Goal: Task Accomplishment & Management: Manage account settings

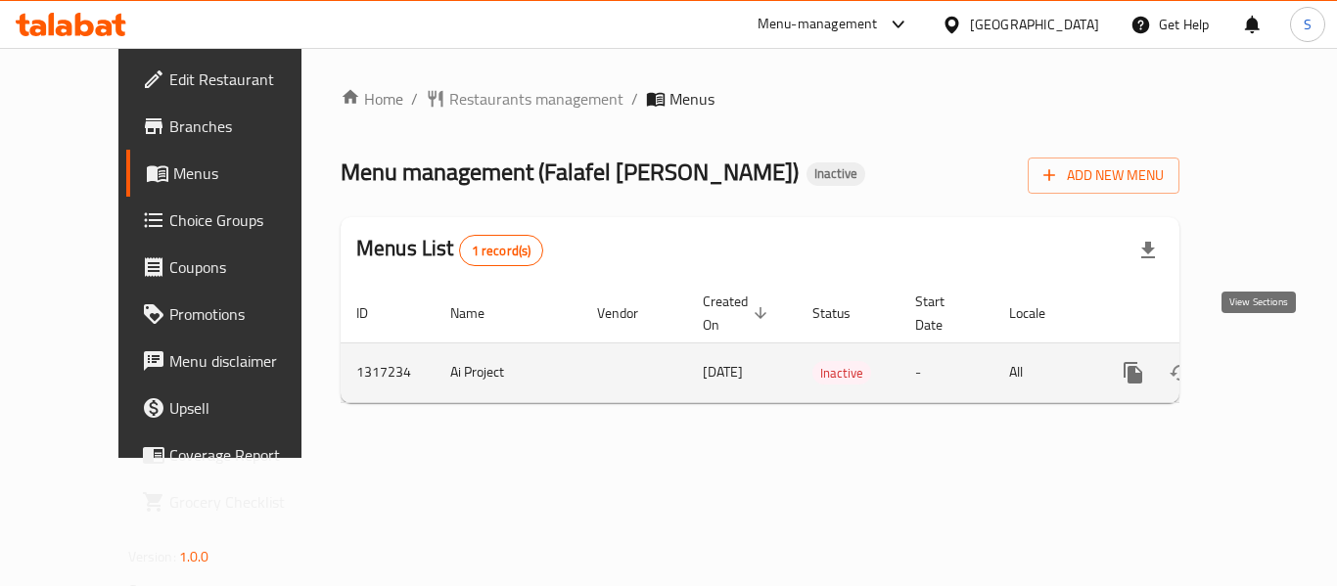
click at [1262, 361] on icon "enhanced table" at bounding box center [1273, 372] width 23 height 23
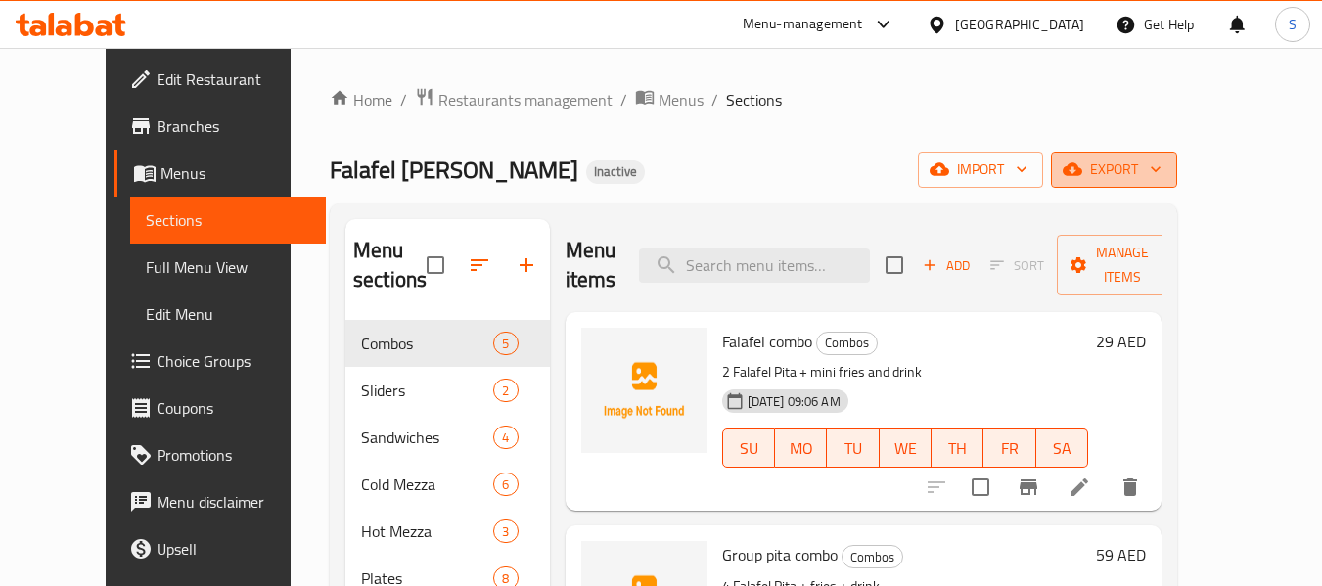
click at [1161, 170] on span "export" at bounding box center [1113, 170] width 95 height 24
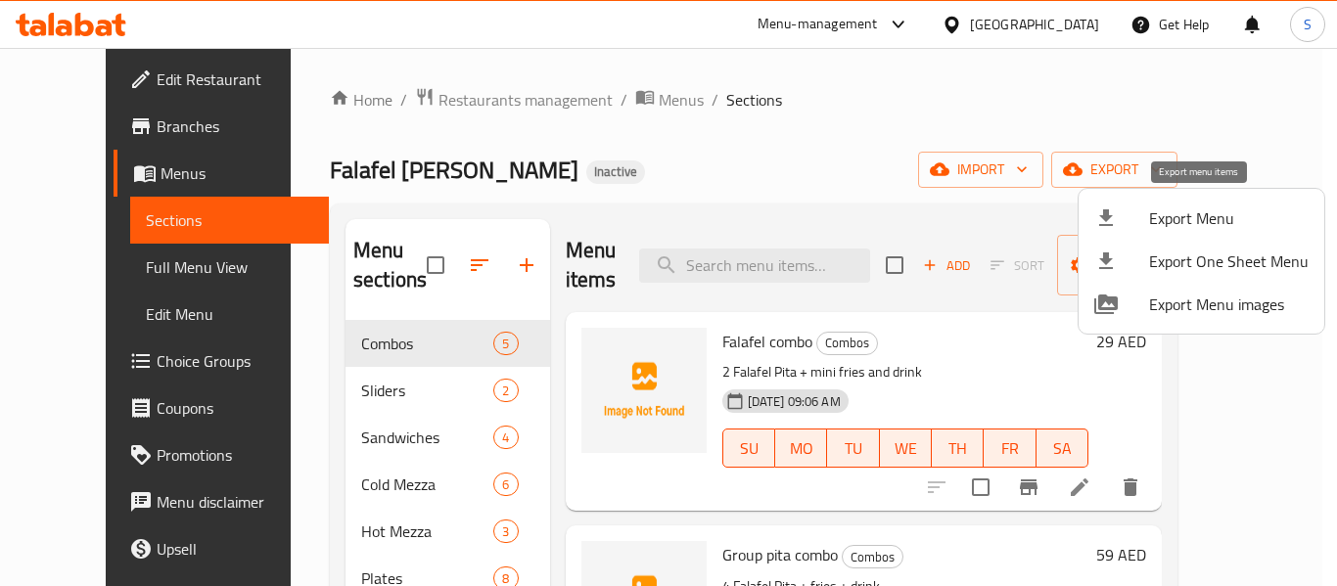
click at [1209, 218] on span "Export Menu" at bounding box center [1228, 217] width 159 height 23
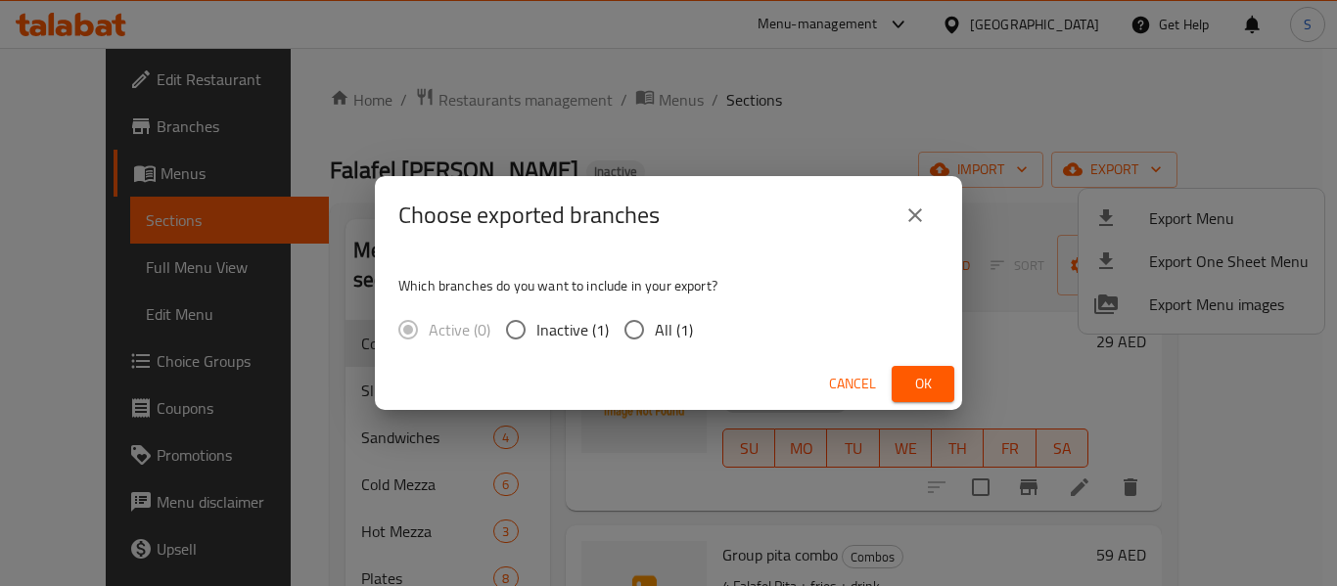
click at [664, 333] on span "All (1)" at bounding box center [674, 329] width 38 height 23
click at [655, 333] on input "All (1)" at bounding box center [633, 329] width 41 height 41
radio input "true"
click at [897, 381] on button "Ok" at bounding box center [922, 384] width 63 height 36
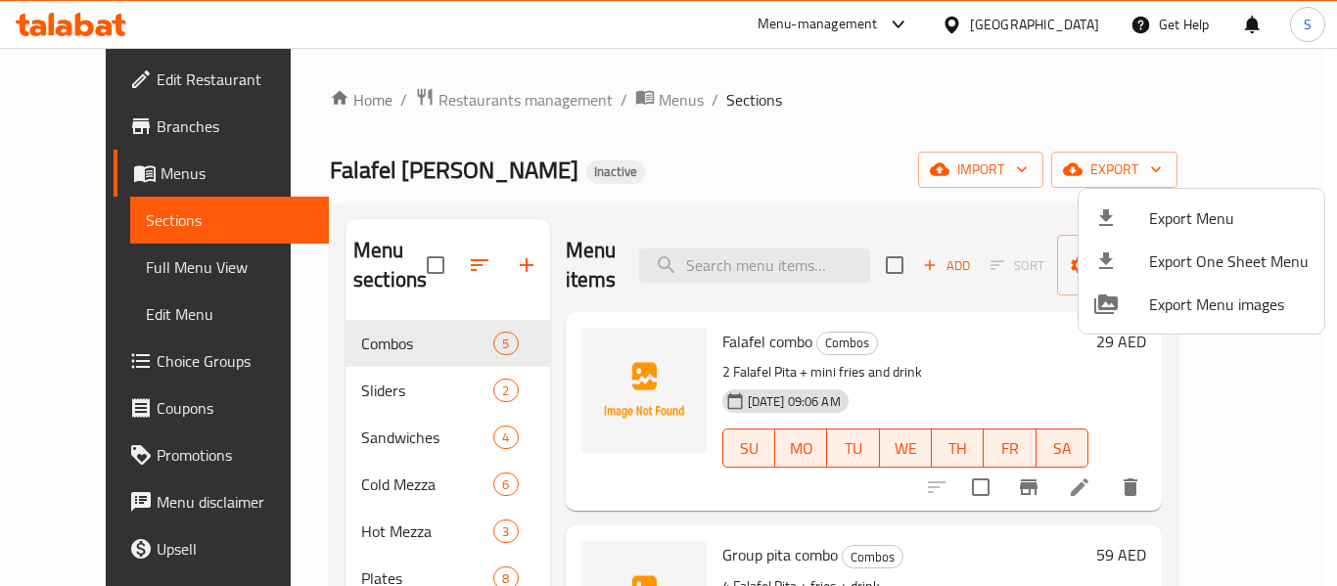
click at [819, 105] on div at bounding box center [668, 293] width 1337 height 586
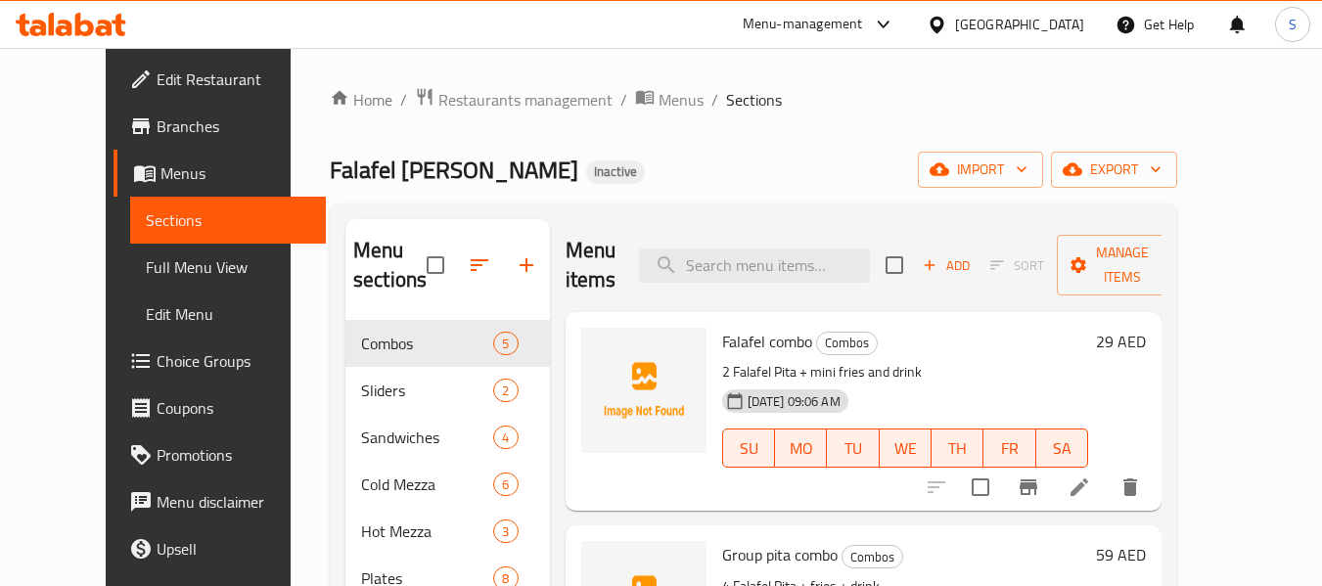
click at [157, 76] on span "Edit Restaurant" at bounding box center [234, 79] width 155 height 23
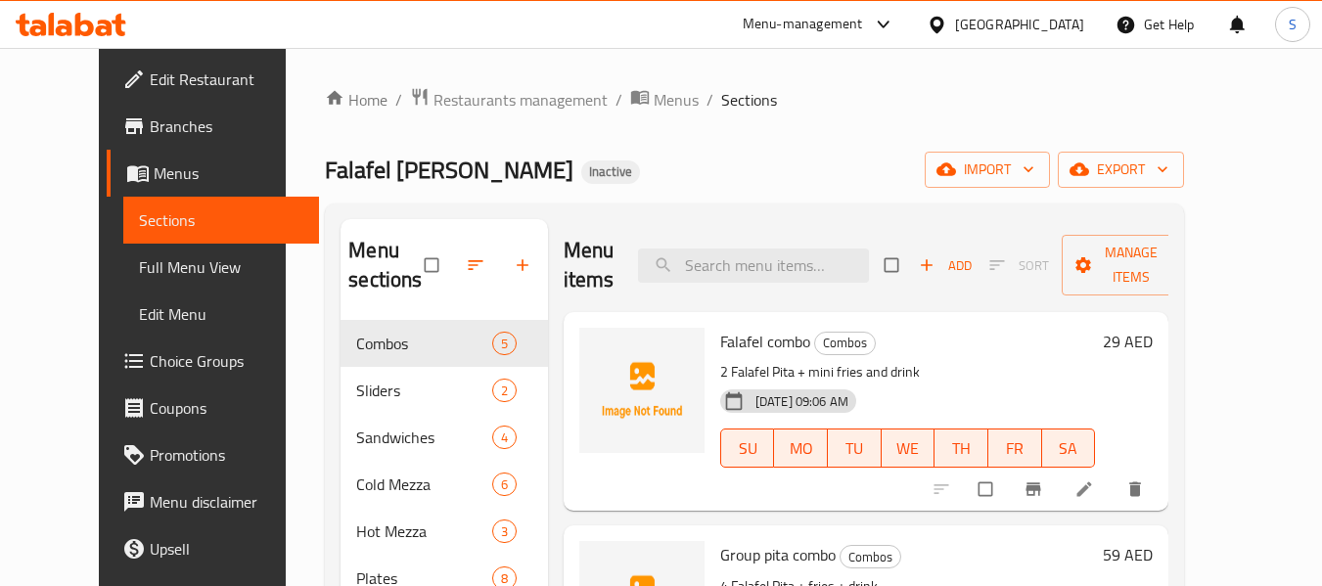
click at [993, 32] on div "United Arab Emirates" at bounding box center [1019, 25] width 129 height 22
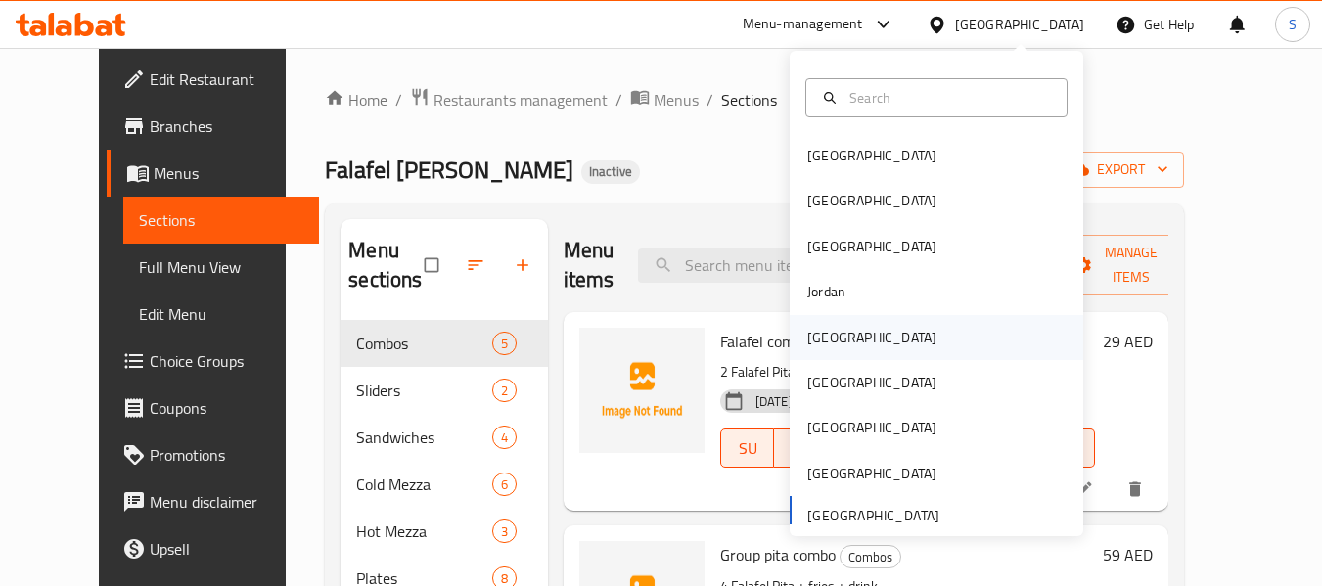
click at [835, 346] on div "[GEOGRAPHIC_DATA]" at bounding box center [872, 337] width 160 height 45
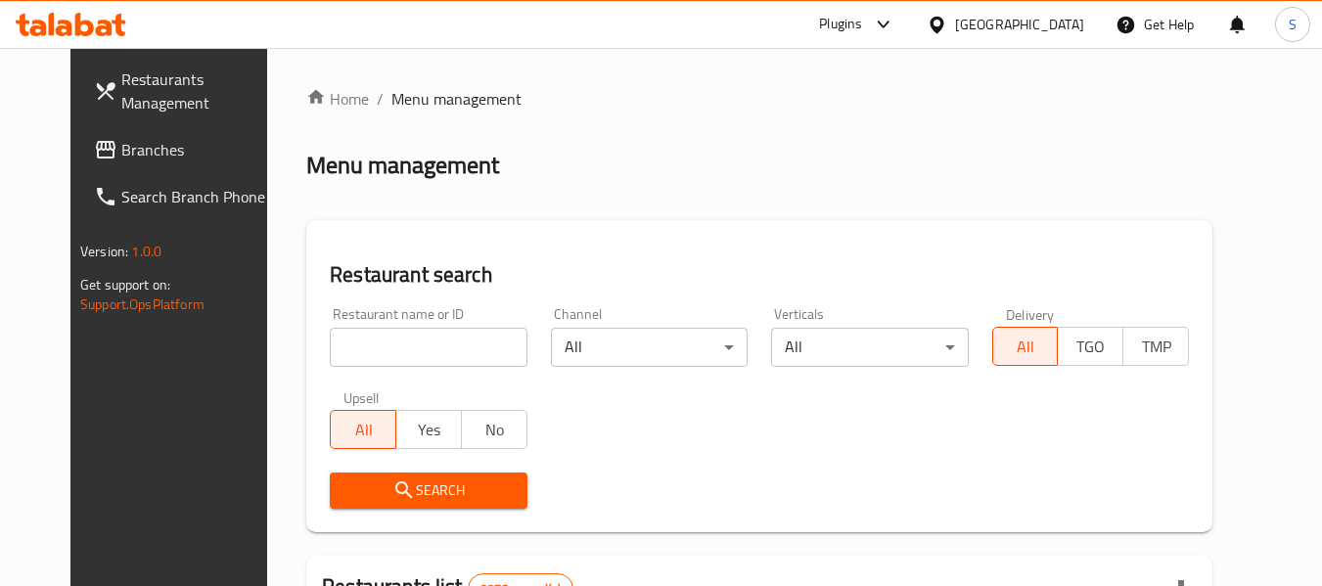
click at [445, 351] on input "search" at bounding box center [428, 347] width 197 height 39
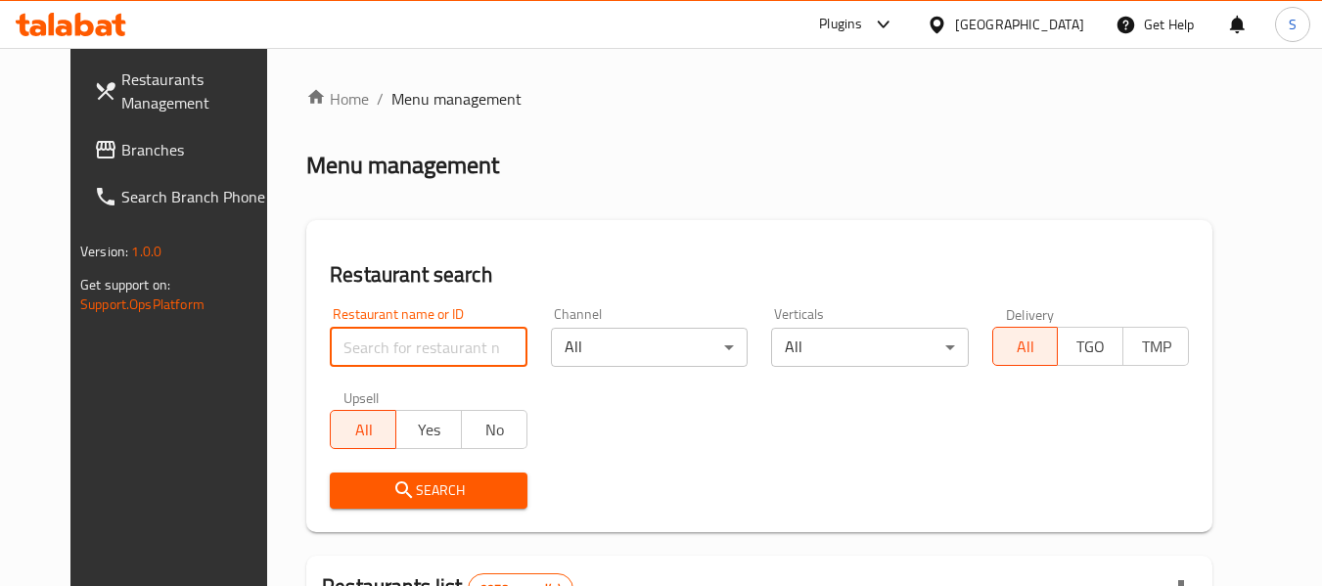
paste input "19513"
type input "19513"
click button "Search" at bounding box center [428, 491] width 197 height 36
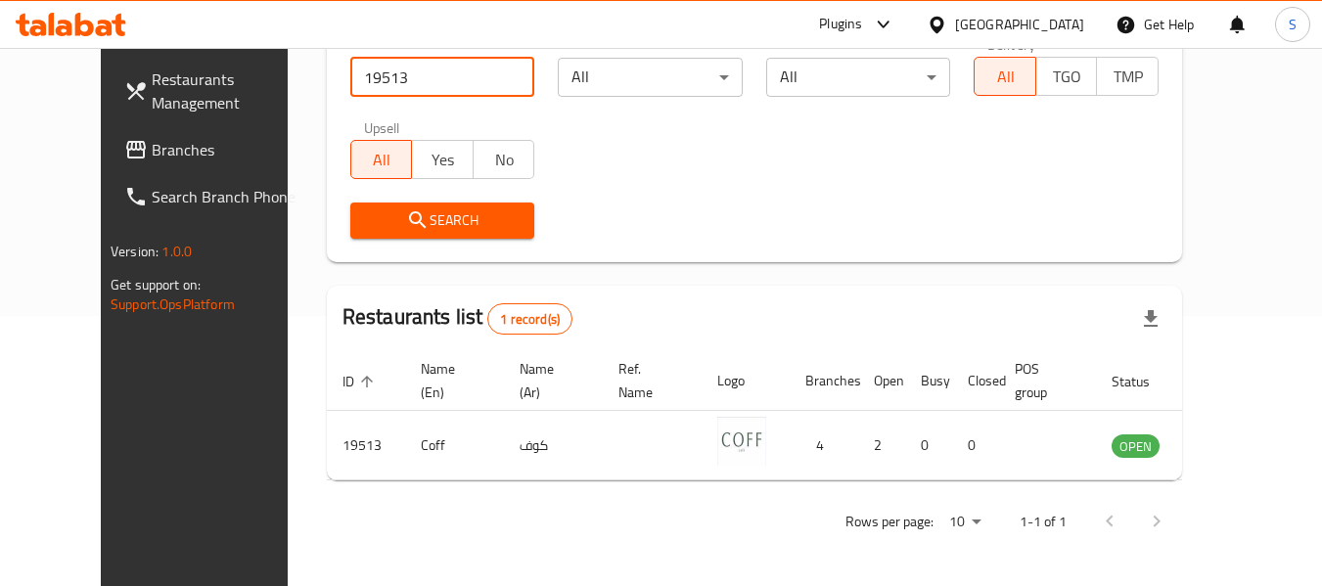
scroll to position [270, 0]
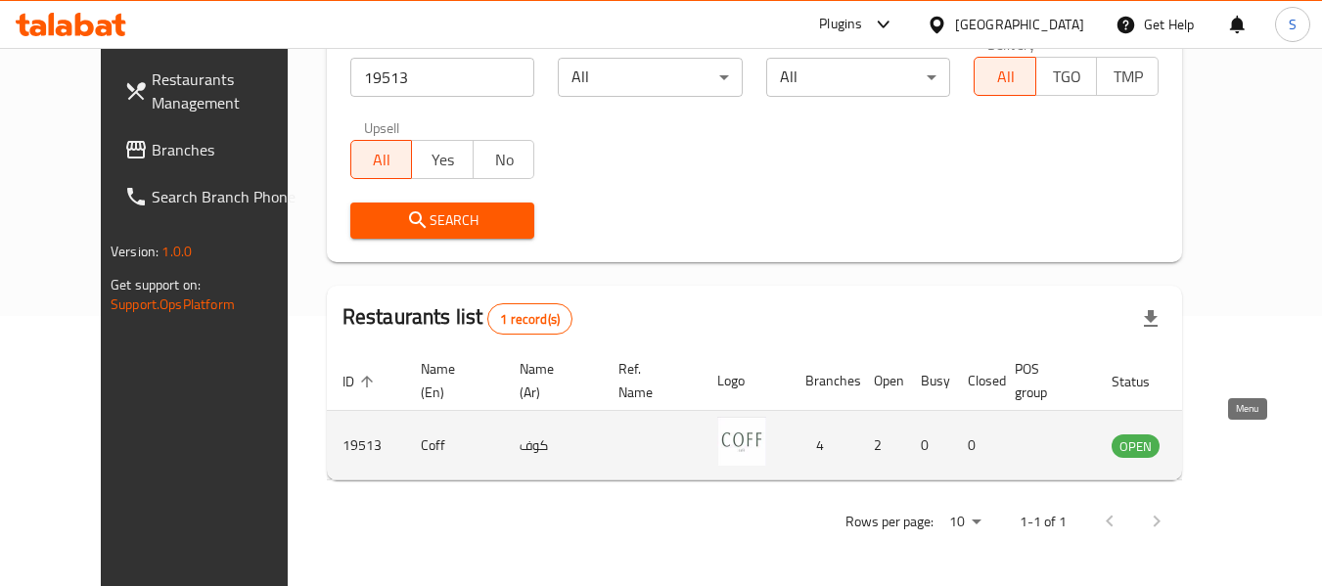
click at [1234, 443] on icon "enhanced table" at bounding box center [1230, 446] width 7 height 8
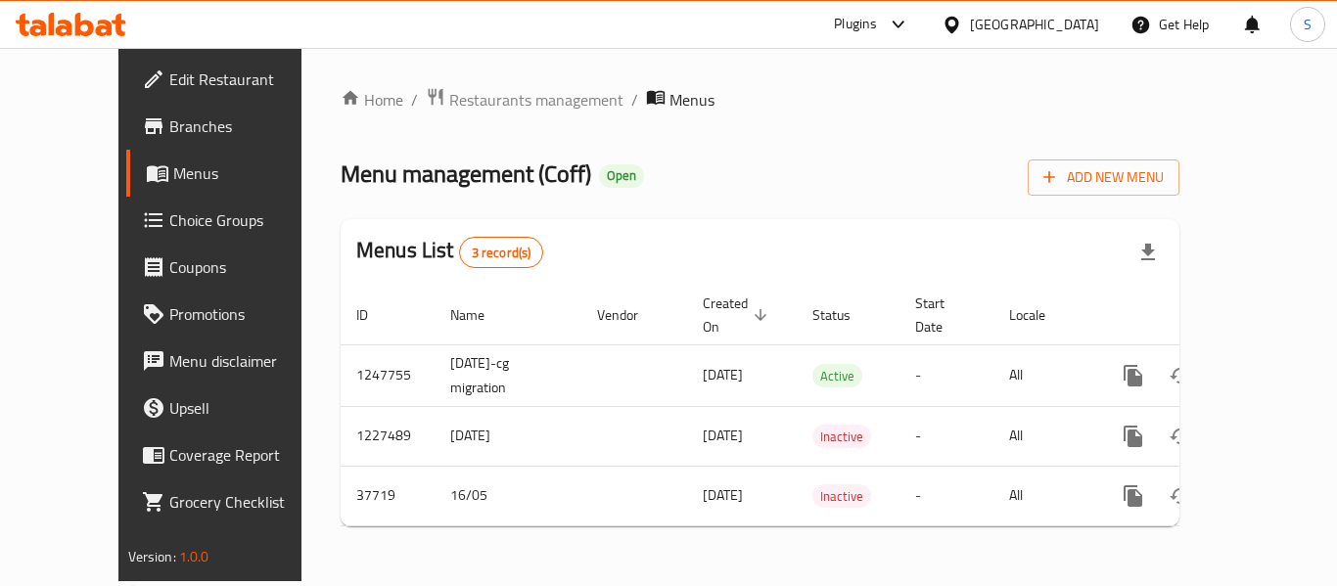
click at [169, 127] on span "Branches" at bounding box center [247, 125] width 157 height 23
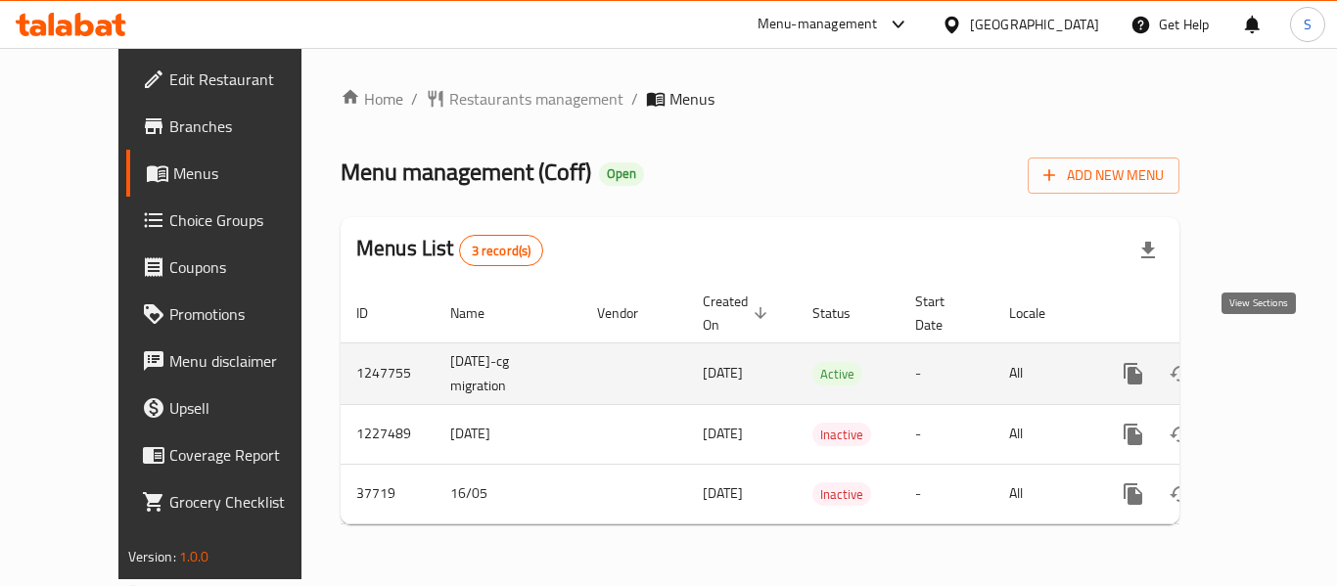
click at [1254, 365] on link "enhanced table" at bounding box center [1273, 373] width 47 height 47
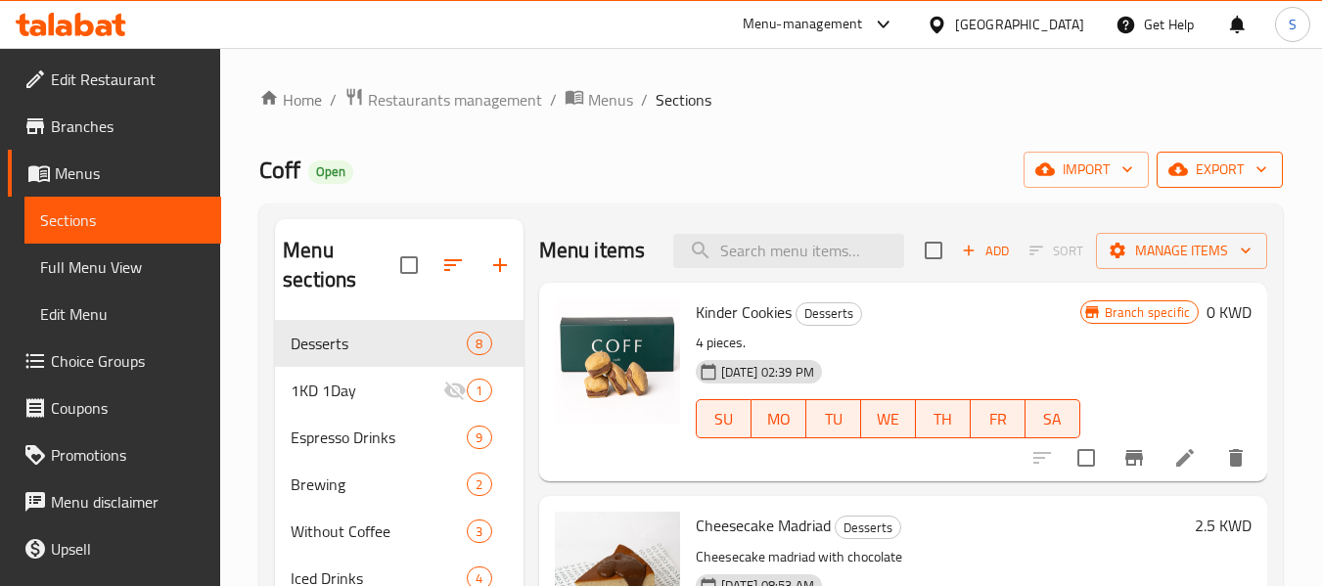
click at [1218, 173] on span "export" at bounding box center [1219, 170] width 95 height 24
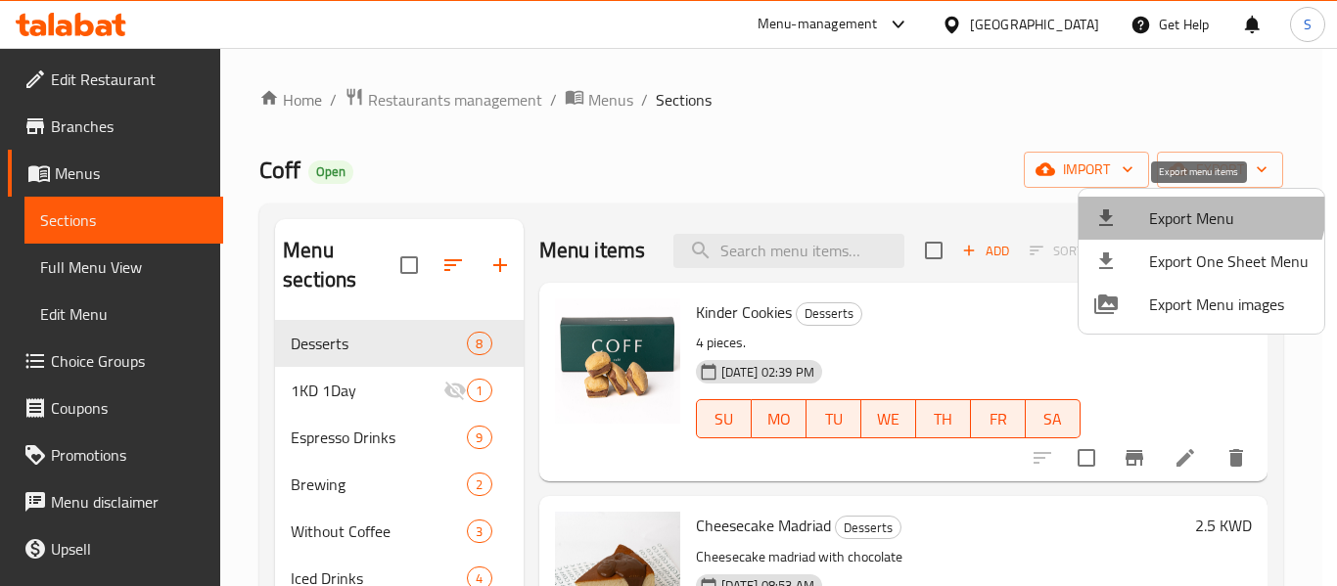
click at [1187, 202] on li "Export Menu" at bounding box center [1201, 218] width 246 height 43
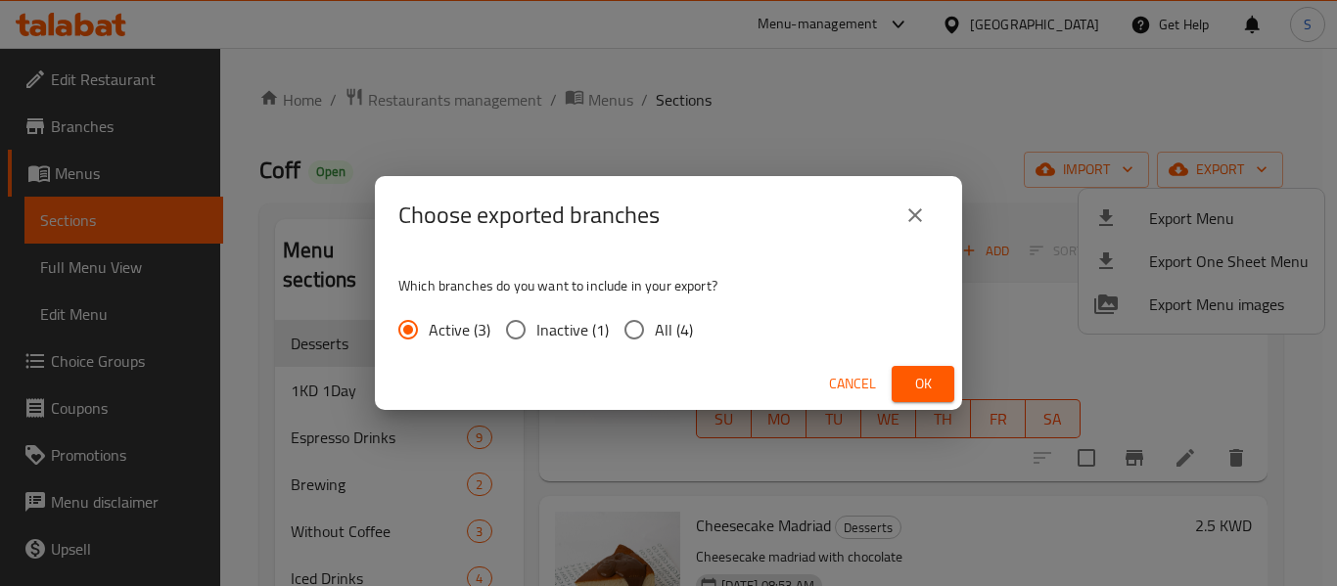
click at [672, 327] on span "All (4)" at bounding box center [674, 329] width 38 height 23
click at [655, 327] on input "All (4)" at bounding box center [633, 329] width 41 height 41
radio input "true"
click at [924, 383] on span "Ok" at bounding box center [922, 384] width 31 height 24
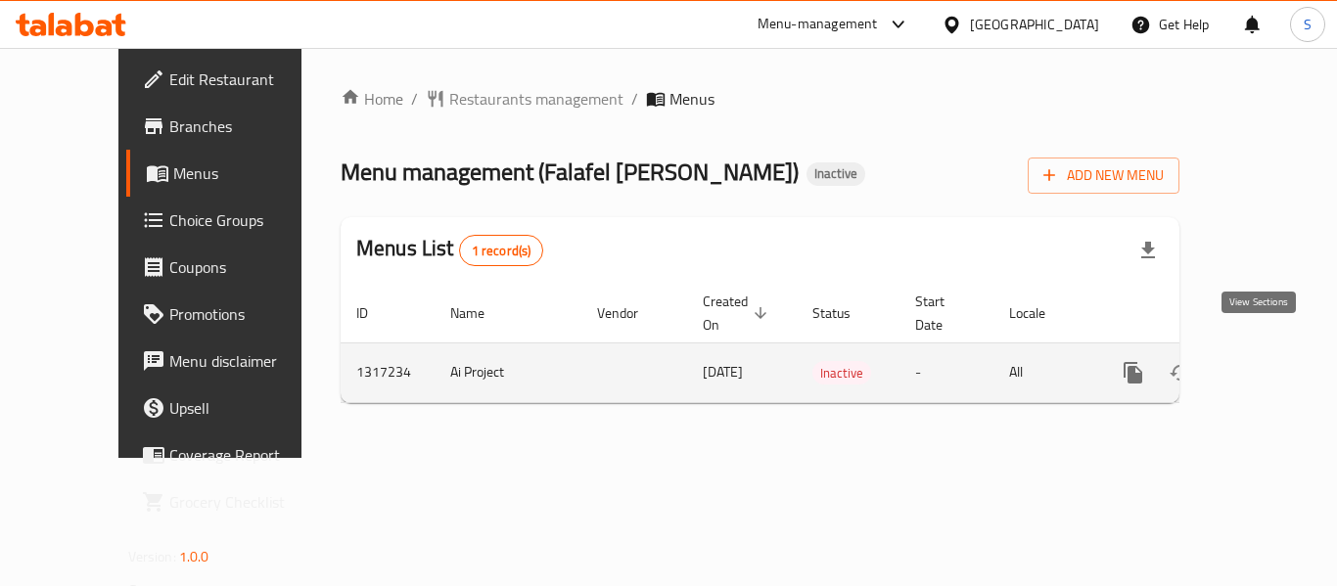
click at [1264, 361] on icon "enhanced table" at bounding box center [1273, 372] width 23 height 23
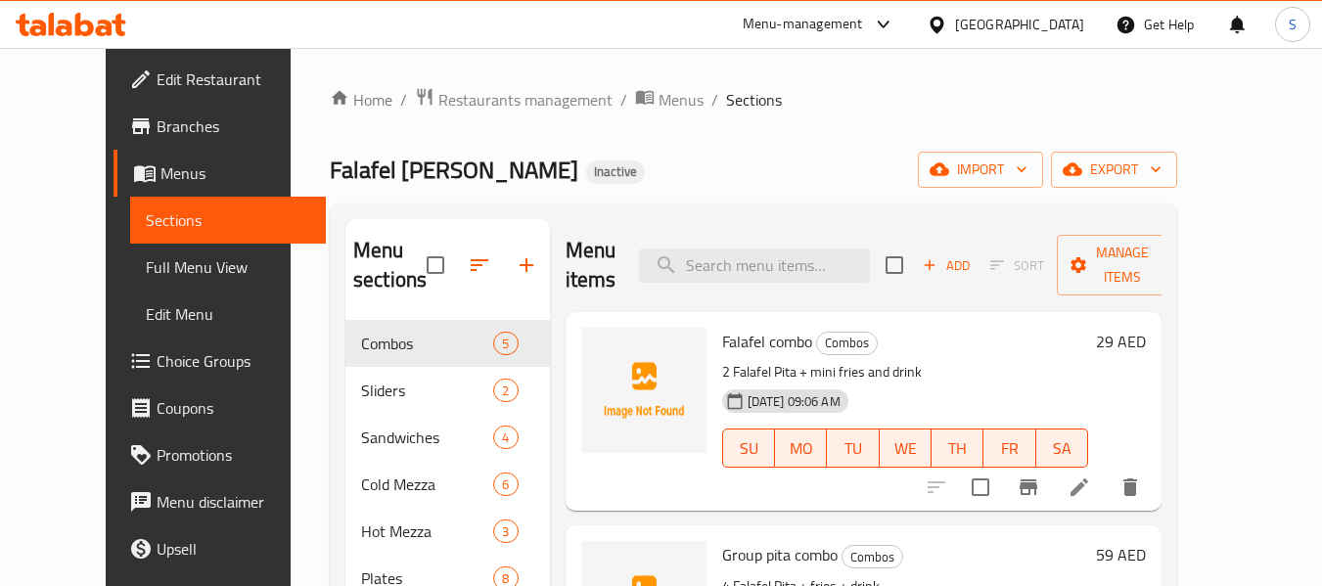
click at [160, 175] on span "Menus" at bounding box center [235, 172] width 151 height 23
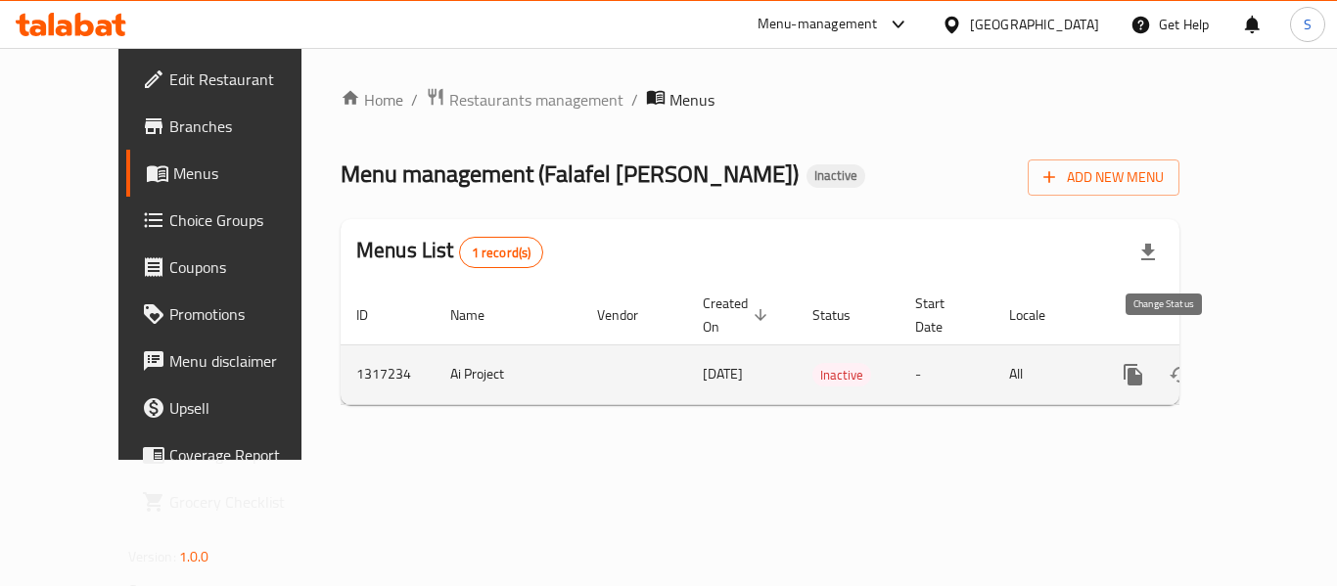
click at [1168, 363] on icon "enhanced table" at bounding box center [1179, 374] width 23 height 23
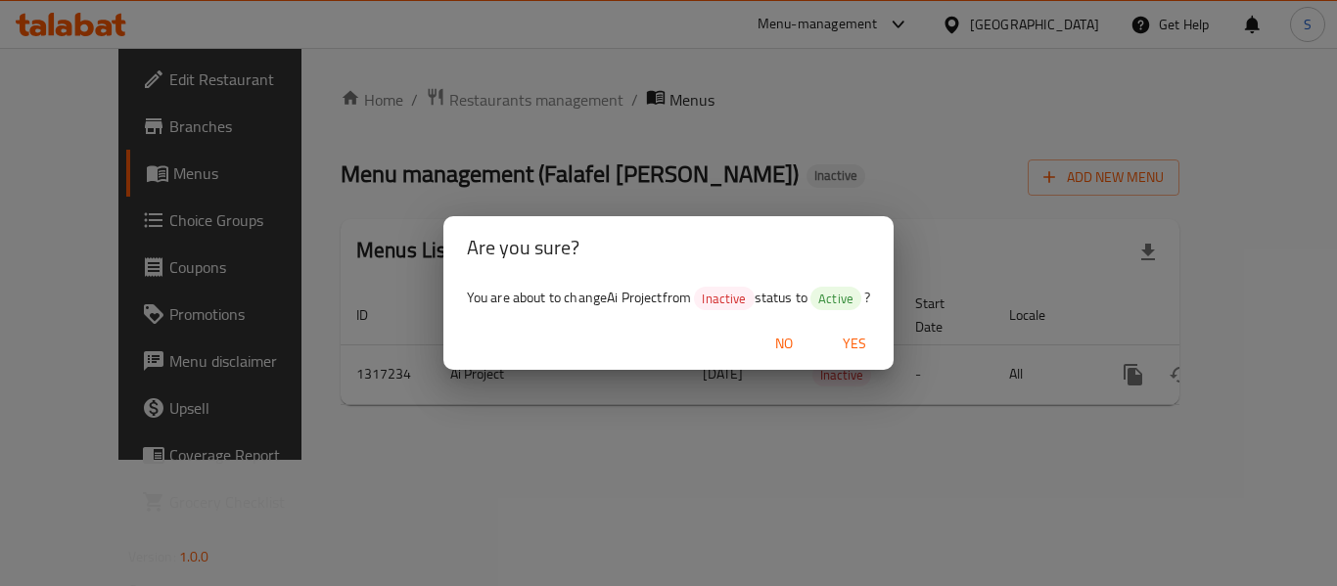
click at [851, 336] on span "Yes" at bounding box center [854, 344] width 47 height 24
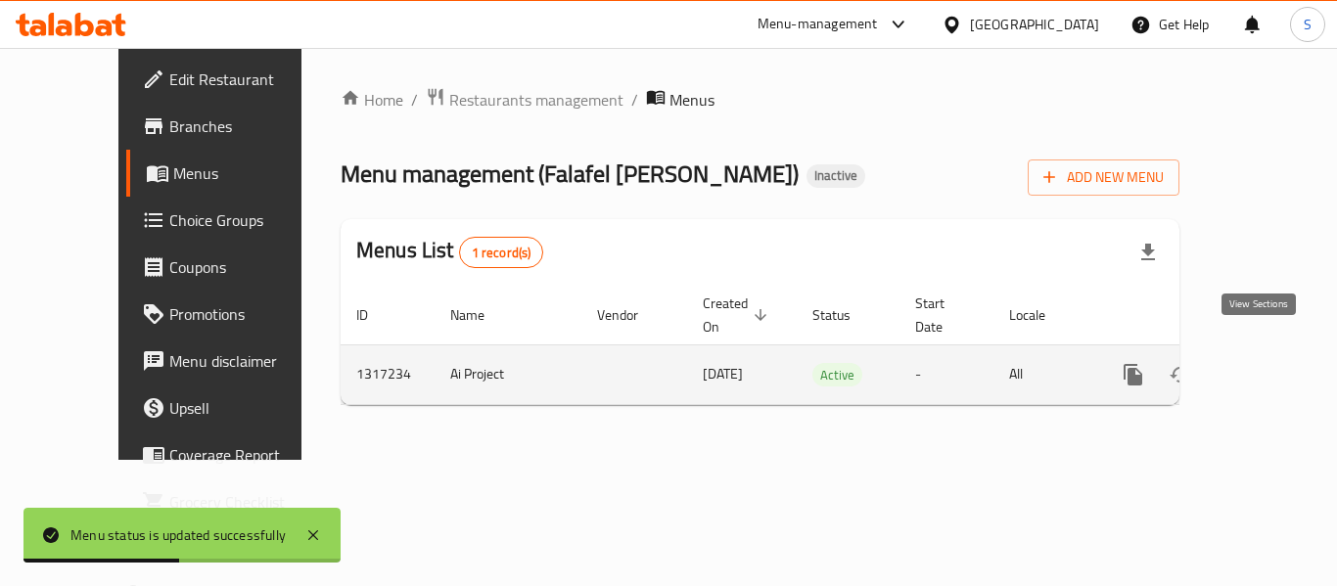
click at [1262, 363] on icon "enhanced table" at bounding box center [1273, 374] width 23 height 23
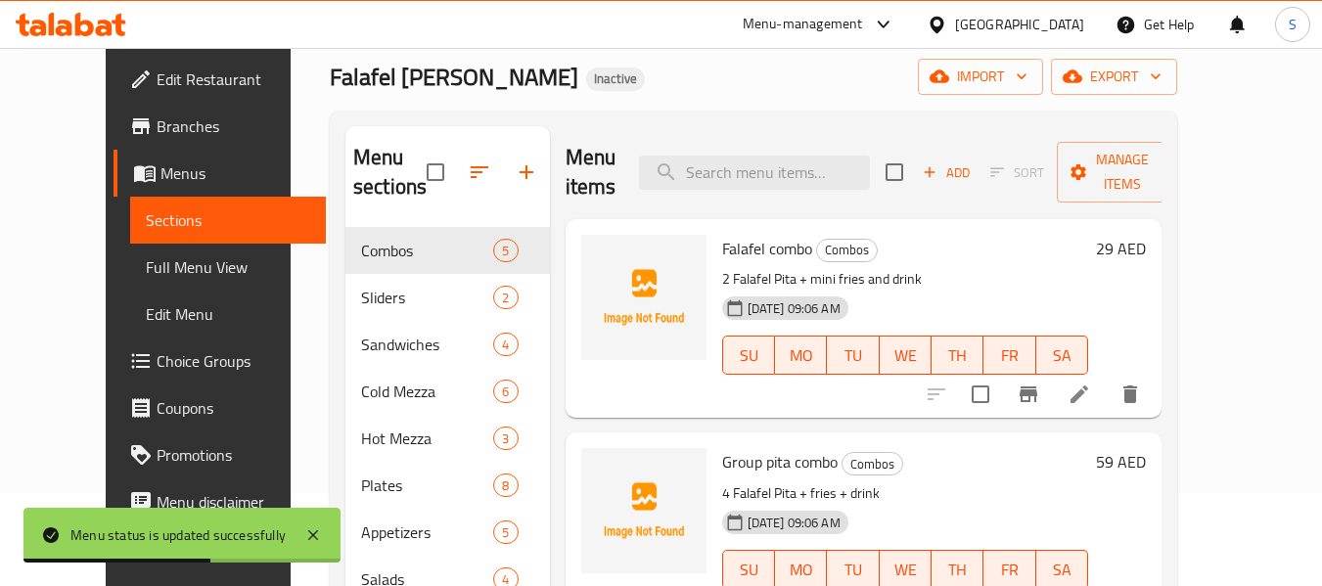
scroll to position [98, 0]
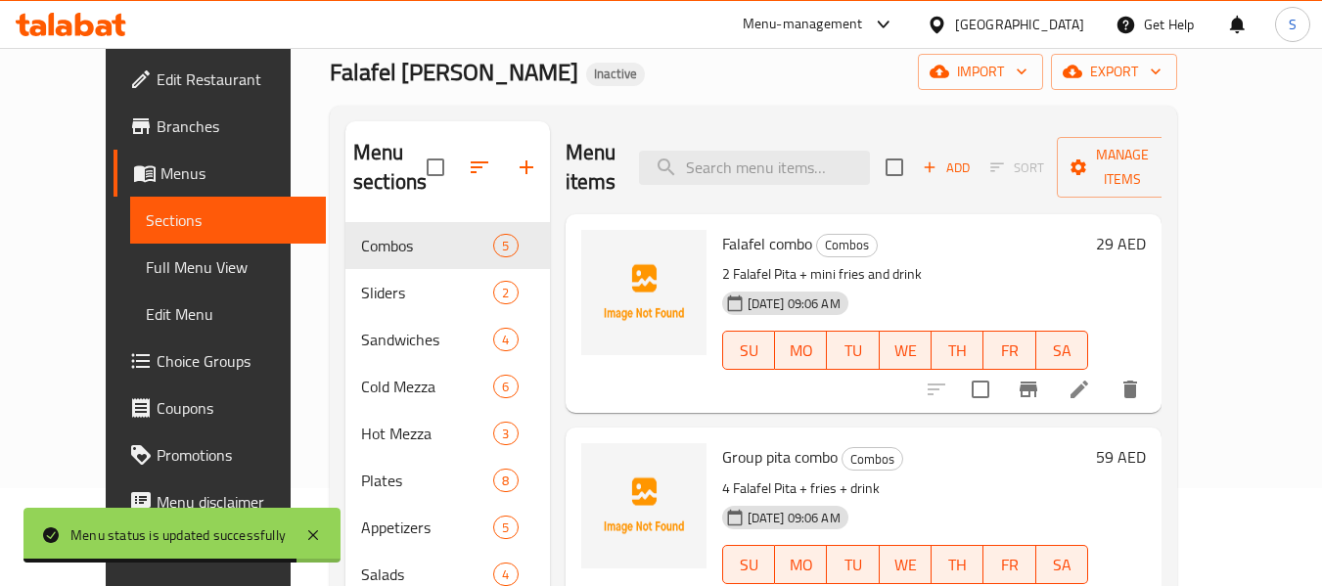
click at [146, 271] on span "Full Menu View" at bounding box center [228, 266] width 165 height 23
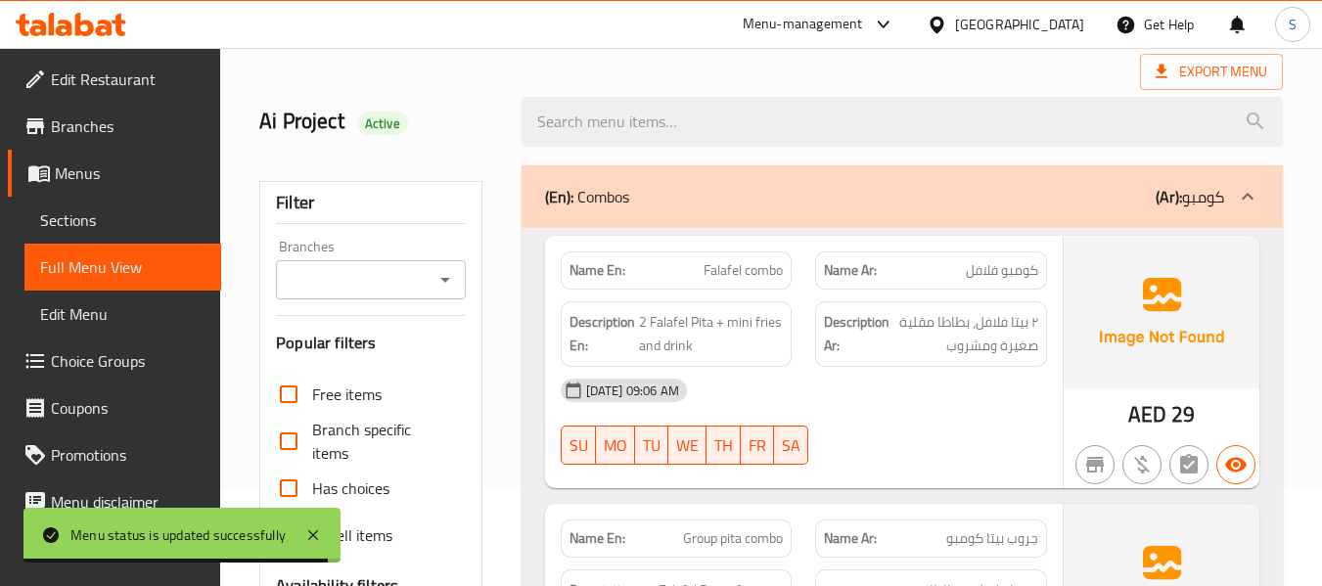
scroll to position [489, 0]
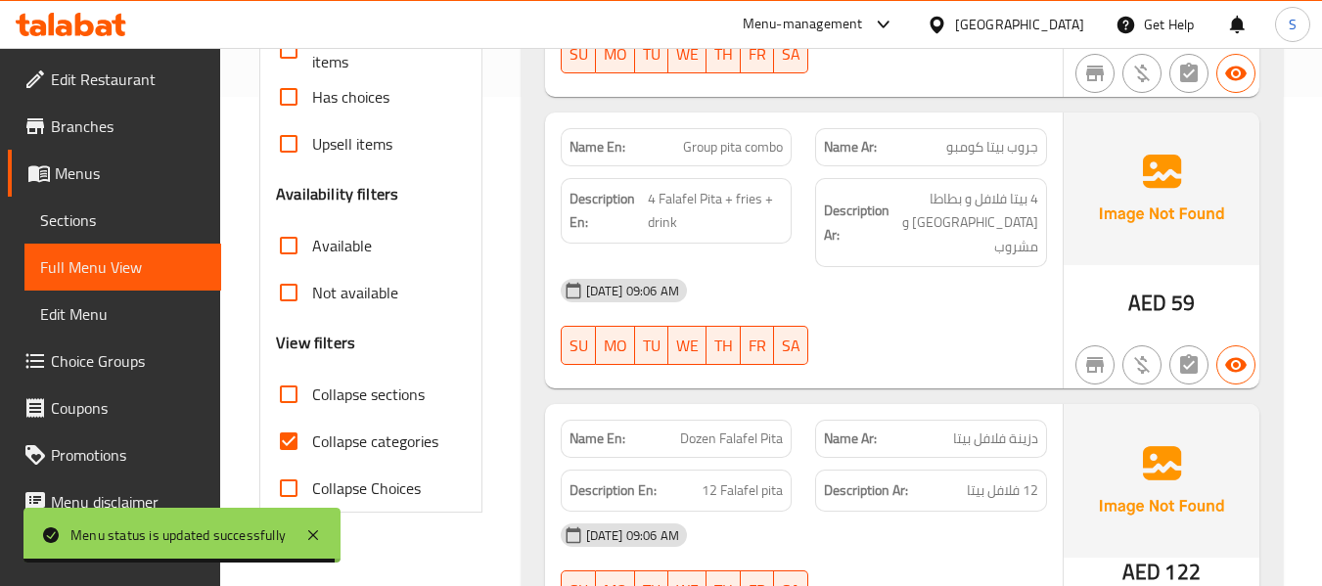
click at [361, 436] on span "Collapse categories" at bounding box center [375, 441] width 126 height 23
click at [312, 436] on input "Collapse categories" at bounding box center [288, 441] width 47 height 47
checkbox input "false"
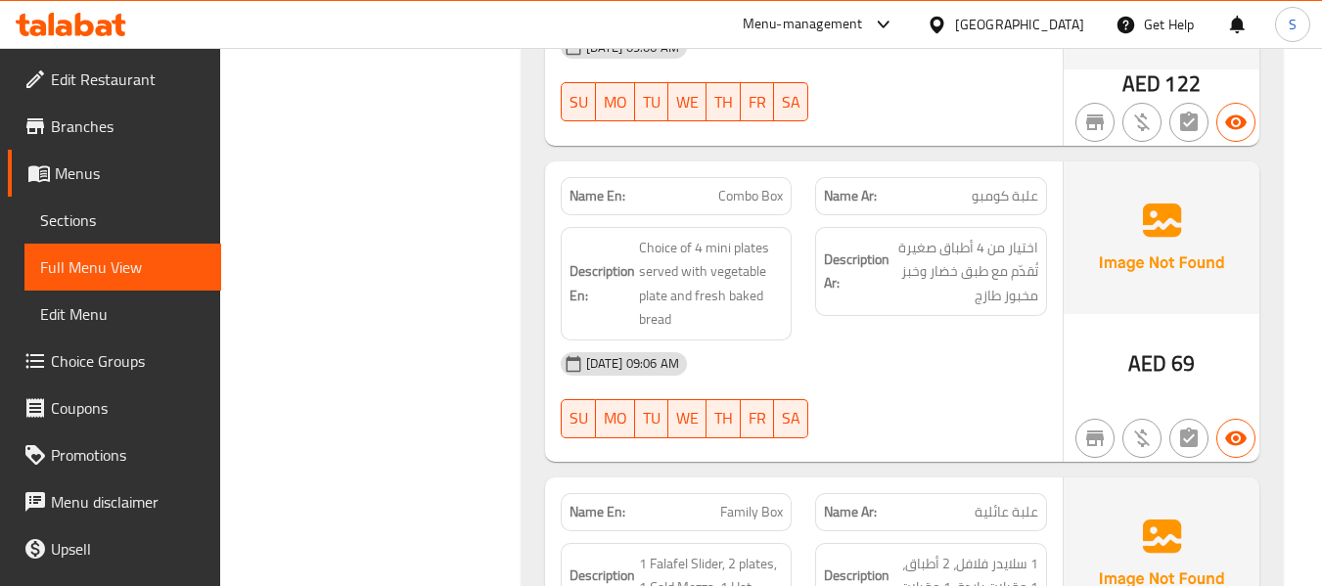
scroll to position [978, 0]
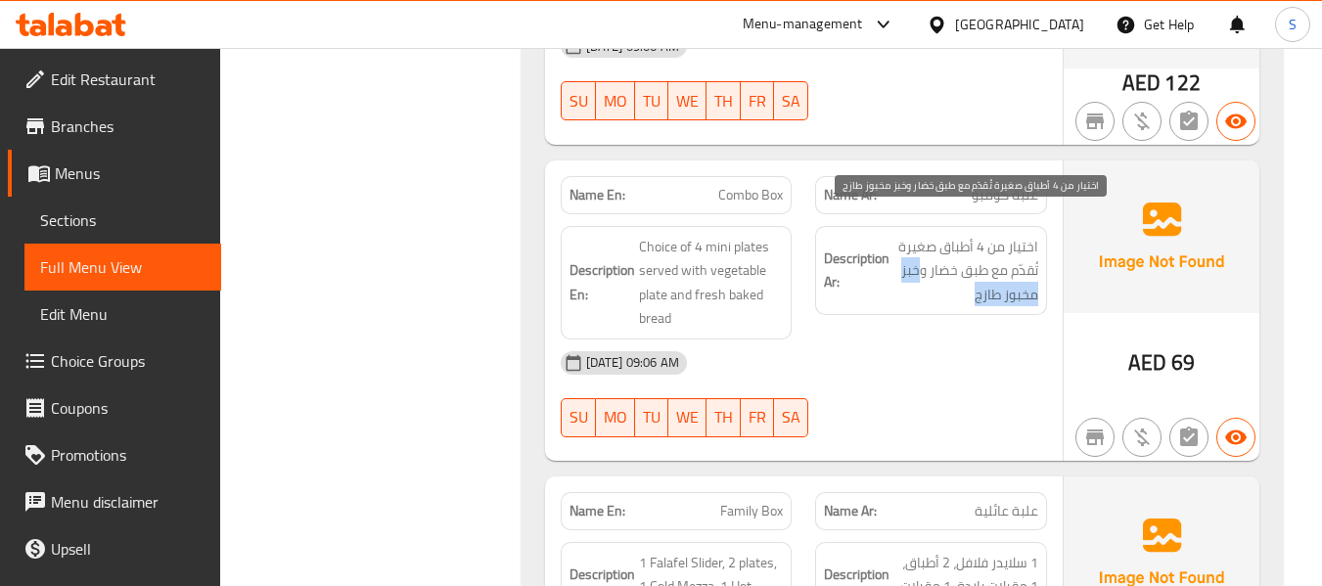
drag, startPoint x: 919, startPoint y: 254, endPoint x: 898, endPoint y: 261, distance: 21.7
click at [898, 261] on span "اختيار من 4 أطباق صغيرة تُقدّم مع طبق خضار وخبز مخبوز طازج" at bounding box center [965, 271] width 145 height 72
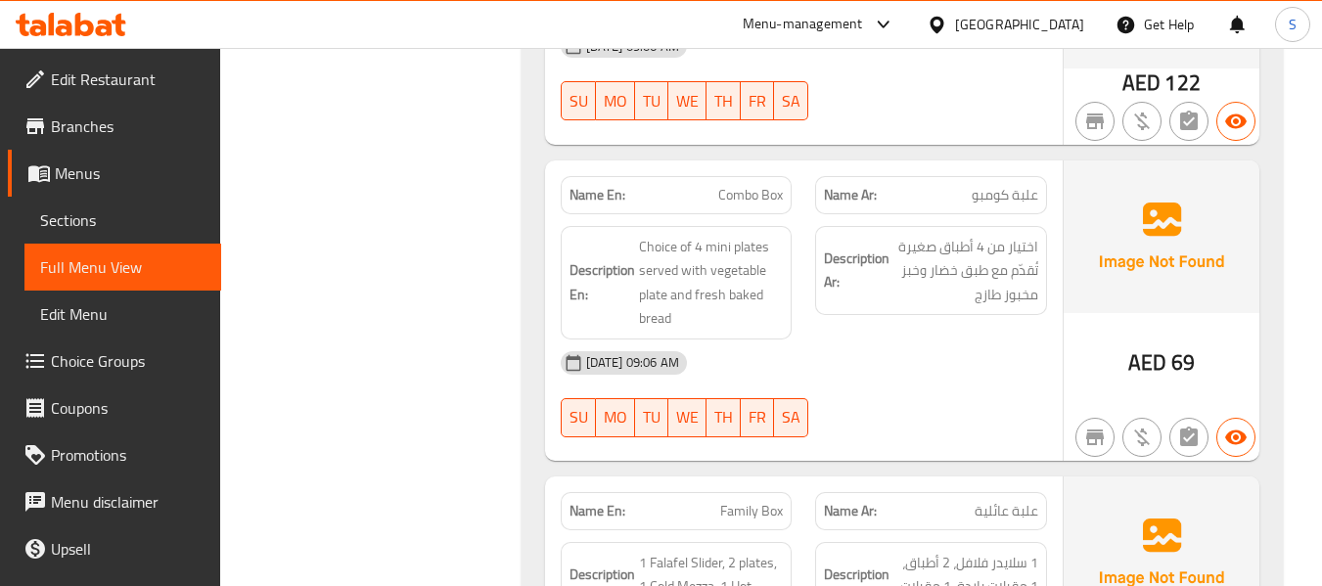
click at [738, 185] on span "Combo Box" at bounding box center [750, 195] width 65 height 21
copy span "Combo Box"
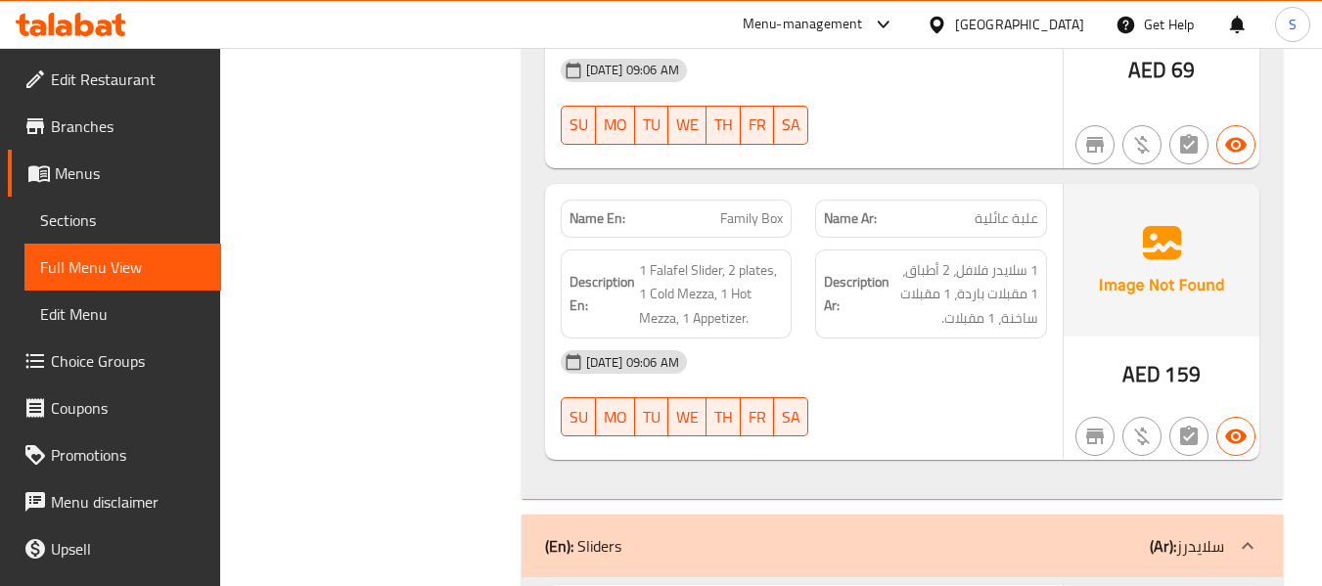
scroll to position [1272, 0]
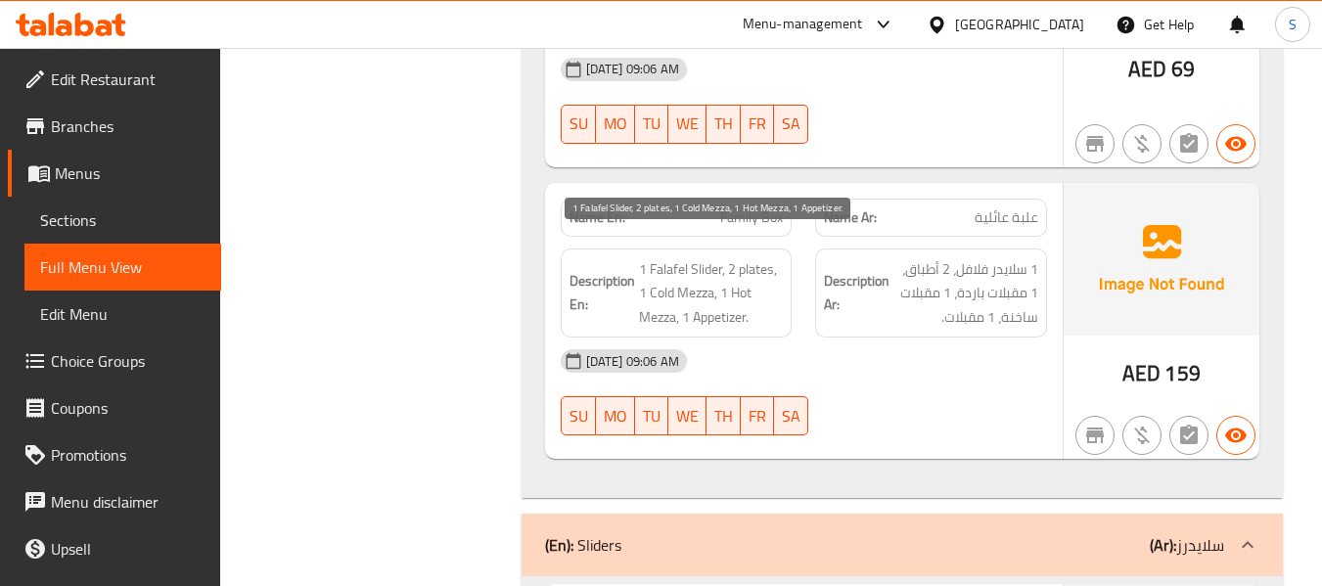
click at [702, 279] on span "1 Falafel Slider, 2 plates, 1 Cold Mezza, 1 Hot Mezza, 1 Appetizer." at bounding box center [711, 293] width 145 height 72
copy span "Mezza"
click at [694, 267] on span "1 Falafel Slider, 2 plates, 1 Cold Mezza, 1 Hot Mezza, 1 Appetizer." at bounding box center [711, 293] width 145 height 72
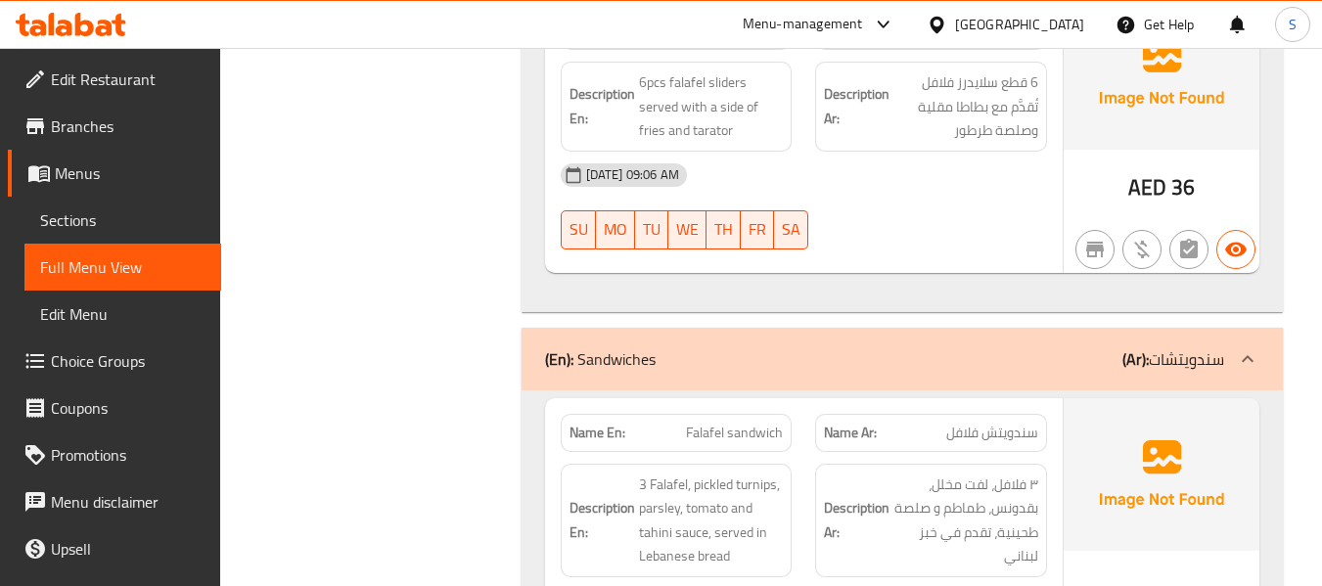
scroll to position [2030, 0]
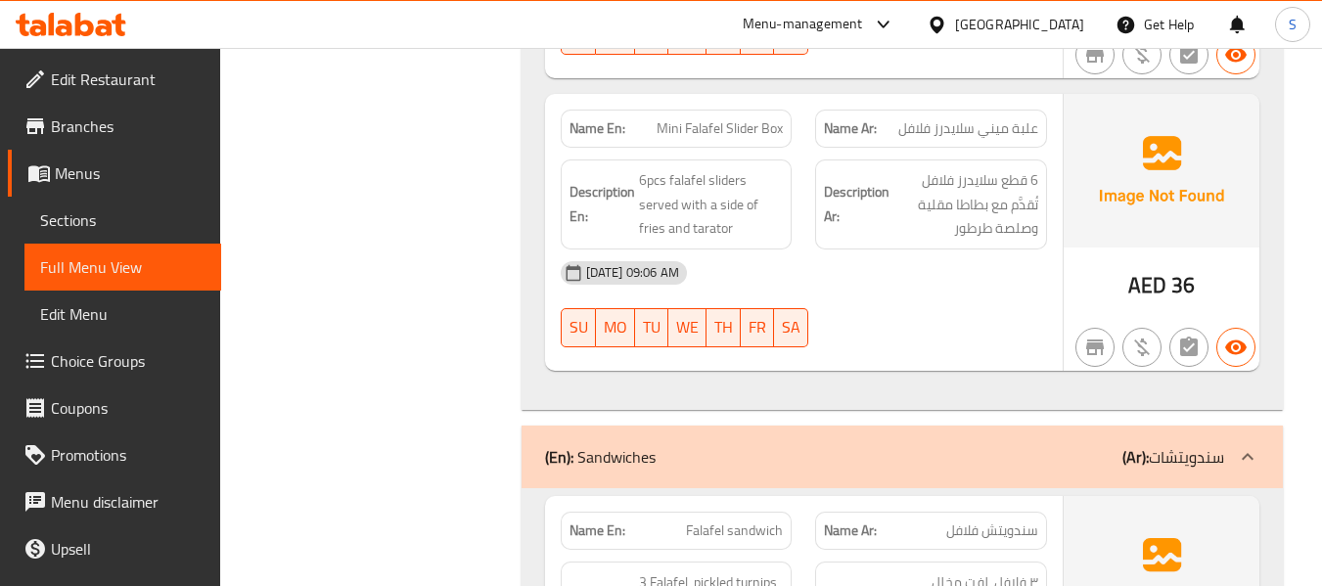
click at [728, 118] on span "Mini Falafel Slider Box" at bounding box center [720, 128] width 126 height 21
copy span "Mini Falafel Slider Box"
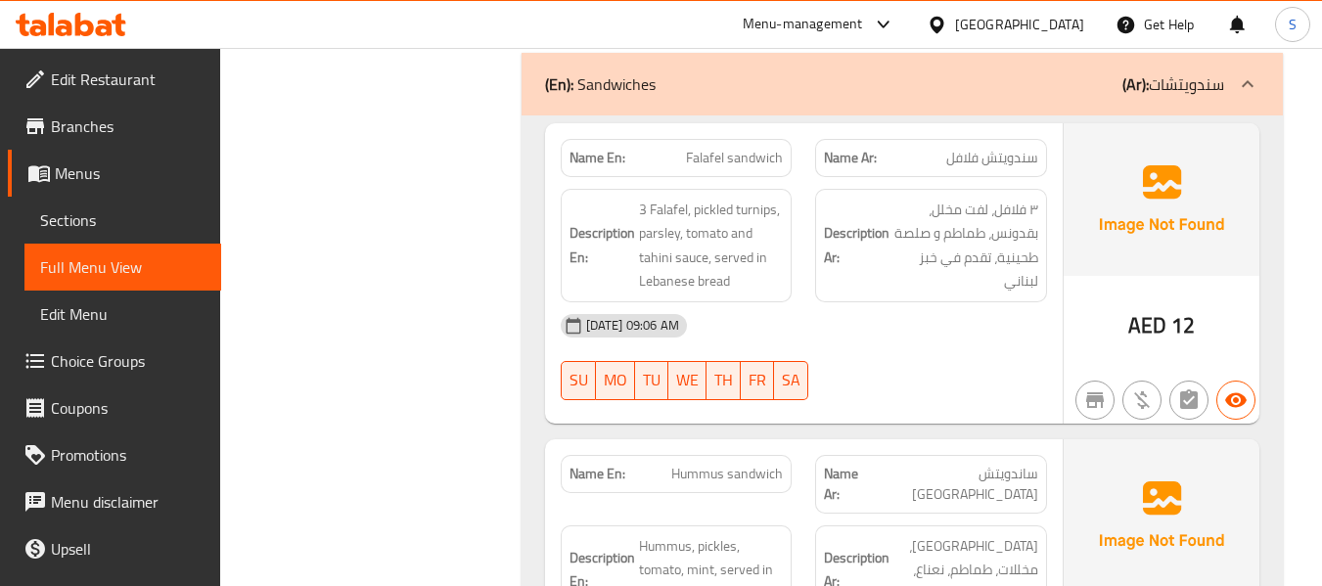
scroll to position [2422, 0]
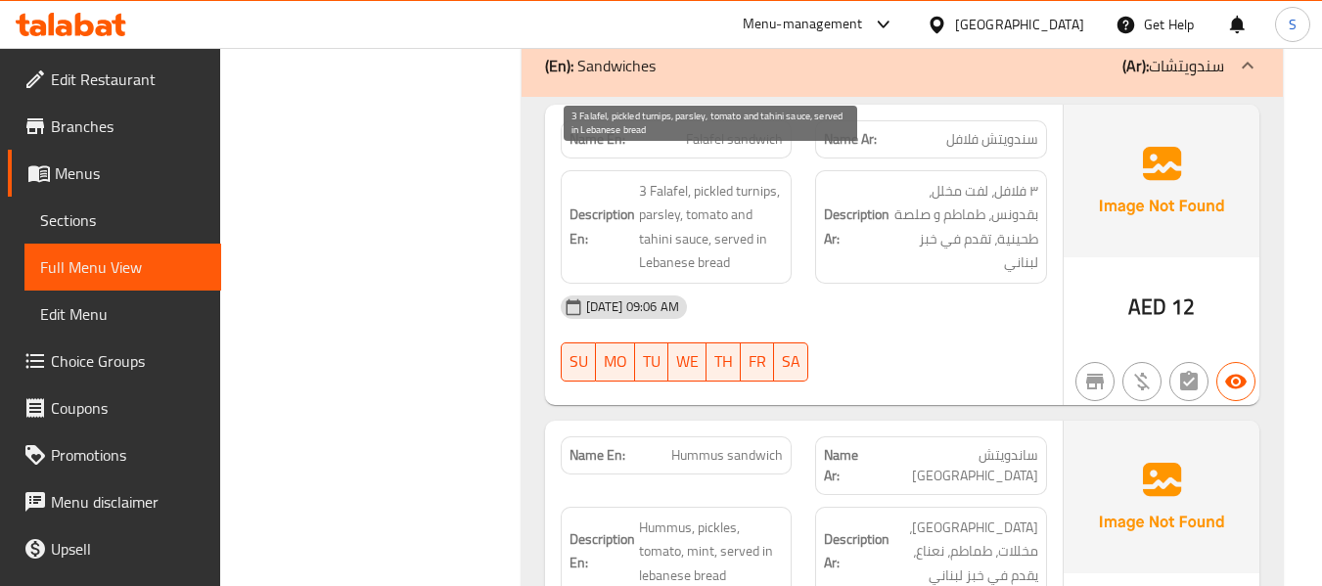
click at [719, 239] on span "3 Falafel, pickled turnips, parsley, tomato and tahini sauce, served in Lebanes…" at bounding box center [711, 227] width 145 height 96
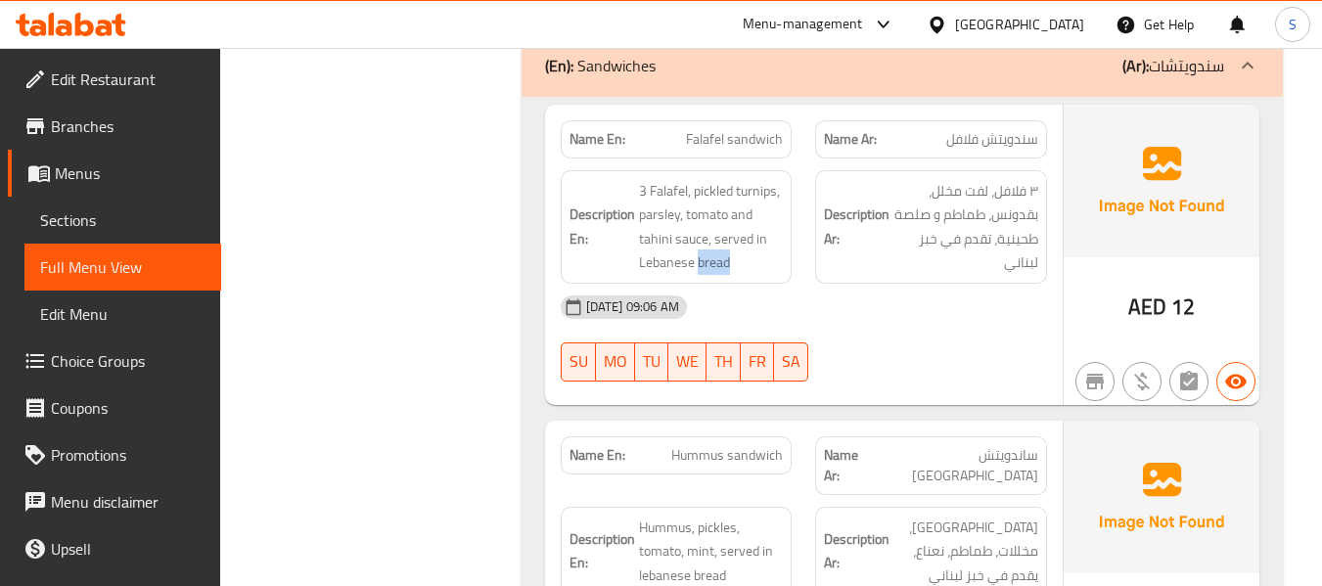
scroll to position [2617, 0]
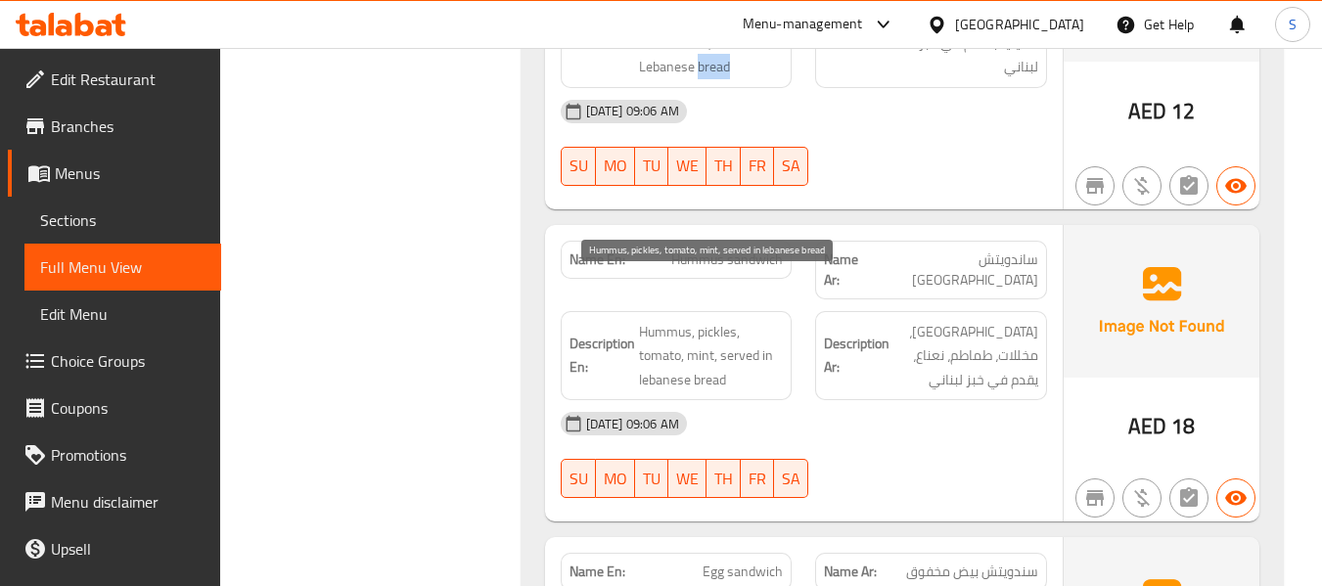
click at [704, 334] on span "Hummus, pickles, tomato, mint, served in lebanese bread" at bounding box center [711, 356] width 145 height 72
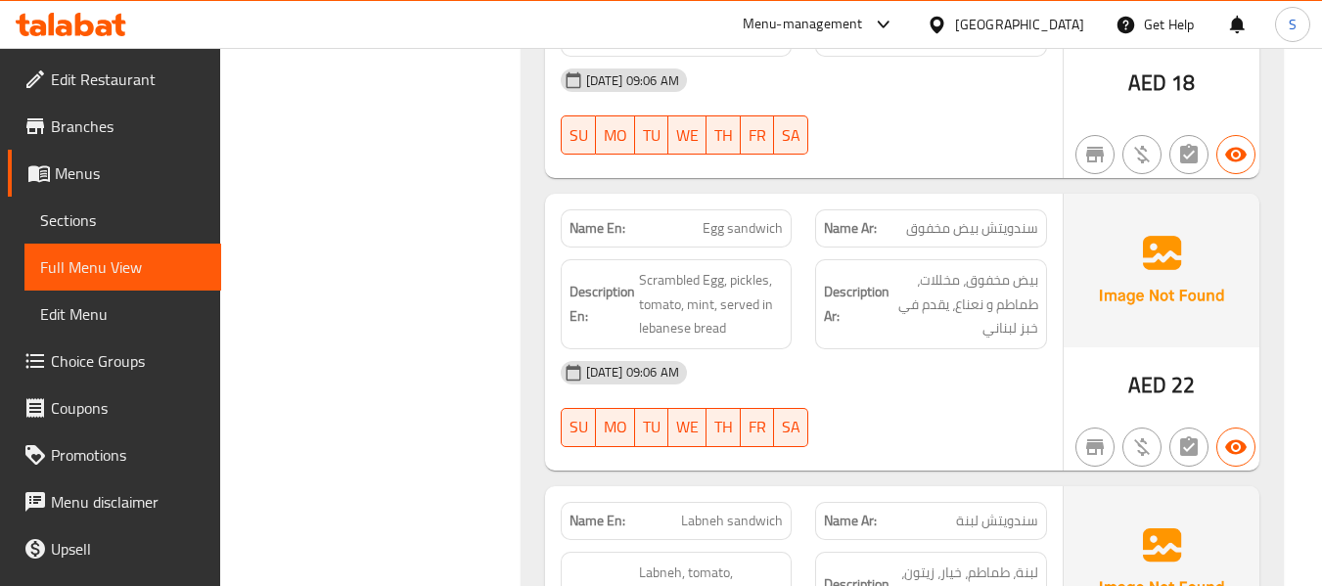
scroll to position [3009, 0]
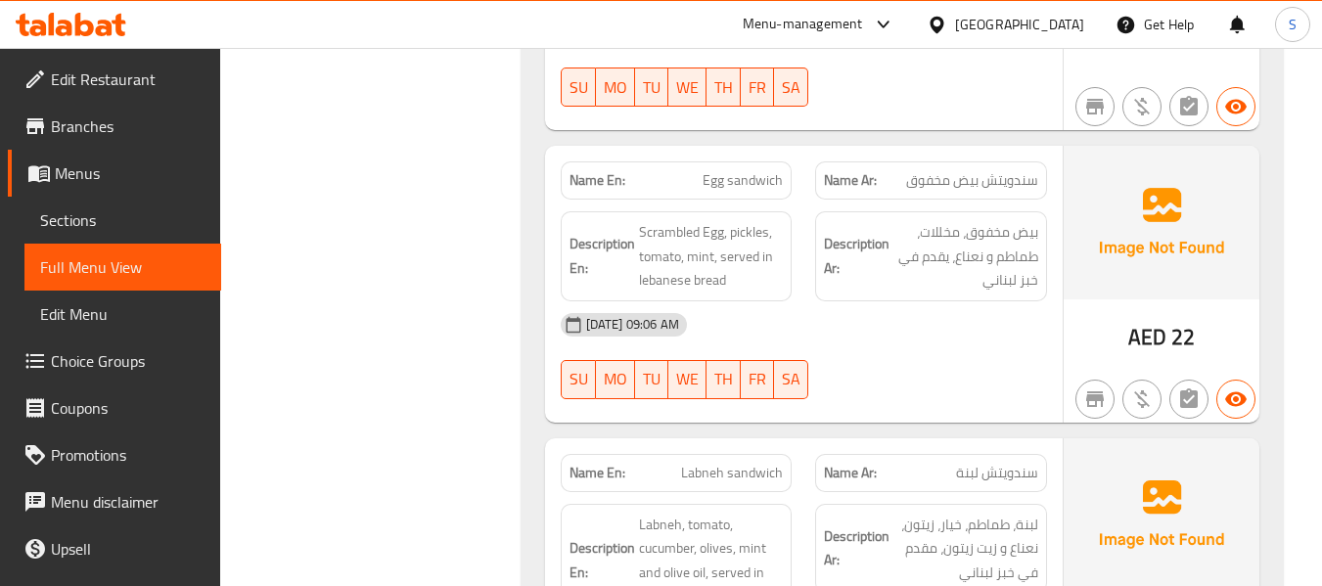
click at [741, 170] on span "Egg sandwich" at bounding box center [743, 180] width 80 height 21
copy span "Egg sandwich"
click at [703, 220] on span "Scrambled Egg, pickles, tomato, mint, served in lebanese bread" at bounding box center [711, 256] width 145 height 72
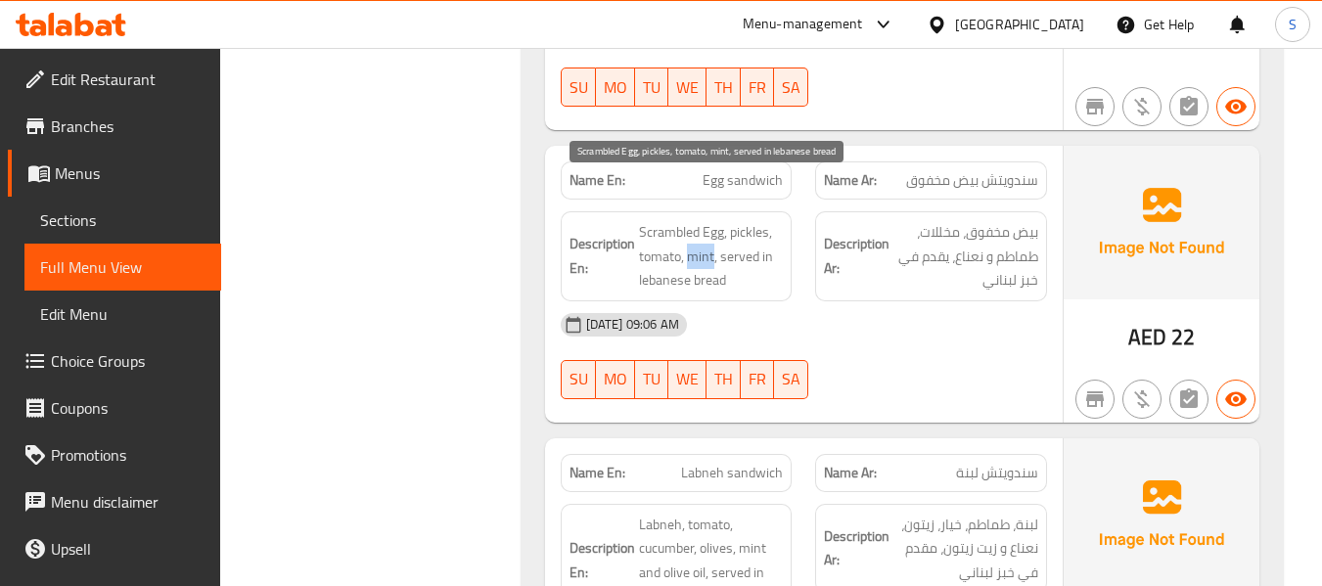
click at [703, 220] on span "Scrambled Egg, pickles, tomato, mint, served in lebanese bread" at bounding box center [711, 256] width 145 height 72
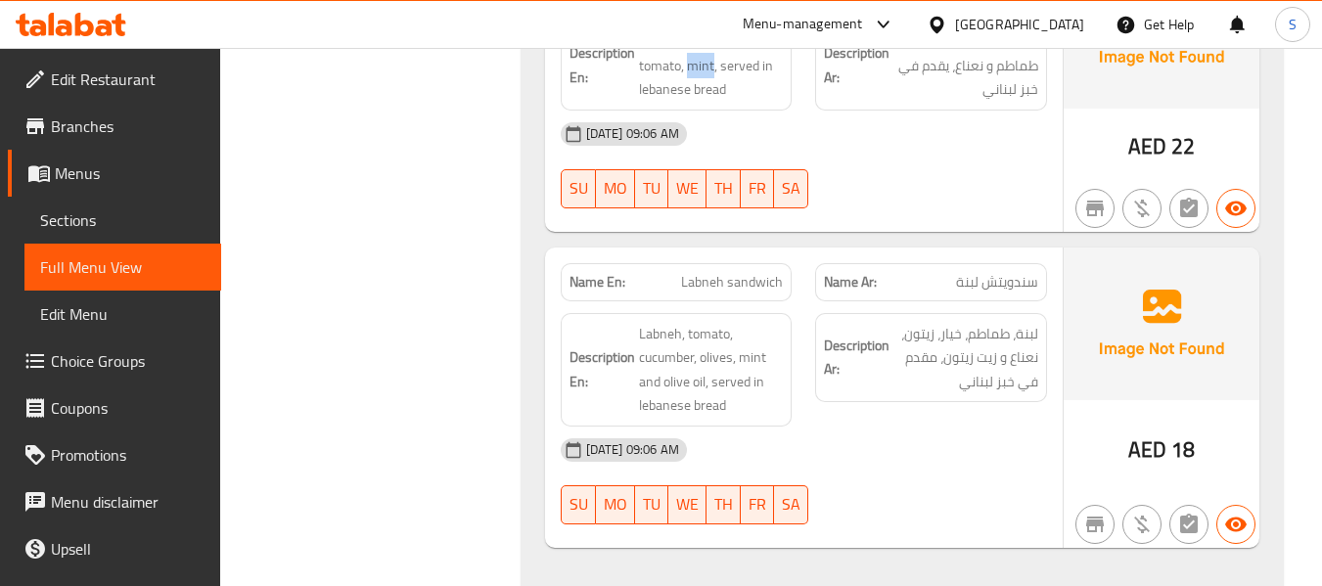
scroll to position [3302, 0]
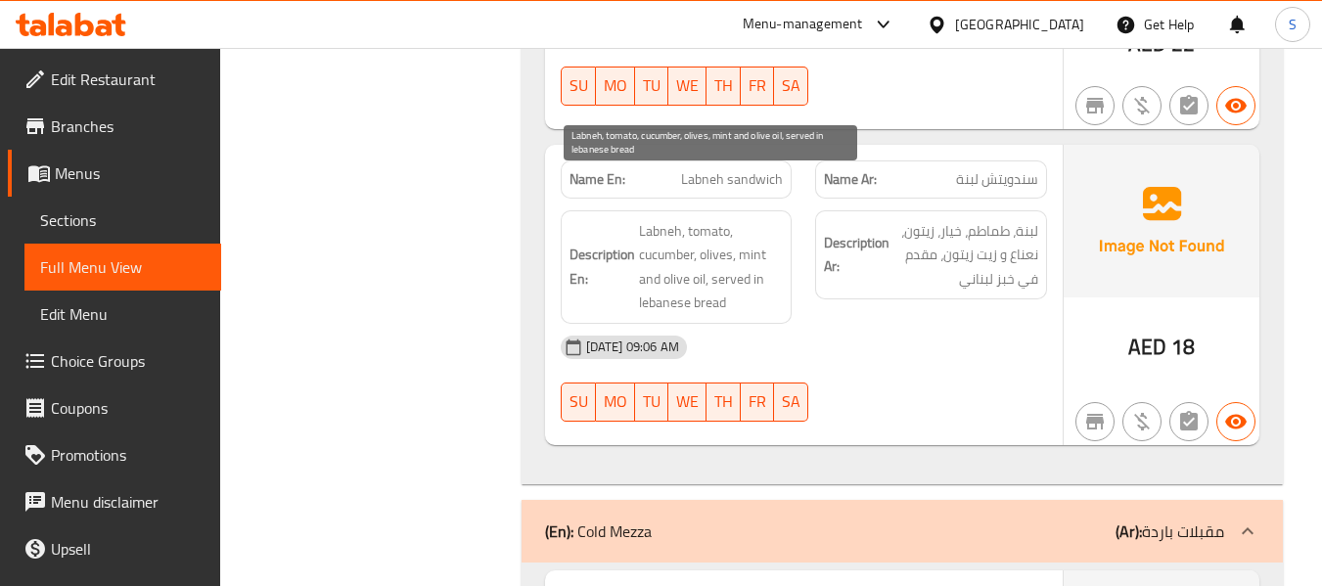
click at [729, 219] on span "Labneh, tomato, cucumber, olives, mint and olive oil, served in lebanese bread" at bounding box center [711, 267] width 145 height 96
click at [716, 258] on span "Labneh, tomato, cucumber, olives, mint and olive oil, served in lebanese bread" at bounding box center [711, 267] width 145 height 96
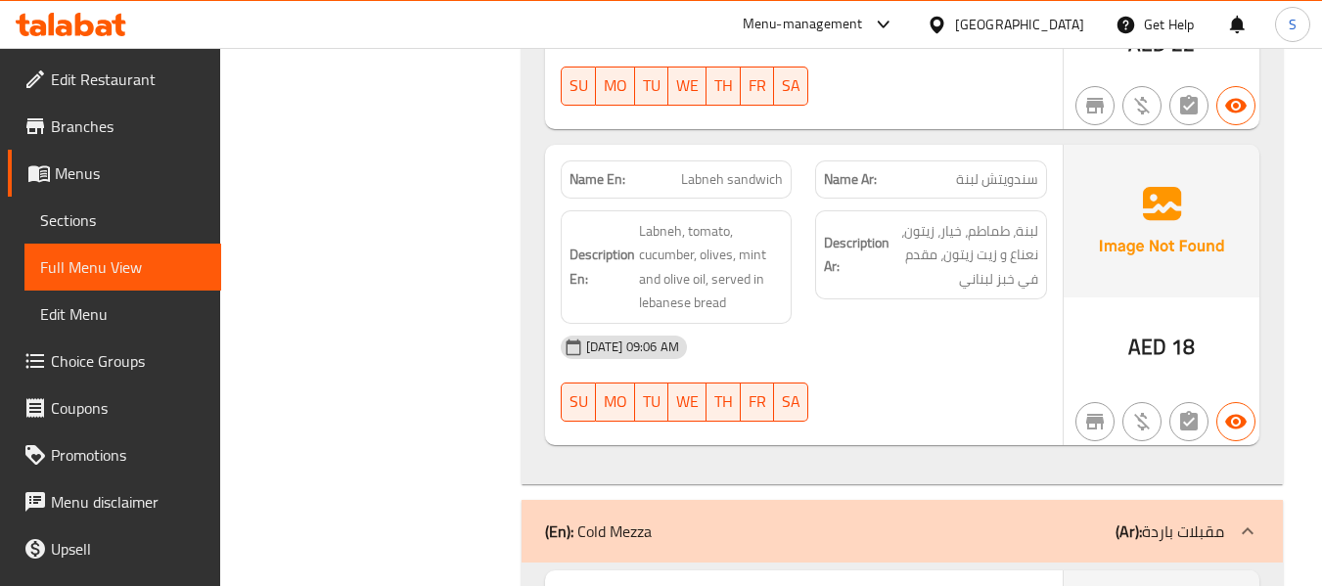
click at [604, 243] on strong "Description En:" at bounding box center [602, 267] width 66 height 48
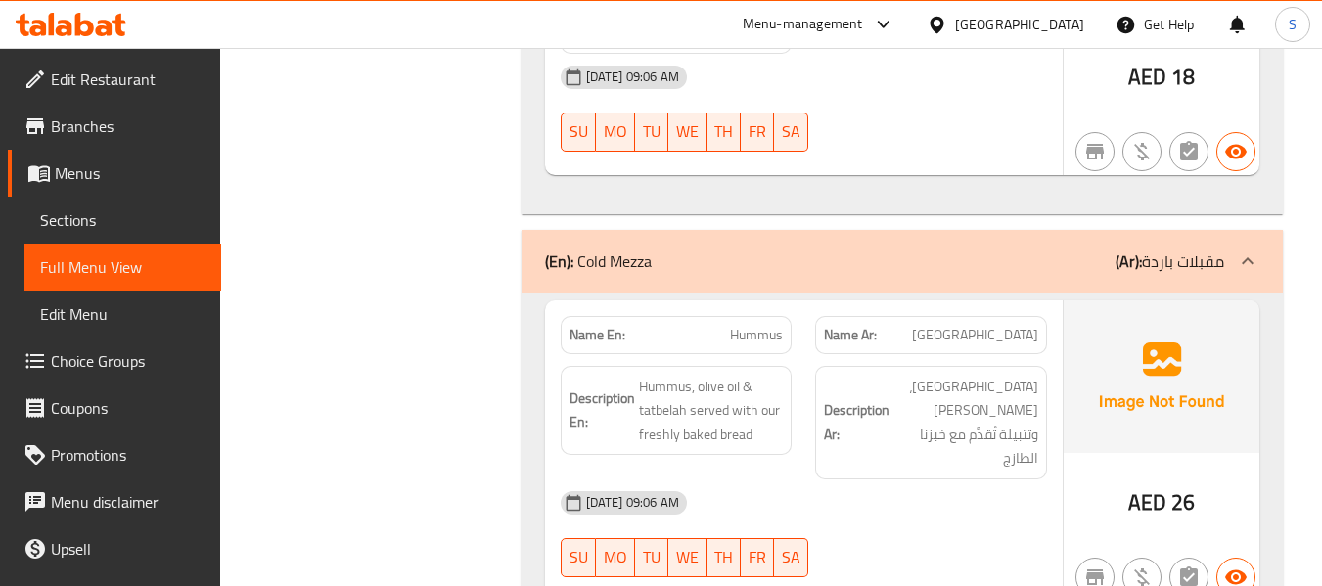
scroll to position [3596, 0]
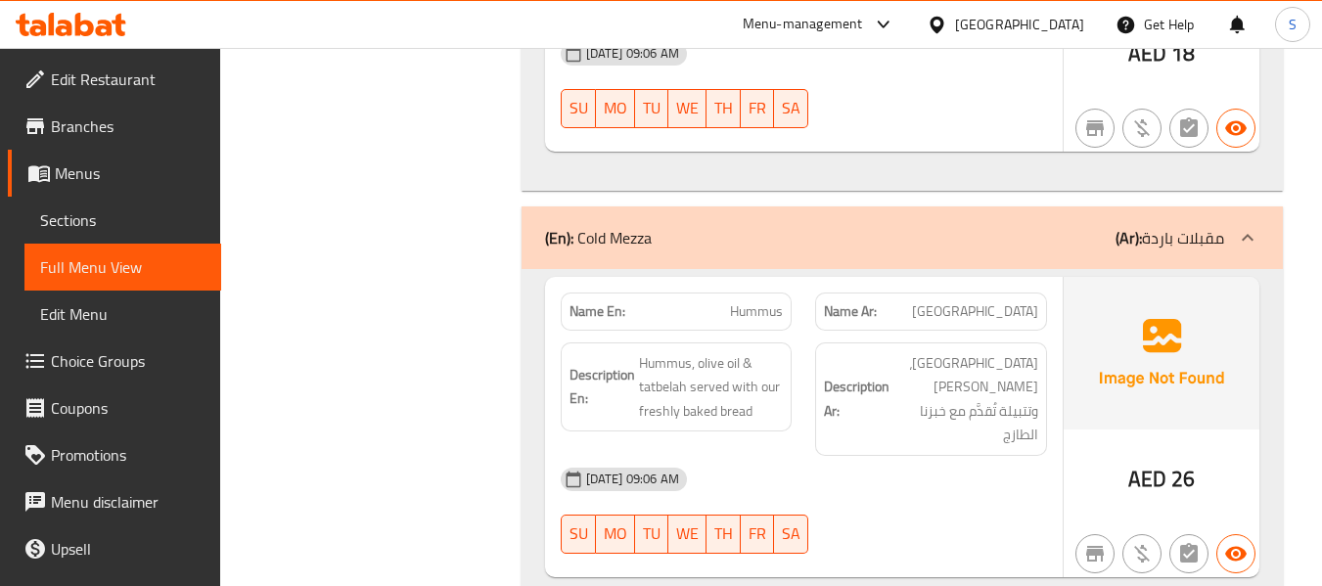
click at [637, 351] on h6 "Description En: Hummus, olive oil & tatbelah served with our freshly baked bread" at bounding box center [676, 387] width 214 height 72
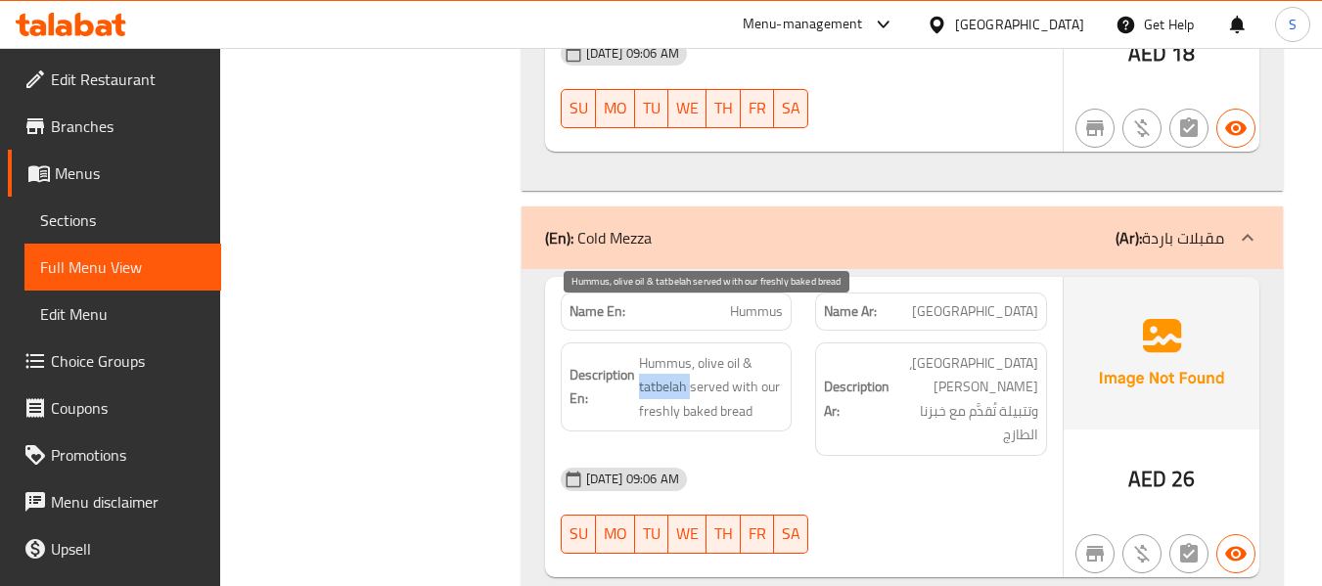
click at [735, 361] on span "Hummus, olive oil & tatbelah served with our freshly baked bread" at bounding box center [711, 387] width 145 height 72
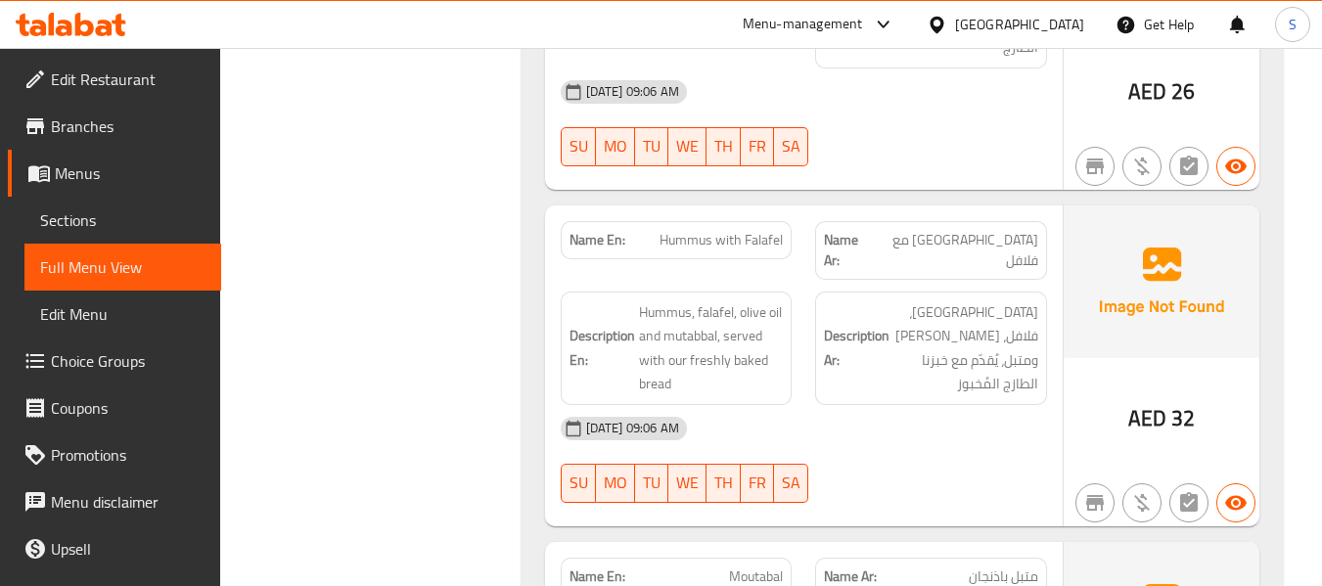
scroll to position [3987, 0]
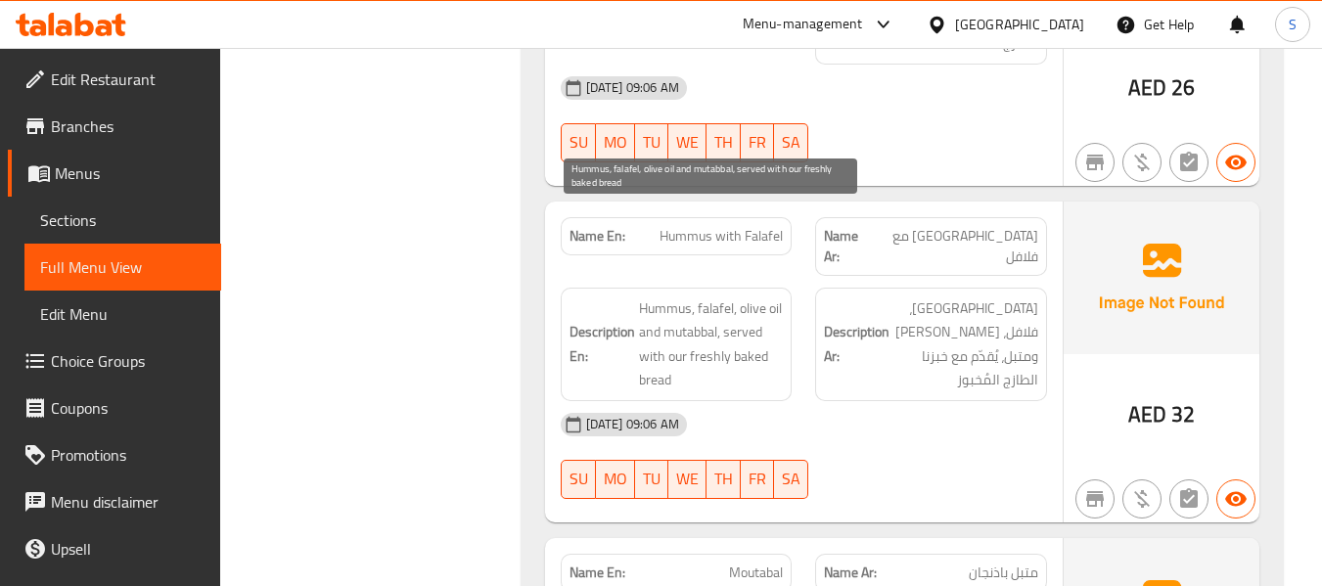
click at [770, 296] on span "Hummus, falafel, olive oil and mutabbal, served with our freshly baked bread" at bounding box center [711, 344] width 145 height 96
click at [668, 296] on span "Hummus, falafel, olive oil and mutabbal, served with our freshly baked bread" at bounding box center [711, 344] width 145 height 96
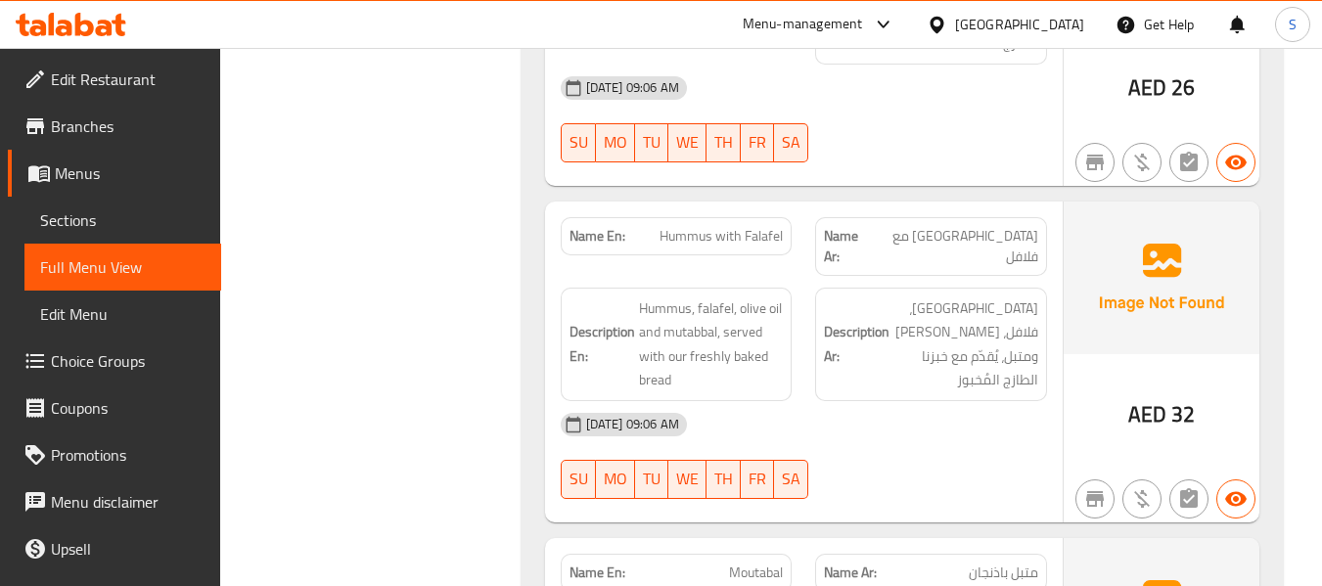
click at [755, 226] on span "Hummus with Falafel" at bounding box center [720, 236] width 123 height 21
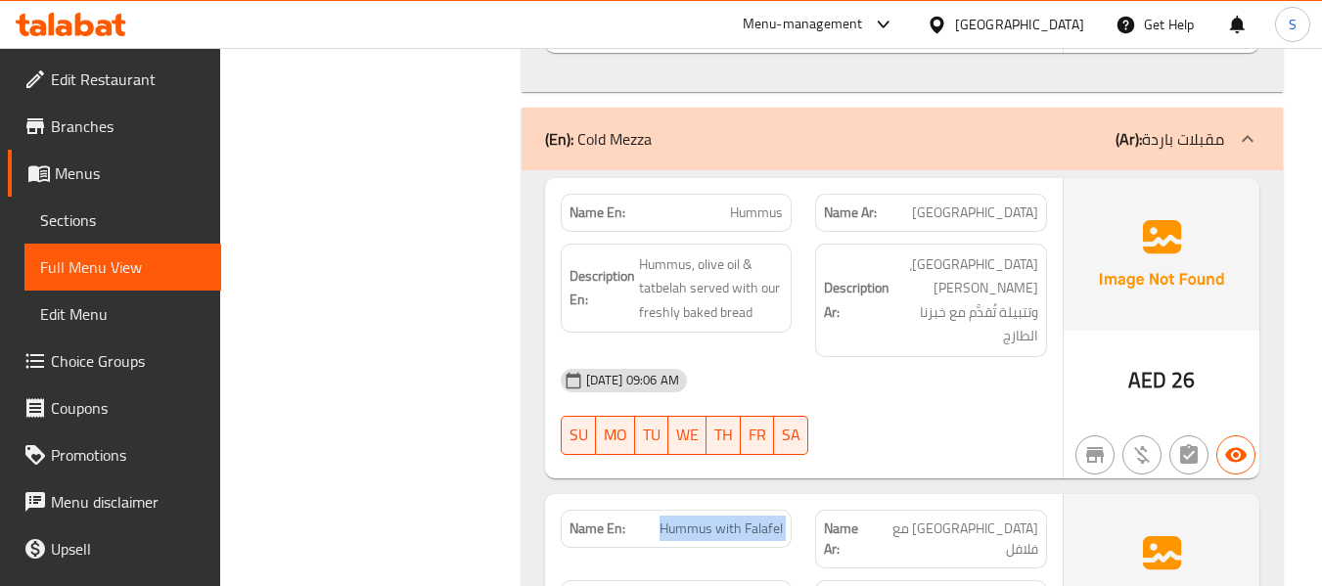
scroll to position [3694, 0]
click at [753, 204] on span "Hummus" at bounding box center [756, 214] width 53 height 21
copy span "Hummus"
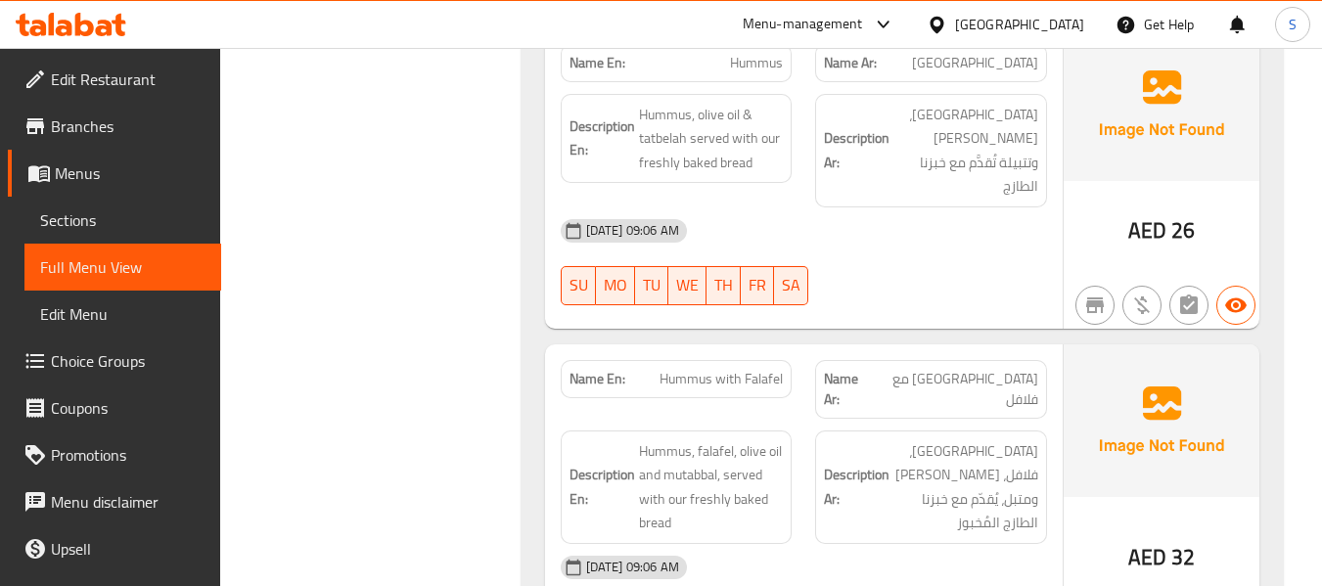
scroll to position [3889, 0]
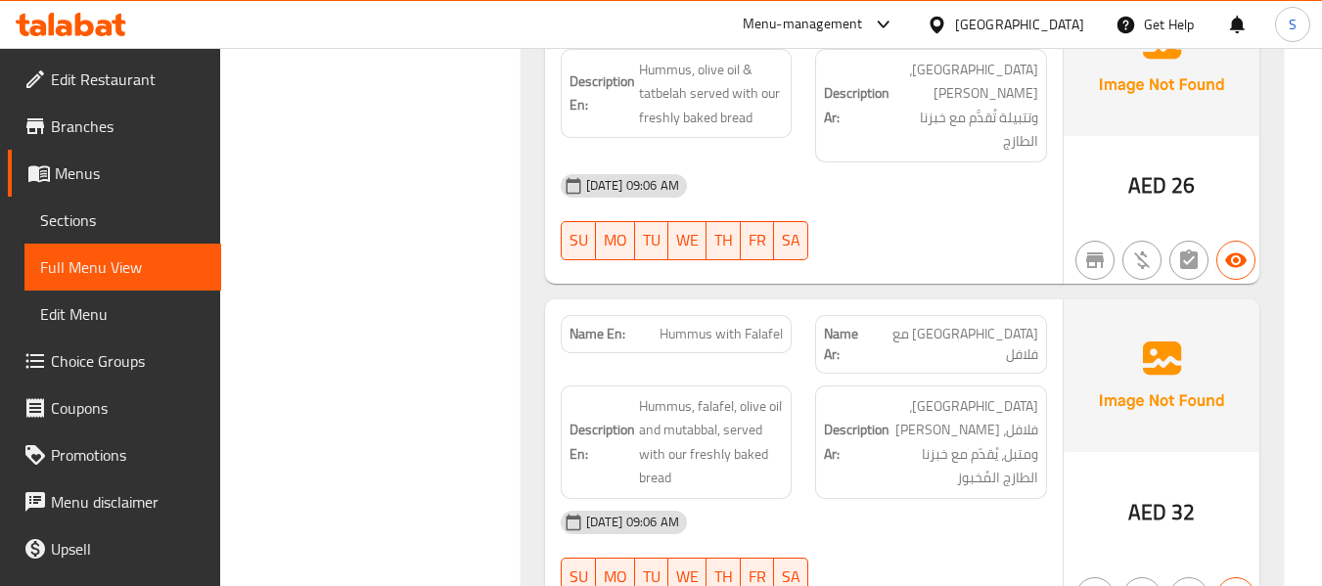
click at [738, 324] on span "Hummus with Falafel" at bounding box center [720, 334] width 123 height 21
copy span "Hummus with Falafel"
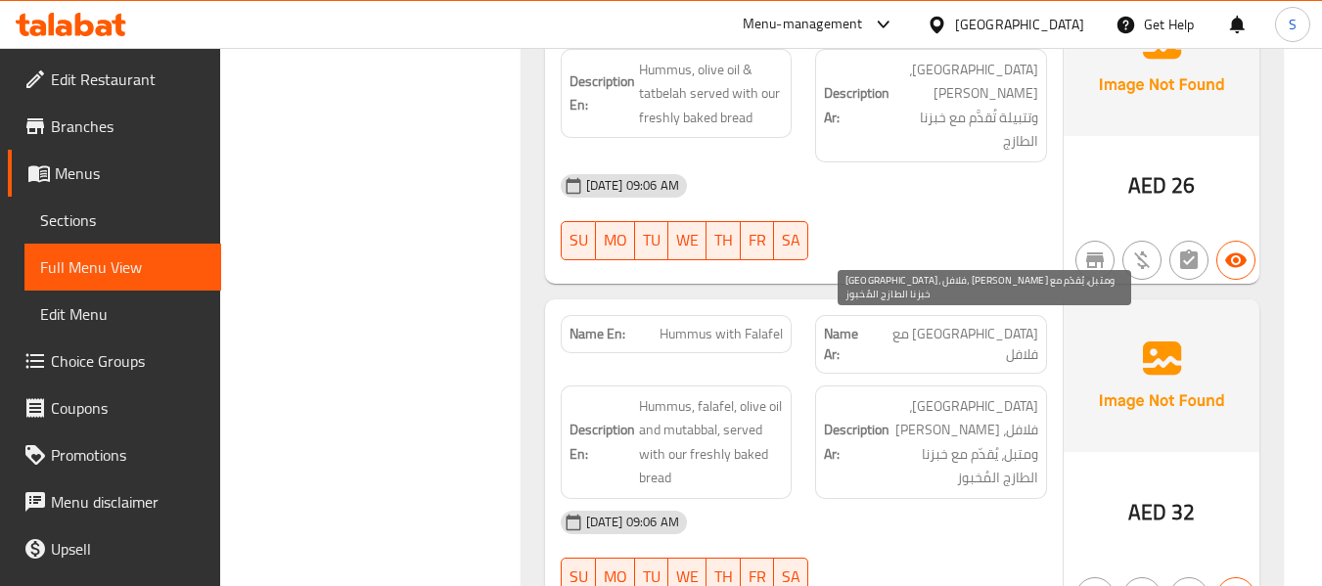
click at [972, 394] on span "حمص، فلافل، زيت زيتون ومتبل، يُقدّم مع خبزنا الطازج المُخبوز" at bounding box center [965, 442] width 145 height 96
copy span "المُخبوز"
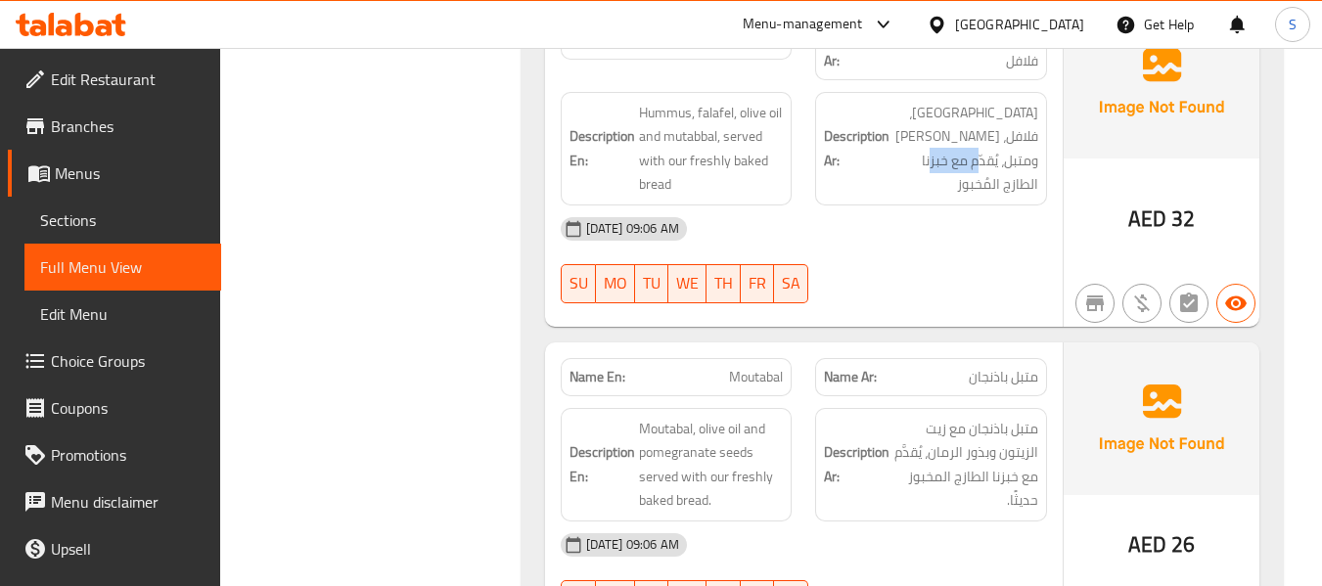
scroll to position [4281, 0]
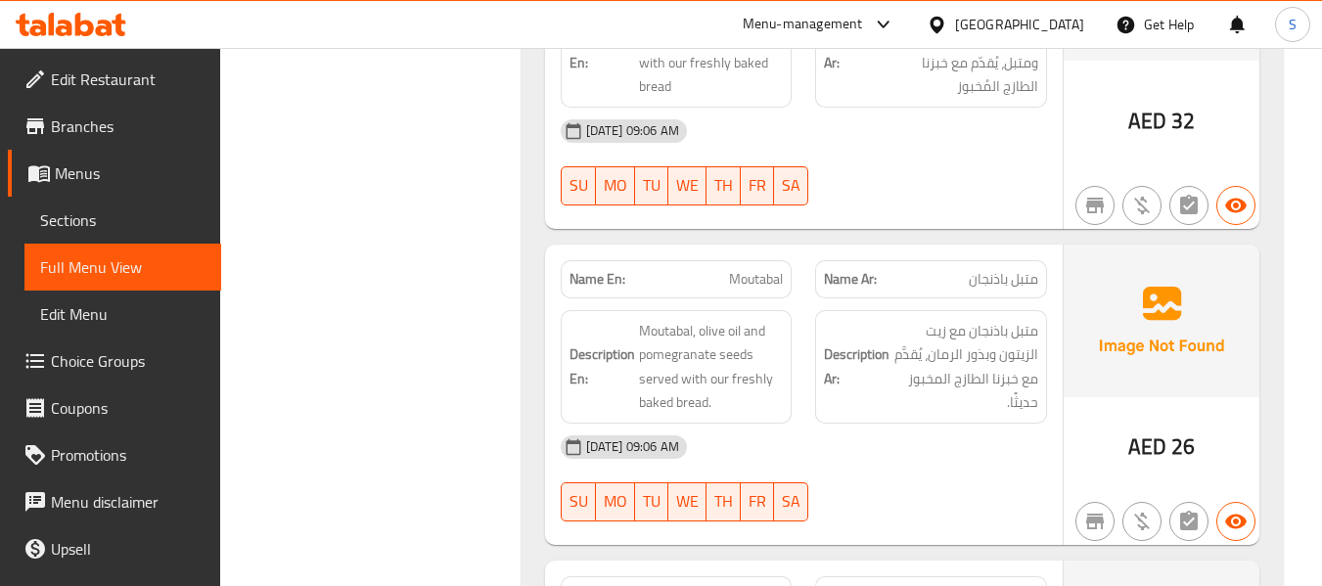
click at [753, 269] on span "Moutabal" at bounding box center [756, 279] width 54 height 21
copy span "Moutabal"
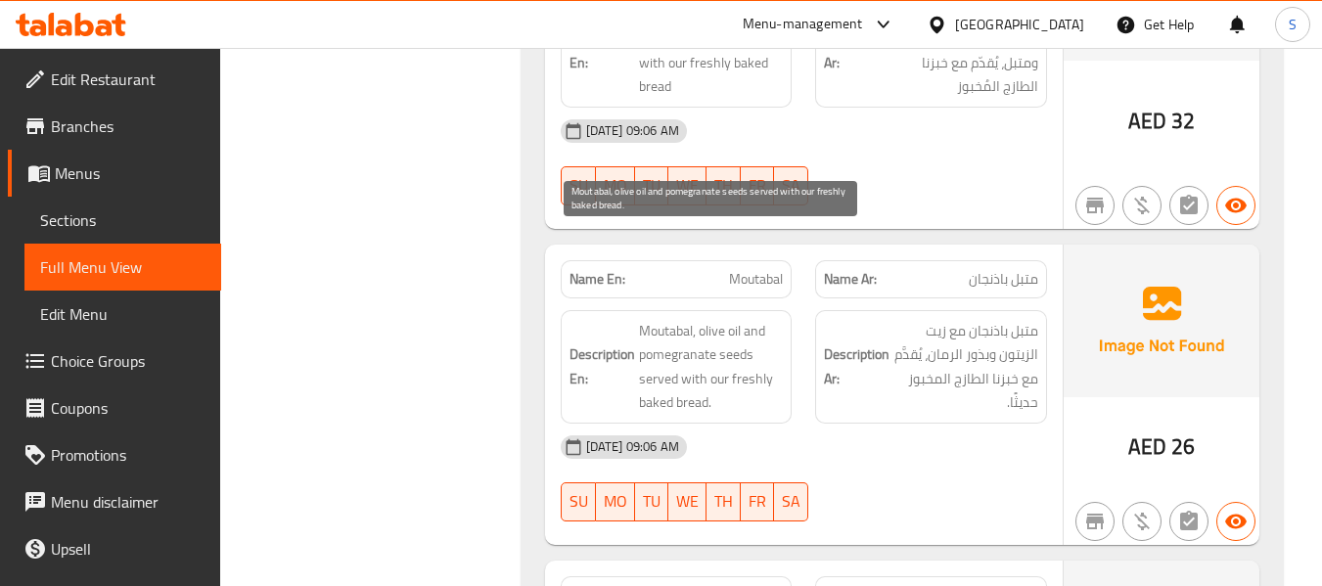
click at [727, 319] on span "Moutabal, olive oil and pomegranate seeds served with our freshly baked bread." at bounding box center [711, 367] width 145 height 96
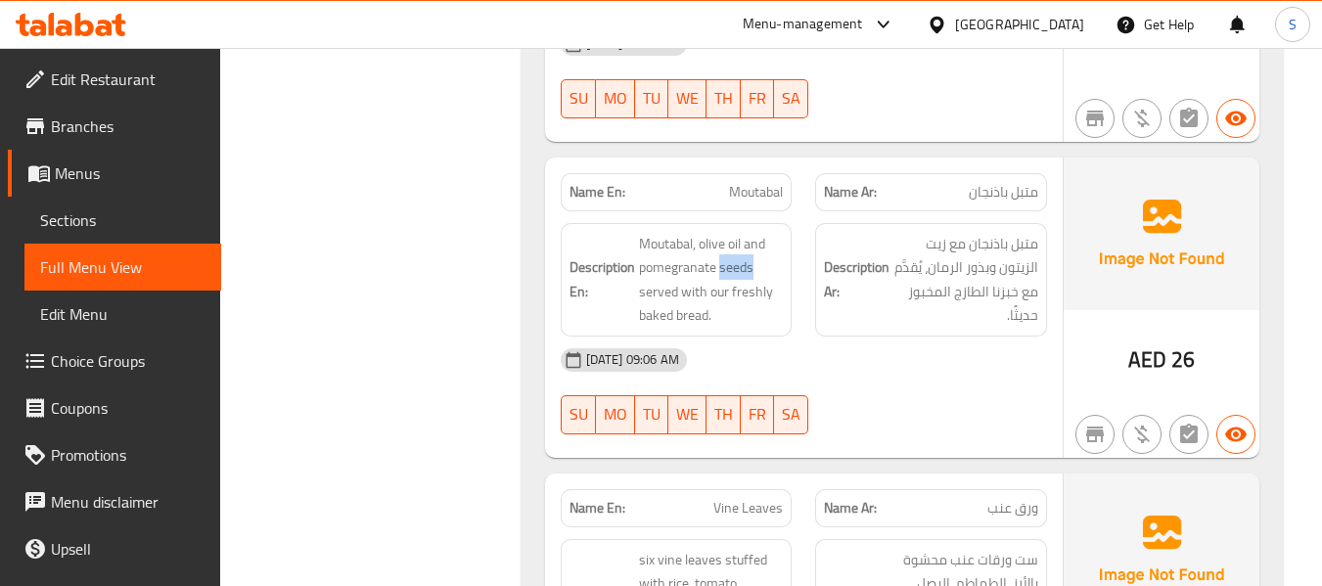
scroll to position [4574, 0]
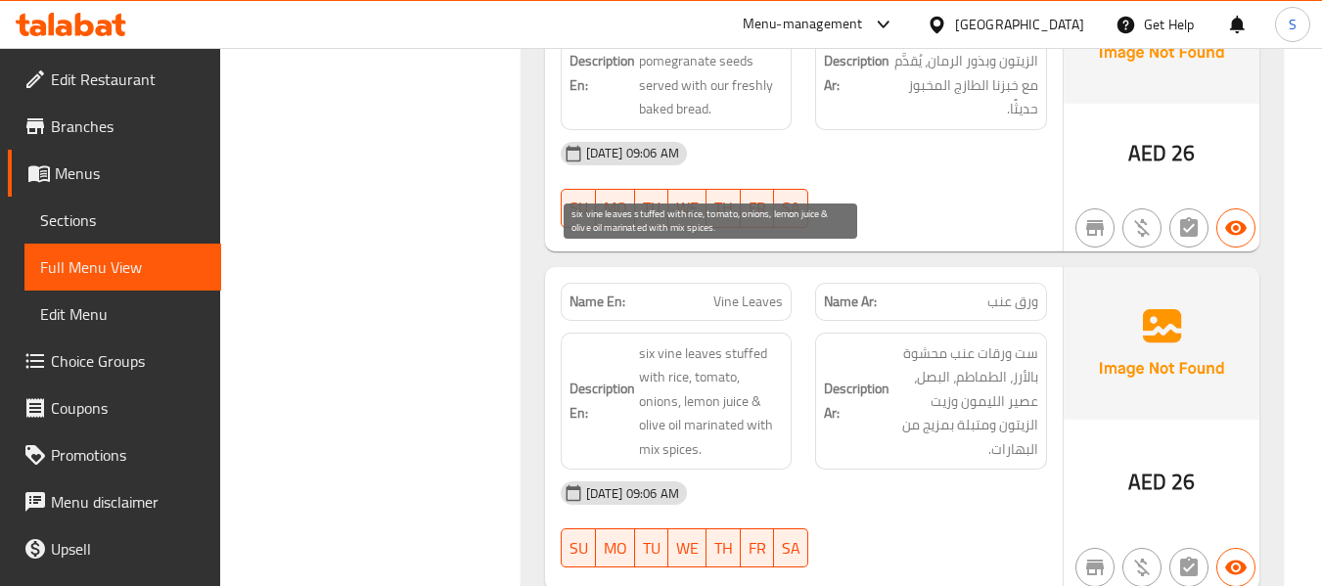
click at [668, 341] on span "six vine leaves stuffed with rice, tomato, onions, lemon juice & olive oil mari…" at bounding box center [711, 401] width 145 height 120
click at [731, 341] on span "six vine leaves stuffed with rice, tomato, onions, lemon juice & olive oil mari…" at bounding box center [711, 401] width 145 height 120
click at [672, 365] on span "six vine leaves stuffed with rice, tomato, onions, lemon juice & olive oil mari…" at bounding box center [711, 401] width 145 height 120
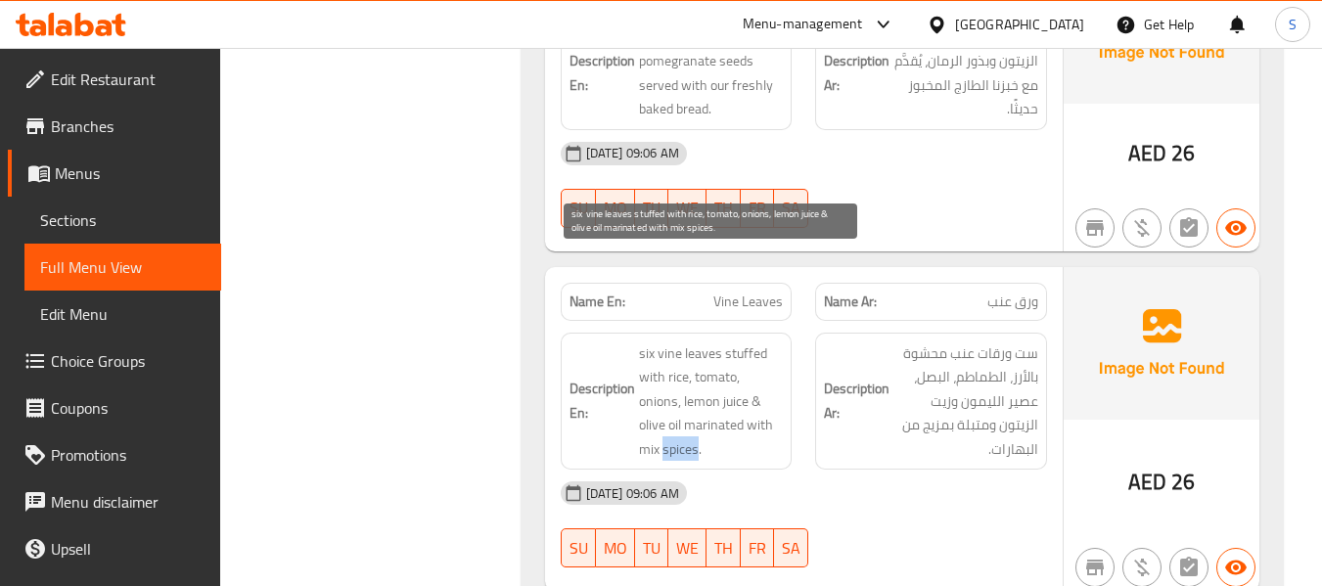
click at [672, 365] on span "six vine leaves stuffed with rice, tomato, onions, lemon juice & olive oil mari…" at bounding box center [711, 401] width 145 height 120
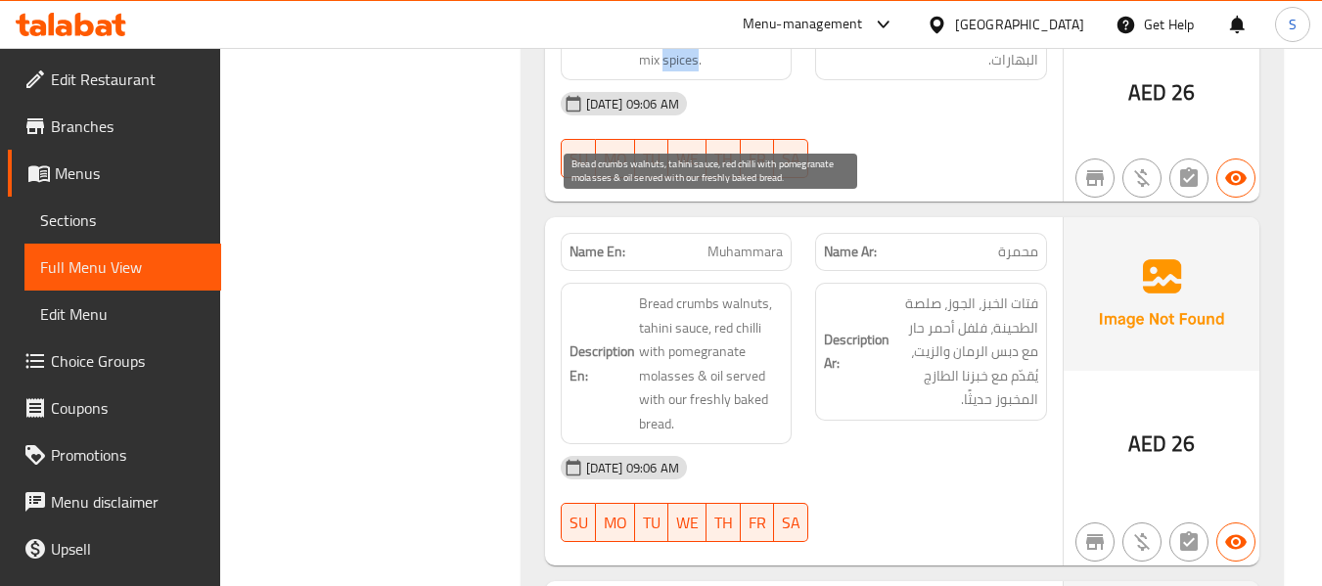
scroll to position [4965, 0]
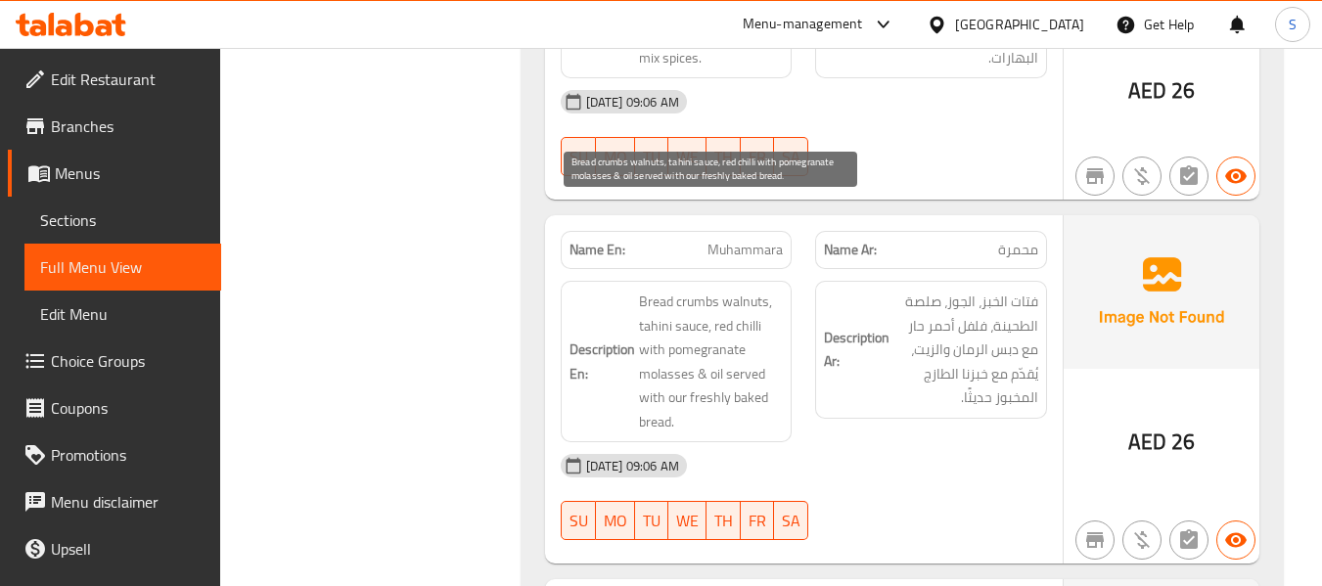
click at [750, 290] on span "Bread crumbs walnuts, tahini sauce, red chilli with pomegranate molasses & oil …" at bounding box center [711, 362] width 145 height 144
click at [662, 290] on span "Bread crumbs walnuts, tahini sauce, red chilli with pomegranate molasses & oil …" at bounding box center [711, 362] width 145 height 144
click at [710, 290] on span "Bread crumbs walnuts, tahini sauce, red chilli with pomegranate molasses & oil …" at bounding box center [711, 362] width 145 height 144
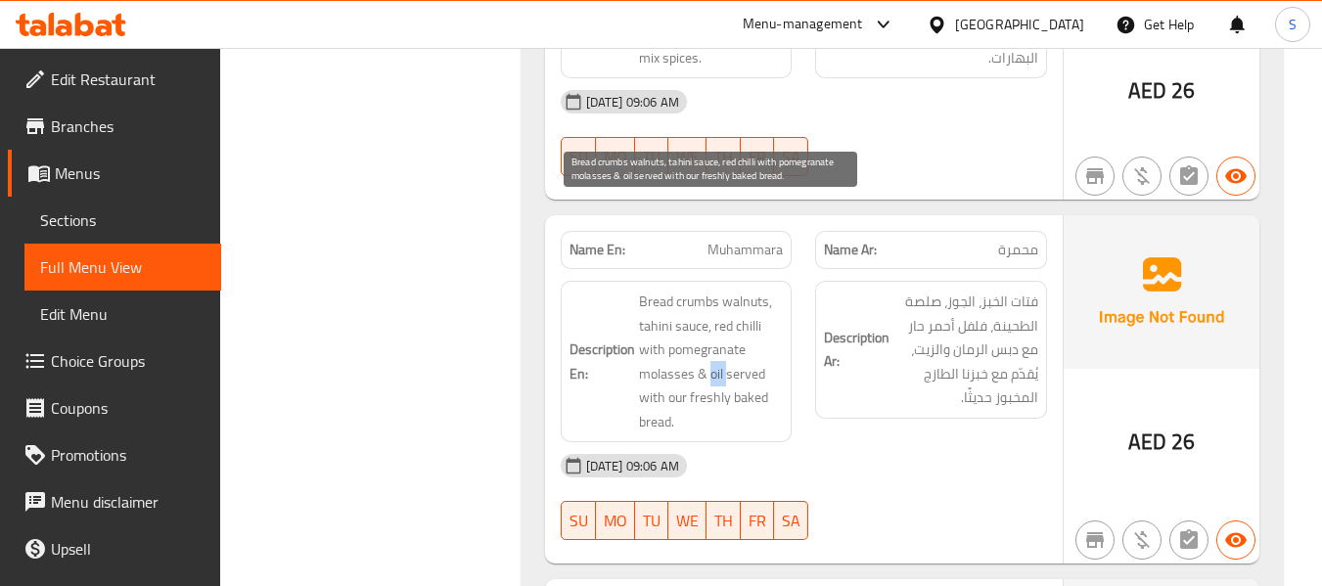
click at [710, 290] on span "Bread crumbs walnuts, tahini sauce, red chilli with pomegranate molasses & oil …" at bounding box center [711, 362] width 145 height 144
click at [659, 339] on span "Bread crumbs walnuts, tahini sauce, red chilli with pomegranate molasses & oil …" at bounding box center [711, 362] width 145 height 144
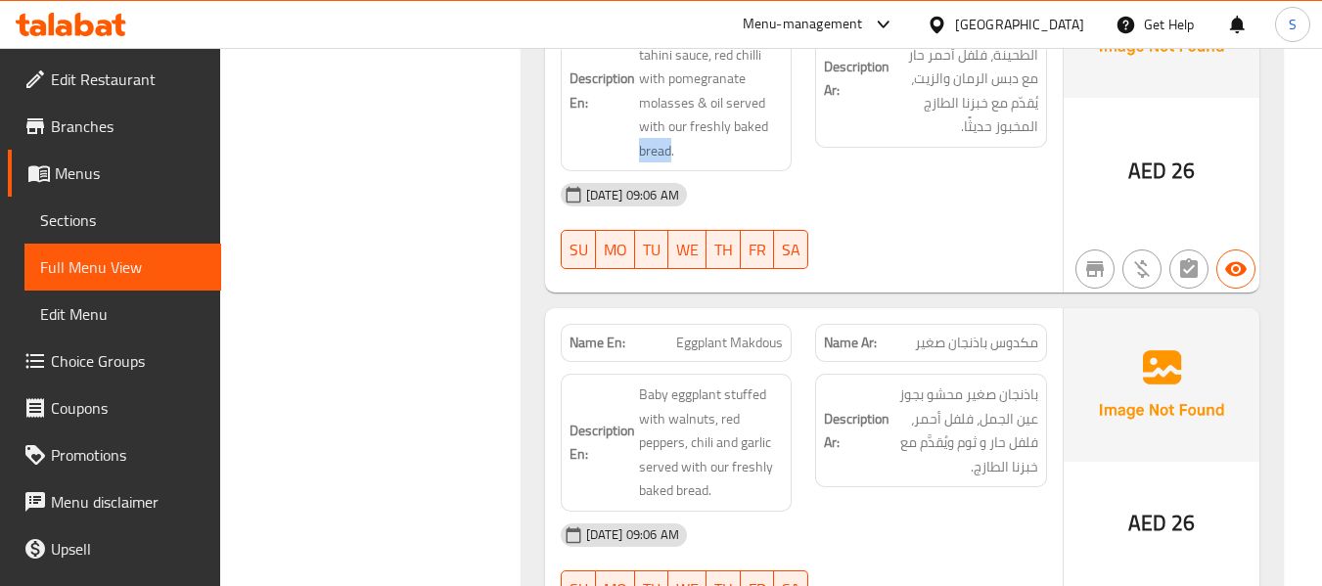
scroll to position [5259, 0]
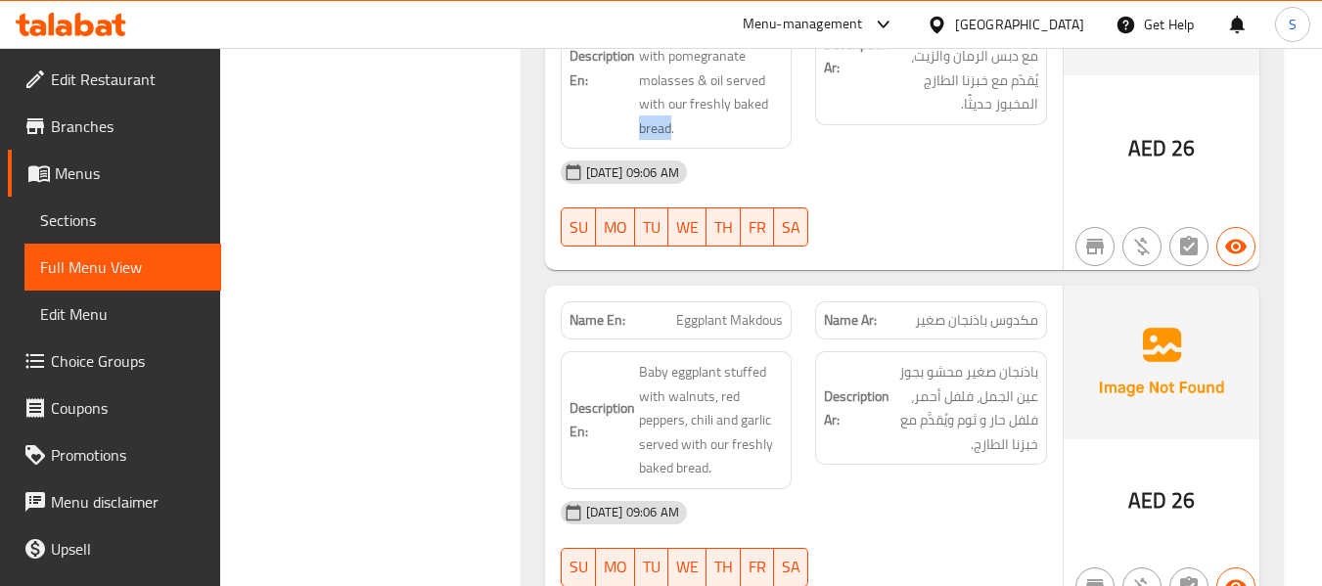
click at [721, 310] on span "Eggplant Makdous" at bounding box center [729, 320] width 107 height 21
copy span "Eggplant Makdous"
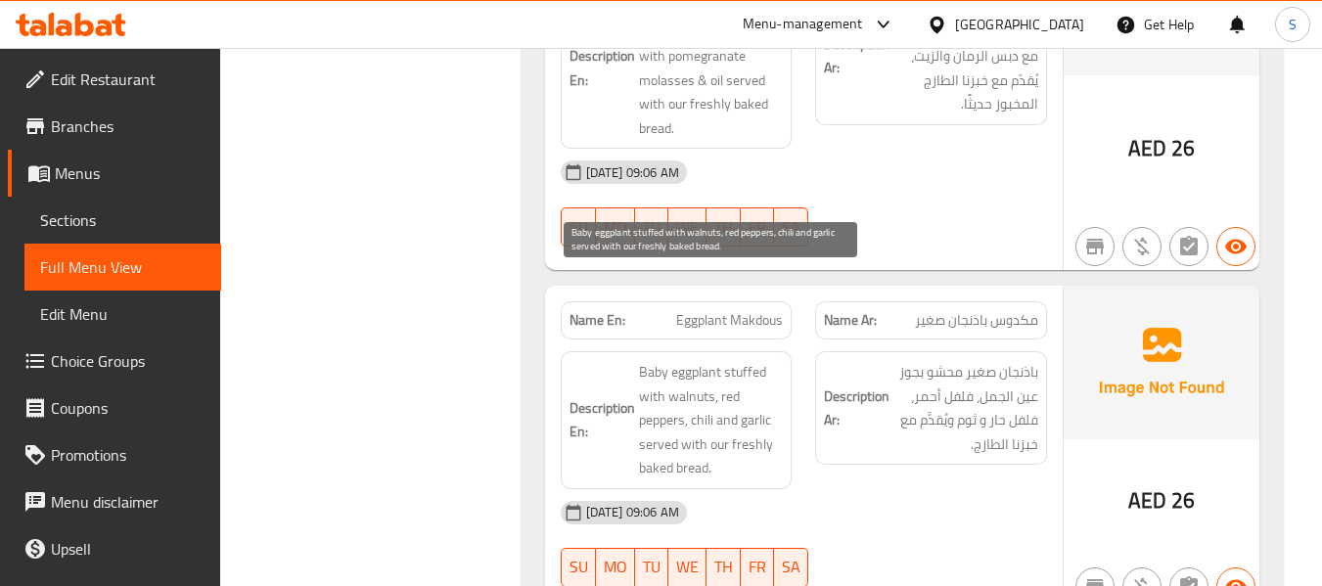
click at [692, 360] on span "Baby eggplant stuffed with walnuts, red peppers, chili and garlic served with o…" at bounding box center [711, 420] width 145 height 120
click at [708, 360] on span "Baby eggplant stuffed with walnuts, red peppers, chili and garlic served with o…" at bounding box center [711, 420] width 145 height 120
click at [689, 385] on span "Baby eggplant stuffed with walnuts, red peppers, chili and garlic served with o…" at bounding box center [711, 420] width 145 height 120
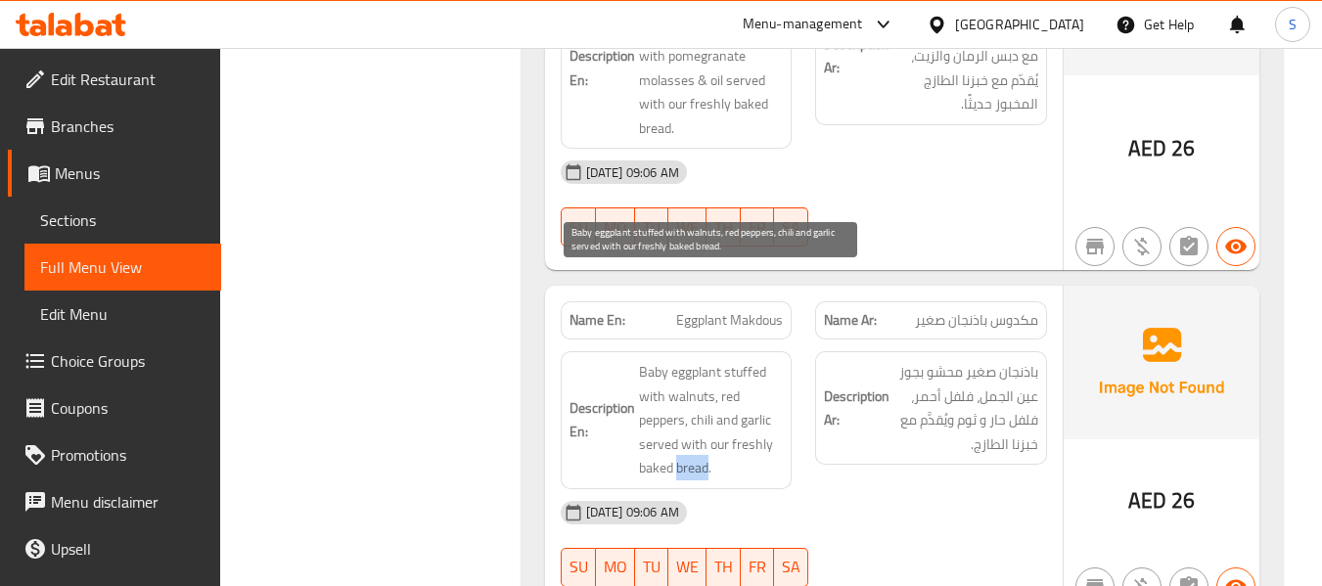
click at [689, 385] on span "Baby eggplant stuffed with walnuts, red peppers, chili and garlic served with o…" at bounding box center [711, 420] width 145 height 120
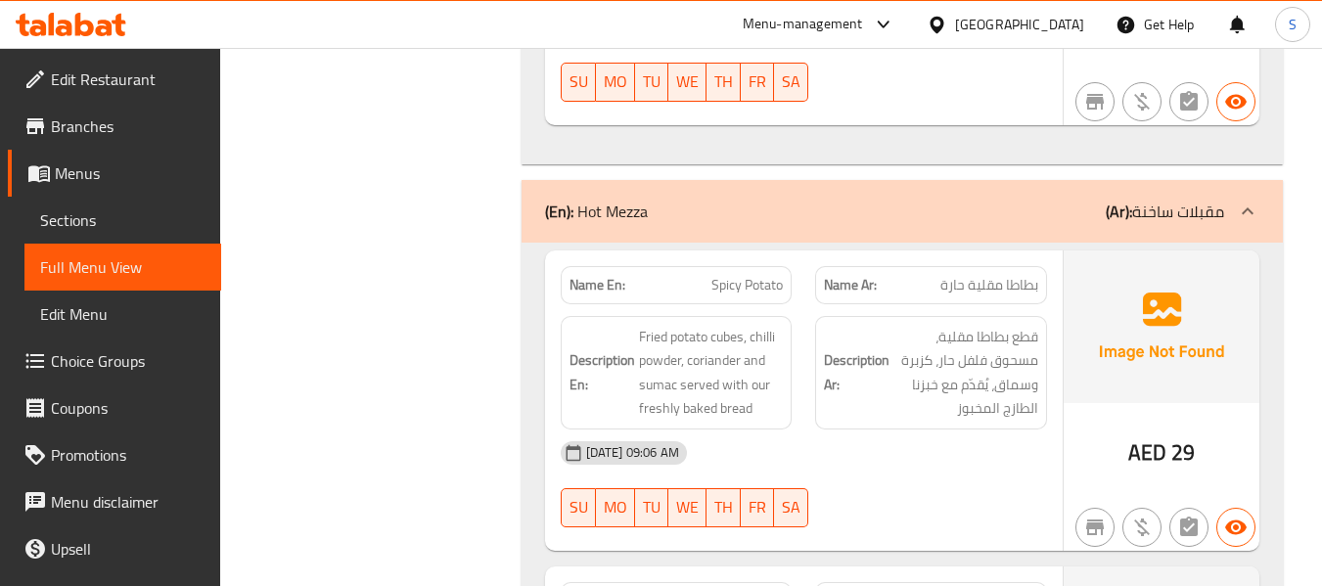
scroll to position [5748, 0]
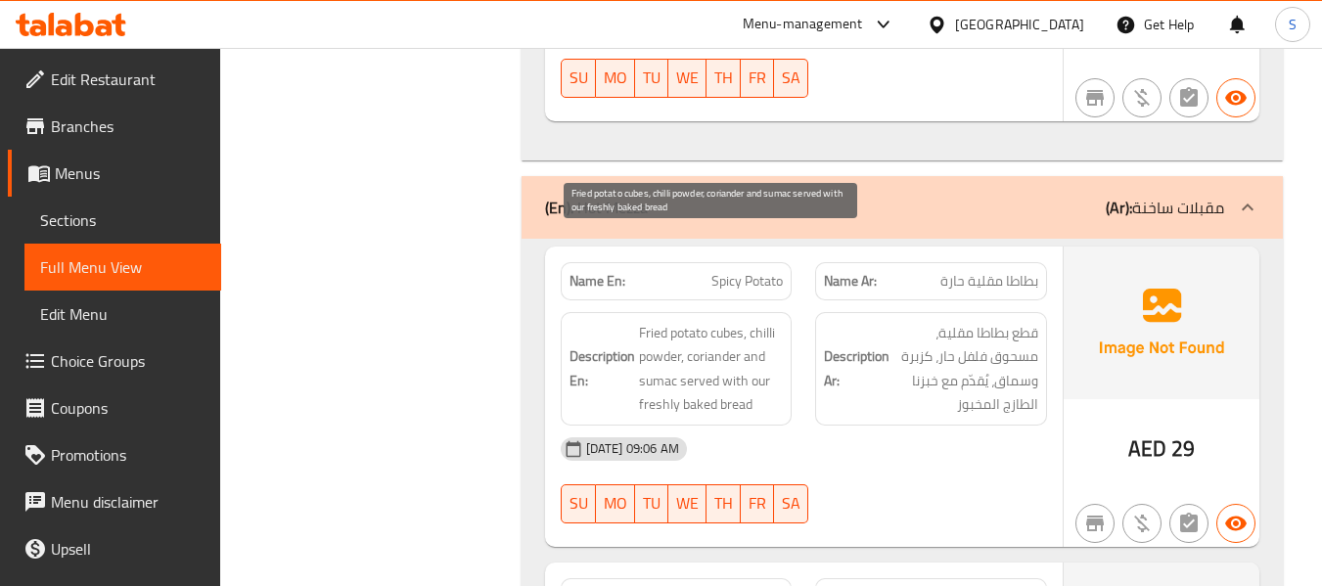
click at [668, 321] on span "Fried potato cubes, chilli powder, coriander and sumac served with our freshly …" at bounding box center [711, 369] width 145 height 96
click at [731, 321] on span "Fried potato cubes, chilli powder, coriander and sumac served with our freshly …" at bounding box center [711, 369] width 145 height 96
click at [722, 321] on span "Fried potato cubes, chilli powder, coriander and sumac served with our freshly …" at bounding box center [711, 369] width 145 height 96
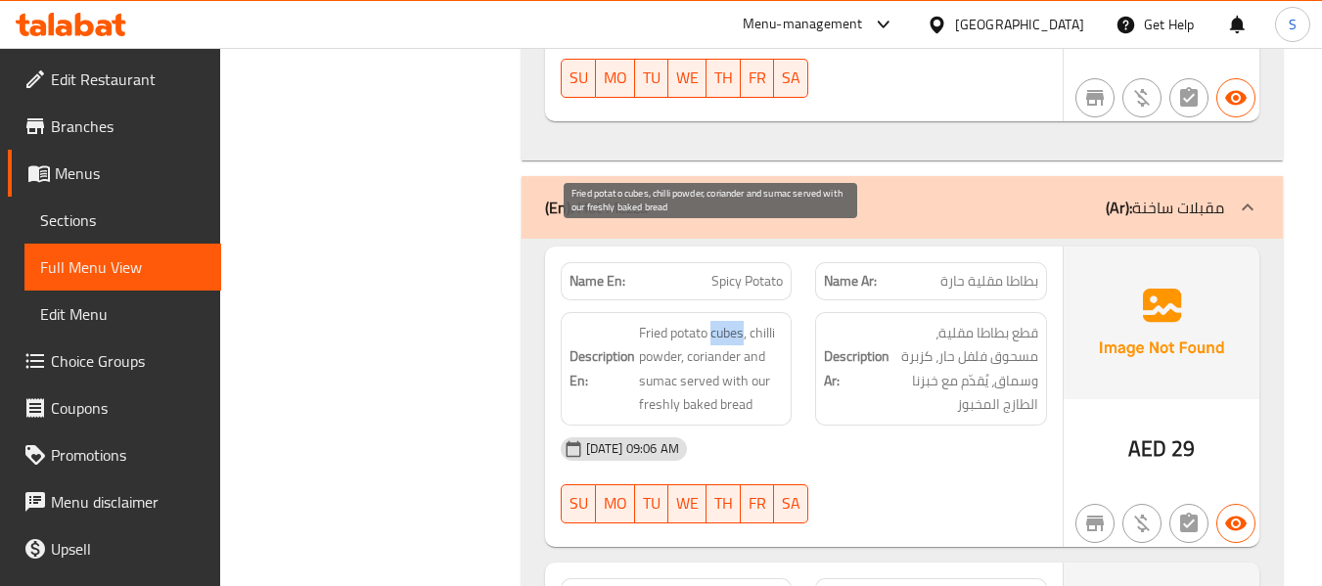
click at [722, 321] on span "Fried potato cubes, chilli powder, coriander and sumac served with our freshly …" at bounding box center [711, 369] width 145 height 96
copy span "cubes"
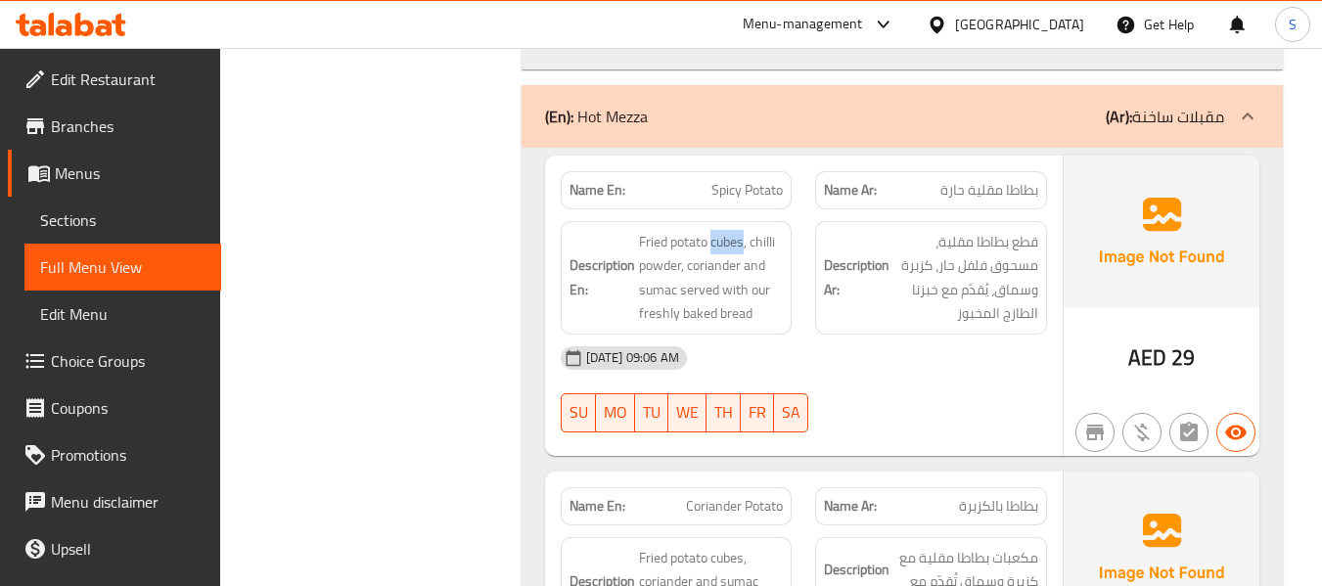
scroll to position [6042, 0]
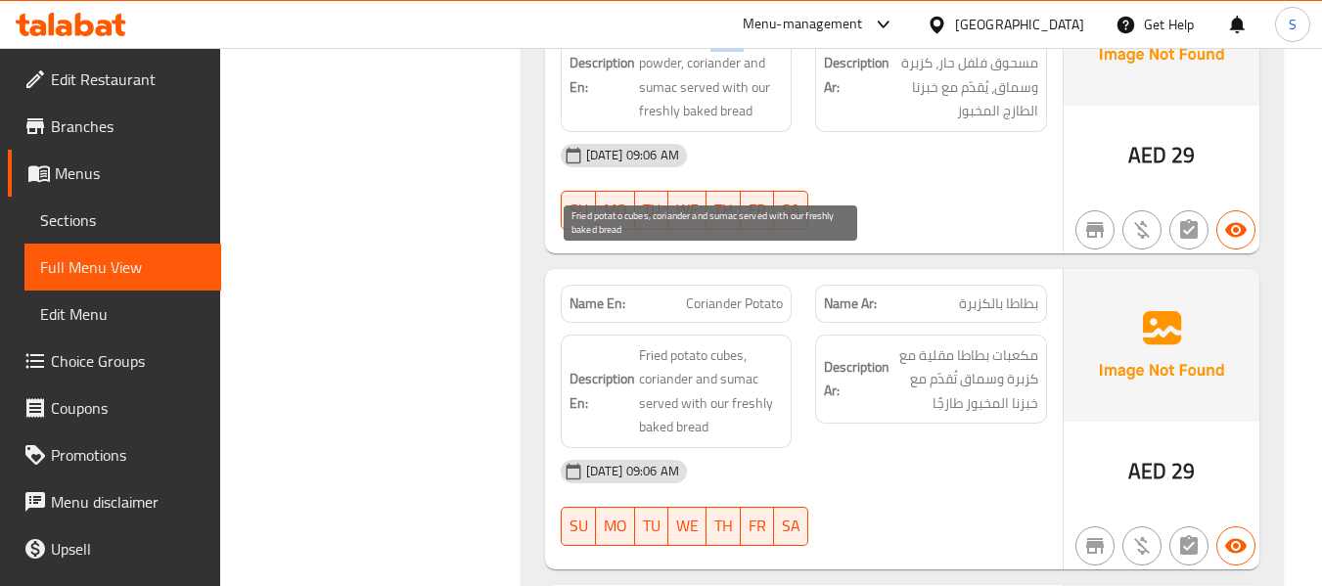
click at [744, 343] on span "Fried potato cubes, coriander and sumac served with our freshly baked bread" at bounding box center [711, 391] width 145 height 96
click at [682, 343] on span "Fried potato cubes, coriander and sumac served with our freshly baked bread" at bounding box center [711, 391] width 145 height 96
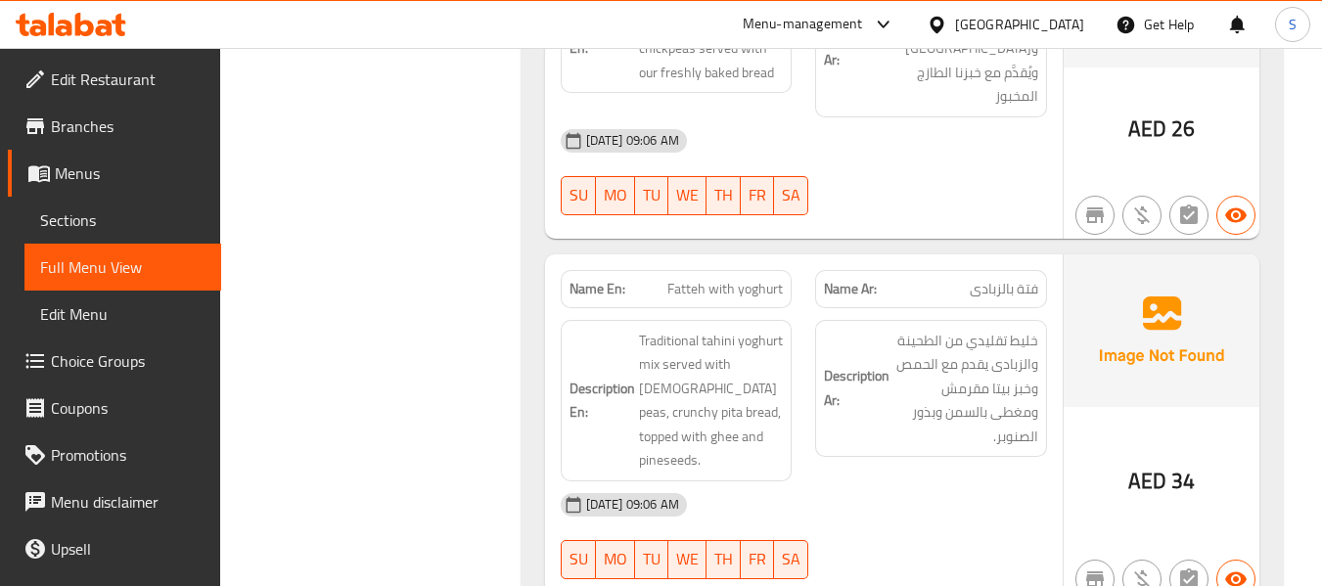
scroll to position [7118, 0]
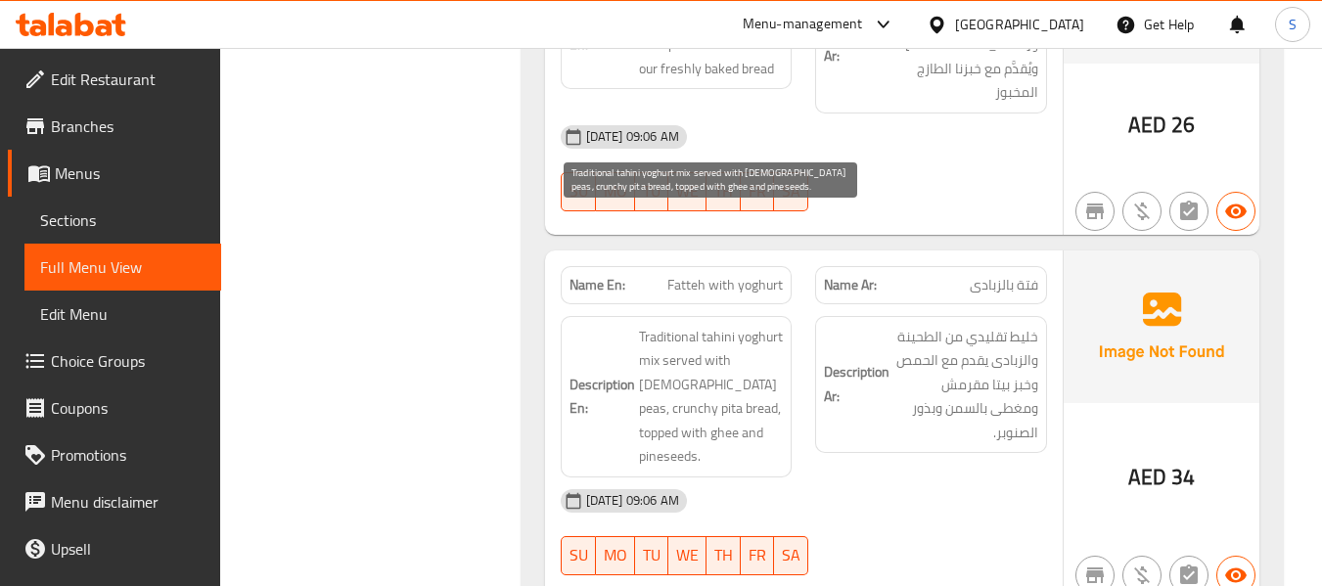
click at [649, 325] on span "Traditional tahini yoghurt mix served with [DEMOGRAPHIC_DATA] peas, crunchy pit…" at bounding box center [711, 397] width 145 height 144
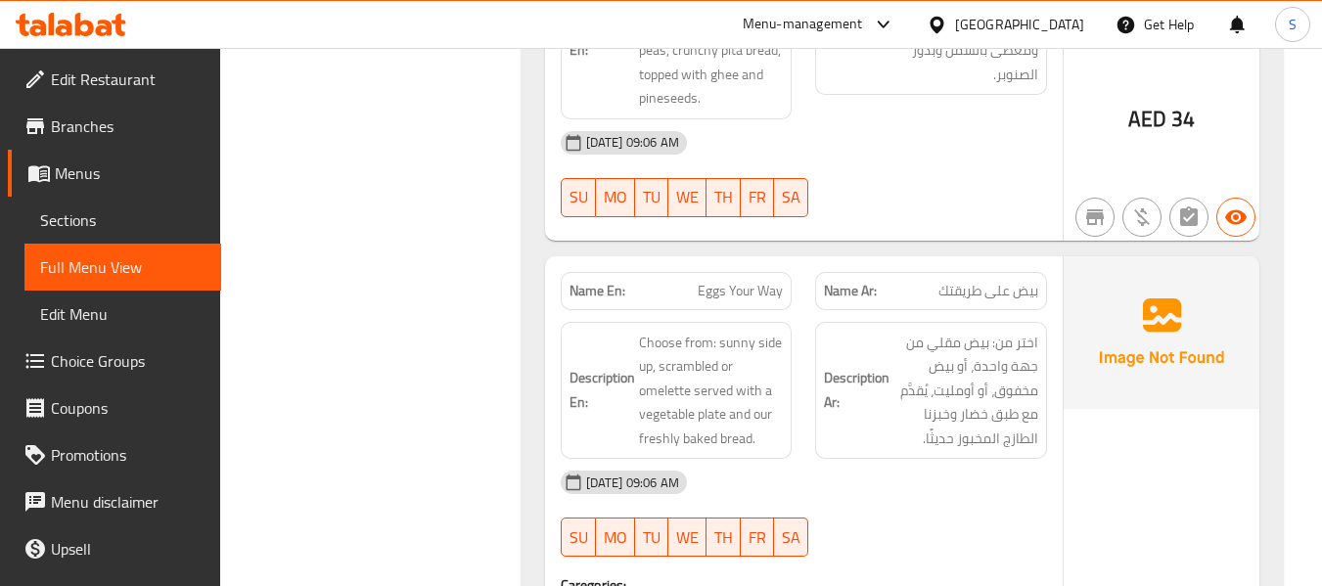
scroll to position [7607, 0]
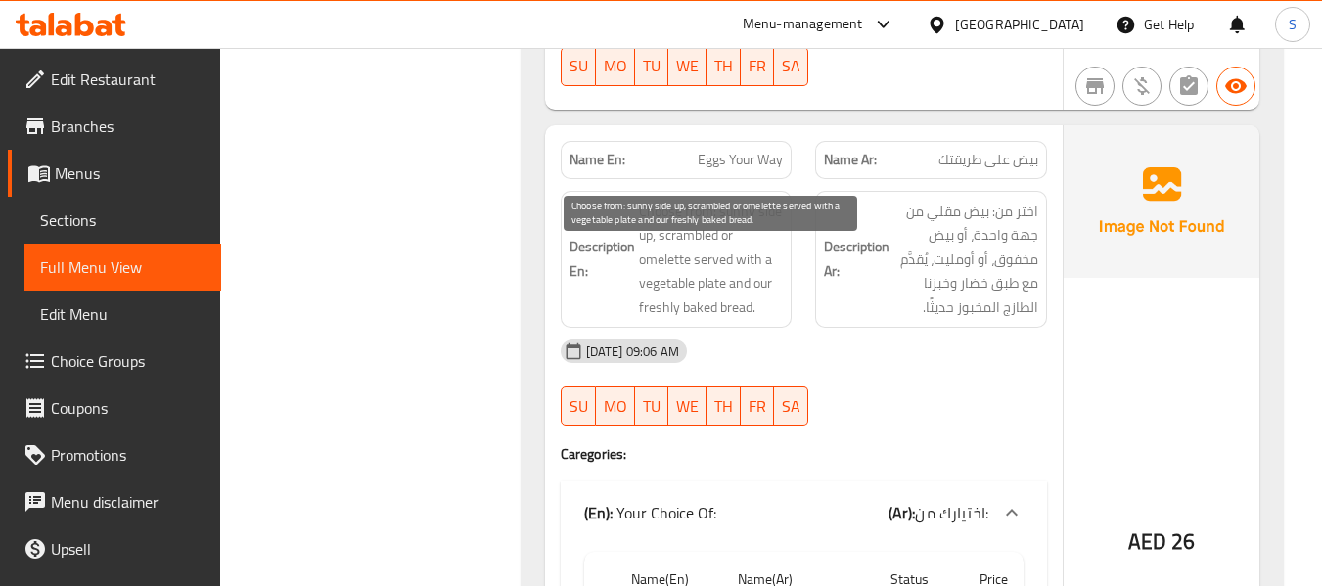
click at [715, 200] on span "Choose from: sunny side up, scrambled or omelette served with a vegetable plate…" at bounding box center [711, 260] width 145 height 120
click at [734, 200] on span "Choose from: sunny side up, scrambled or omelette served with a vegetable plate…" at bounding box center [711, 260] width 145 height 120
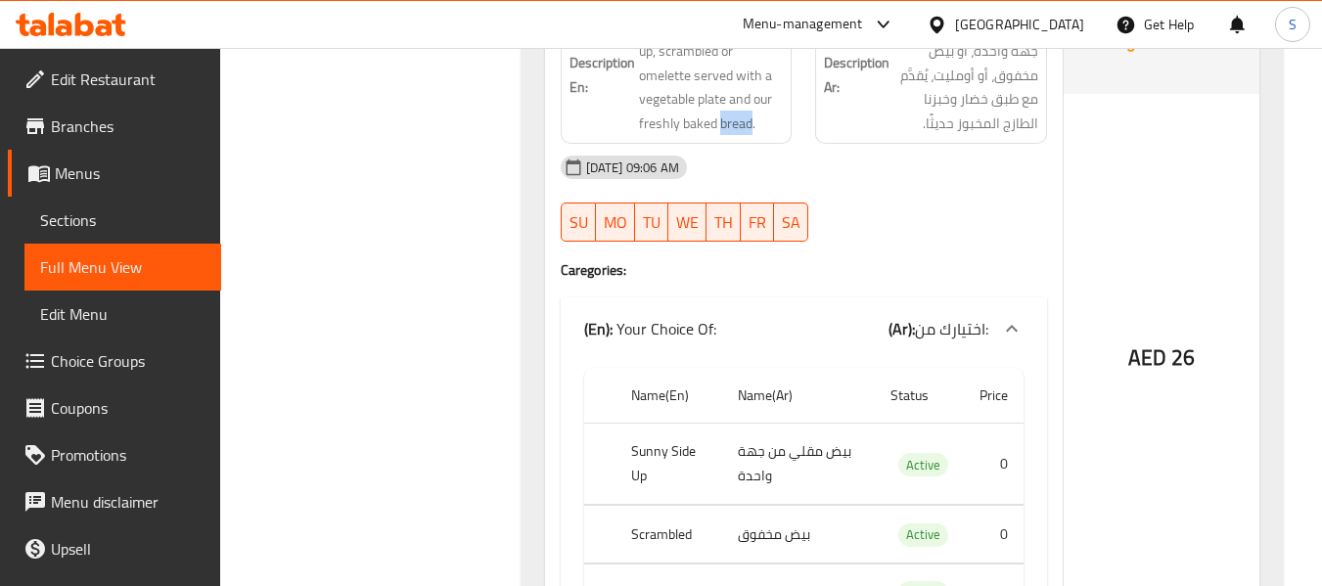
scroll to position [7803, 0]
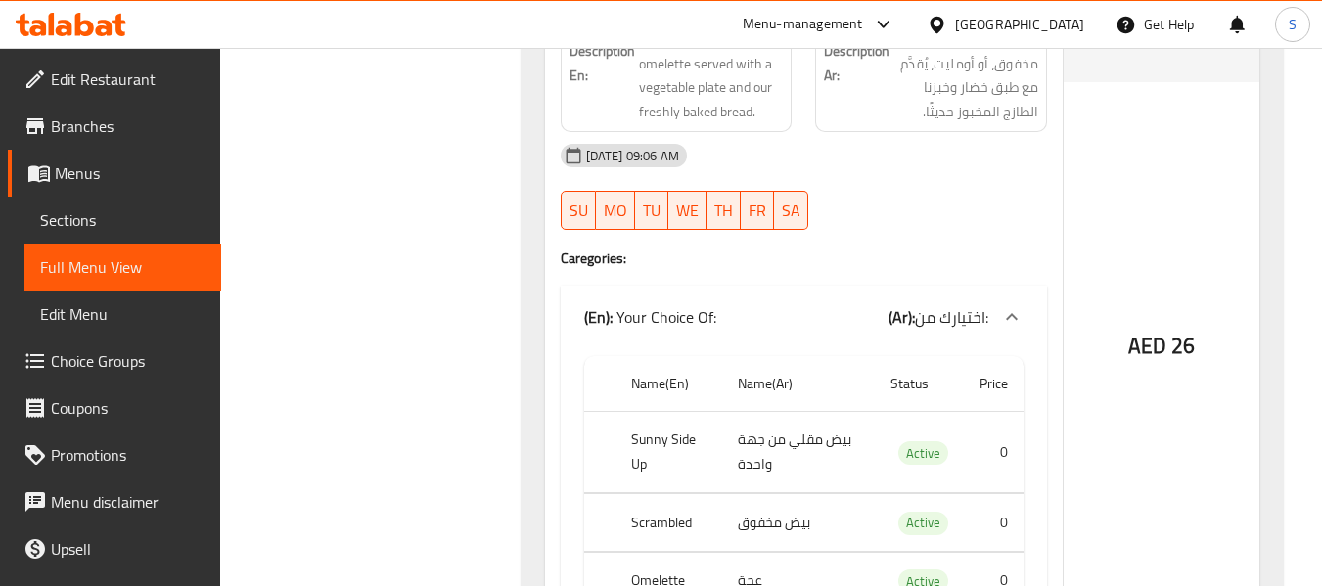
click at [655, 412] on th "Sunny Side Up" at bounding box center [669, 452] width 108 height 81
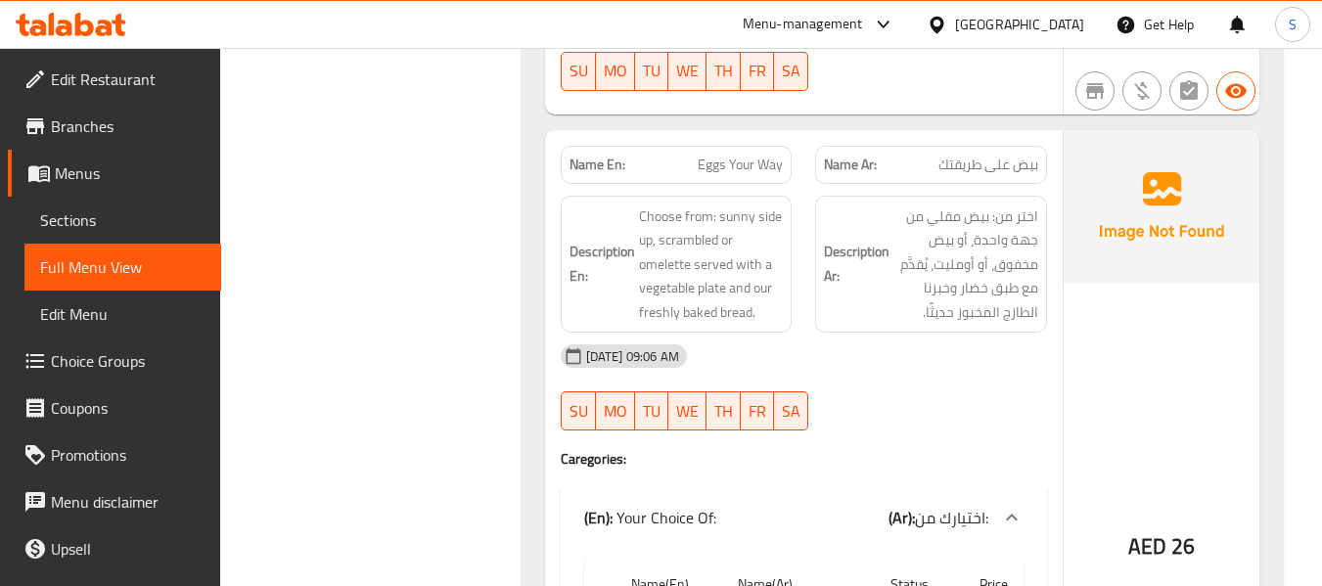
scroll to position [7705, 0]
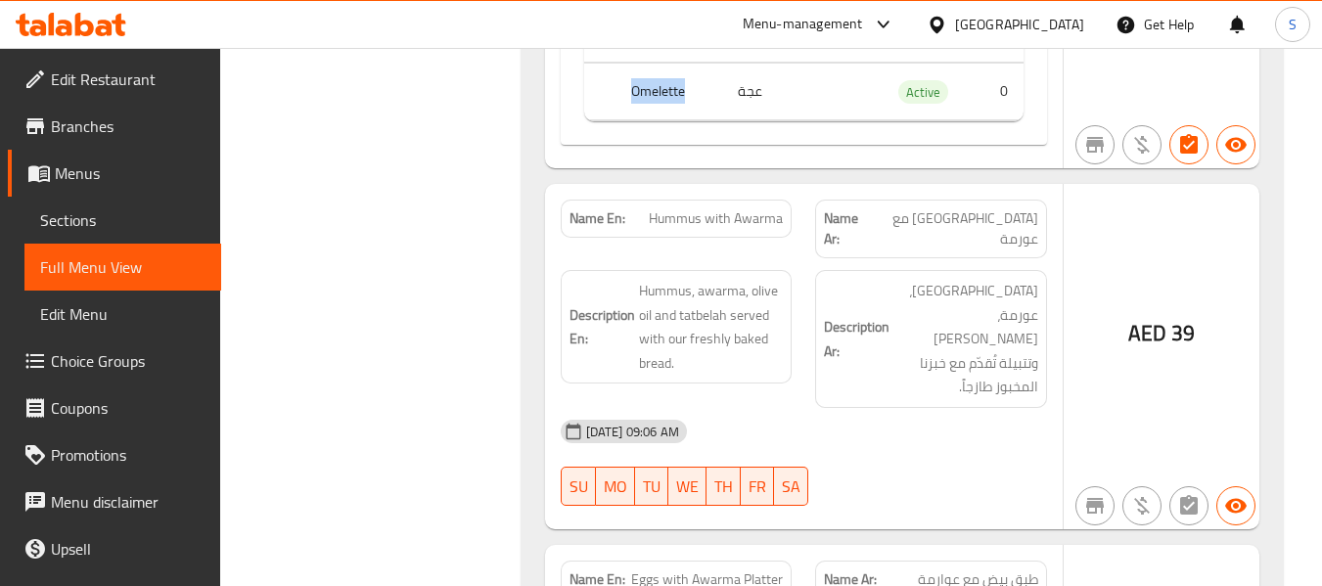
scroll to position [8194, 0]
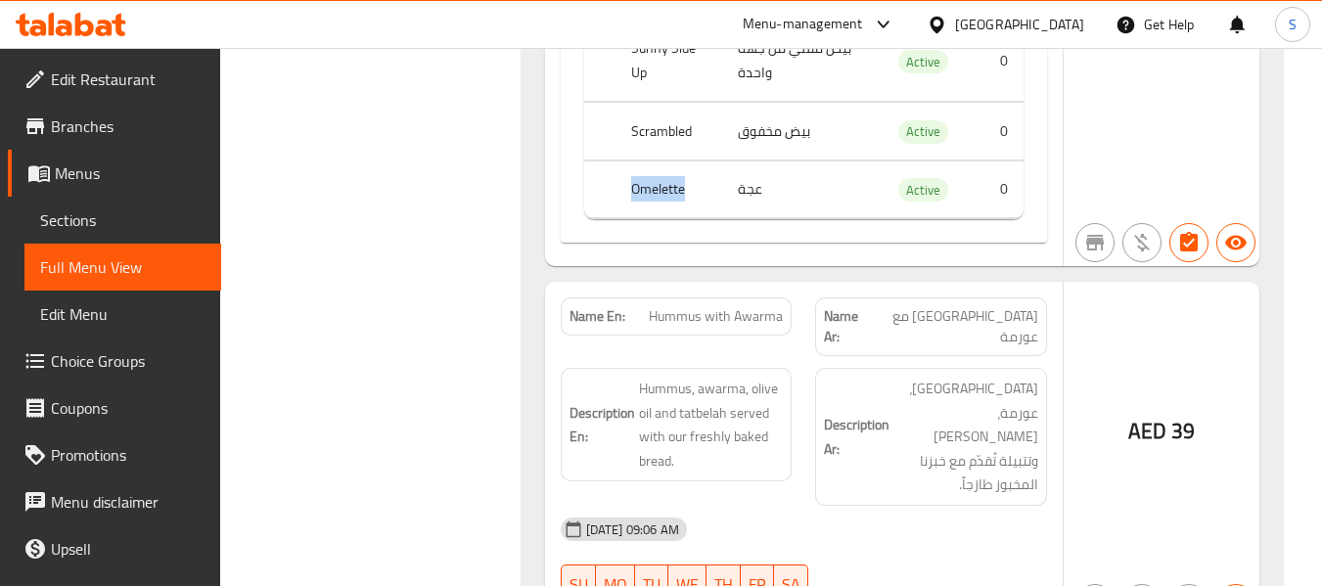
click at [767, 306] on span "Hummus with Awarma" at bounding box center [716, 316] width 134 height 21
click at [429, 123] on div "Filter Branches Branches Popular filters Free items Branch specific items Has c…" at bounding box center [378, 338] width 261 height 16563
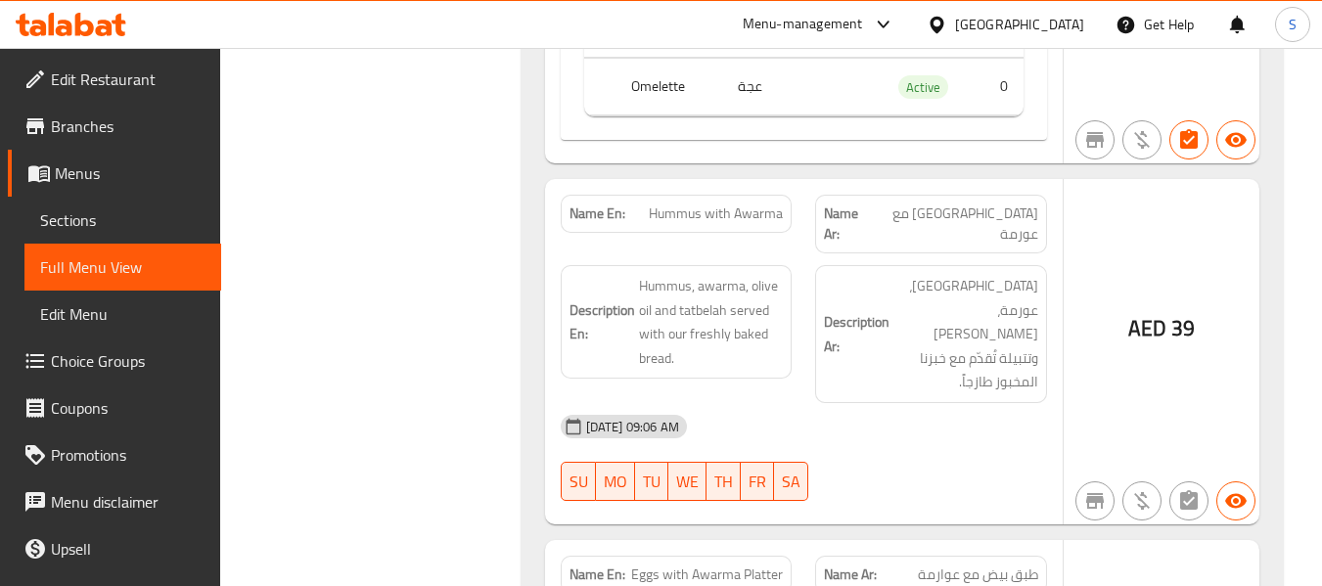
scroll to position [8292, 0]
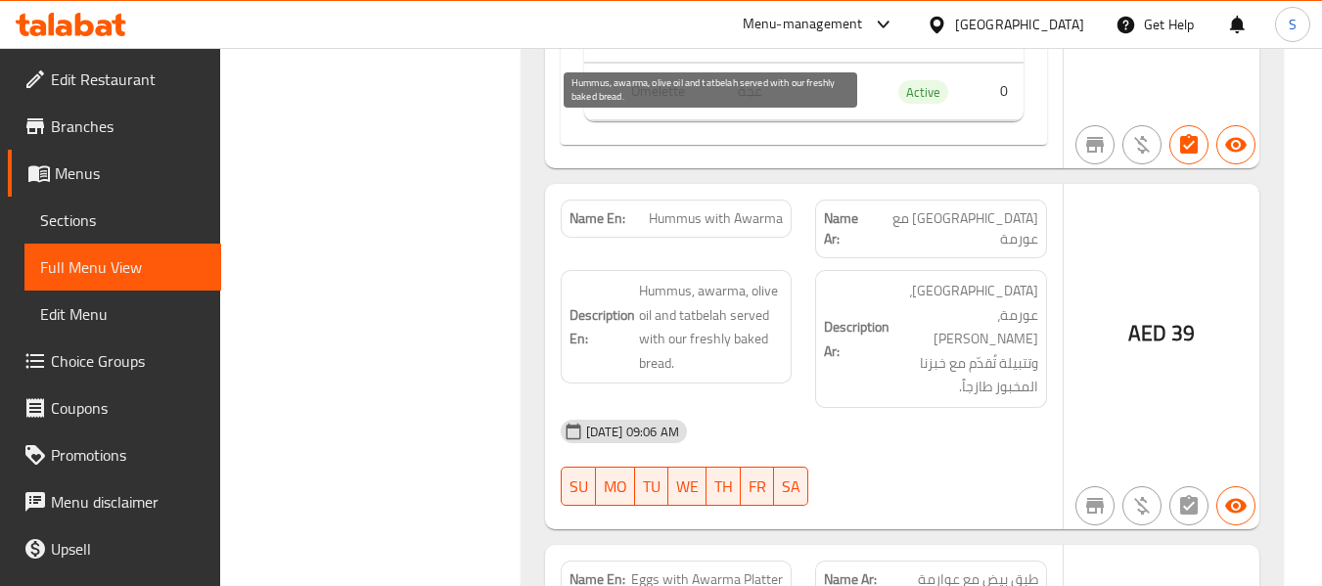
click at [643, 279] on span "Hummus, awarma, olive oil and tatbelah served with our freshly baked bread." at bounding box center [711, 327] width 145 height 96
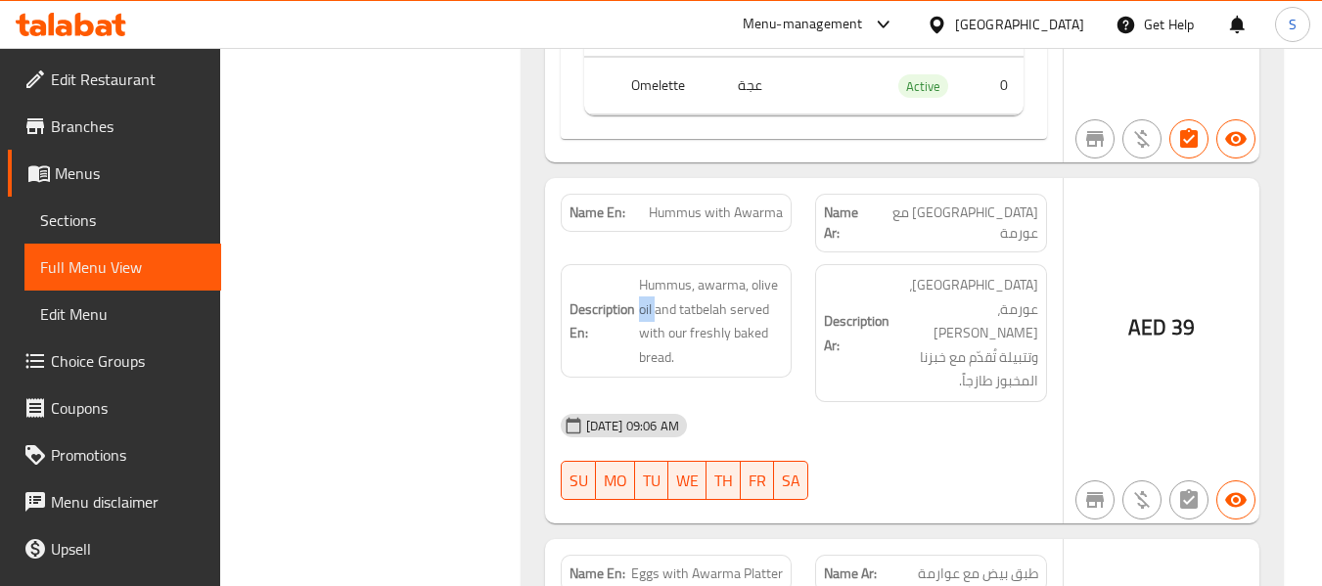
scroll to position [8488, 0]
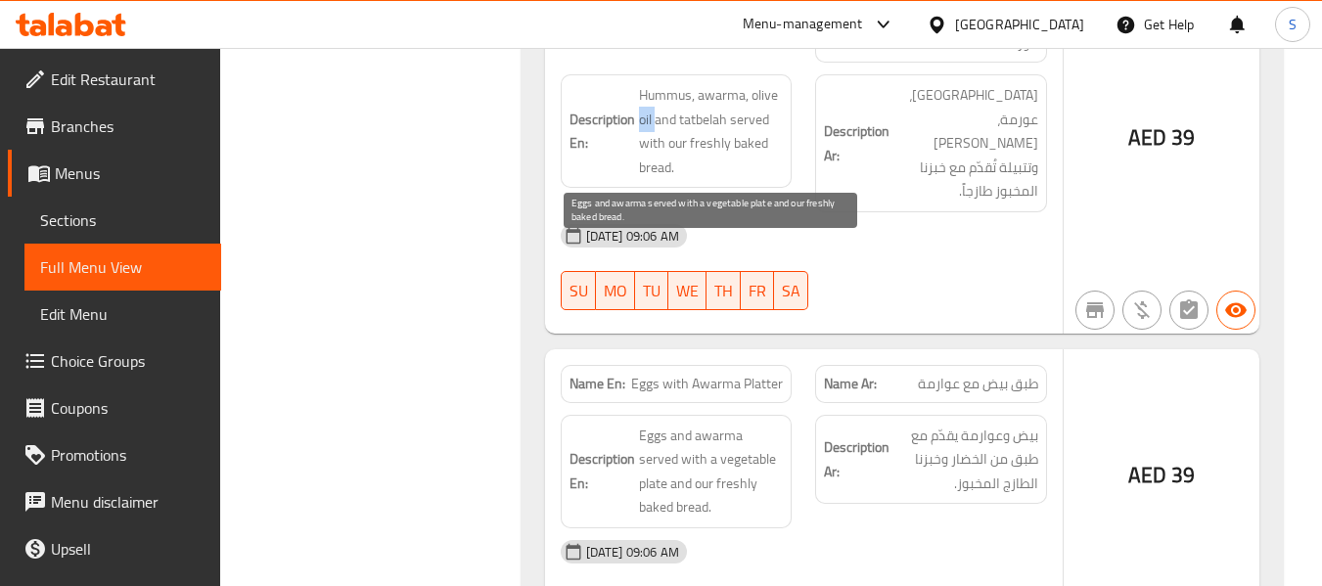
click at [666, 424] on span "Eggs and awarma served with a vegetable plate and our freshly baked bread." at bounding box center [711, 472] width 145 height 96
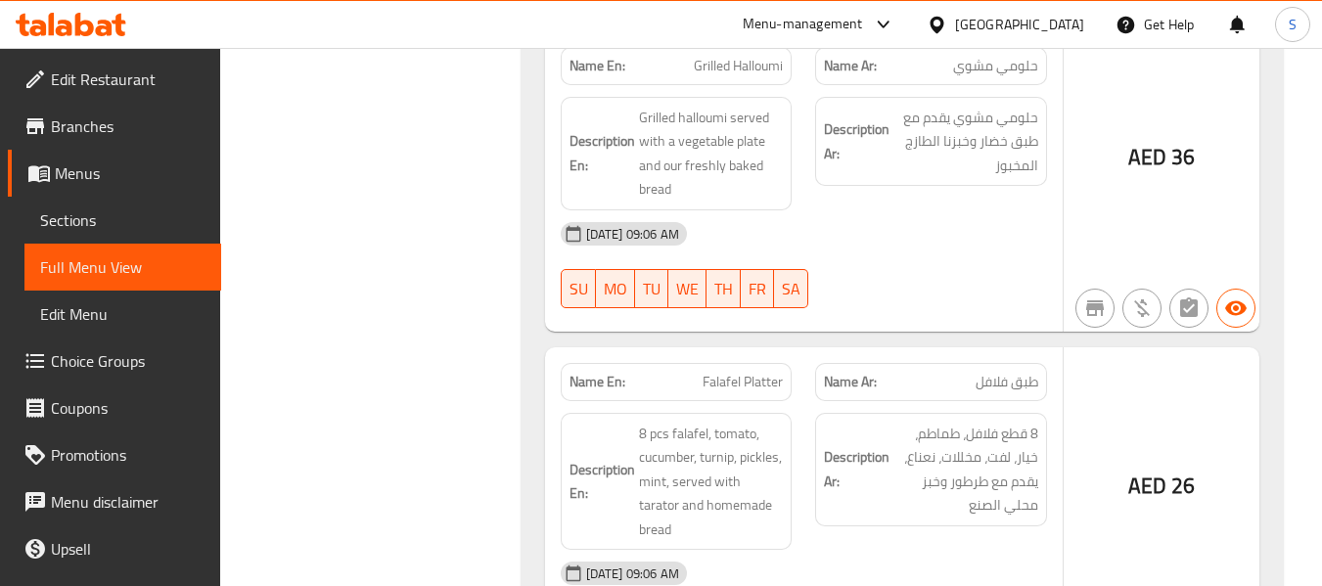
scroll to position [9466, 0]
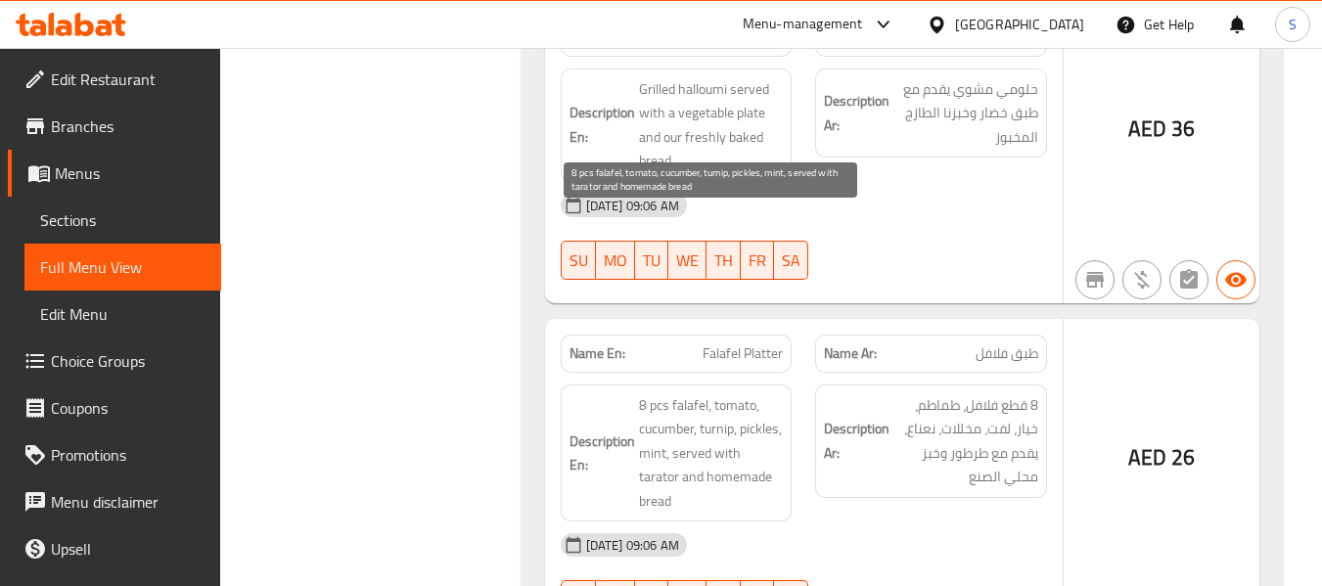
click at [665, 393] on span "8 pcs falafel, tomato, cucumber, turnip, pickles, mint, served with tarator and…" at bounding box center [711, 453] width 145 height 120
drag, startPoint x: 665, startPoint y: 295, endPoint x: 777, endPoint y: 294, distance: 111.5
click at [777, 393] on span "8 pcs falafel, tomato, cucumber, turnip, pickles, mint, served with tarator and…" at bounding box center [711, 453] width 145 height 120
click at [701, 393] on span "8 pcs falafel, tomato, cucumber, turnip, pickles, mint, served with tarator and…" at bounding box center [711, 453] width 145 height 120
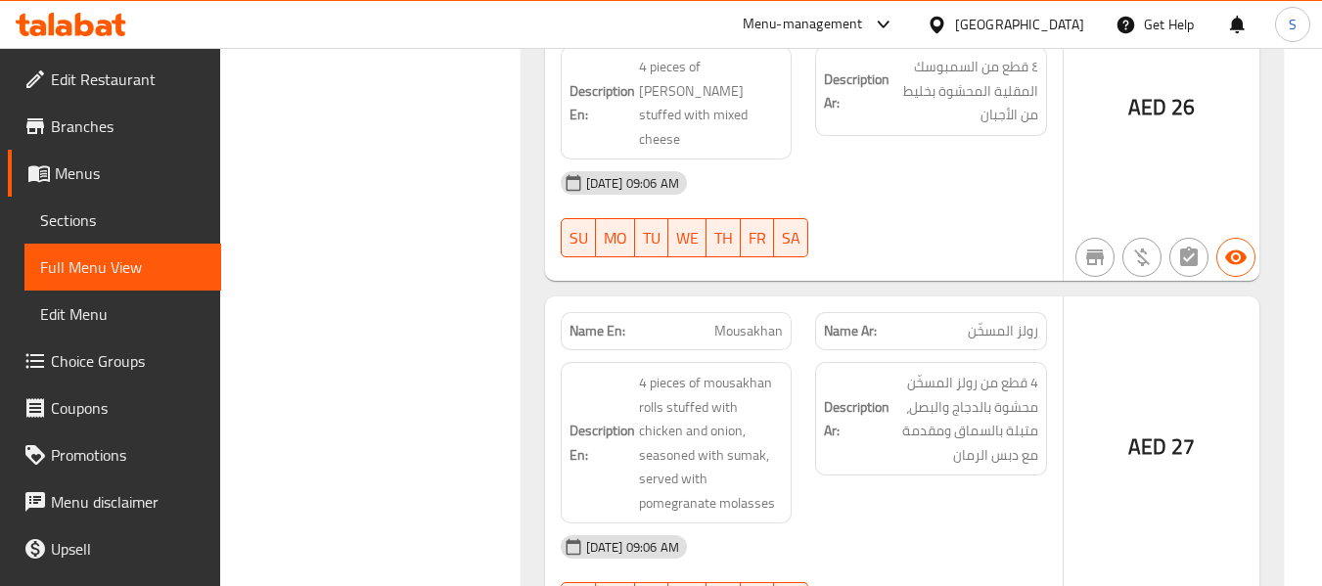
scroll to position [11130, 0]
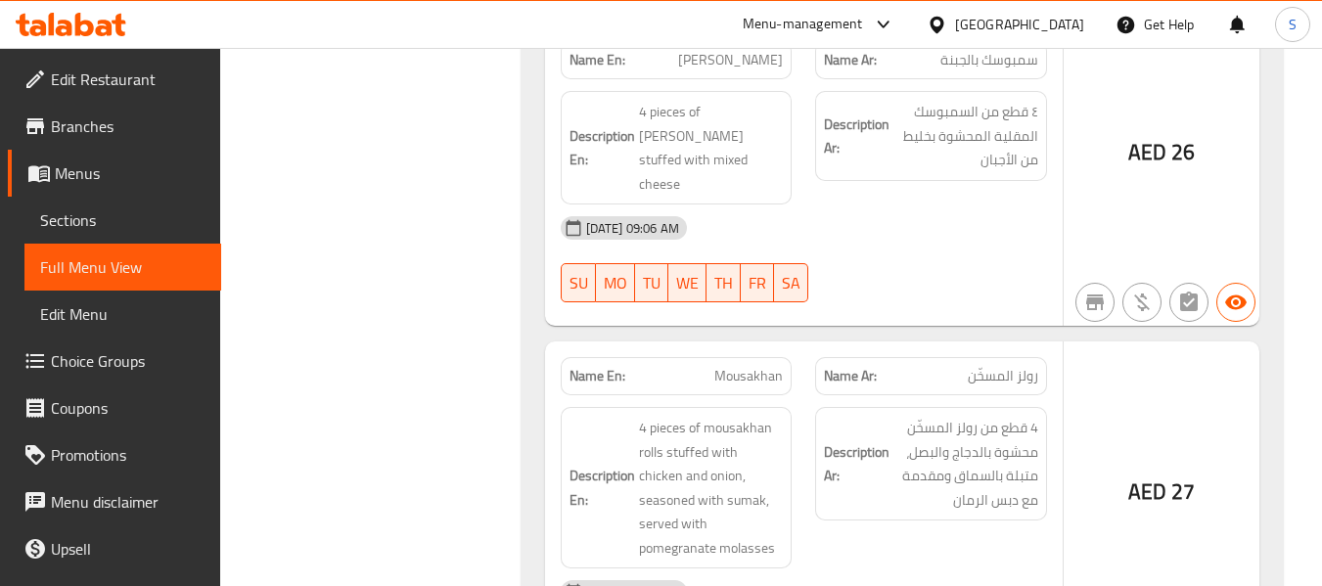
click at [750, 366] on span "Mousakhan" at bounding box center [748, 376] width 68 height 21
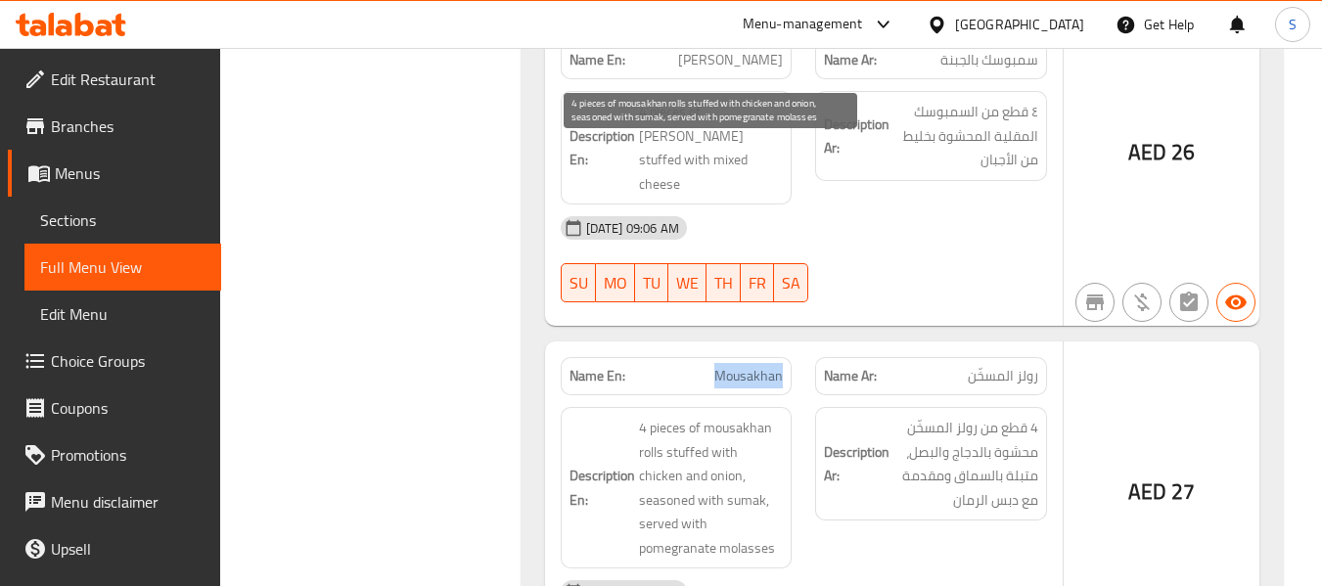
click at [758, 416] on span "4 pieces of mousakhan rolls stuffed with chicken and onion, seasoned with sumak…" at bounding box center [711, 488] width 145 height 144
click at [763, 416] on span "4 pieces of mousakhan rolls stuffed with chicken and onion, seasoned with sumak…" at bounding box center [711, 488] width 145 height 144
click at [751, 416] on span "4 pieces of mousakhan rolls stuffed with chicken and onion, seasoned with sumak…" at bounding box center [711, 488] width 145 height 144
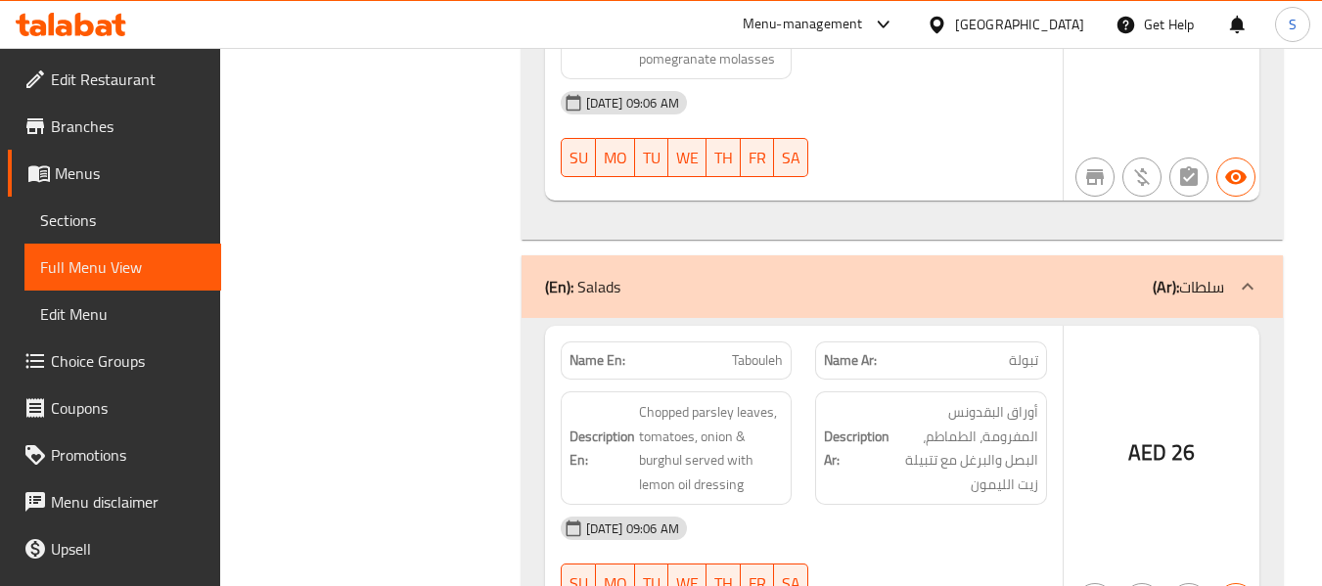
scroll to position [11814, 0]
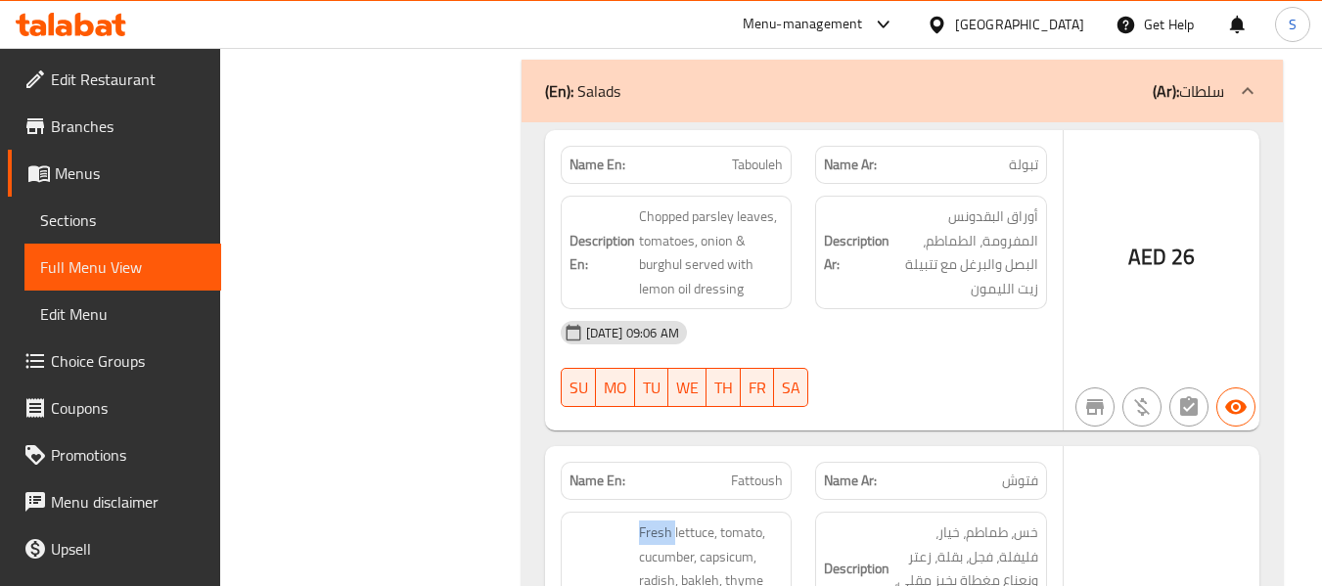
click at [744, 471] on span "Fattoush" at bounding box center [757, 481] width 52 height 21
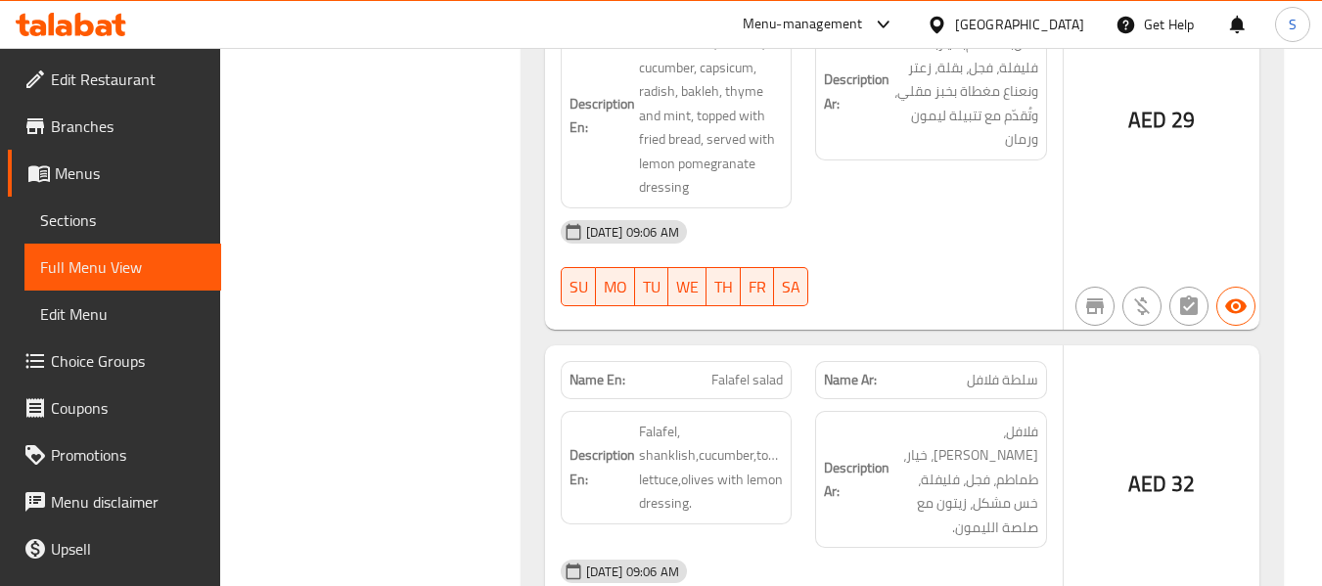
scroll to position [12597, 0]
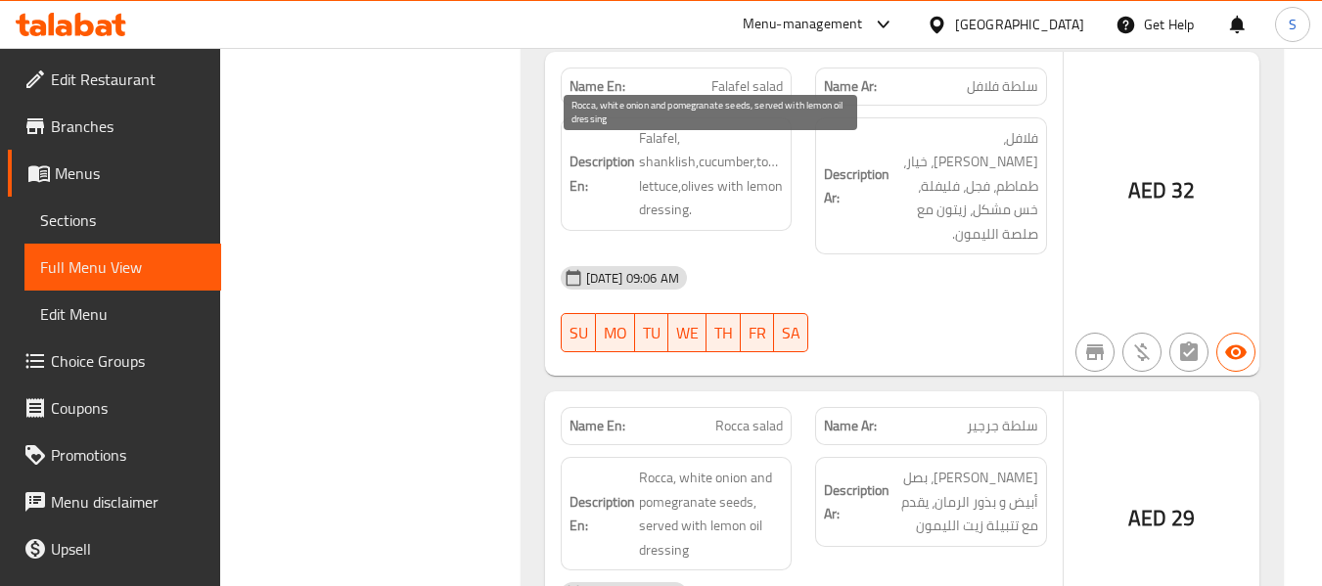
click at [731, 466] on span "Rocca, white onion and pomegranate seeds, served with lemon oil dressing" at bounding box center [711, 514] width 145 height 96
click at [666, 466] on span "Rocca, white onion and pomegranate seeds, served with lemon oil dressing" at bounding box center [711, 514] width 145 height 96
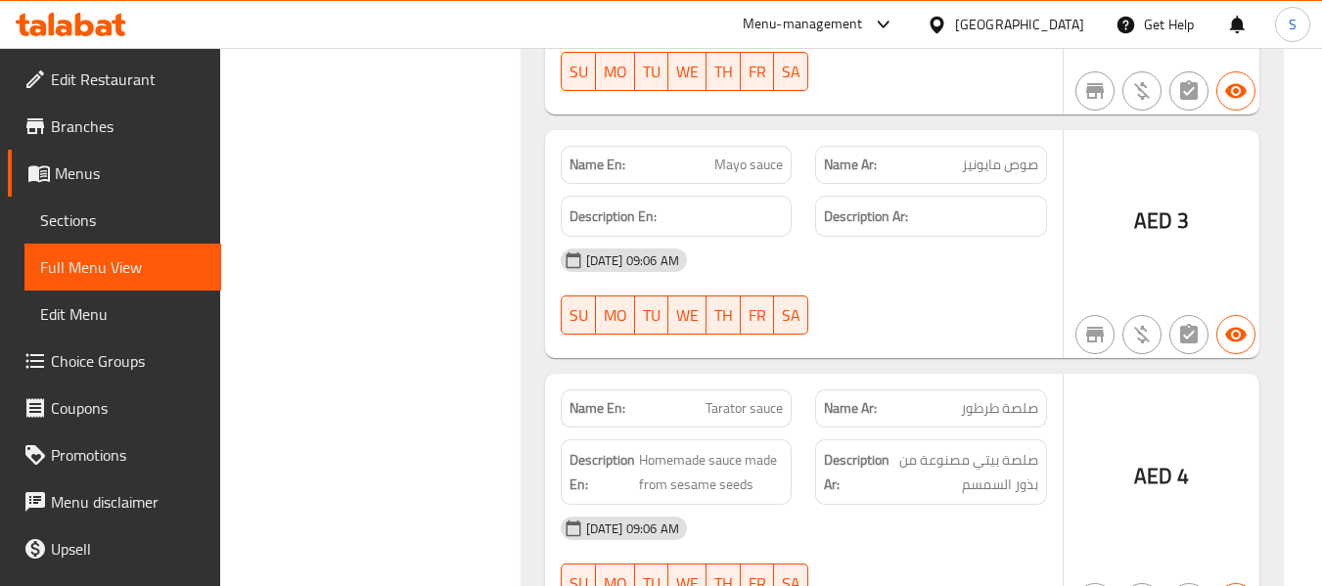
scroll to position [15934, 0]
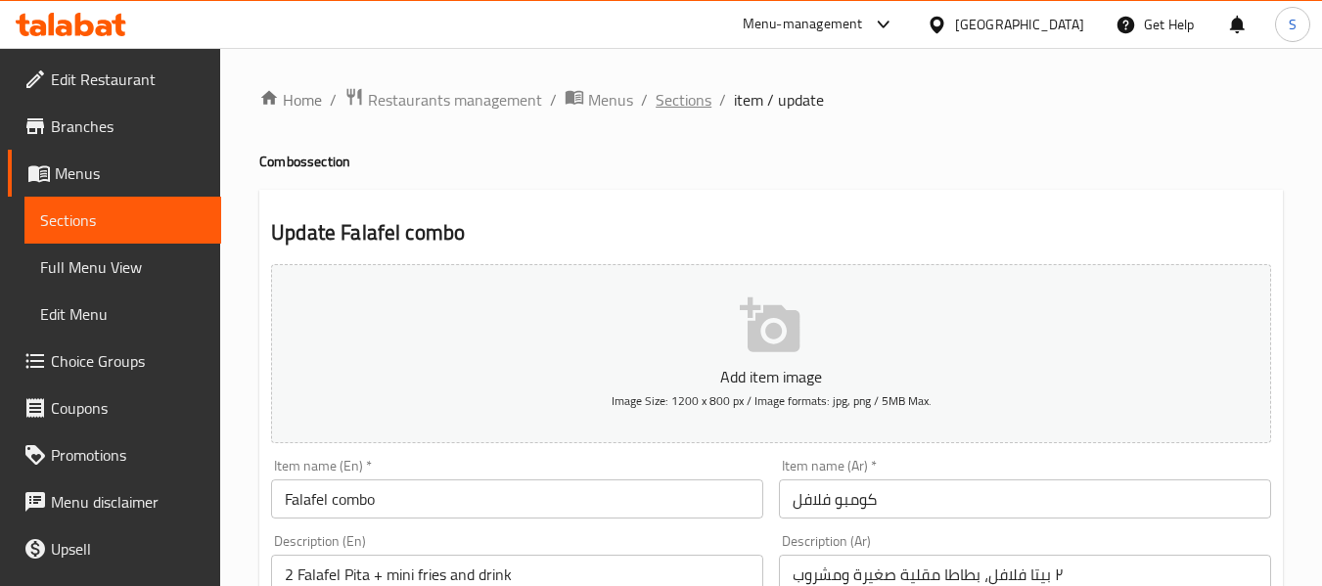
click at [682, 103] on span "Sections" at bounding box center [684, 99] width 56 height 23
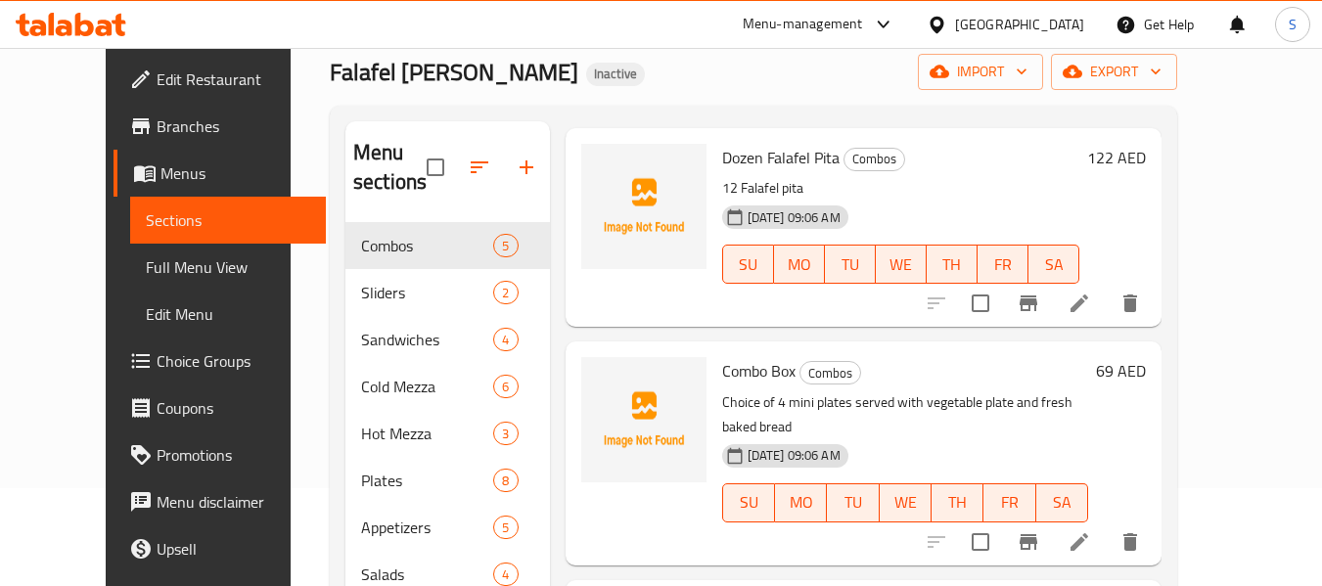
scroll to position [521, 0]
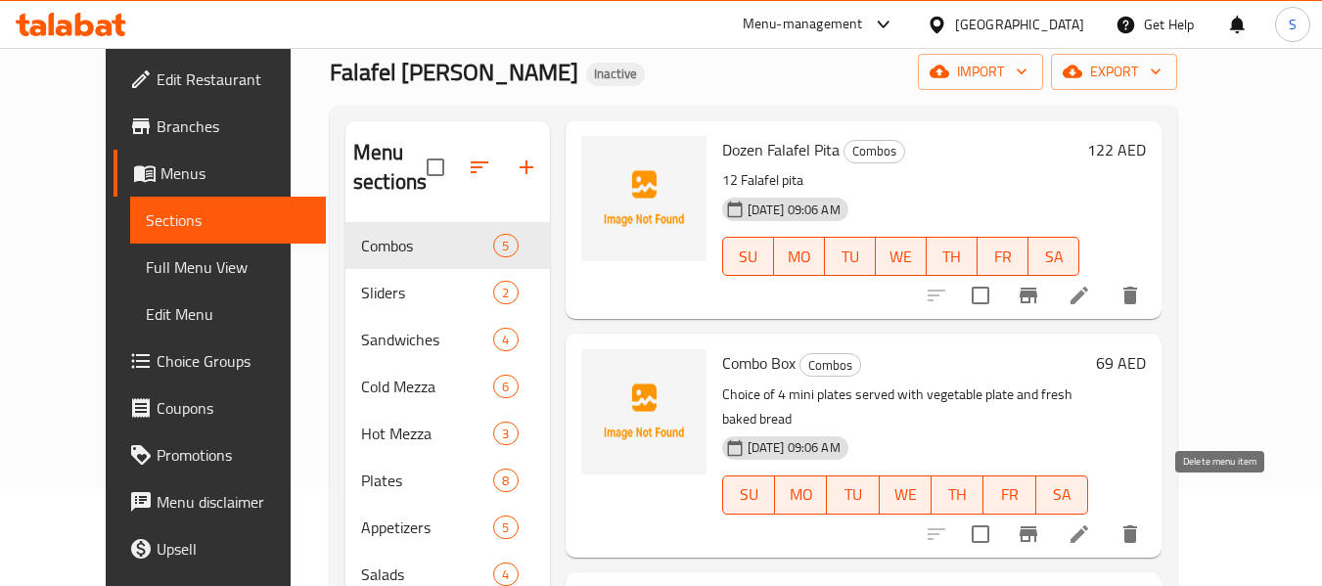
click at [1137, 525] on icon "delete" at bounding box center [1130, 534] width 14 height 18
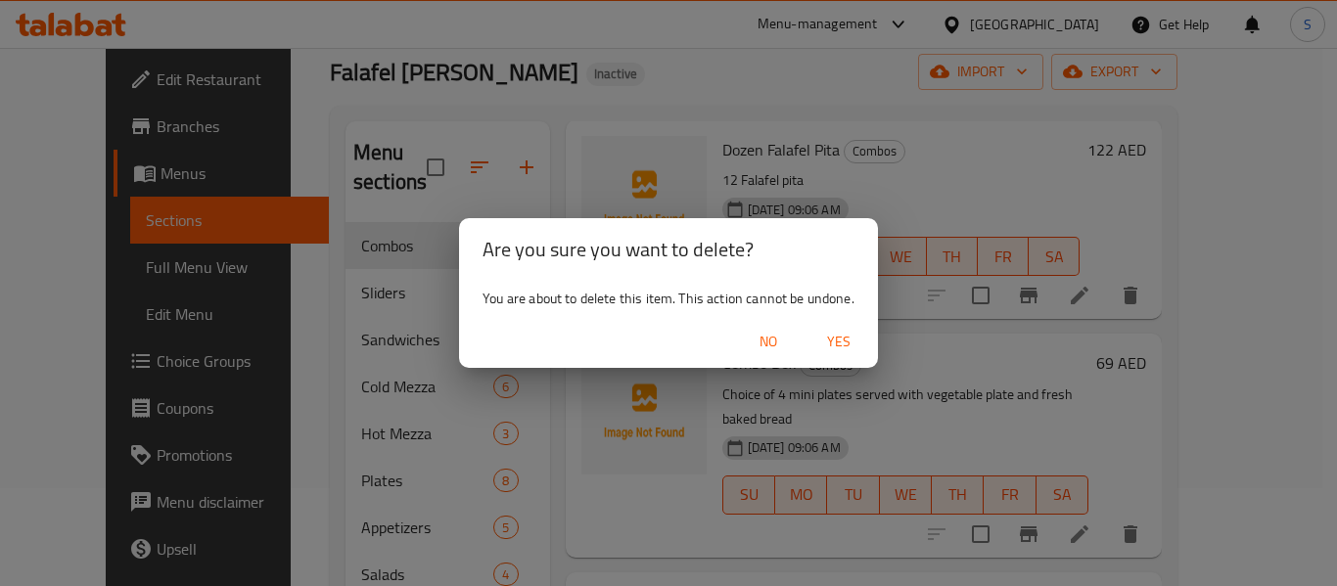
click at [836, 333] on span "Yes" at bounding box center [838, 342] width 47 height 24
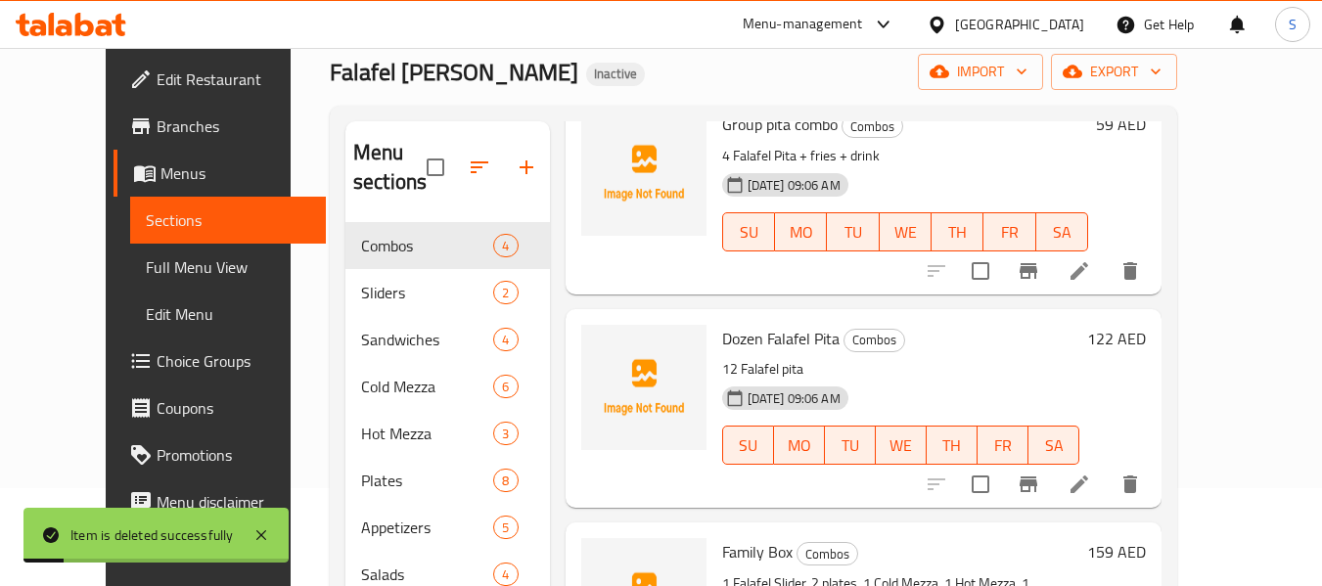
scroll to position [308, 0]
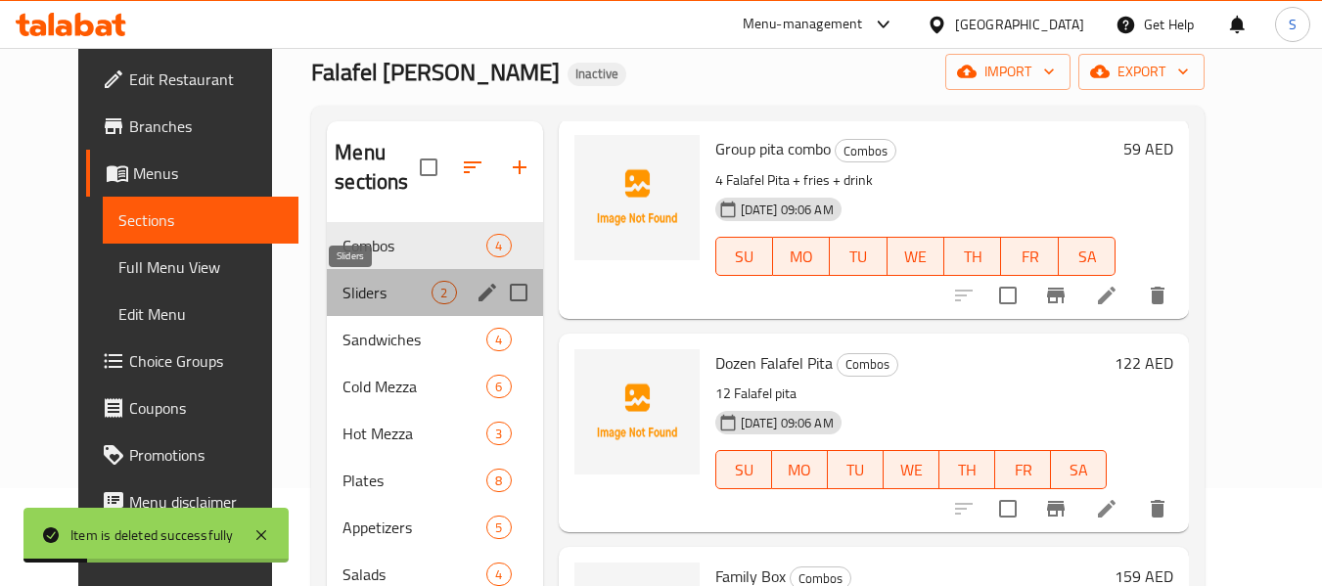
click at [358, 284] on span "Sliders" at bounding box center [386, 292] width 89 height 23
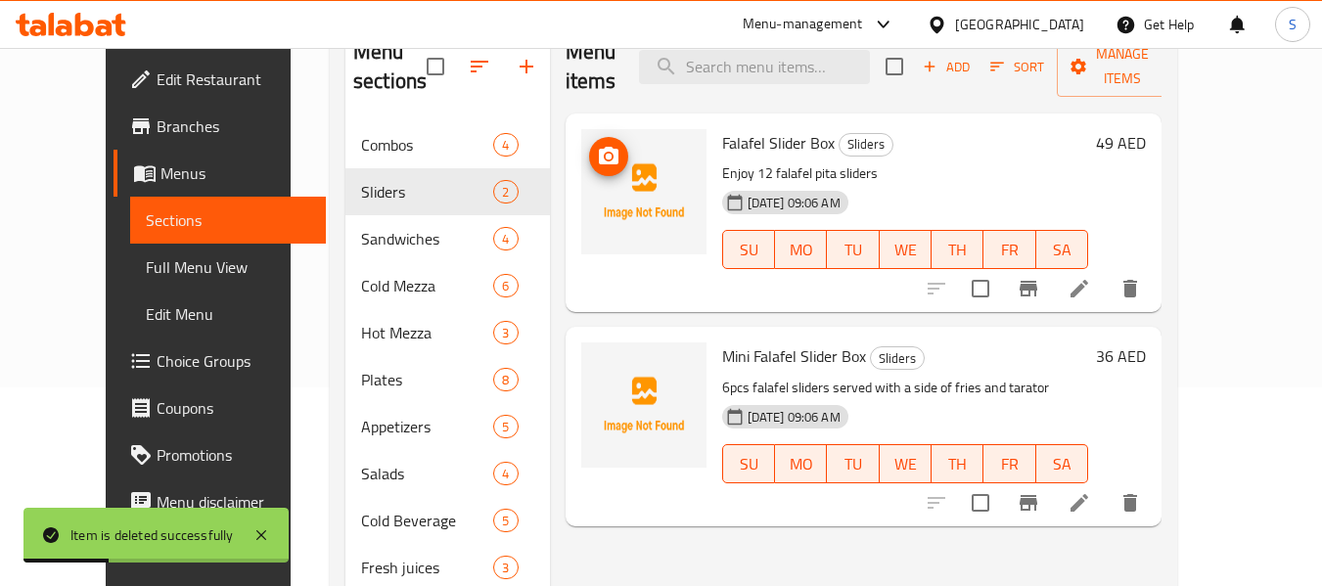
scroll to position [294, 0]
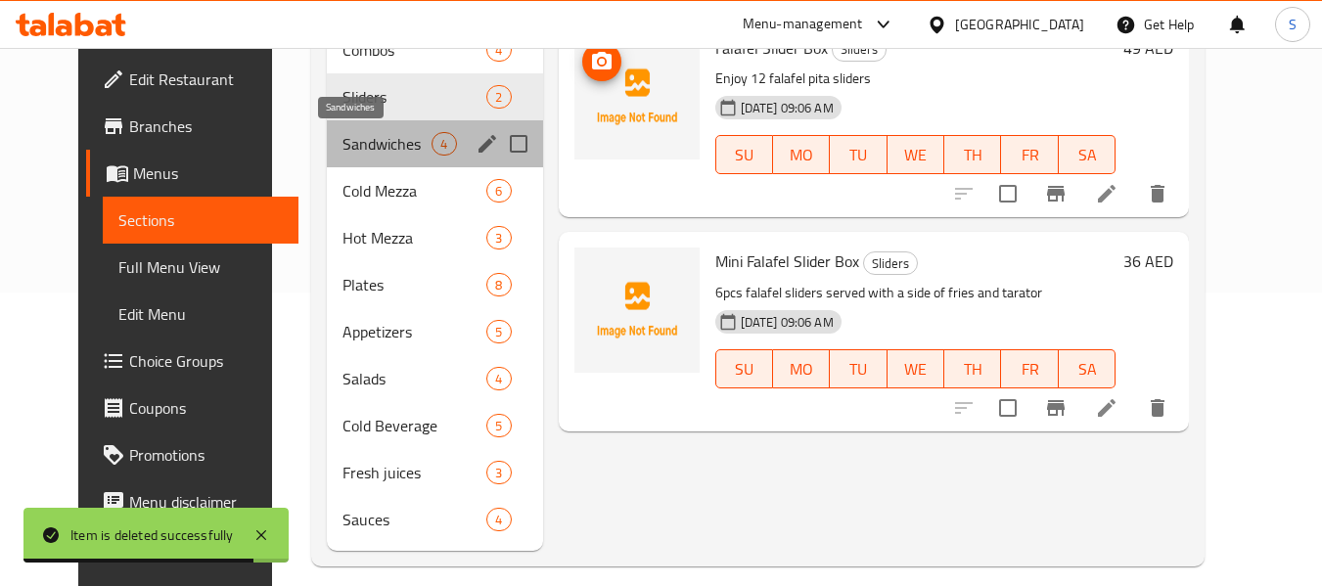
click at [380, 150] on span "Sandwiches" at bounding box center [386, 143] width 89 height 23
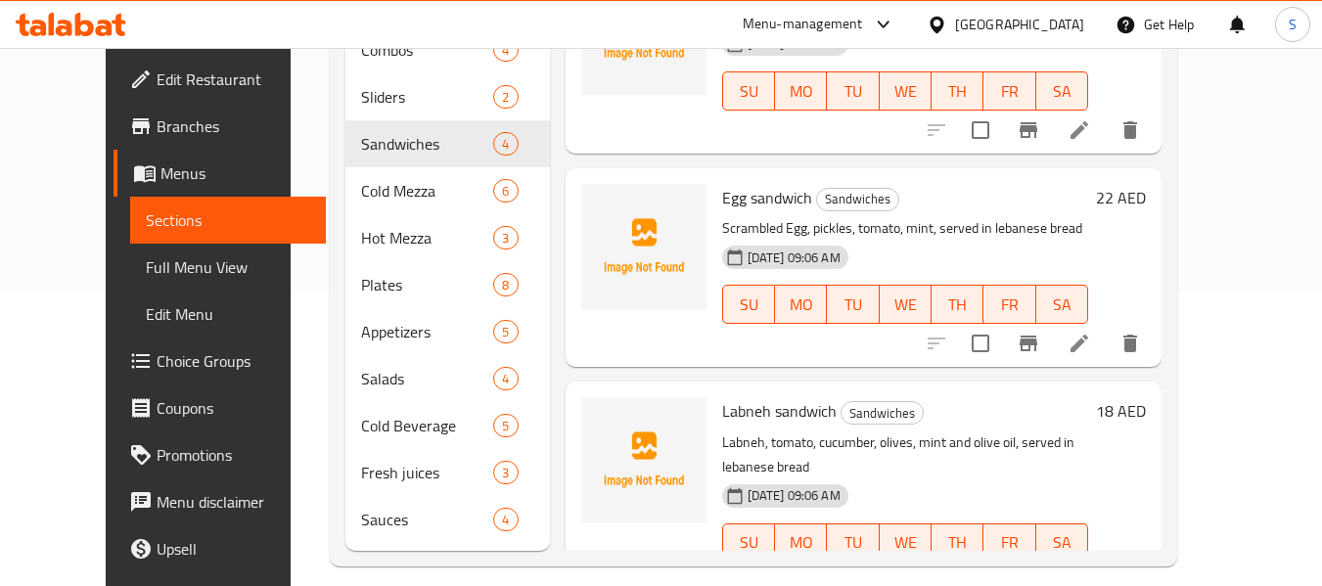
scroll to position [308, 0]
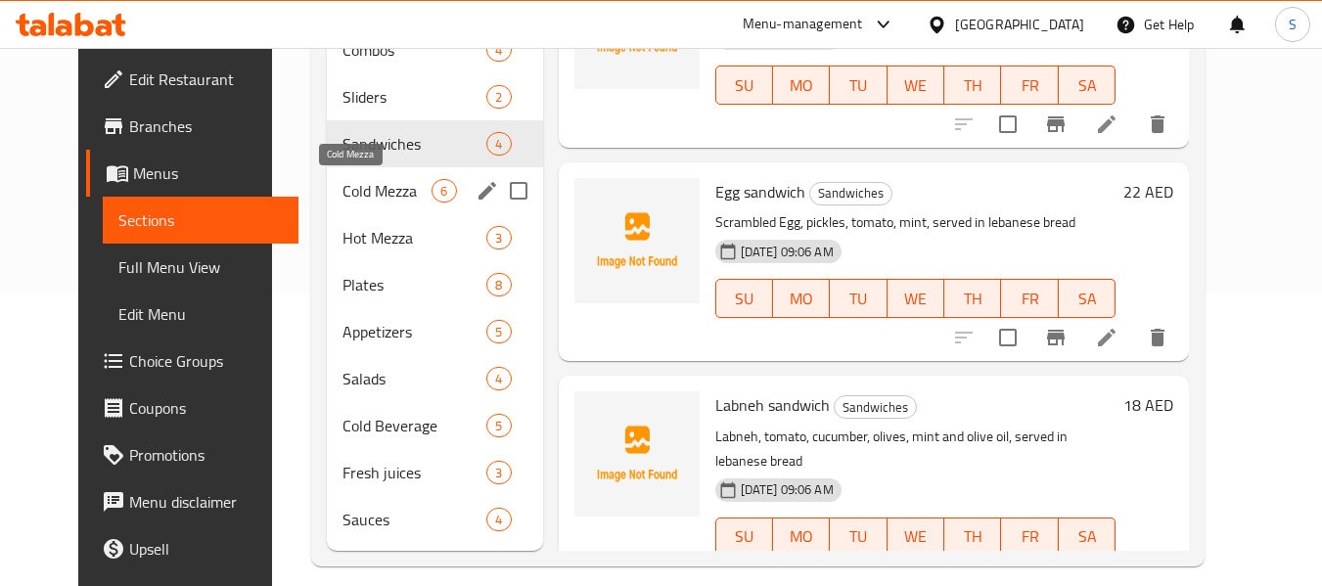
click at [370, 195] on span "Cold Mezza" at bounding box center [386, 190] width 89 height 23
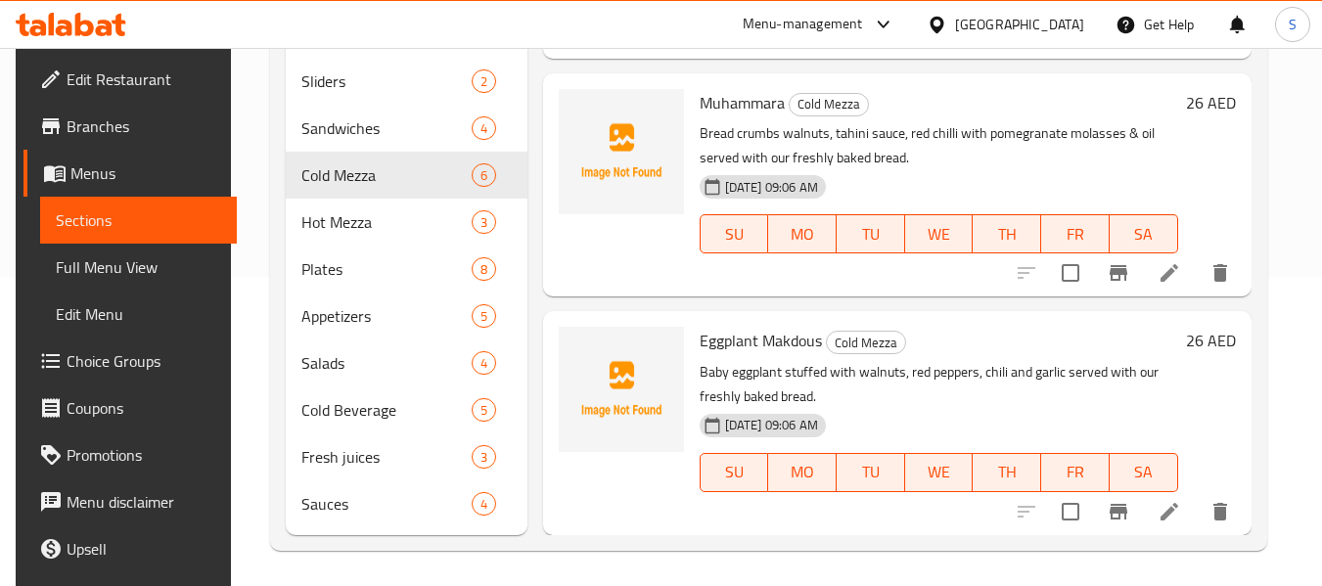
scroll to position [313, 0]
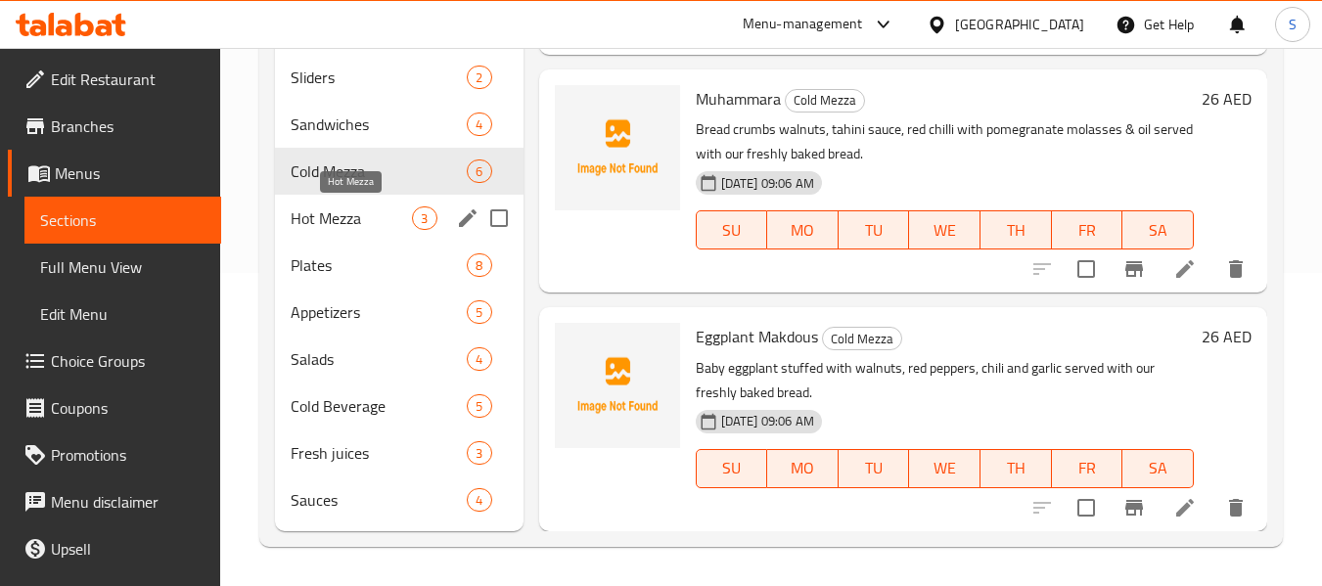
click at [362, 219] on span "Hot Mezza" at bounding box center [351, 217] width 121 height 23
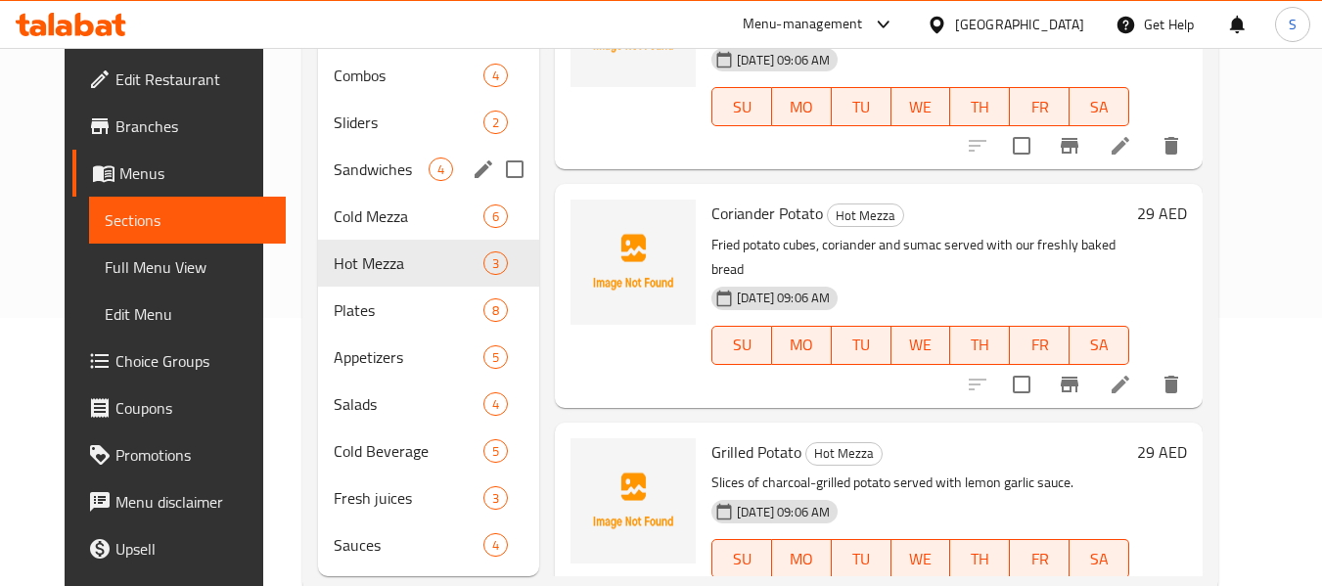
scroll to position [313, 0]
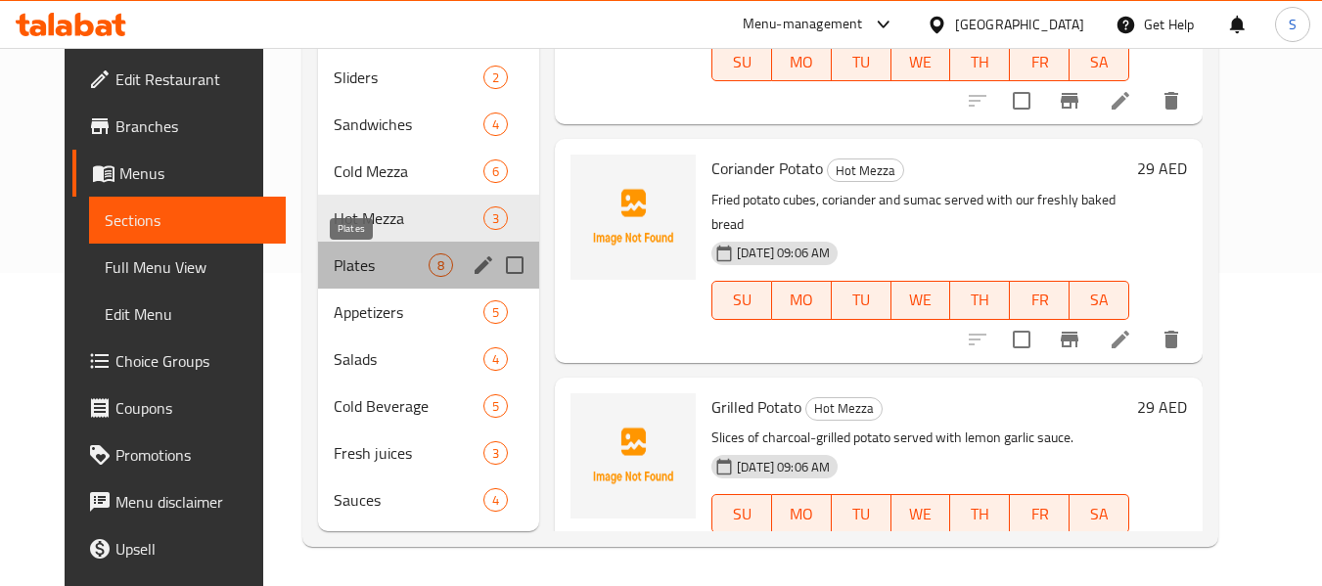
click at [357, 255] on span "Plates" at bounding box center [381, 264] width 95 height 23
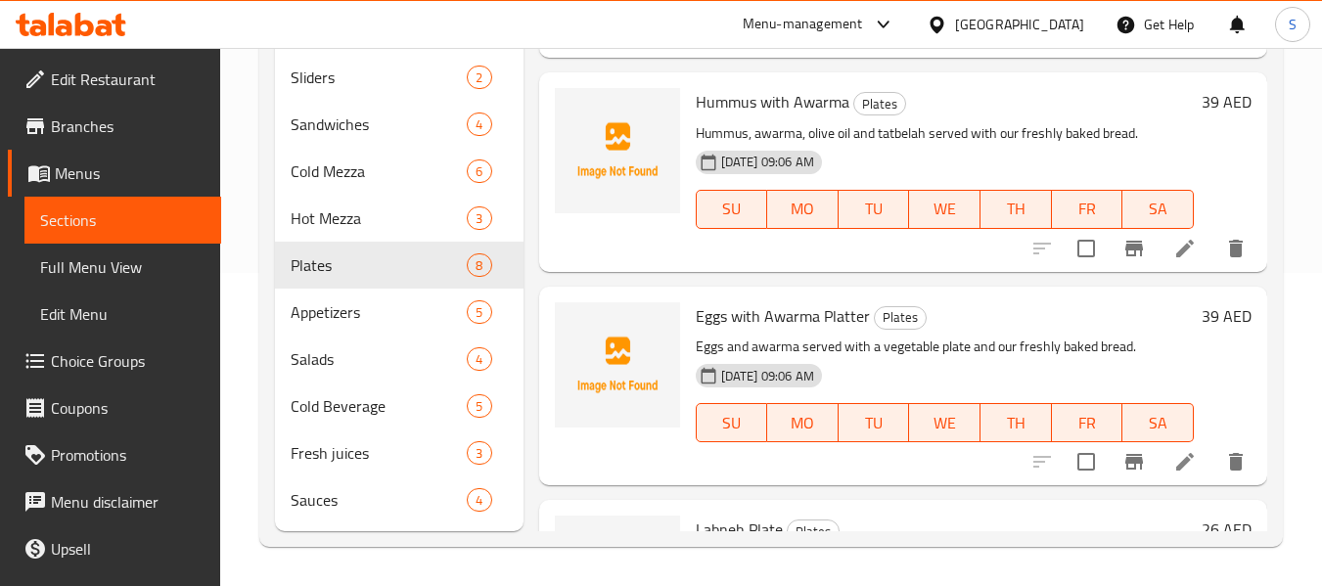
scroll to position [685, 0]
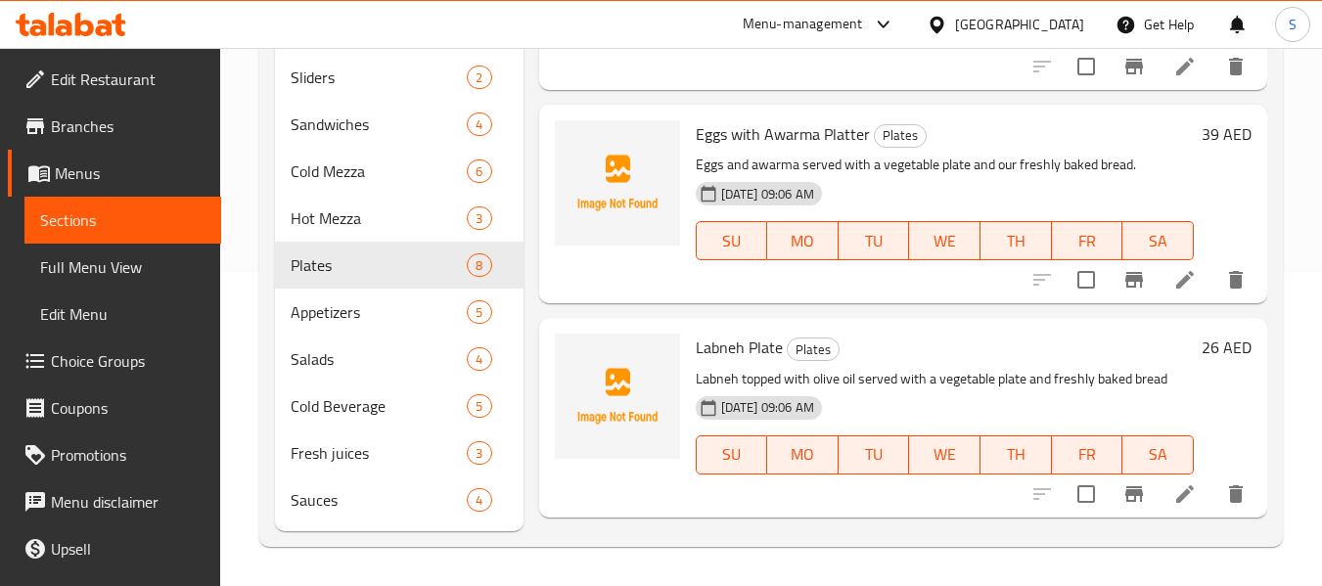
click at [842, 271] on div "14-10-2025 09:06 AM SU MO TU WE TH FR SA" at bounding box center [945, 227] width 514 height 106
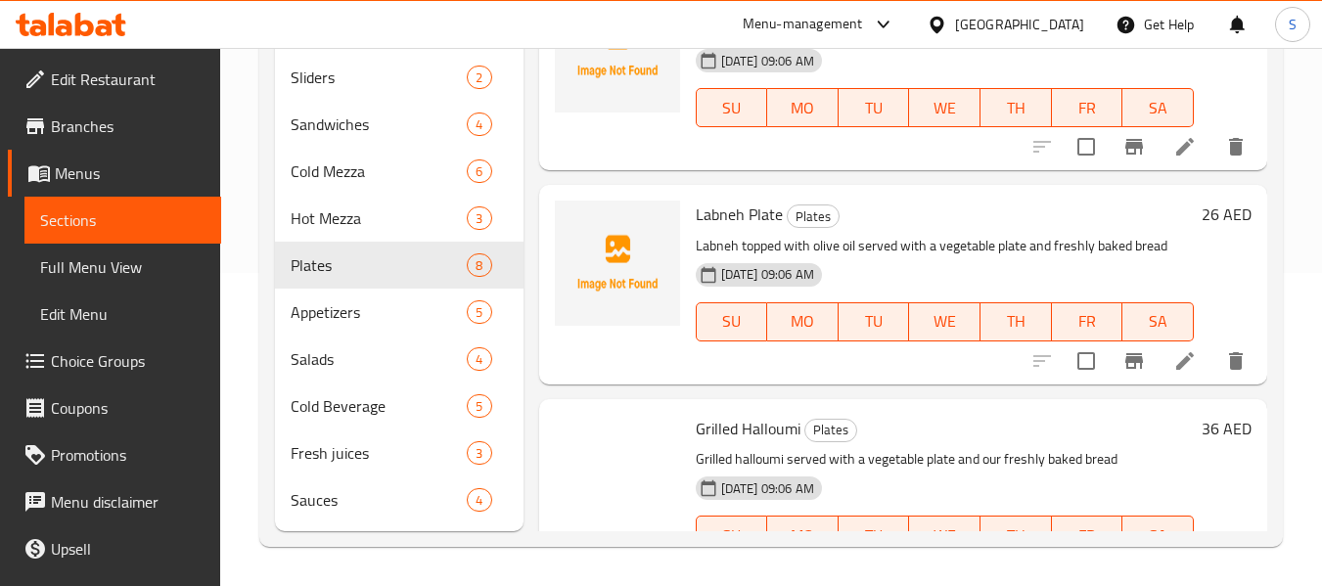
click at [842, 271] on div "Labneh Plate Plates Labneh topped with olive oil served with a vegetable plate …" at bounding box center [945, 284] width 514 height 183
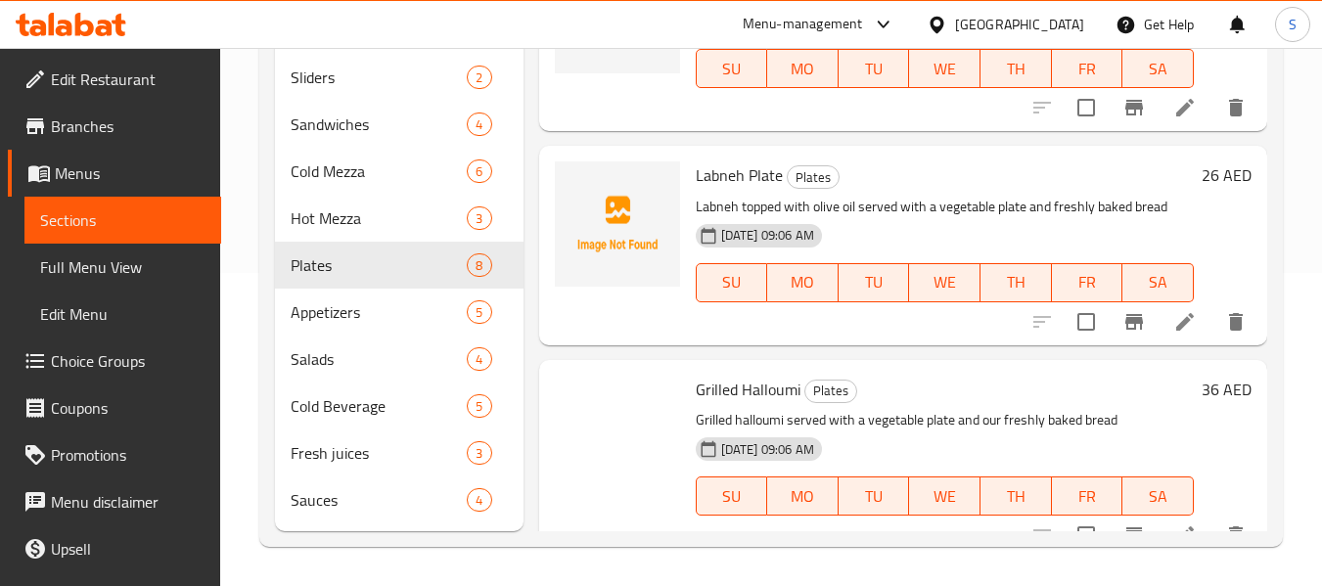
click at [842, 271] on button "TU" at bounding box center [874, 282] width 71 height 39
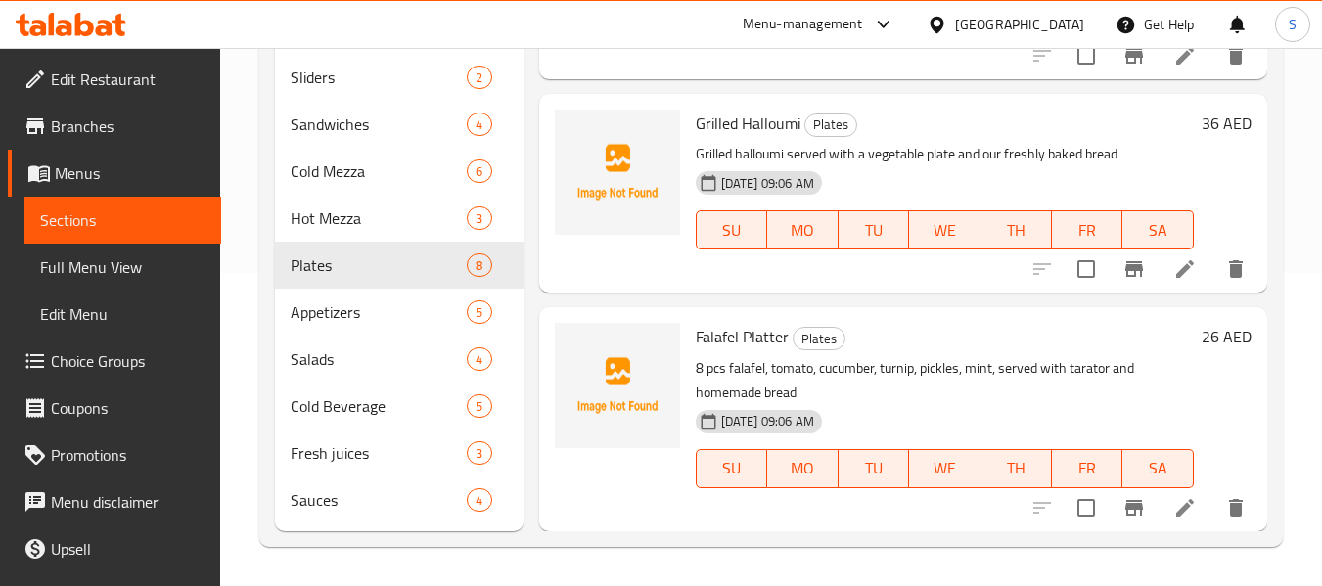
scroll to position [1261, 0]
click at [381, 295] on div "Appetizers 5" at bounding box center [399, 312] width 248 height 47
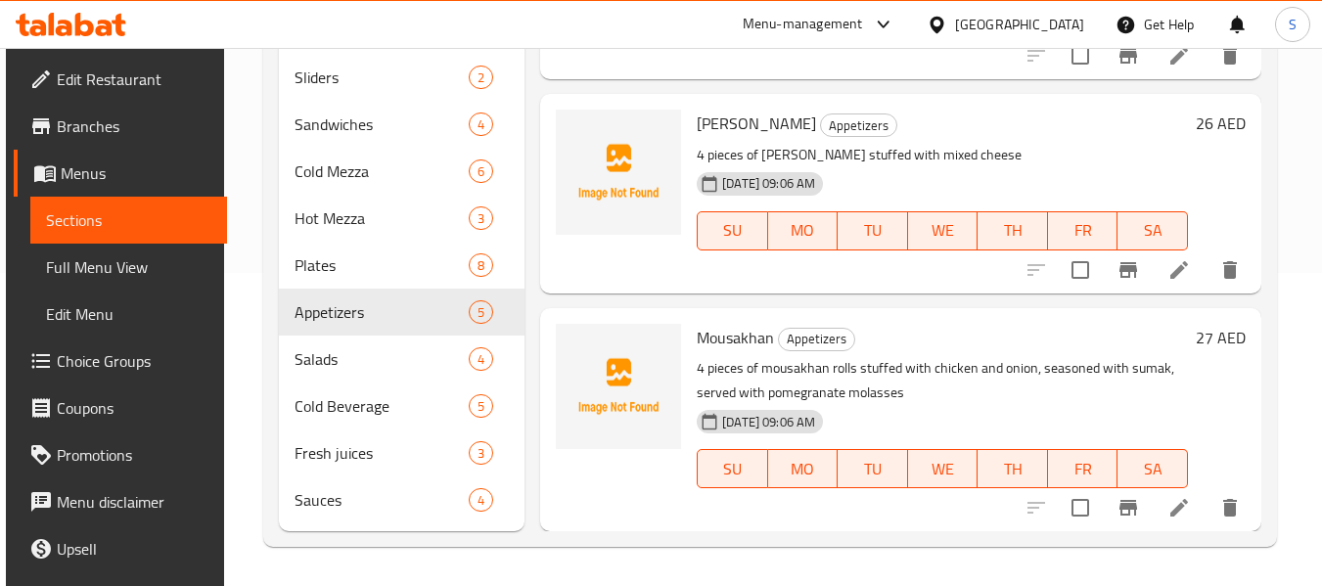
scroll to position [546, 0]
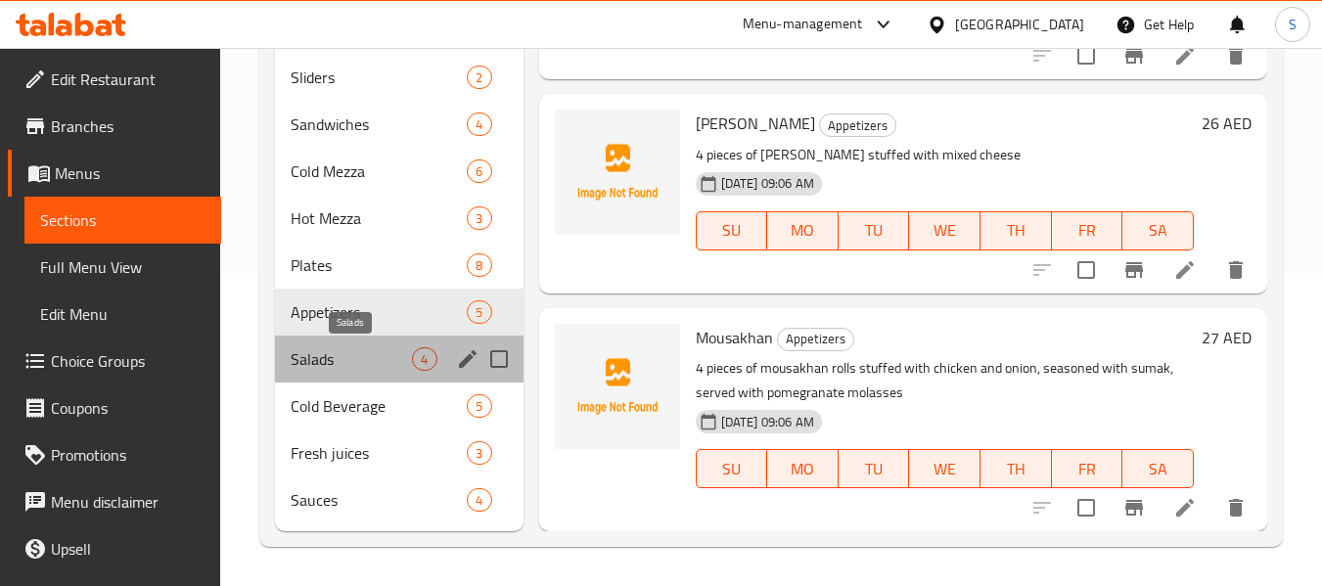
click at [372, 356] on span "Salads" at bounding box center [351, 358] width 121 height 23
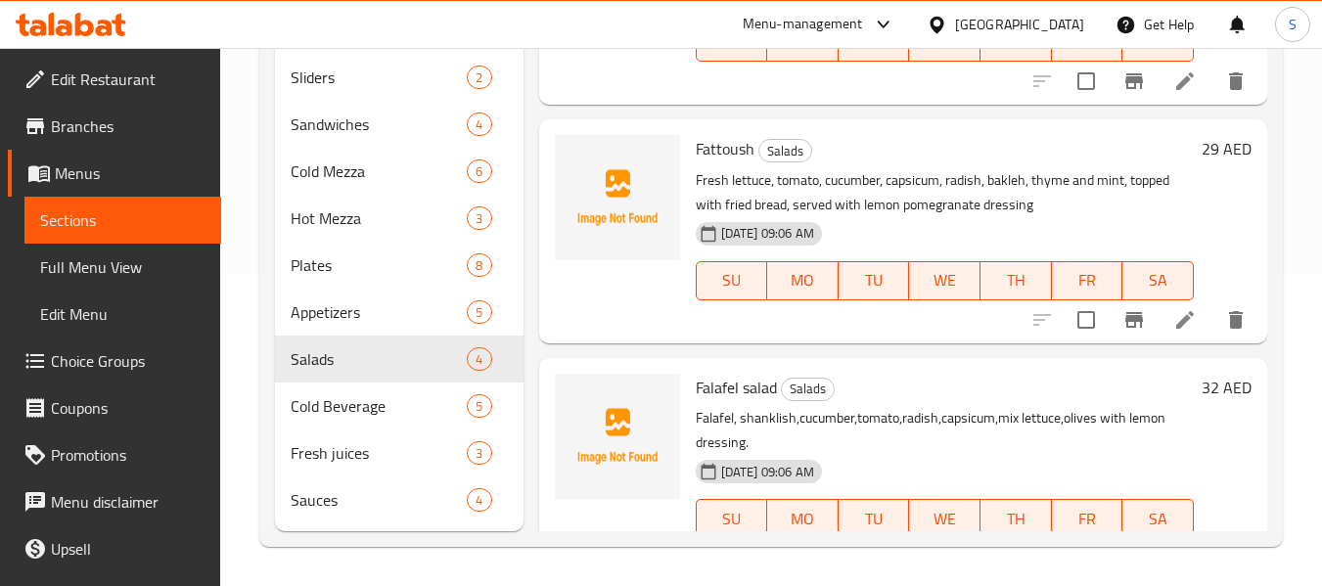
scroll to position [161, 0]
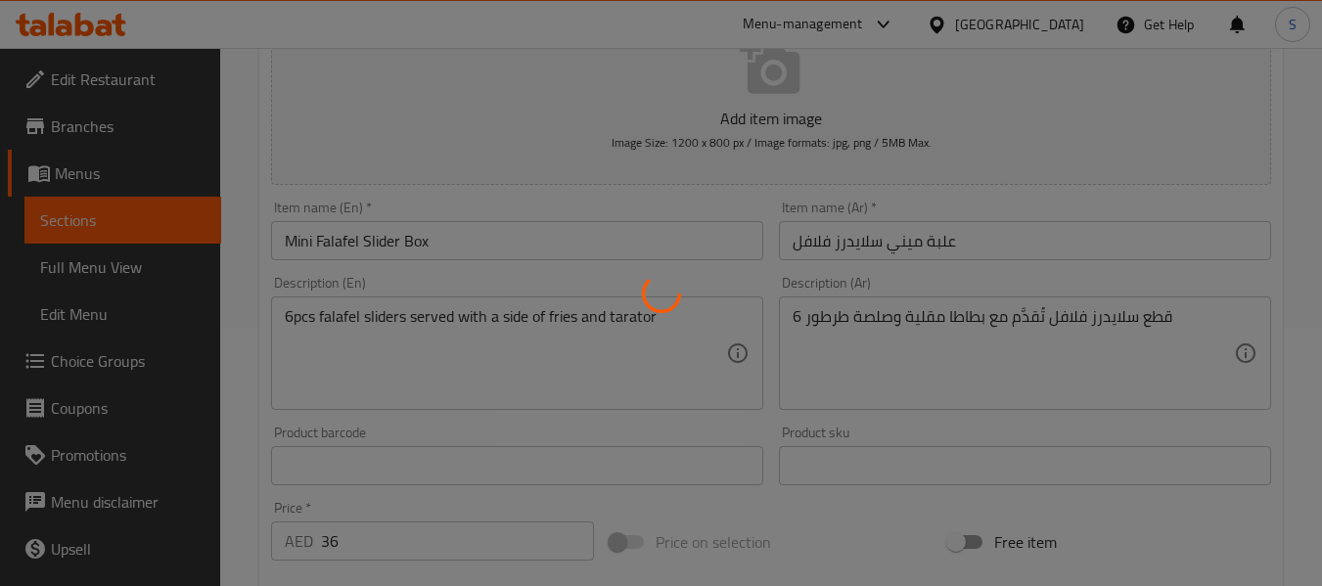
scroll to position [294, 0]
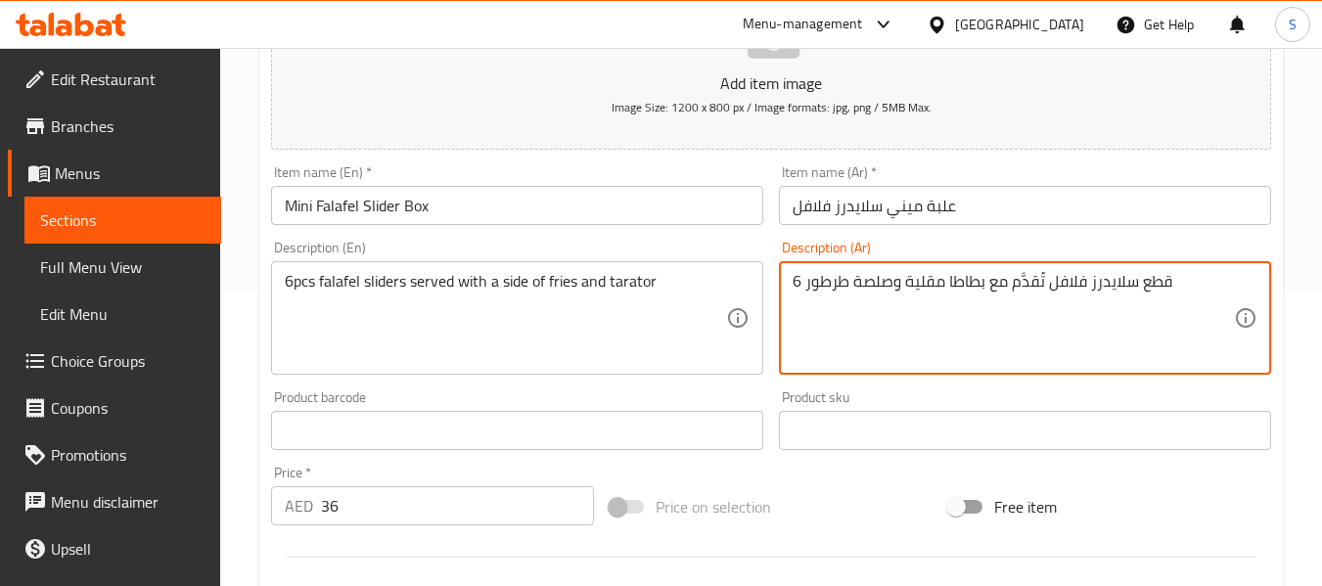
drag, startPoint x: 889, startPoint y: 288, endPoint x: 848, endPoint y: 289, distance: 41.1
type textarea "6 قطع سلايدرز فلافل تُقدَّم مع بطاطا مقلية وطرطور"
click at [1005, 203] on input "علبة ميني سلايدرز فلافل" at bounding box center [1025, 205] width 492 height 39
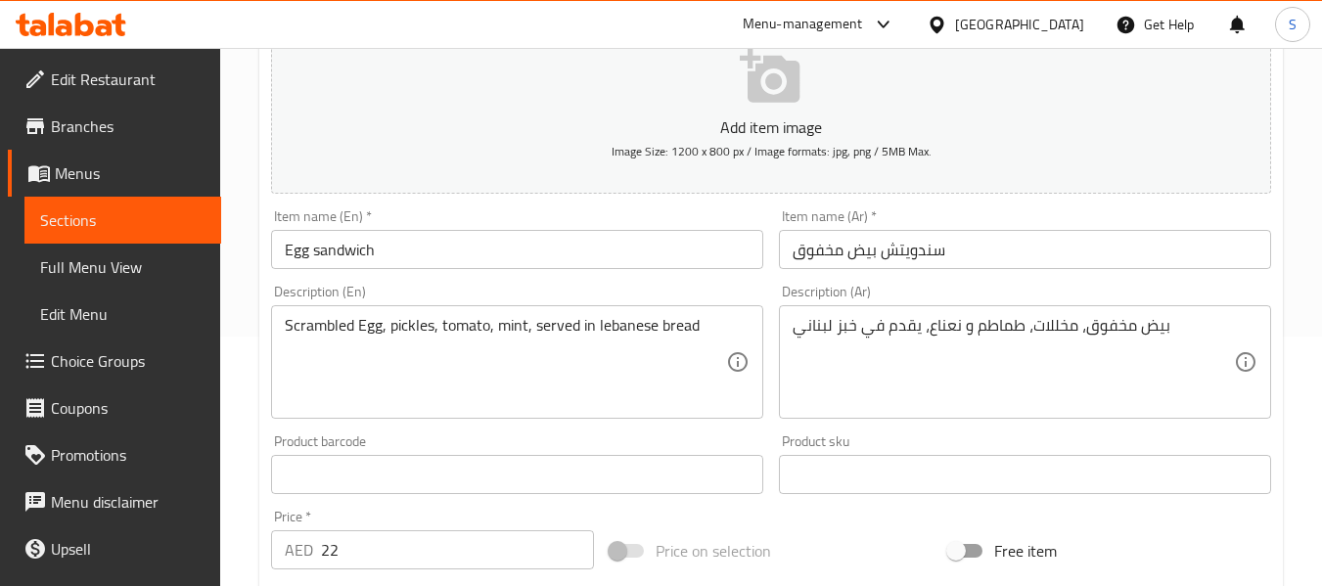
scroll to position [294, 0]
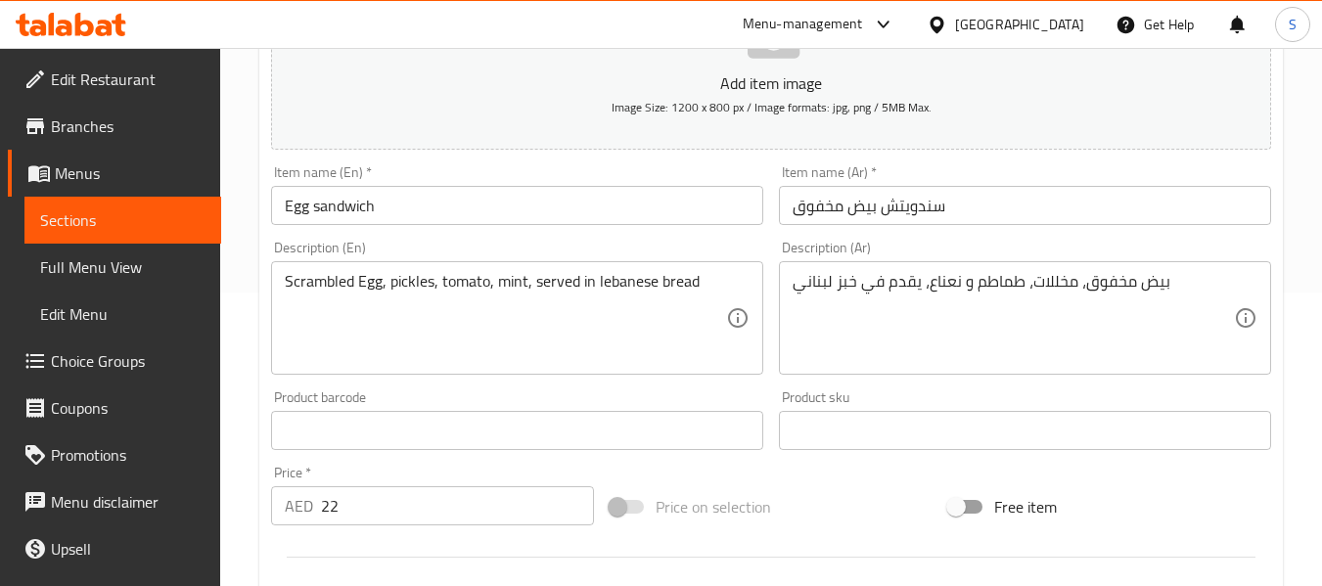
click at [828, 207] on input "سندويتش بيض مخفوق" at bounding box center [1025, 205] width 492 height 39
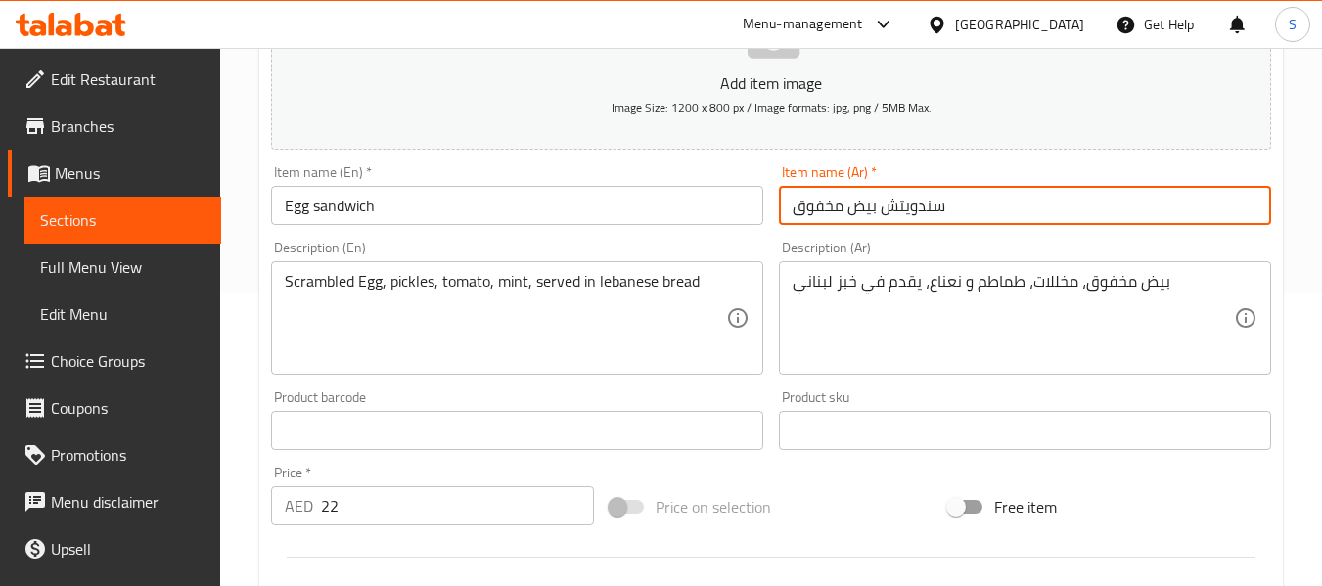
click at [828, 207] on input "سندويتش بيض مخفوق" at bounding box center [1025, 205] width 492 height 39
type input "سندويتش بيض"
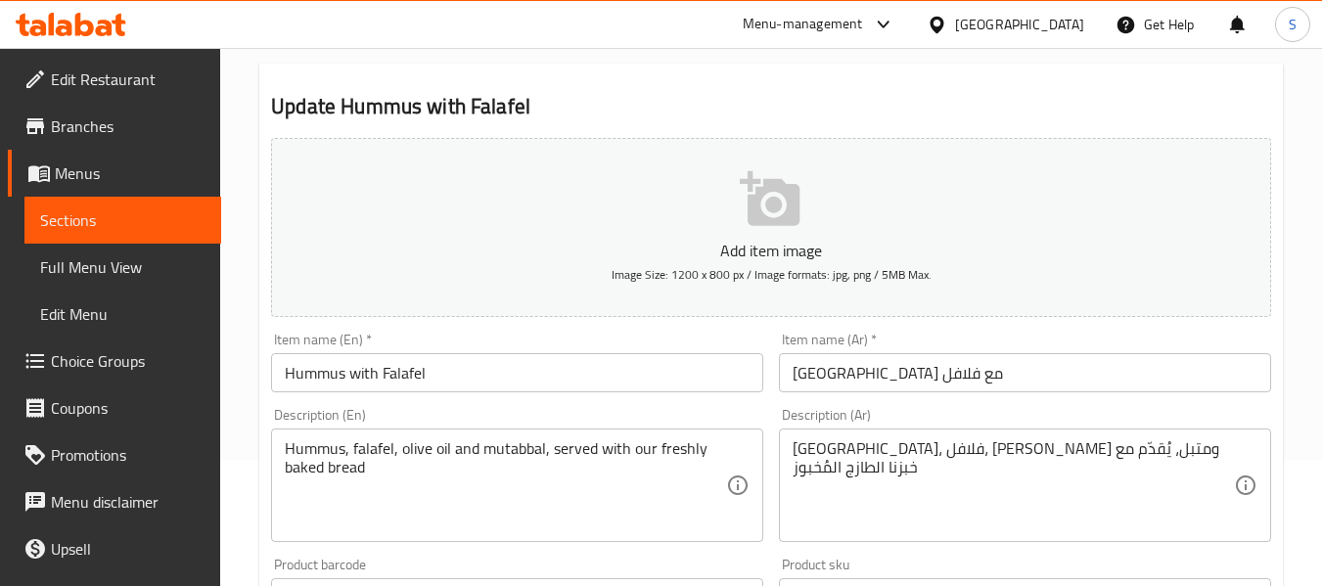
scroll to position [294, 0]
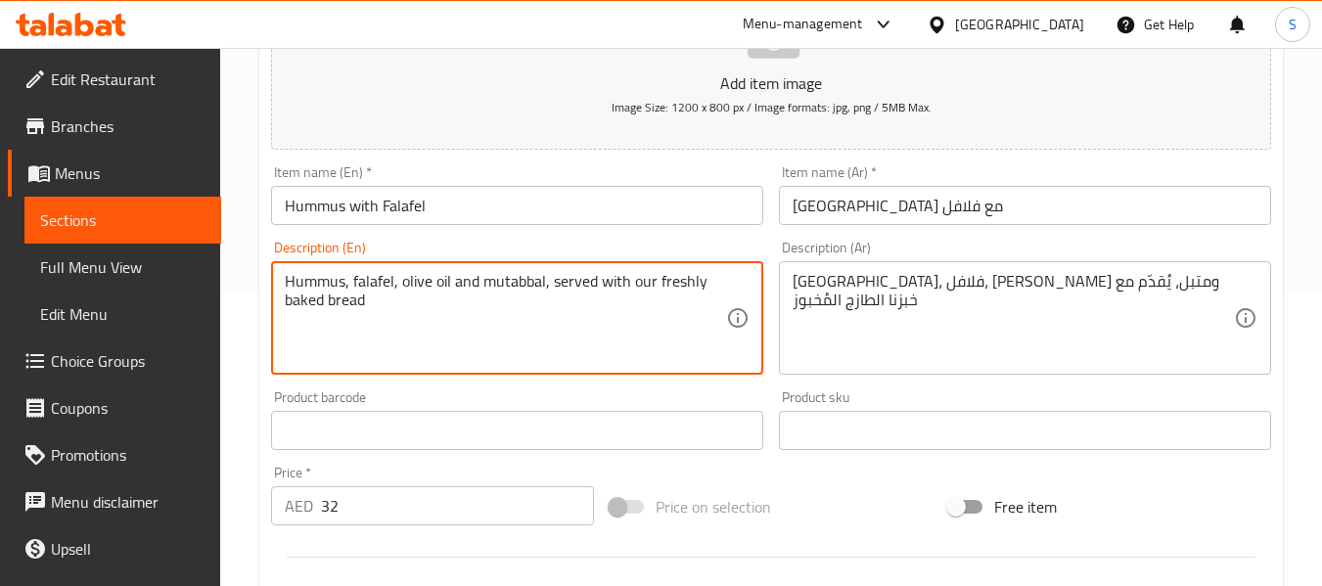
click at [500, 278] on textarea "Hummus, falafel, olive oil and mutabbal, served with our freshly baked bread" at bounding box center [505, 318] width 441 height 93
paste textarea "tatbelah"
type textarea "Hummus, falafel, olive oil and tatbelah , served with our freshly baked bread"
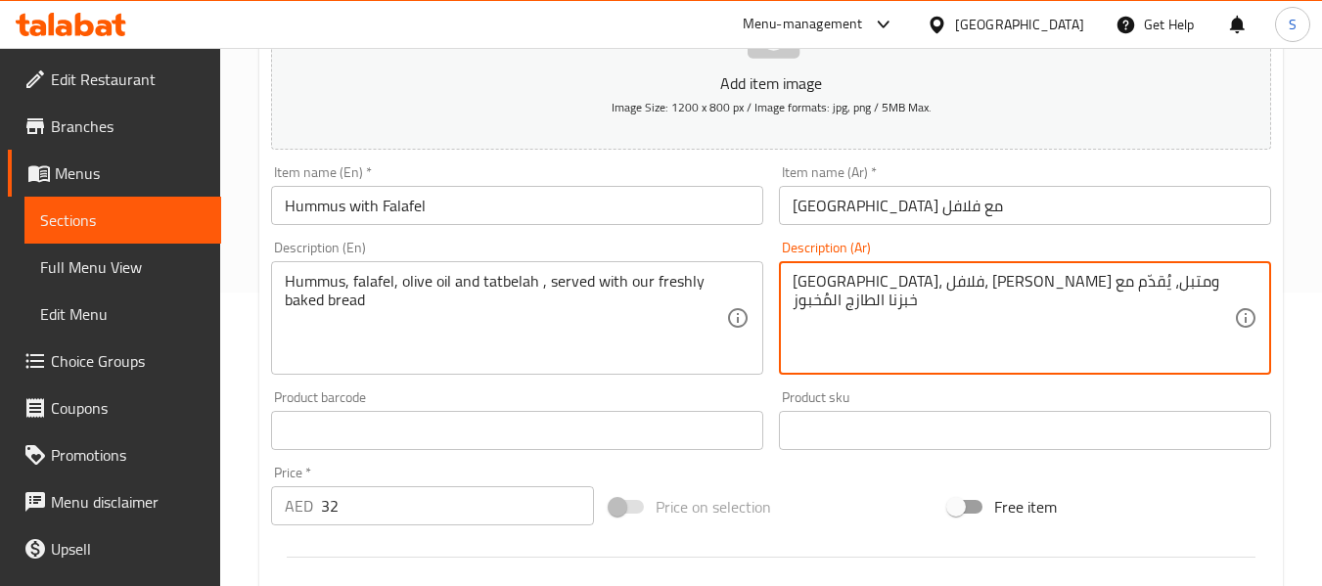
drag, startPoint x: 1013, startPoint y: 281, endPoint x: 980, endPoint y: 285, distance: 32.5
type textarea "حمص، فلافل، زيت زيتون وتتبيلة، يُقدّم مع خبزنا الطازج المُخبوز"
click at [920, 204] on input "حمص مع فلافل" at bounding box center [1025, 205] width 492 height 39
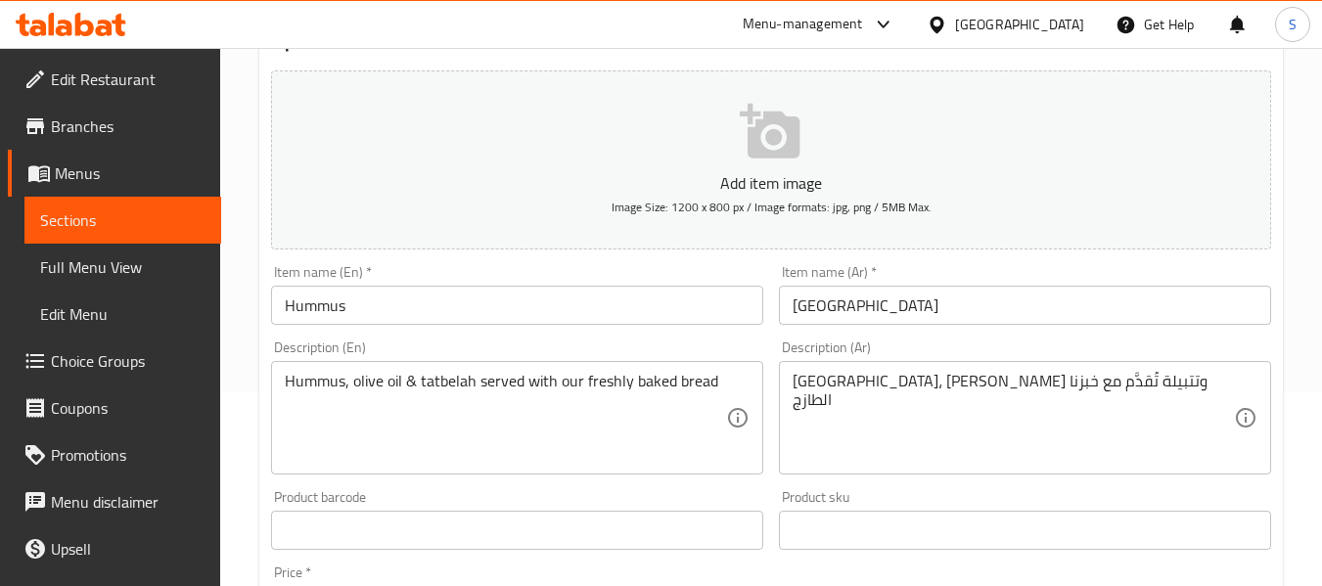
scroll to position [196, 0]
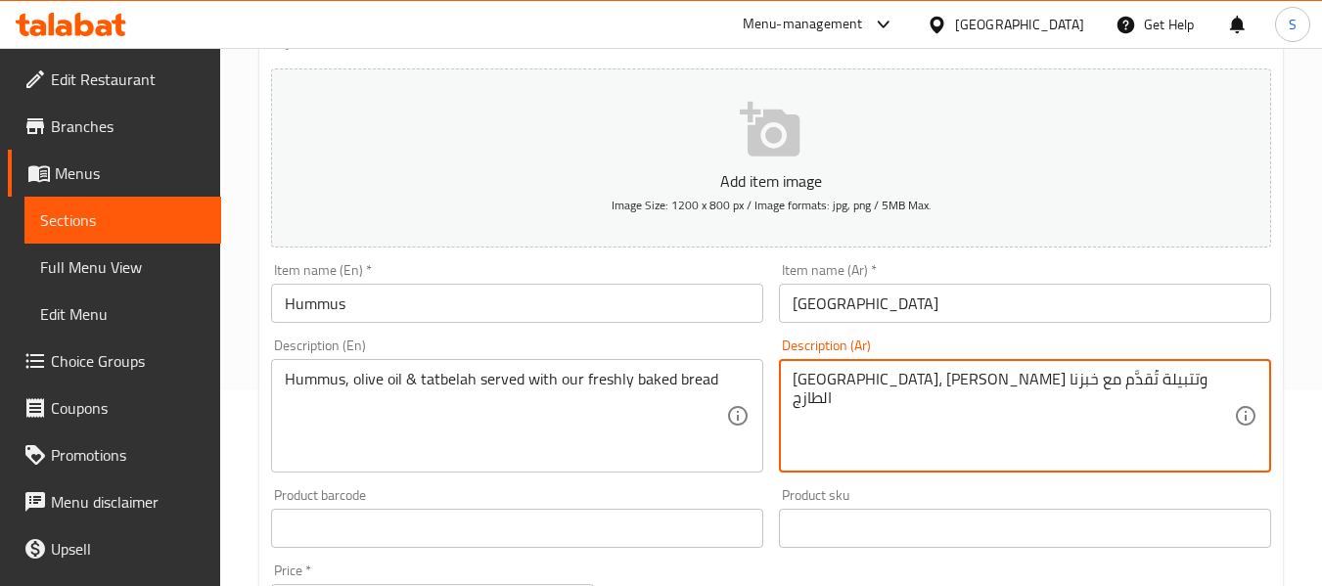
paste textarea "المُخبوز"
type textarea "حمص، [PERSON_NAME] وتتبيلة تُقدَّم مع خبزنا الطازج المُخبوز"
click at [989, 286] on input "[GEOGRAPHIC_DATA]" at bounding box center [1025, 303] width 492 height 39
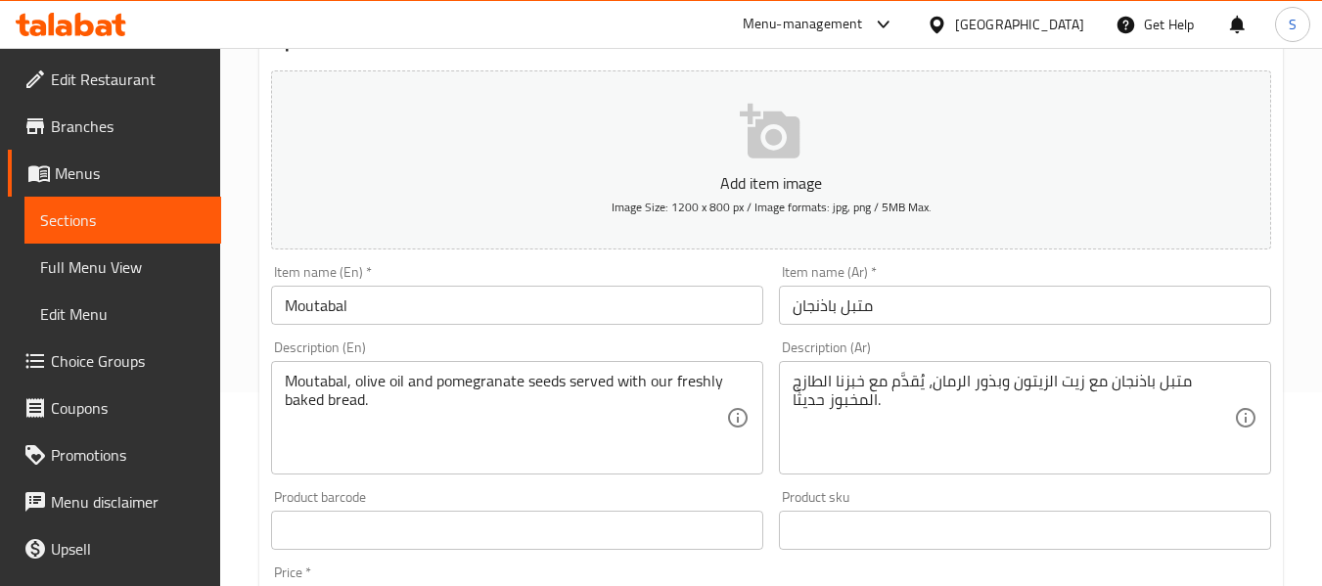
scroll to position [196, 0]
click at [817, 307] on input "متبل باذنجان" at bounding box center [1025, 303] width 492 height 39
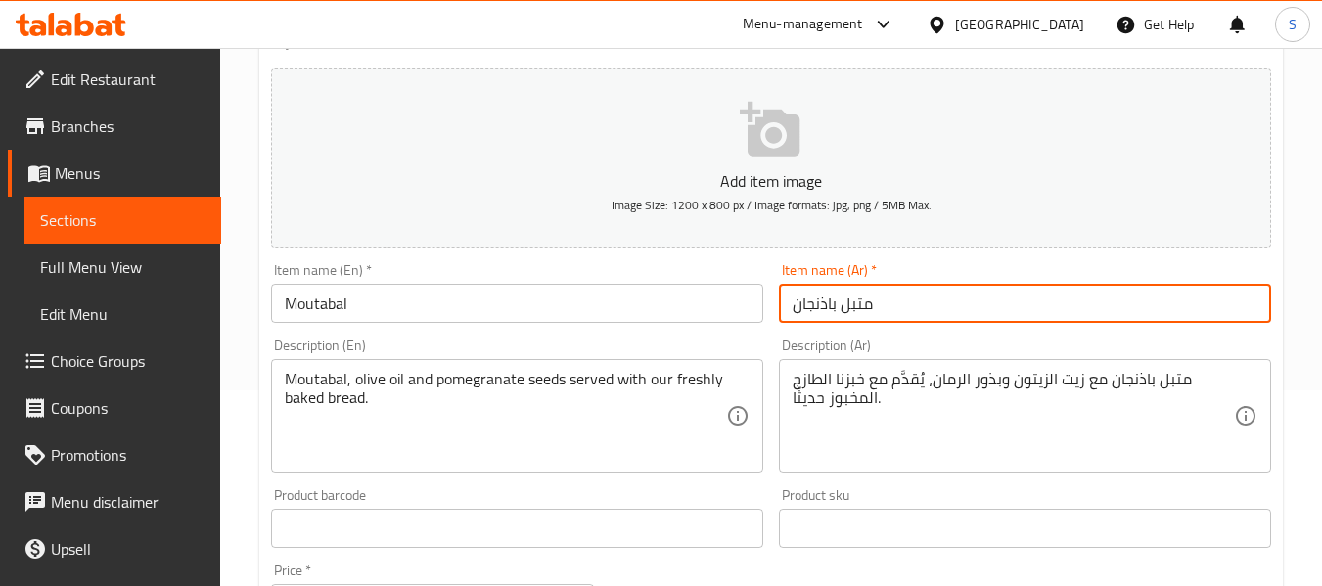
click at [817, 307] on input "متبل باذنجان" at bounding box center [1025, 303] width 492 height 39
type input "متبل"
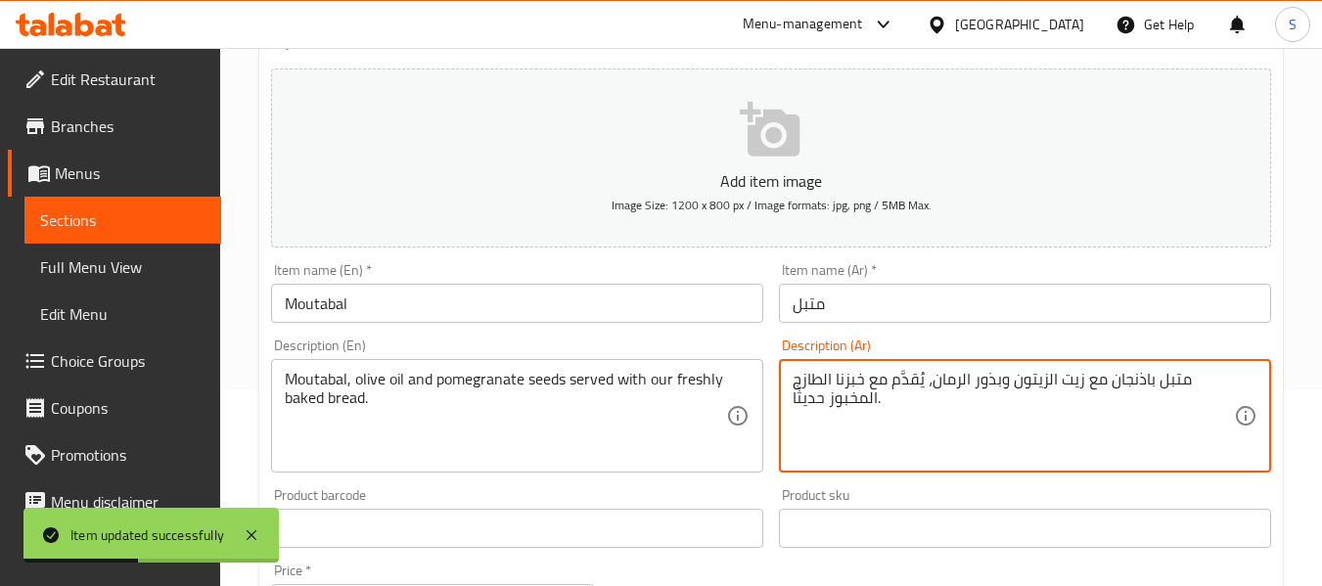
click at [815, 402] on textarea "متبل باذنجان مع زيت الزيتون وبذور الرمان، يُقدَّم مع خبزنا الطازج المخبوز حديثً…" at bounding box center [1013, 416] width 441 height 93
click at [1132, 379] on textarea "متبل باذنجان مع زيت الزيتون وبذور الرمان، يُقدَّم مع خبزنا الطازج المخبوز ." at bounding box center [1013, 416] width 441 height 93
type textarea "متبل مع زيت الزيتون وبذور الرمان، يُقدَّم مع خبزنا الطازج المخبوز ."
drag, startPoint x: 1144, startPoint y: 310, endPoint x: 1168, endPoint y: 321, distance: 26.7
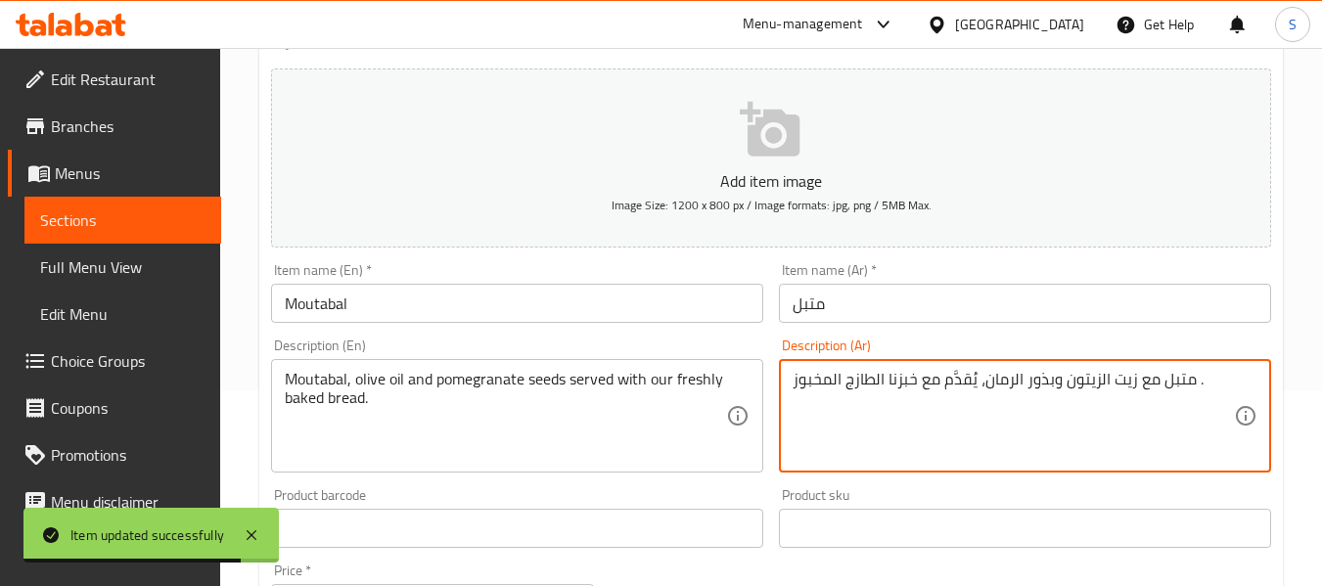
click at [1144, 310] on input "متبل" at bounding box center [1025, 303] width 492 height 39
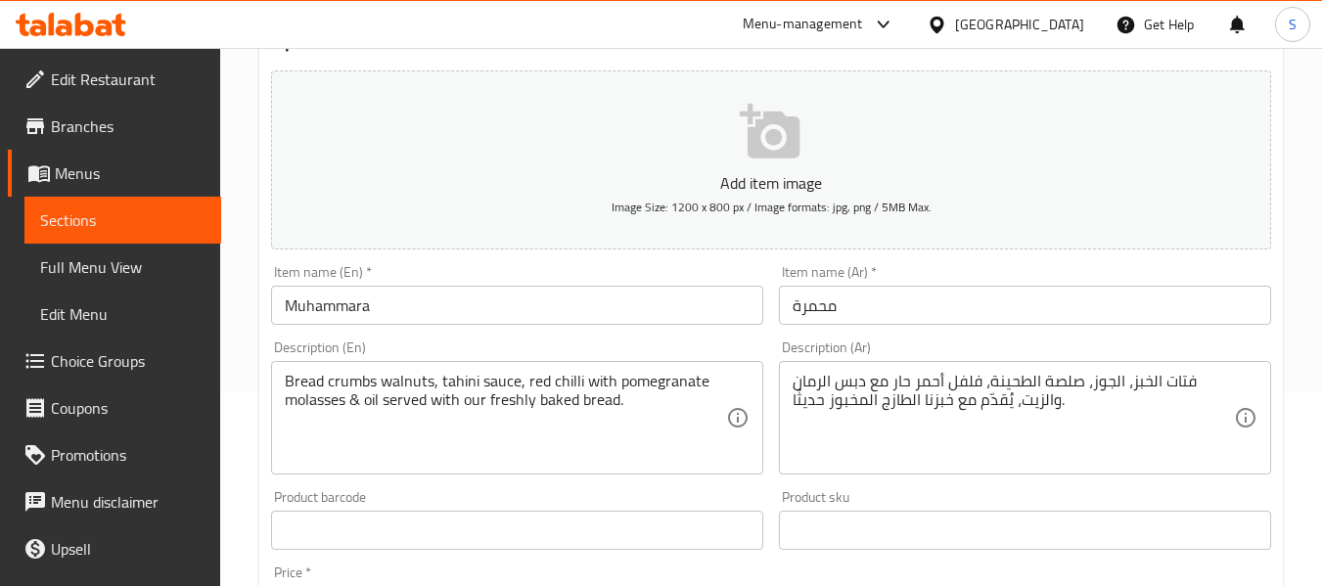
scroll to position [196, 0]
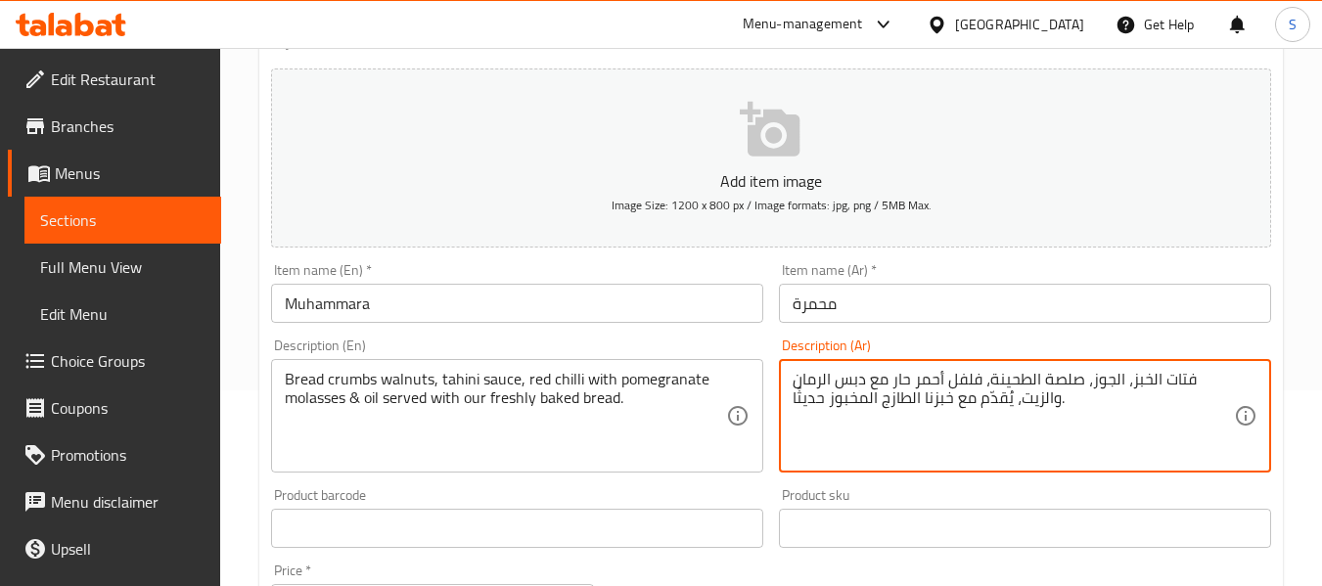
click at [805, 409] on textarea "فتات الخبز، الجوز، صلصة الطحينة، فلفل أحمر حار مع دبس الرمان والزيت، يُقدّم مع …" at bounding box center [1013, 416] width 441 height 93
type textarea "فتات الخبز، الجوز، صلصة الطحينة، فلفل أحمر حار مع دبس الرمان والزيت، يُقدّم مع …"
click at [910, 300] on input "محمرة" at bounding box center [1025, 303] width 492 height 39
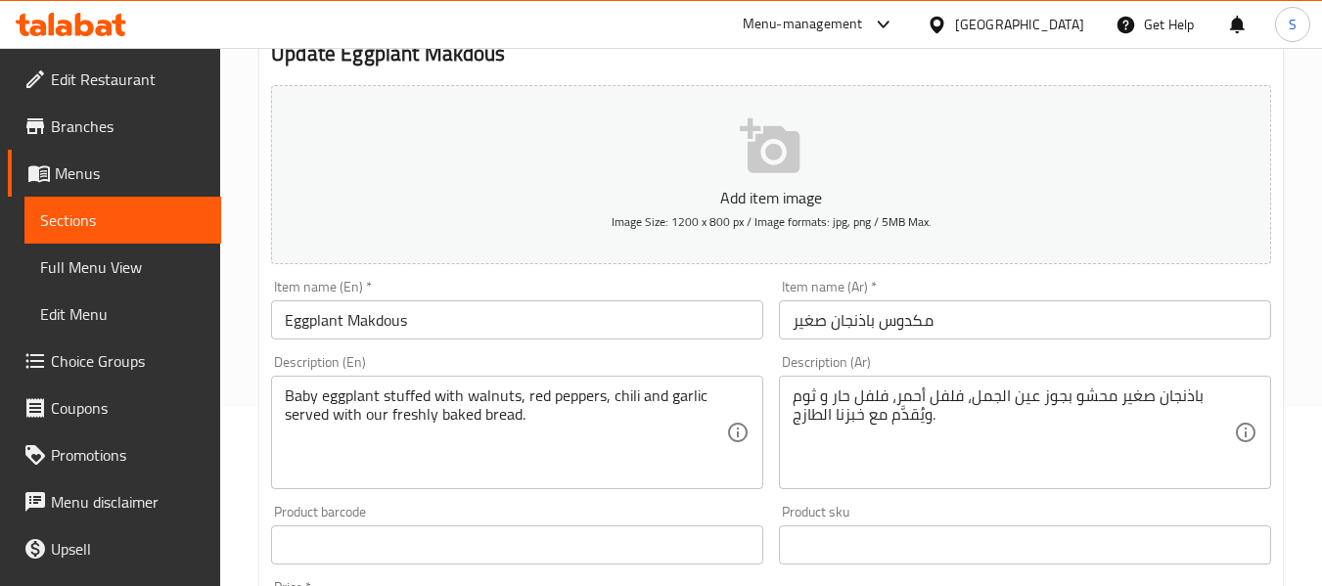
scroll to position [196, 0]
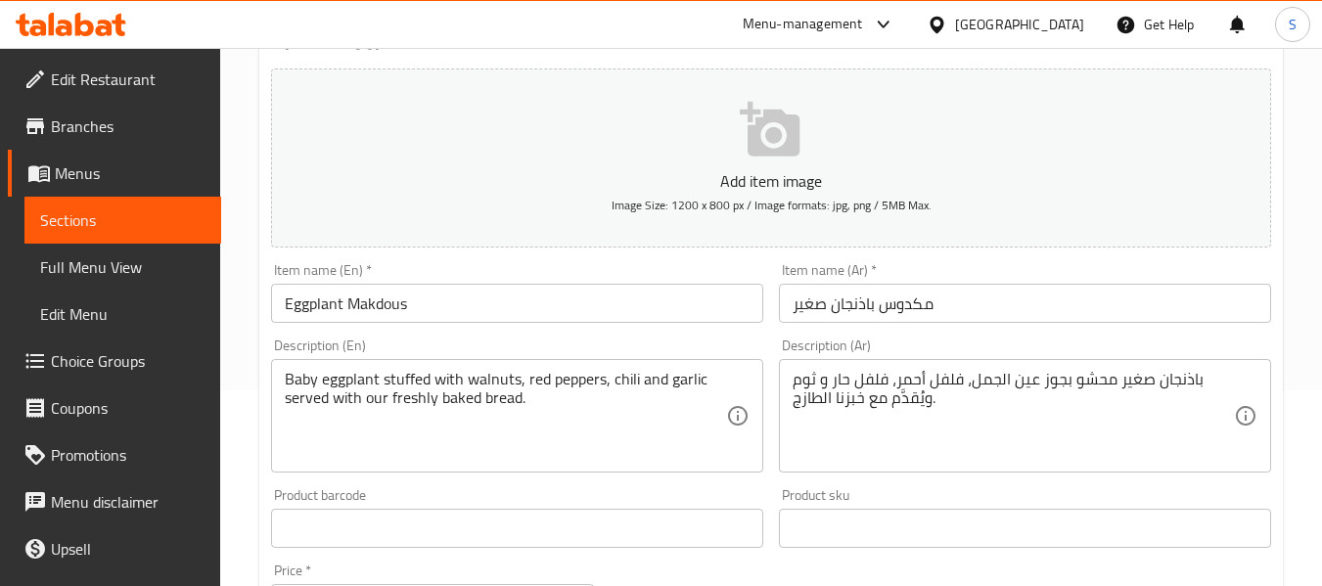
click at [808, 307] on input "مكدوس باذنجان صغير" at bounding box center [1025, 303] width 492 height 39
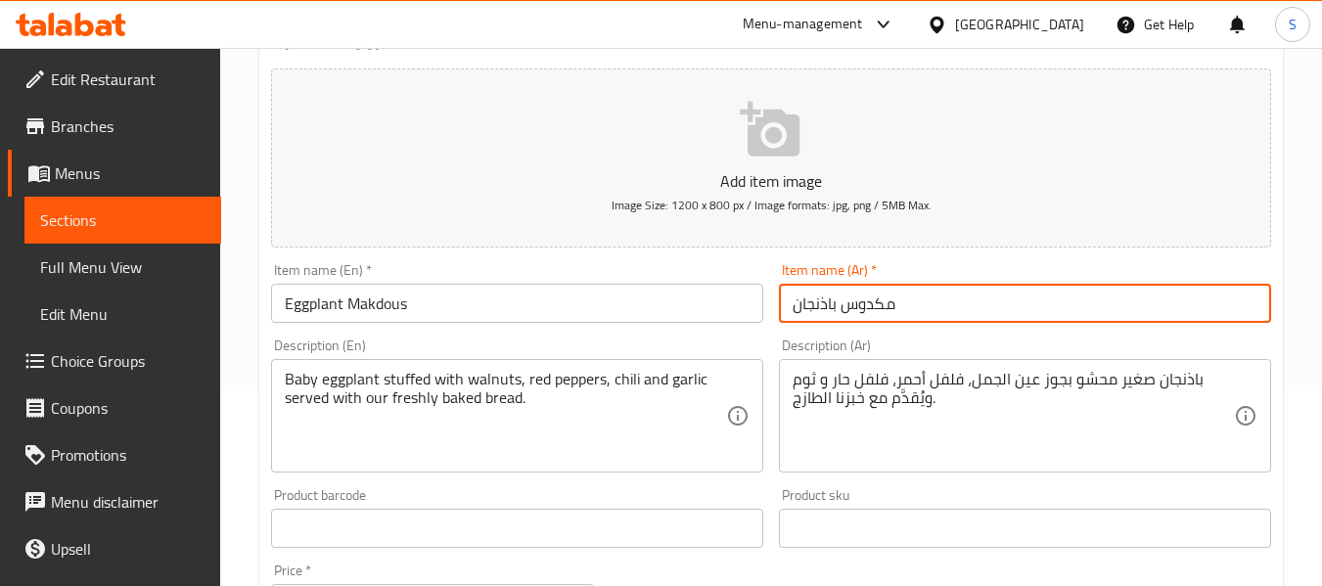
type input "مكدوس باذنجان"
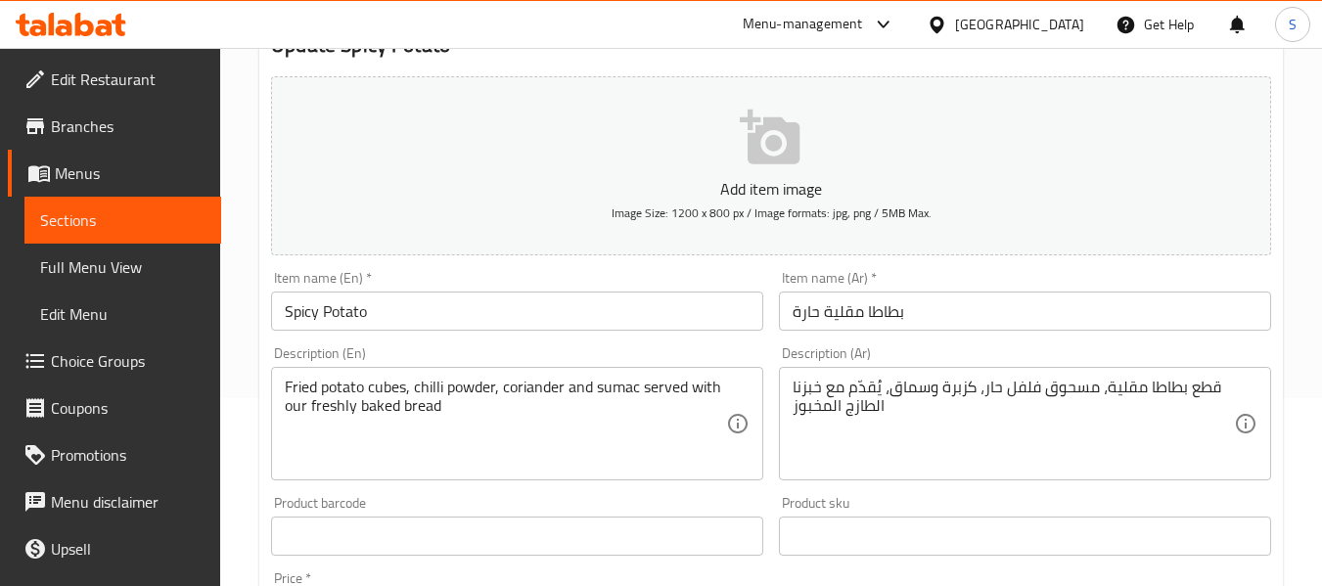
scroll to position [196, 0]
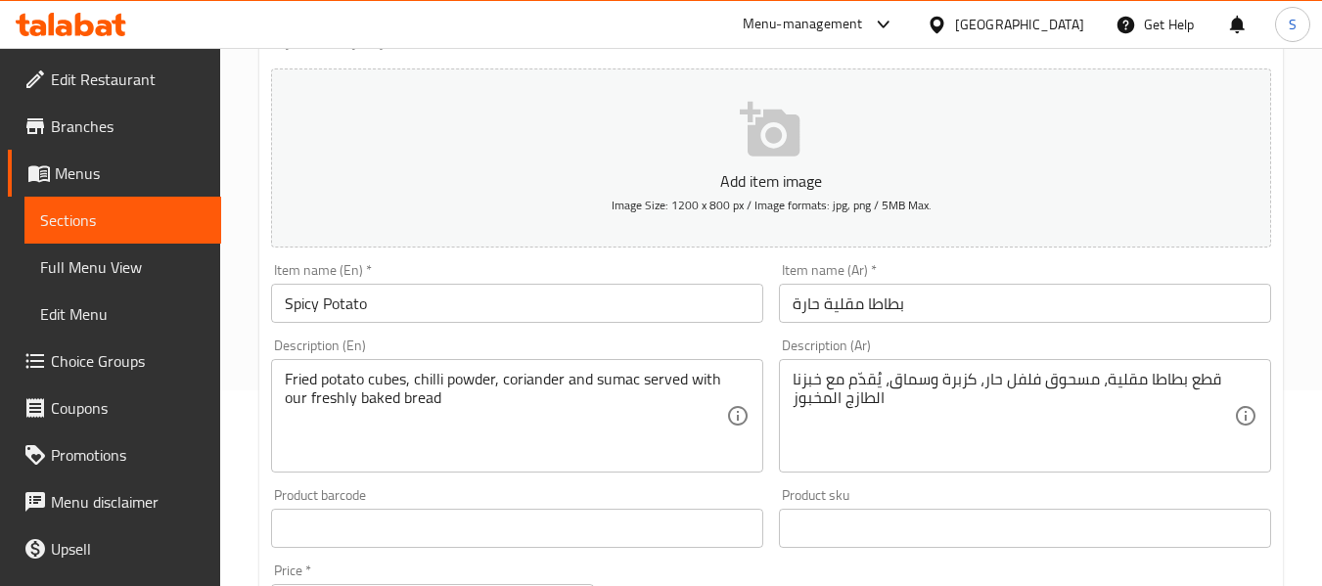
click at [1199, 381] on textarea "قطع بطاطا مقلية، مسحوق فلفل حار، كزبرة وسماق، يُقدّم مع خبزنا الطازج المخبوز" at bounding box center [1013, 416] width 441 height 93
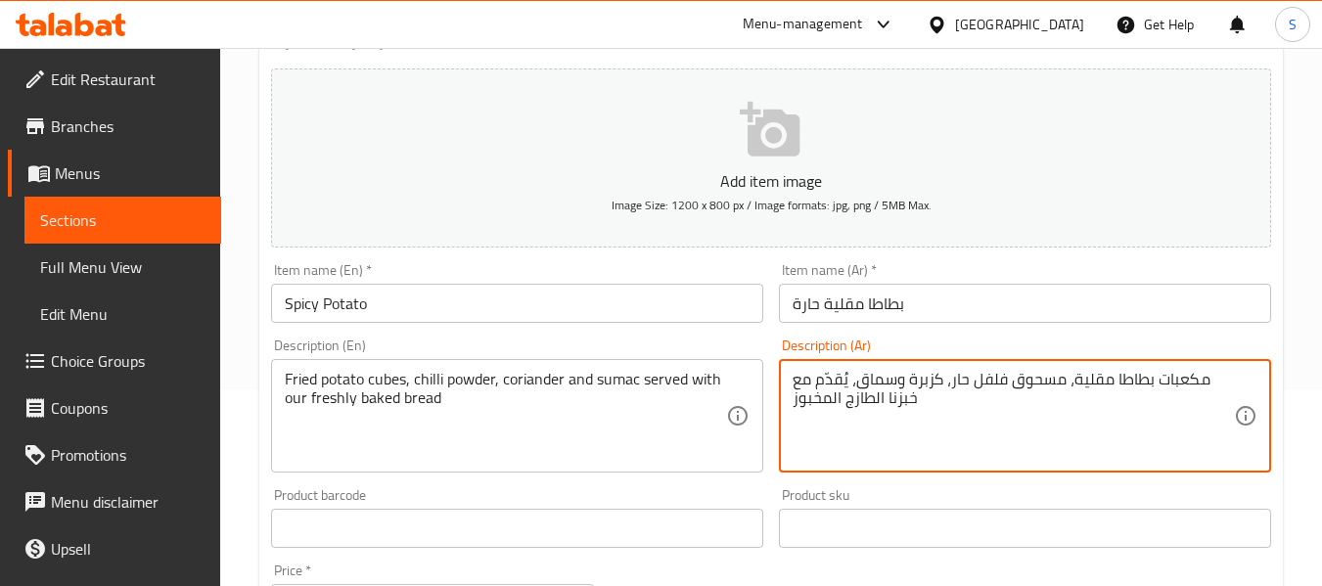
type textarea "مكعبات بطاطا مقلية، مسحوق فلفل حار، كزبرة وسماق، يُقدّم مع خبزنا الطازج المخبوز"
click at [1182, 310] on input "بطاطا مقلية حارة" at bounding box center [1025, 303] width 492 height 39
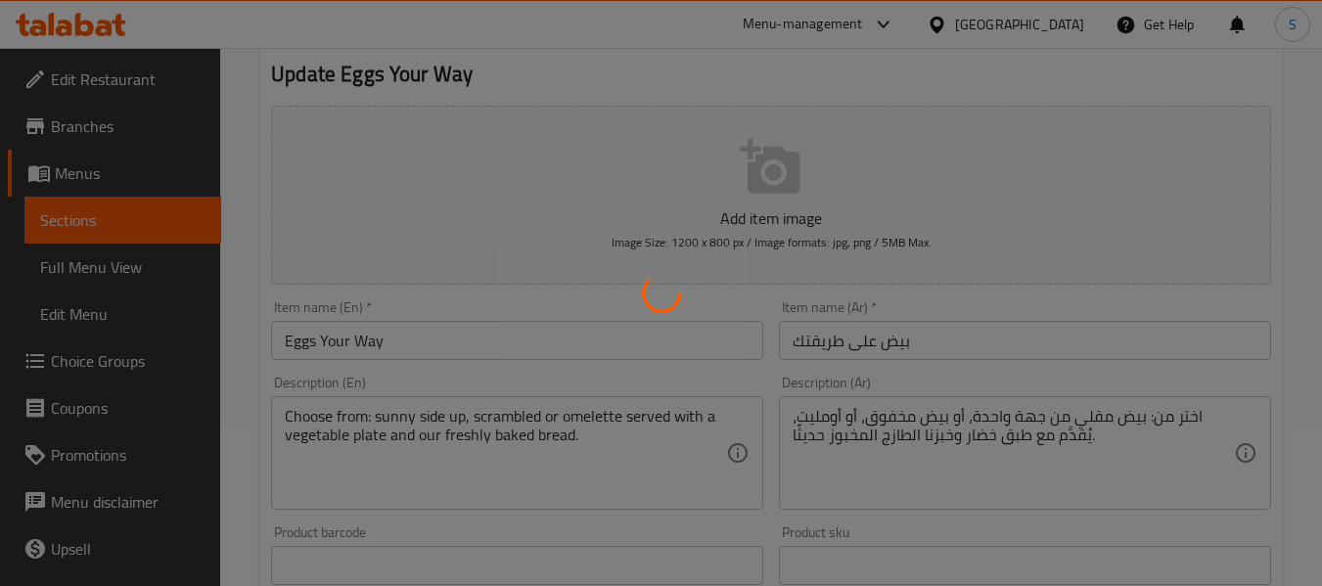
scroll to position [196, 0]
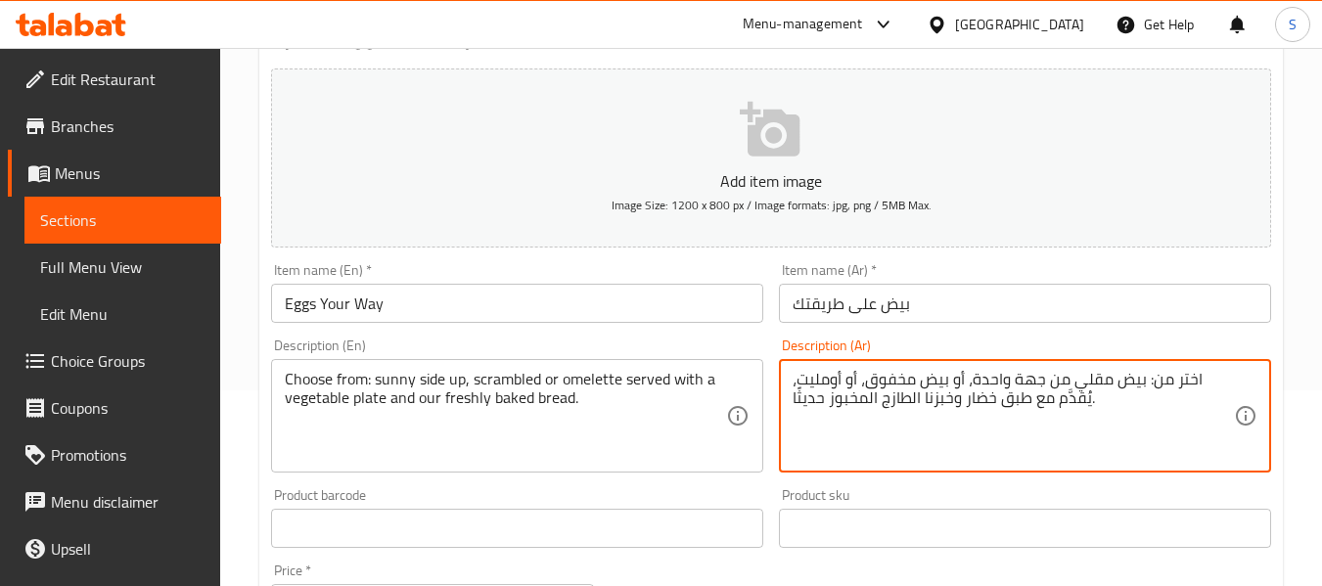
drag, startPoint x: 1009, startPoint y: 384, endPoint x: 1141, endPoint y: 382, distance: 132.1
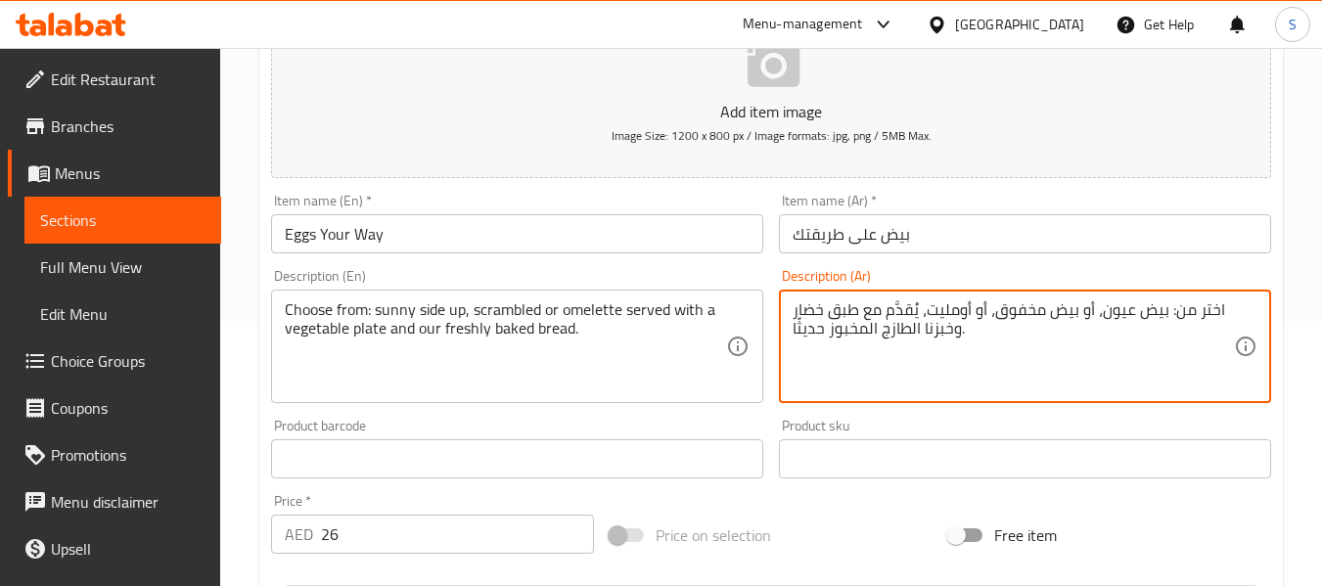
scroll to position [294, 0]
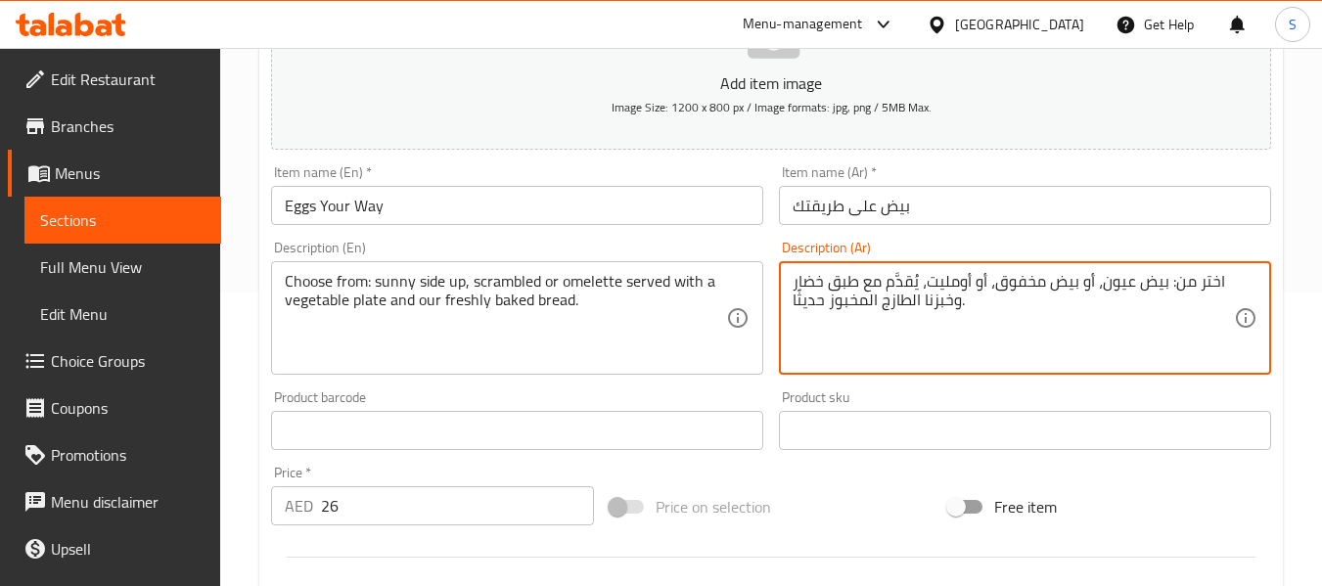
click at [1063, 286] on textarea "اختر من: بيض عيون، أو بيض مخفوق، أو أومليت، يُقدَّم مع طبق خضار وخبزنا الطازج ا…" at bounding box center [1013, 318] width 441 height 93
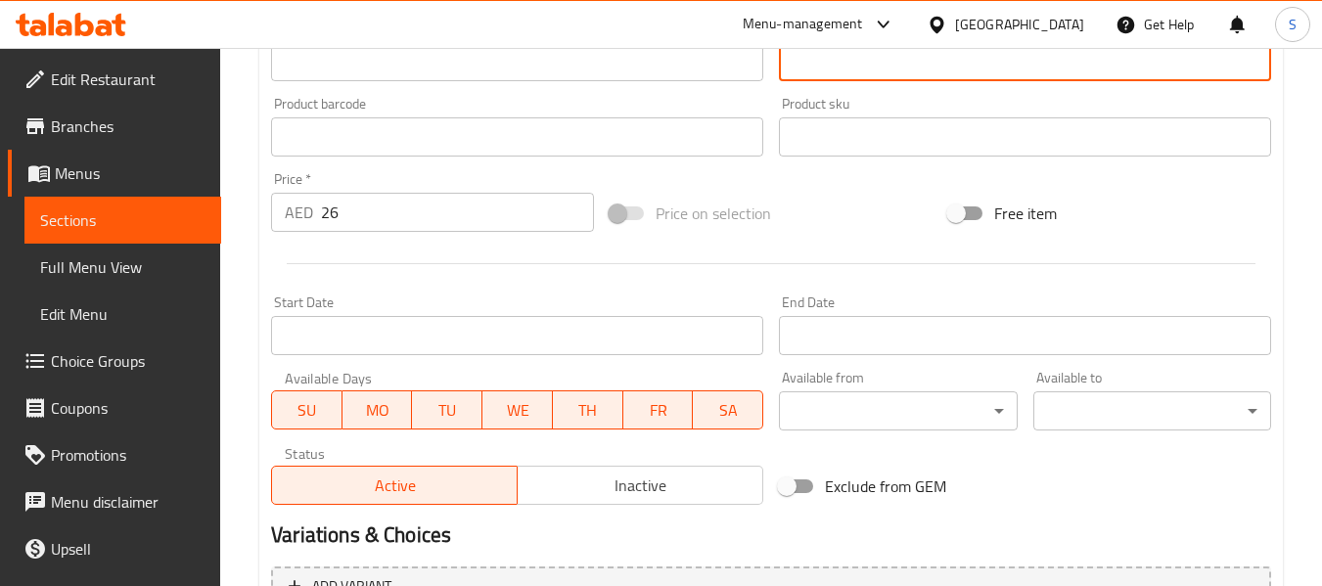
scroll to position [829, 0]
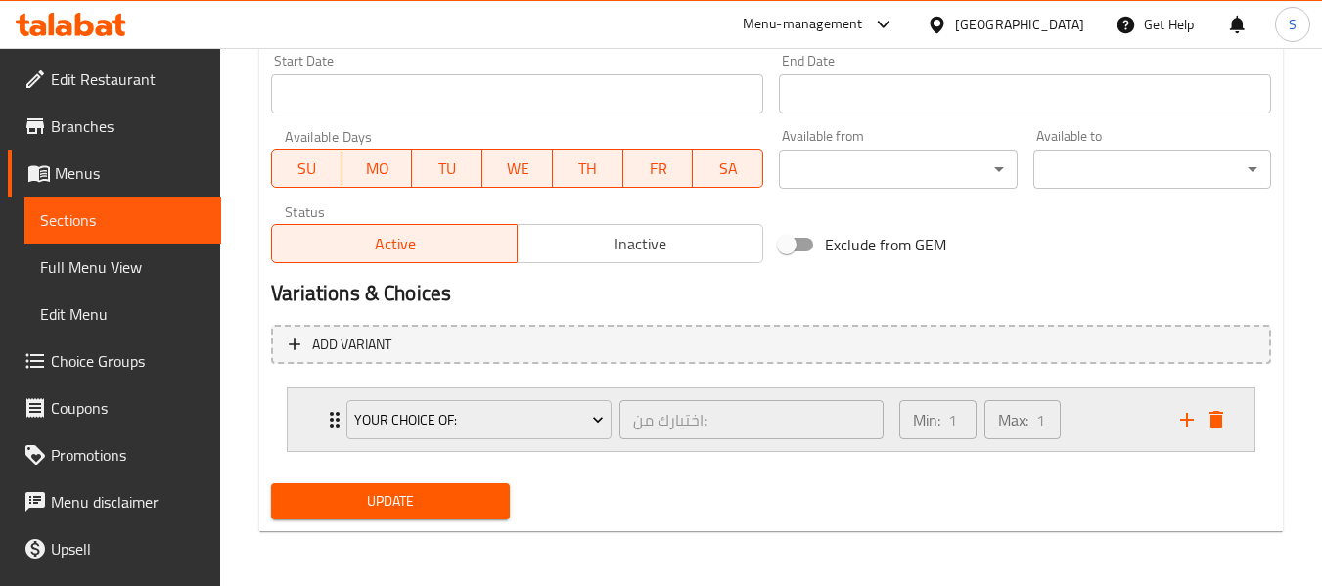
click at [1090, 416] on div "Min: 1 ​ Max: 1 ​" at bounding box center [1027, 419] width 281 height 63
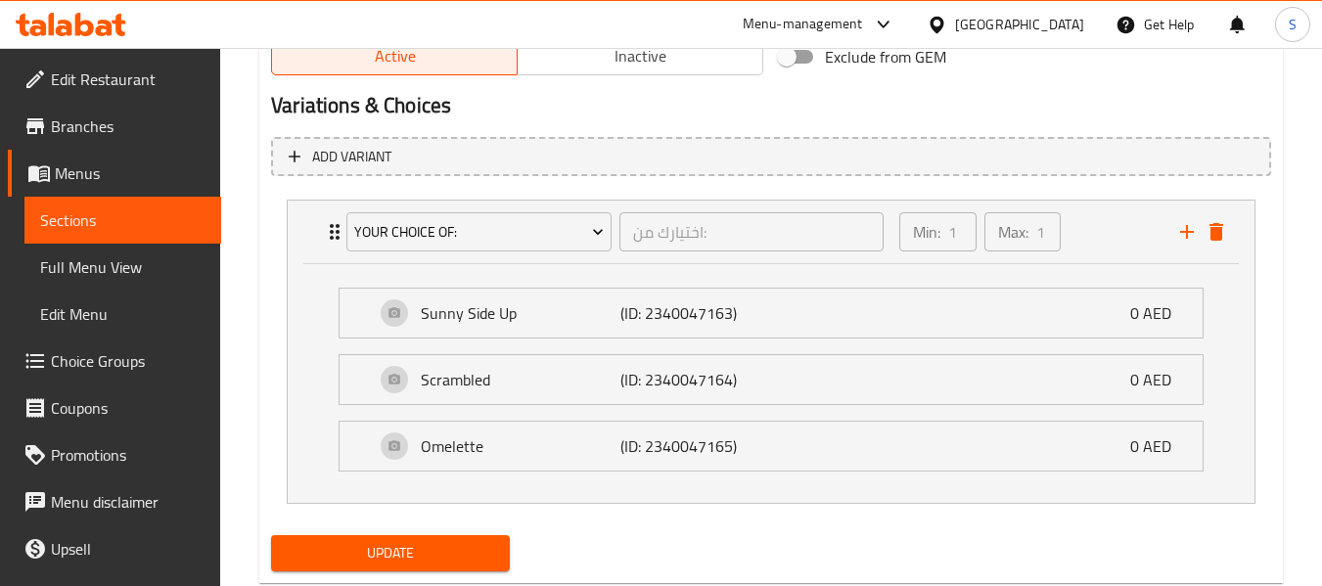
scroll to position [1024, 0]
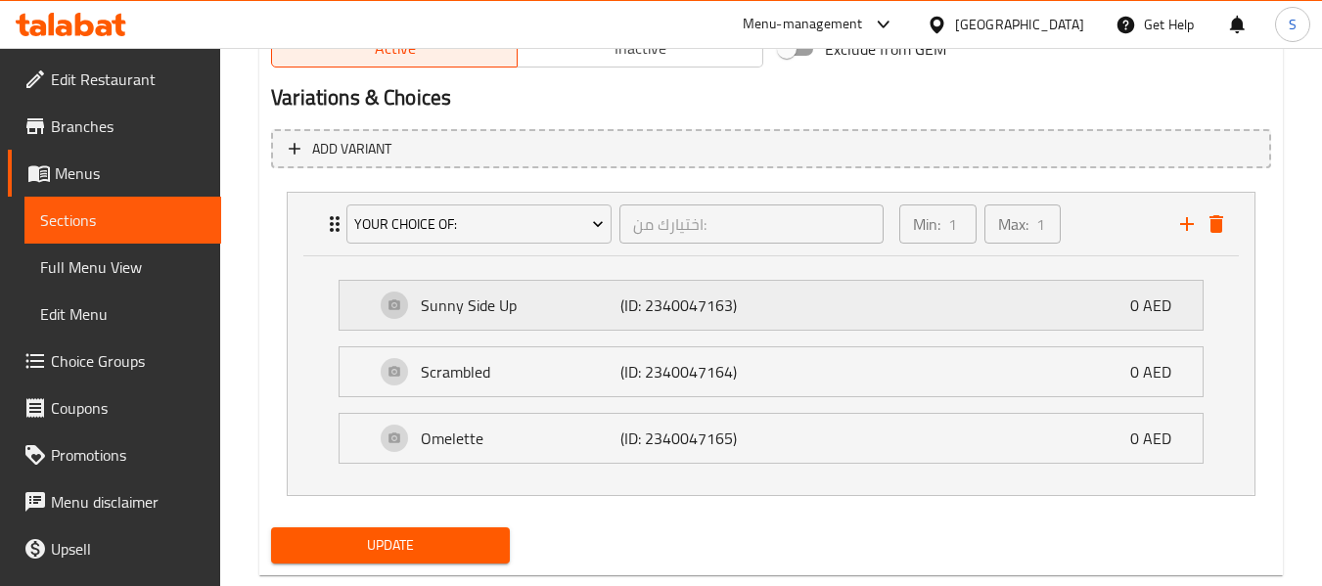
click at [771, 306] on div "Sunny Side Up (ID: 2340047163) 0 AED" at bounding box center [777, 305] width 804 height 49
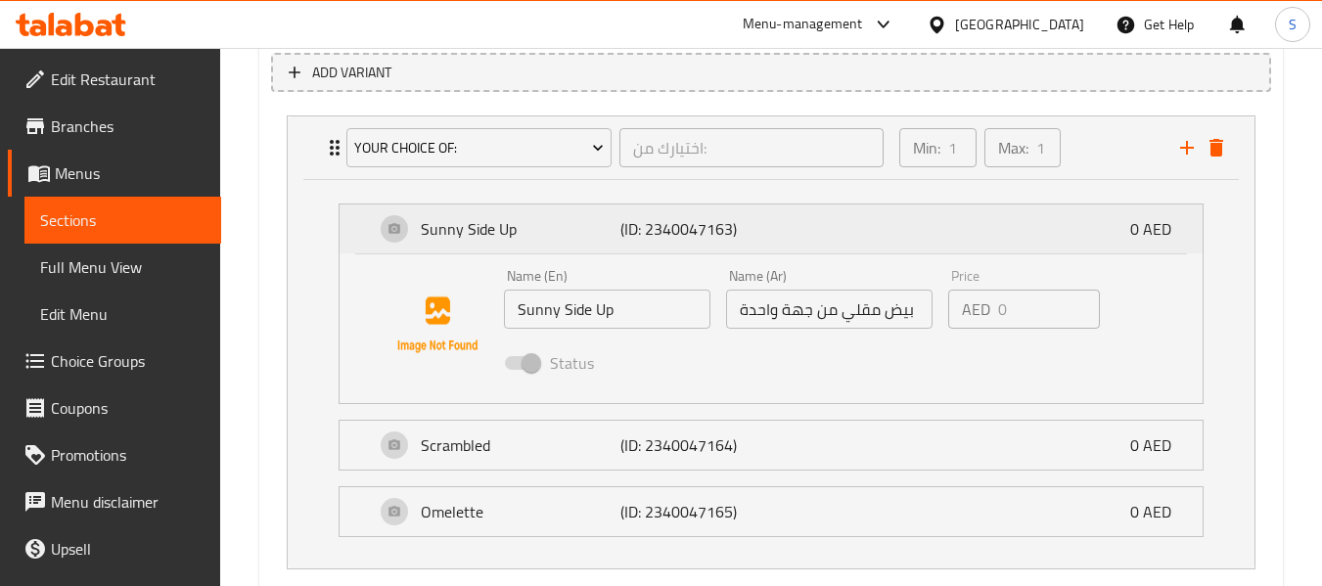
scroll to position [1122, 0]
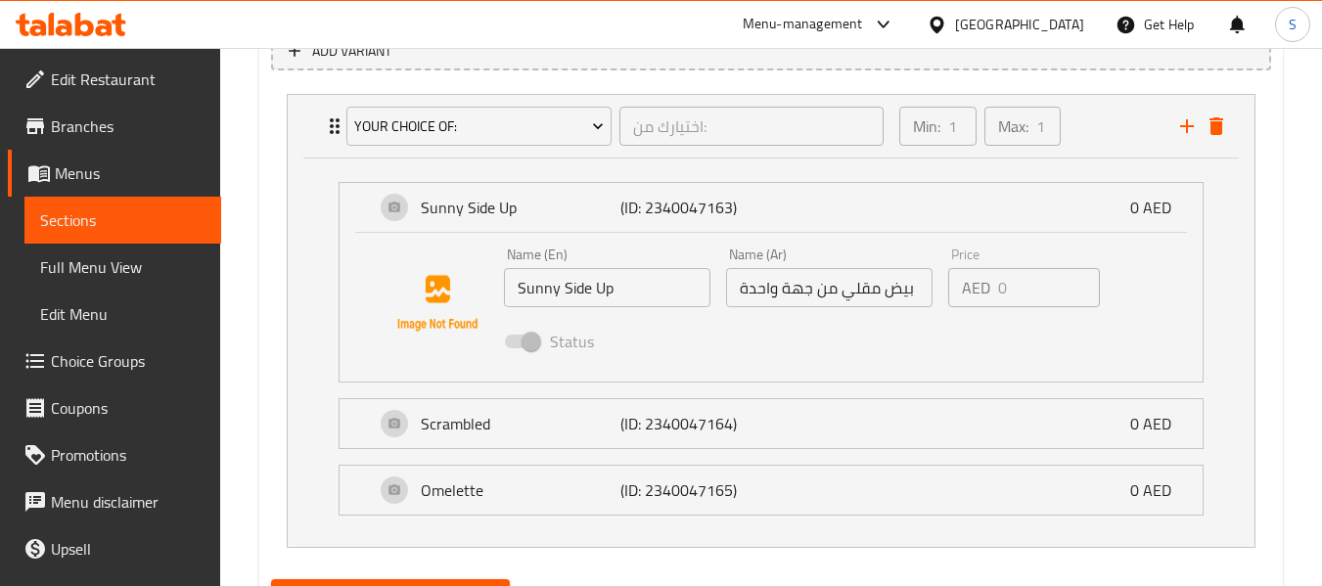
type textarea "اختر من: بيض عيون، أو مخفوق، أو أومليت، يُقدَّم مع طبق خضار وخبزنا الطازج المخب…"
drag, startPoint x: 876, startPoint y: 297, endPoint x: 741, endPoint y: 298, distance: 135.0
click at [741, 298] on input "بيض مقلي من جهة واحدة" at bounding box center [829, 287] width 206 height 39
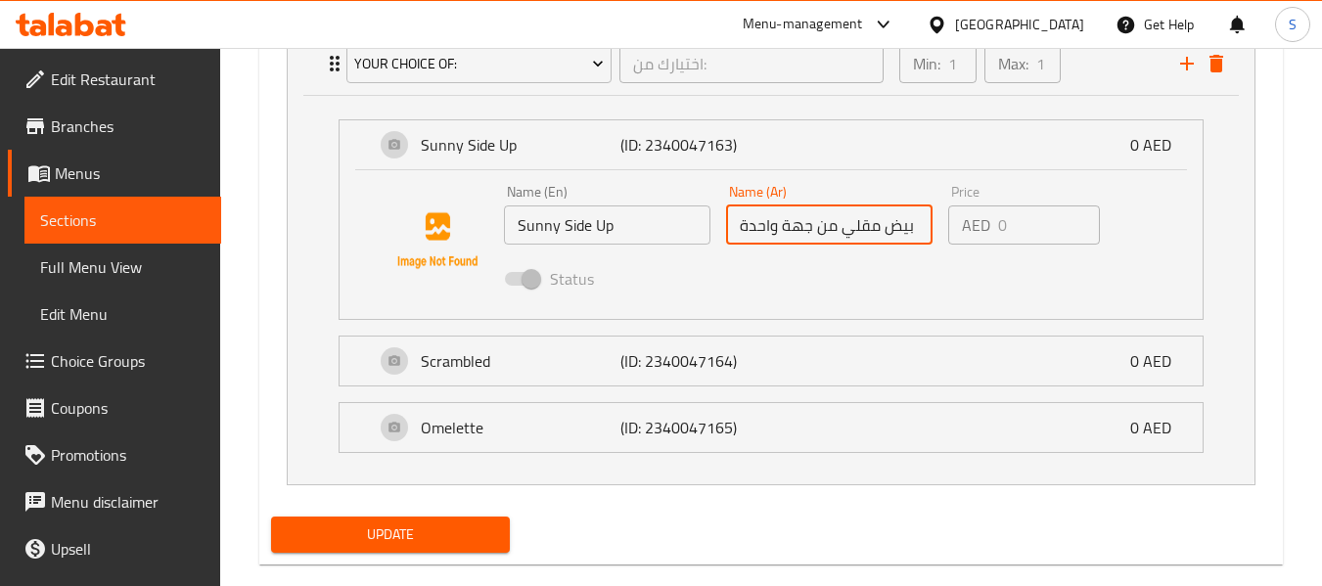
scroll to position [1218, 0]
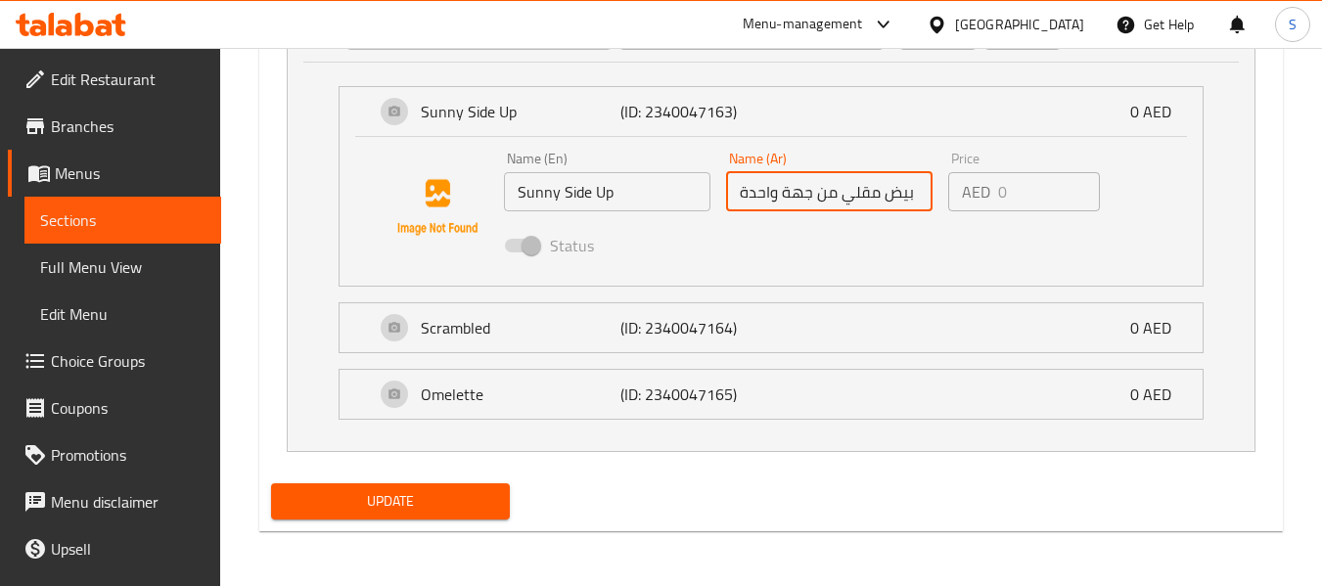
click at [449, 499] on span "Update" at bounding box center [390, 501] width 206 height 24
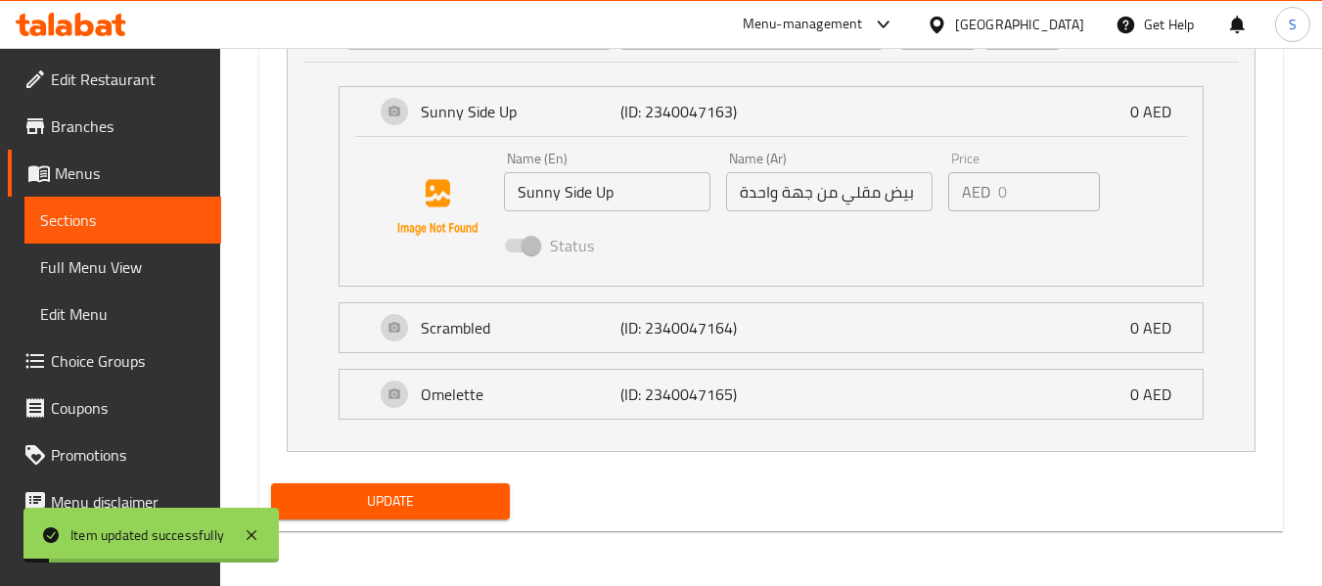
click at [88, 358] on span "Choice Groups" at bounding box center [128, 360] width 155 height 23
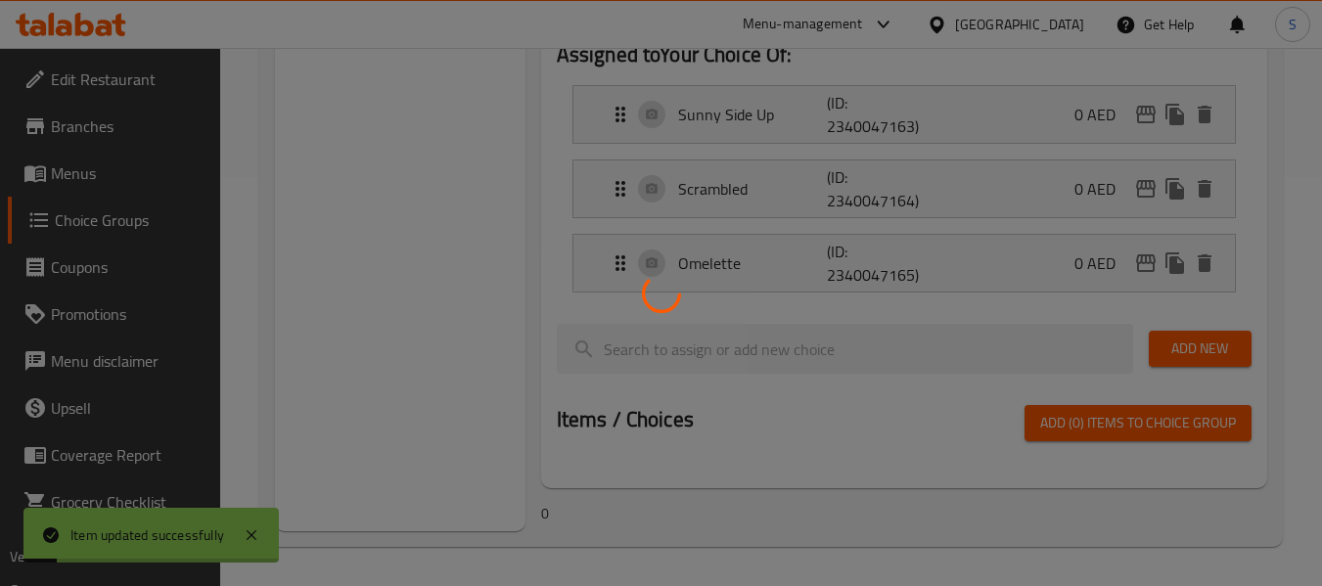
scroll to position [277, 0]
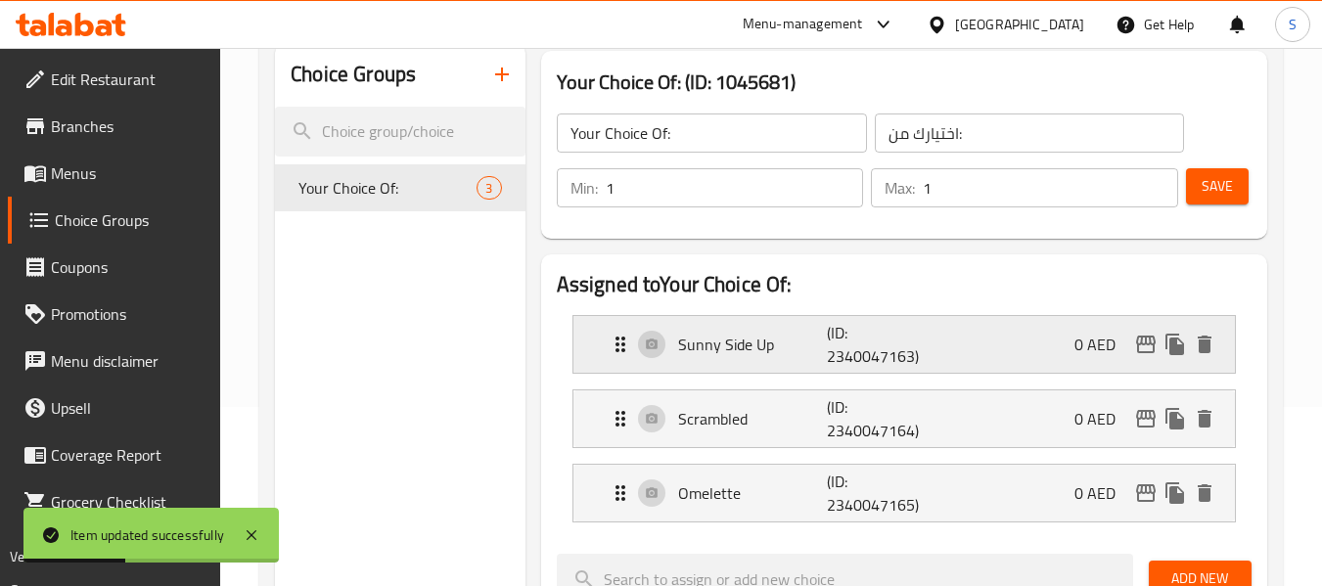
click at [818, 339] on p "Sunny Side Up" at bounding box center [753, 344] width 150 height 23
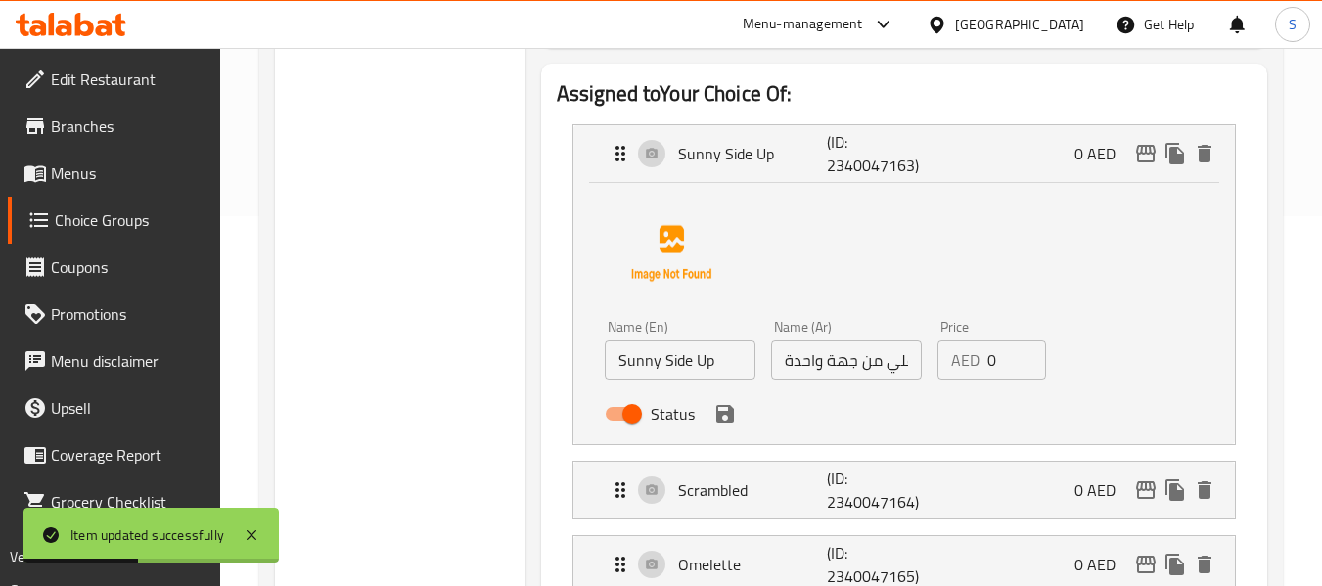
scroll to position [375, 0]
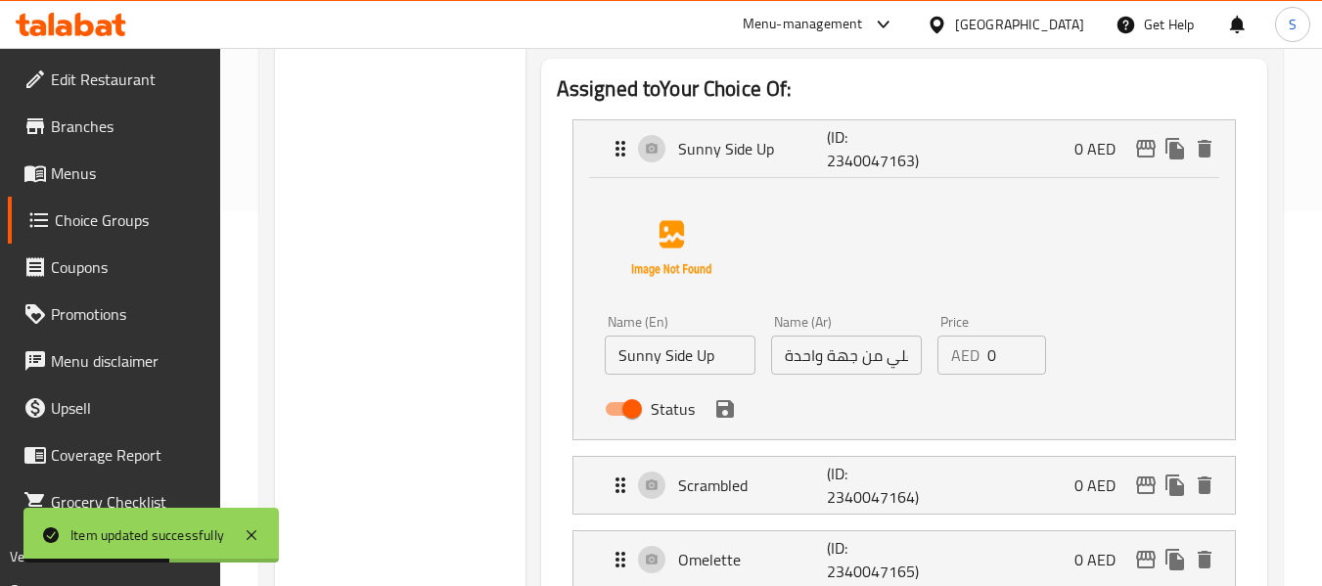
click at [898, 366] on input "بيض مقلي من جهة واحدة" at bounding box center [846, 355] width 151 height 39
drag, startPoint x: 887, startPoint y: 361, endPoint x: 761, endPoint y: 361, distance: 126.2
click at [761, 361] on div "Name (En) Sunny Side Up Name (En) Name (Ar) بيض مقلي من جهة واحدة Name (Ar) Pri…" at bounding box center [846, 371] width 499 height 128
drag, startPoint x: 823, startPoint y: 362, endPoint x: 770, endPoint y: 362, distance: 52.8
click at [771, 362] on input "بيض مقلي" at bounding box center [846, 355] width 151 height 39
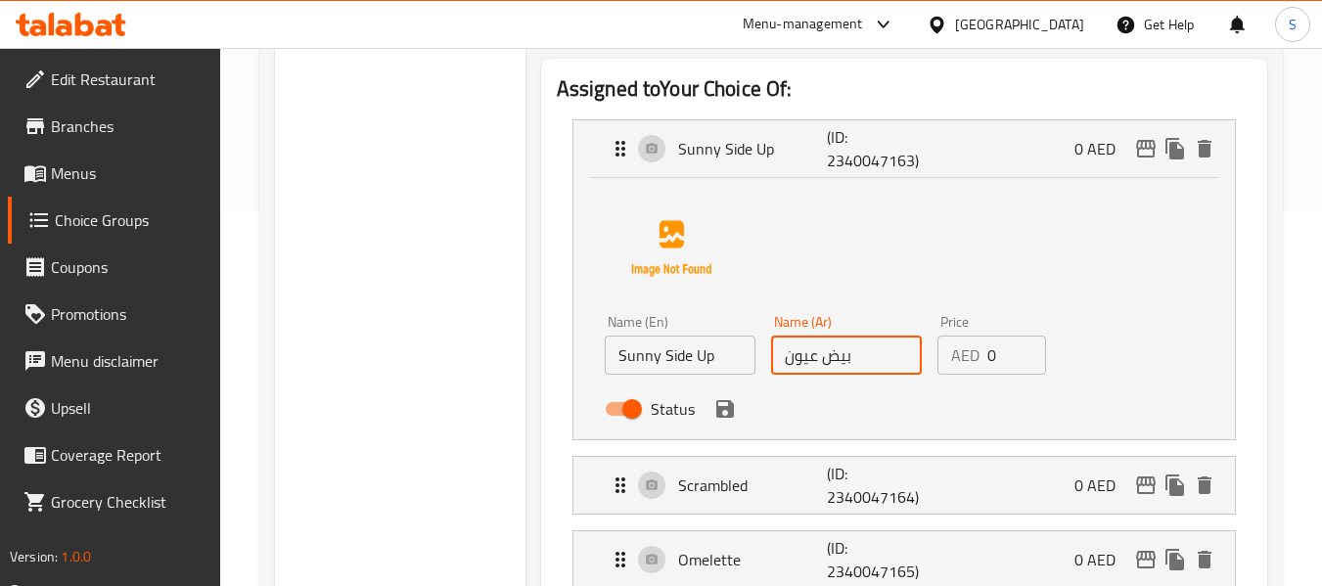
scroll to position [570, 0]
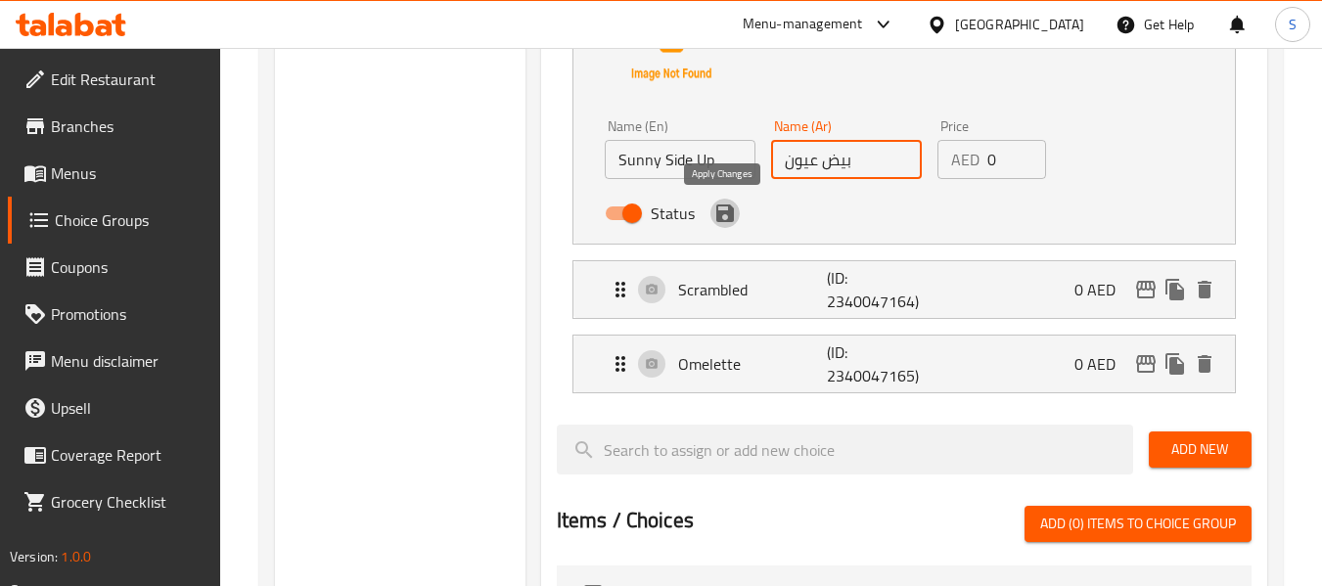
click at [721, 218] on icon "save" at bounding box center [724, 213] width 23 height 23
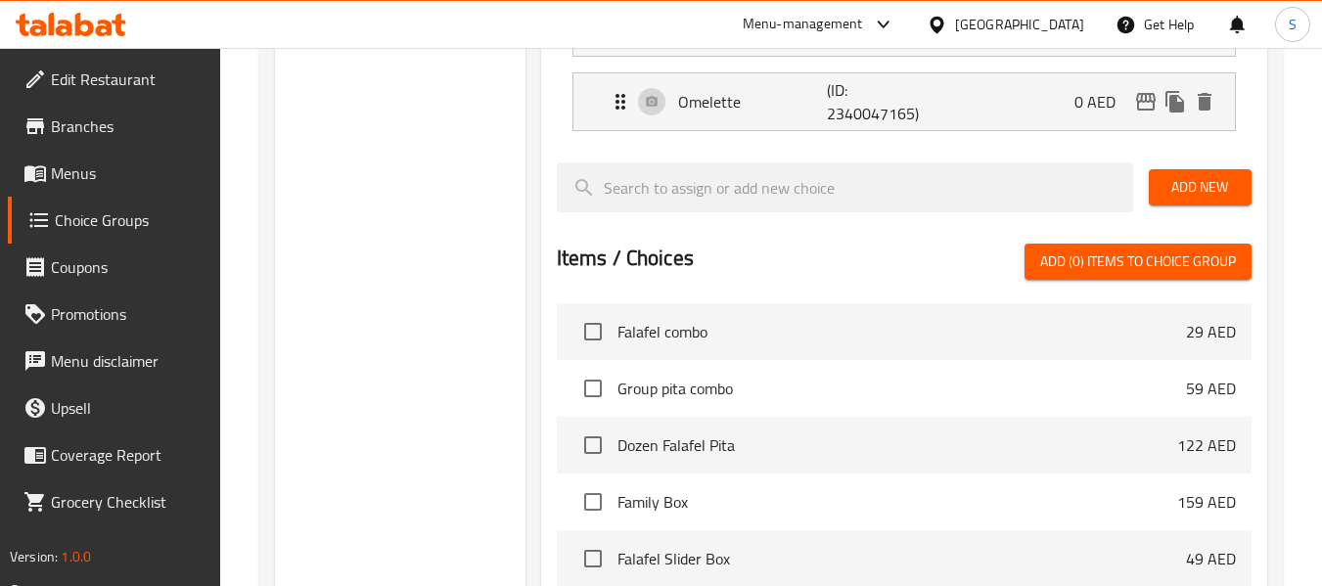
type input "بيض عيون"
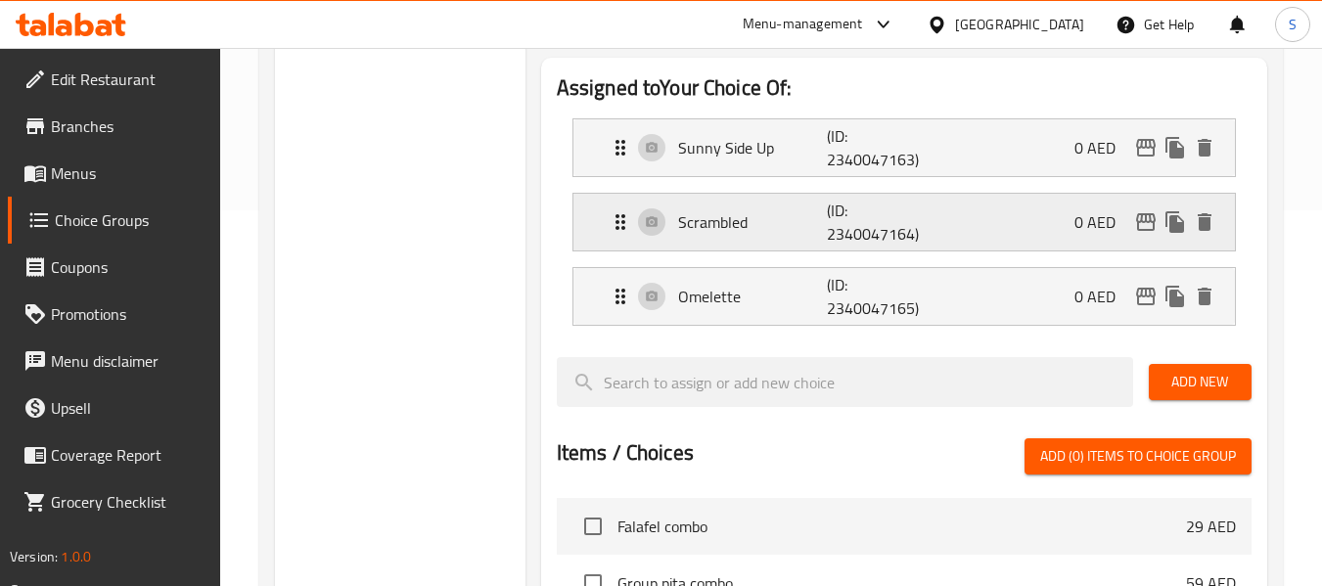
scroll to position [375, 0]
click at [914, 218] on p "(ID: 2340047164)" at bounding box center [877, 223] width 100 height 47
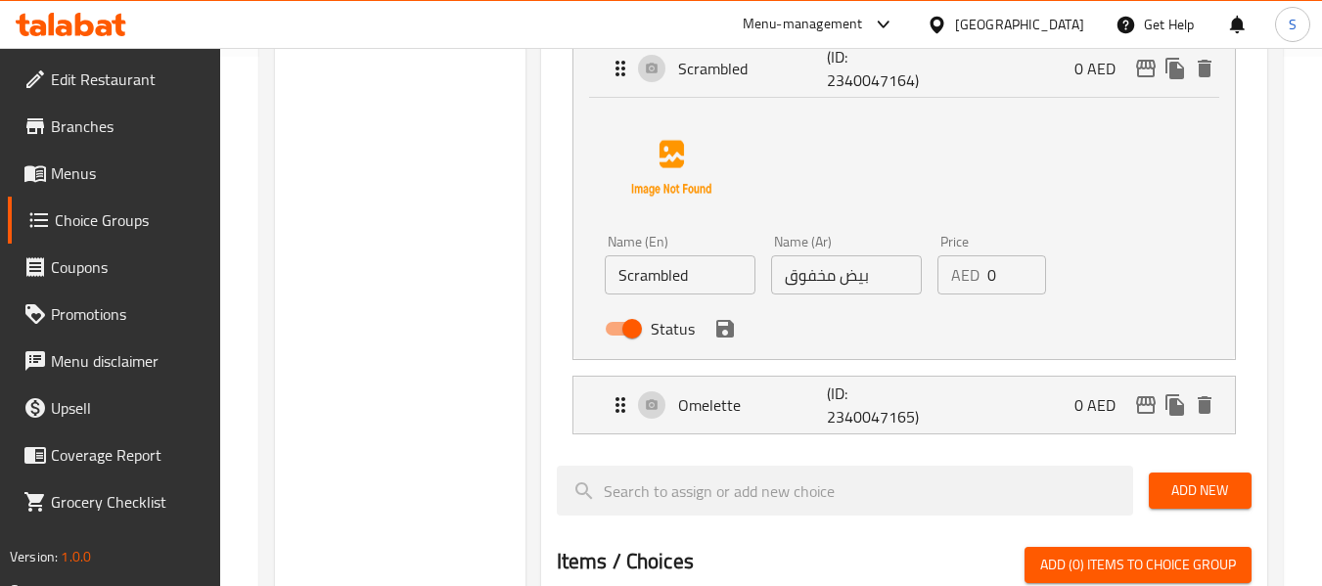
scroll to position [570, 0]
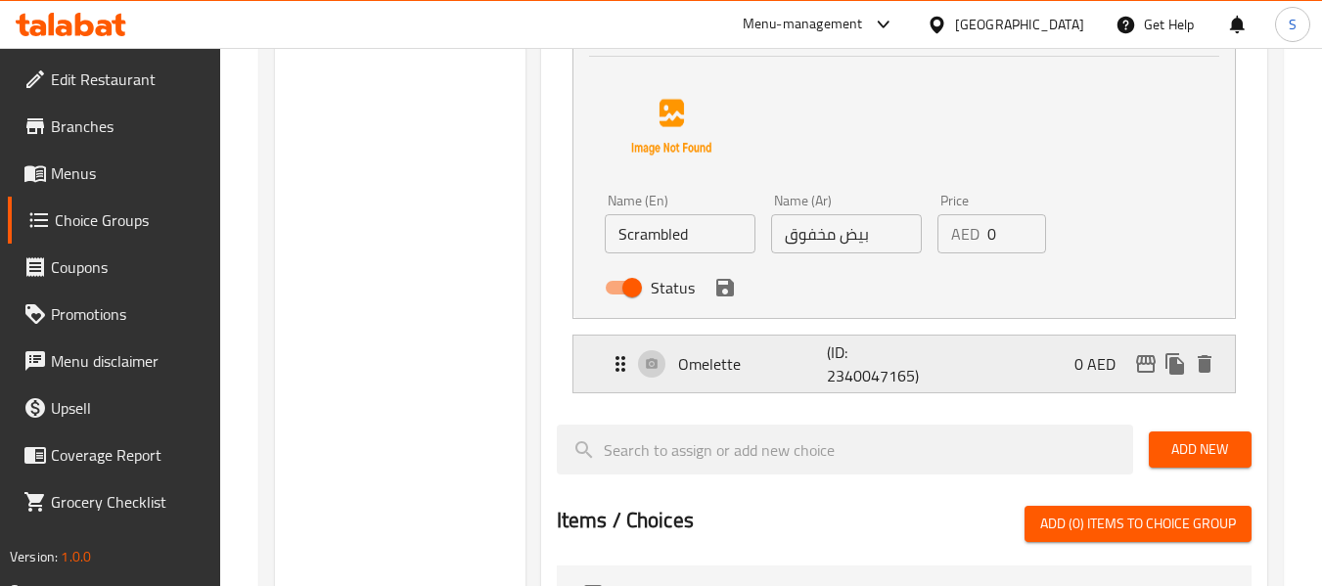
click at [838, 376] on p "(ID: 2340047165)" at bounding box center [877, 363] width 100 height 47
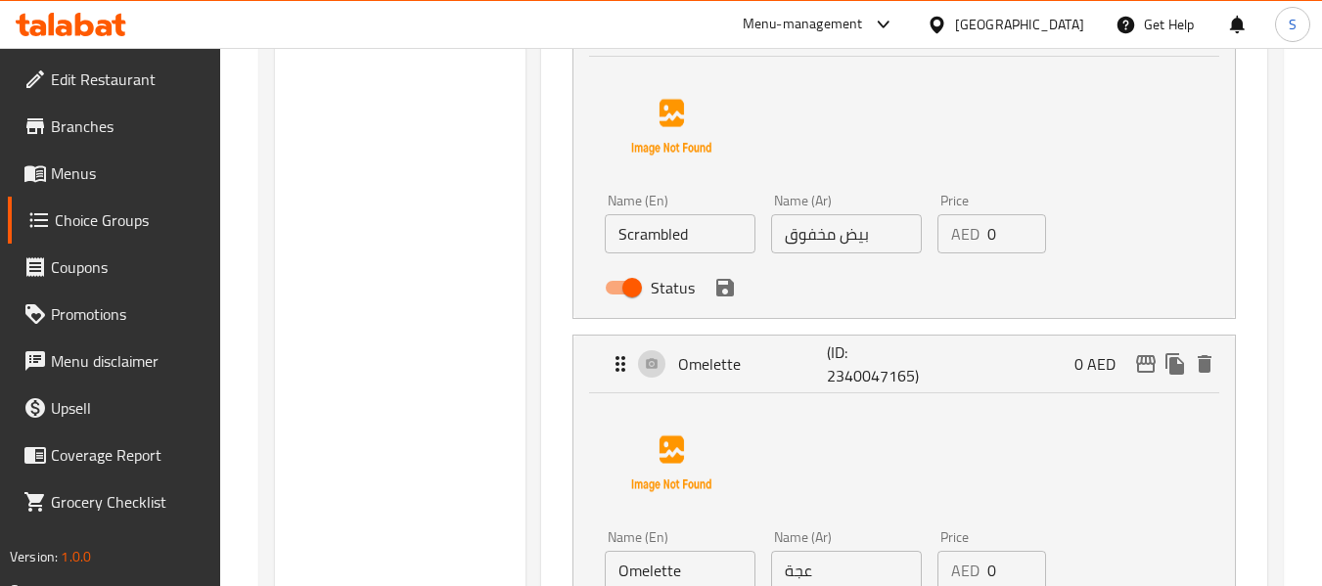
scroll to position [864, 0]
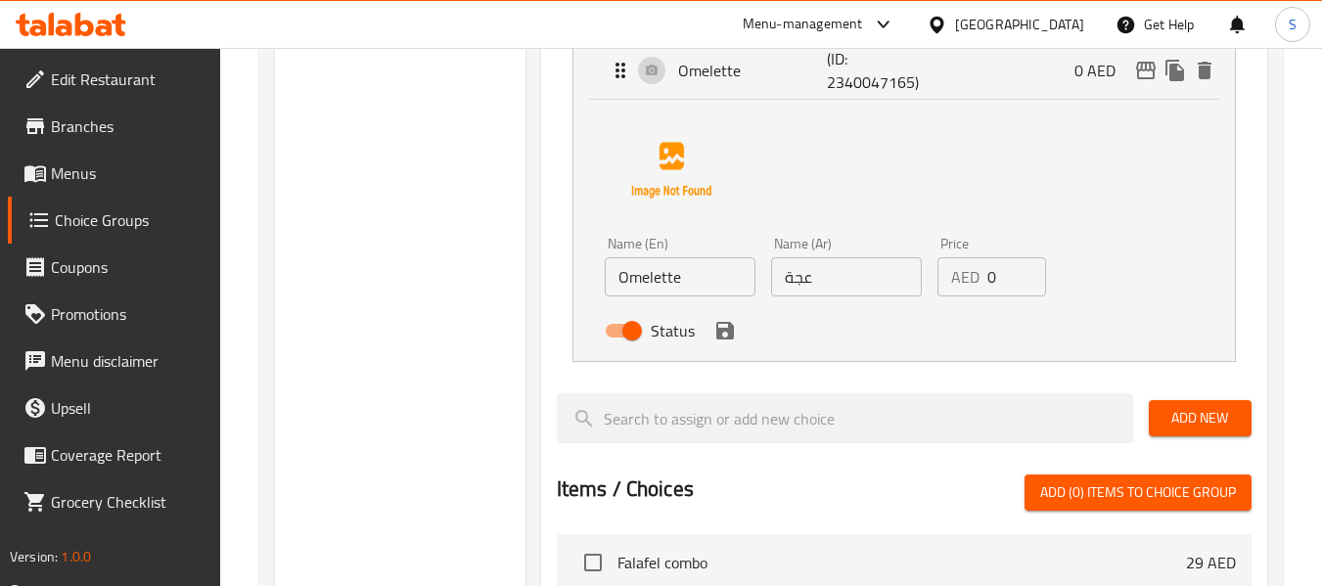
click at [798, 288] on input "عجة" at bounding box center [846, 276] width 151 height 39
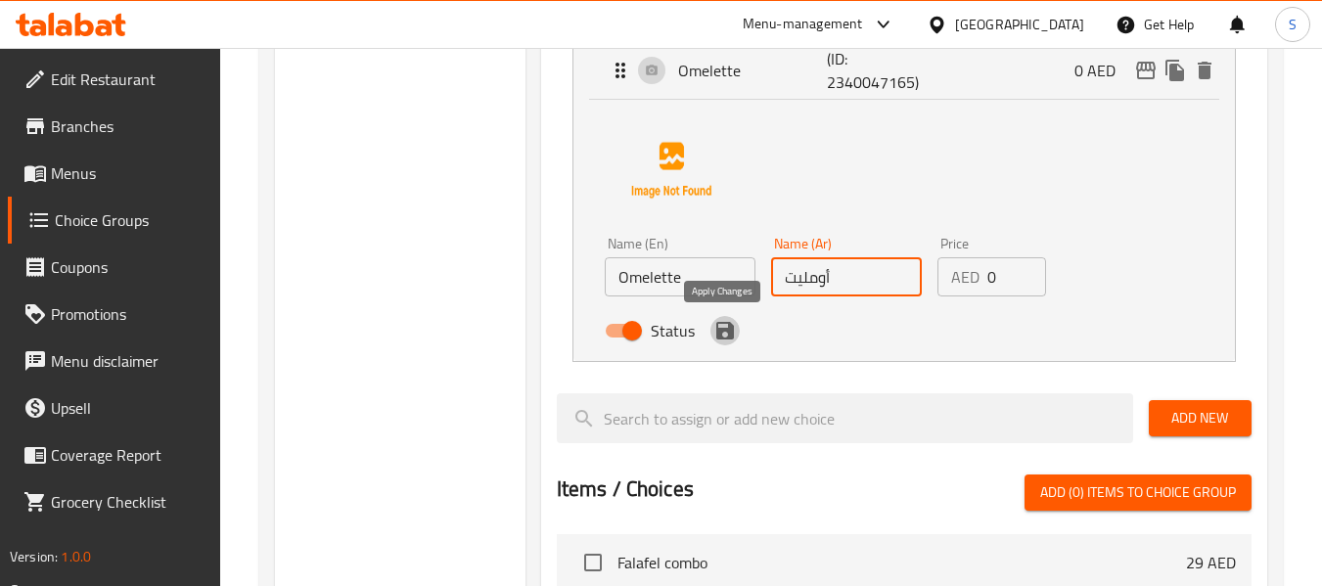
click at [724, 337] on icon "save" at bounding box center [724, 330] width 23 height 23
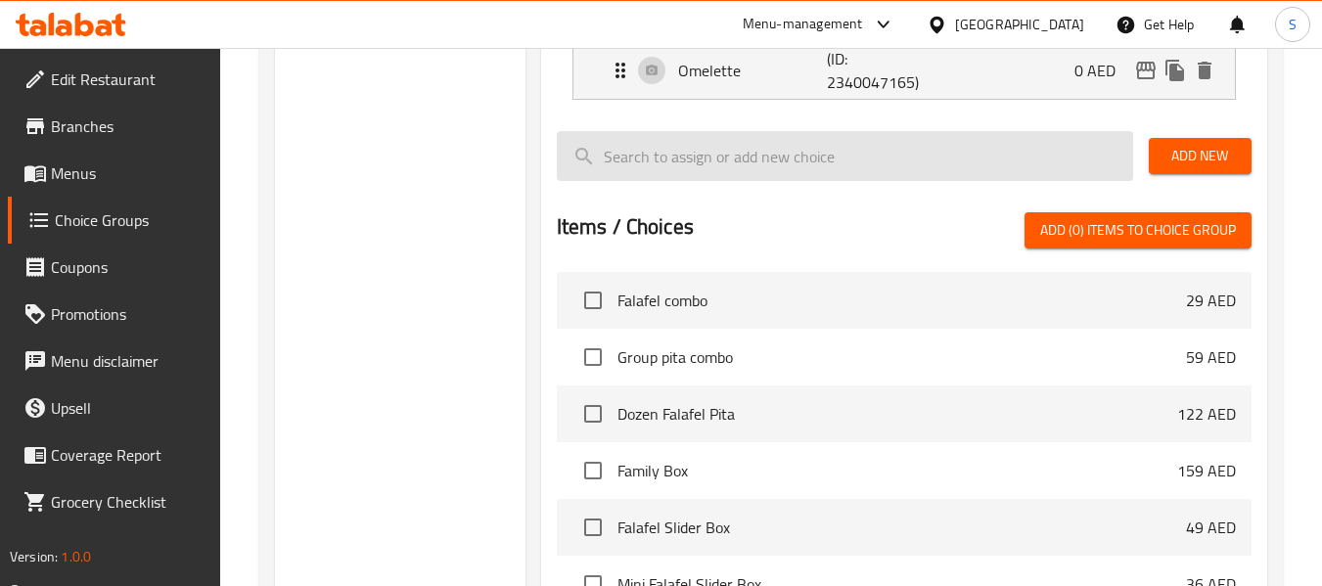
type input "أومليت"
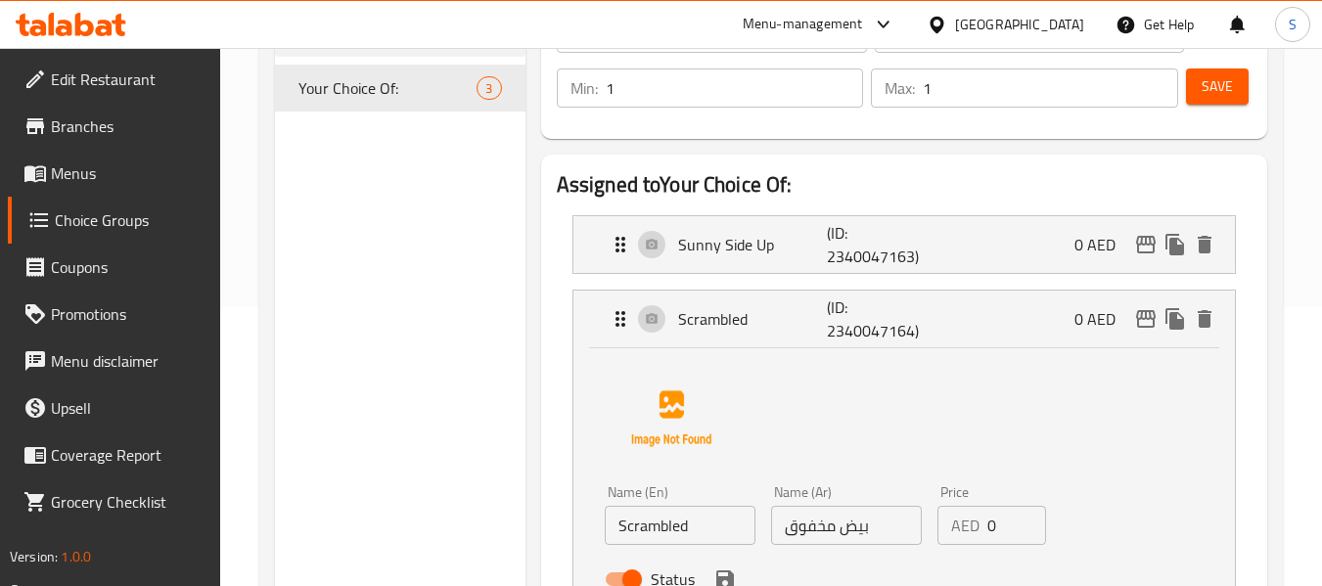
scroll to position [277, 0]
click at [1214, 90] on span "Save" at bounding box center [1217, 88] width 31 height 24
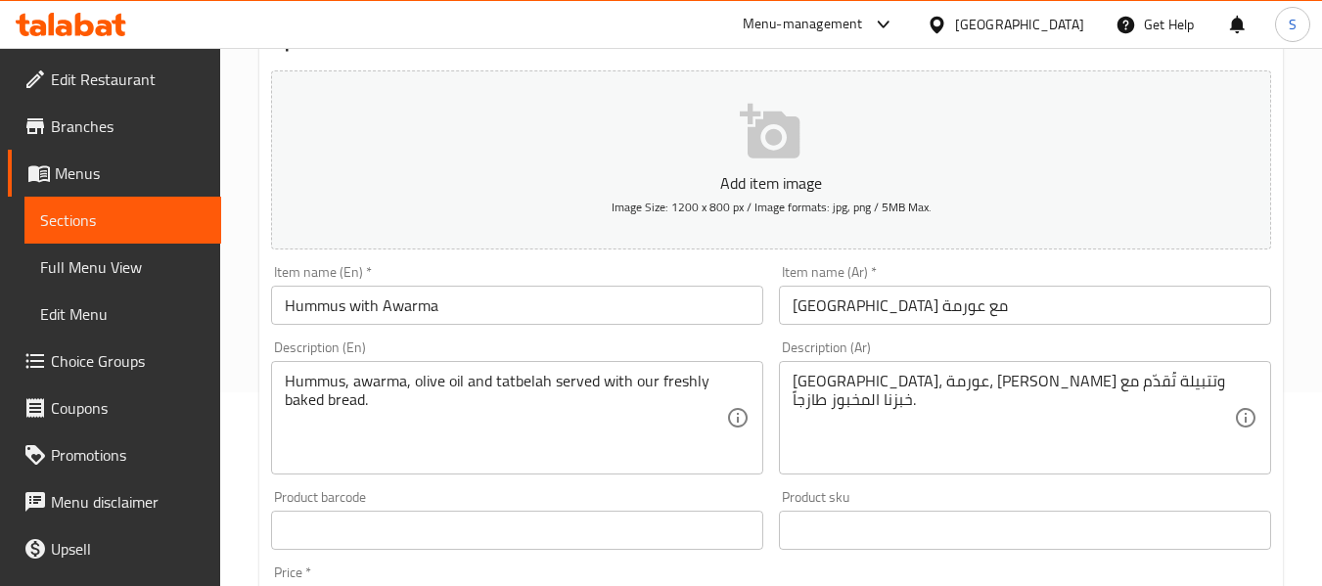
scroll to position [196, 0]
click at [808, 303] on input "[GEOGRAPHIC_DATA] مع عورمة" at bounding box center [1025, 303] width 492 height 39
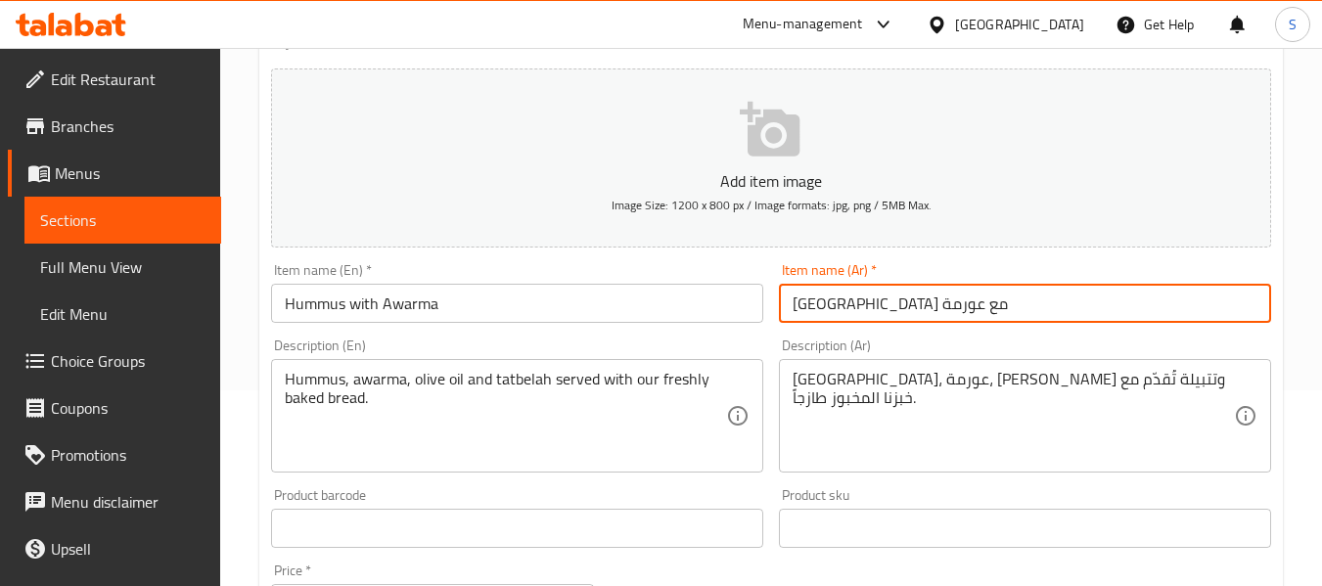
paste input "[PERSON_NAME]"
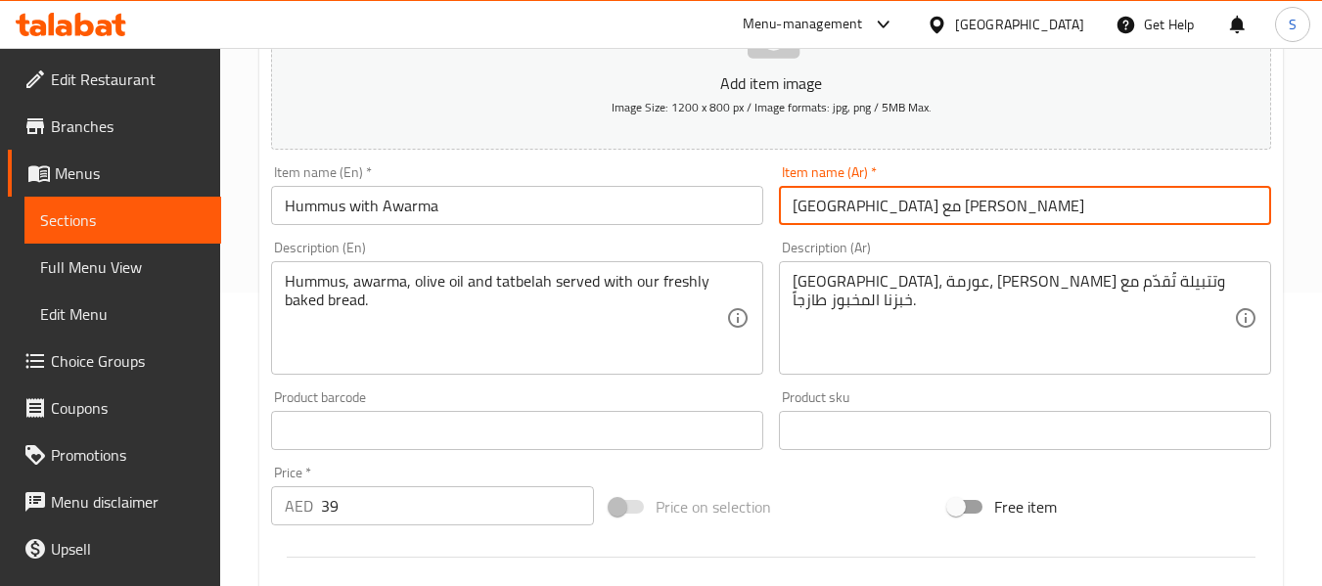
type input "[GEOGRAPHIC_DATA] مع [PERSON_NAME]"
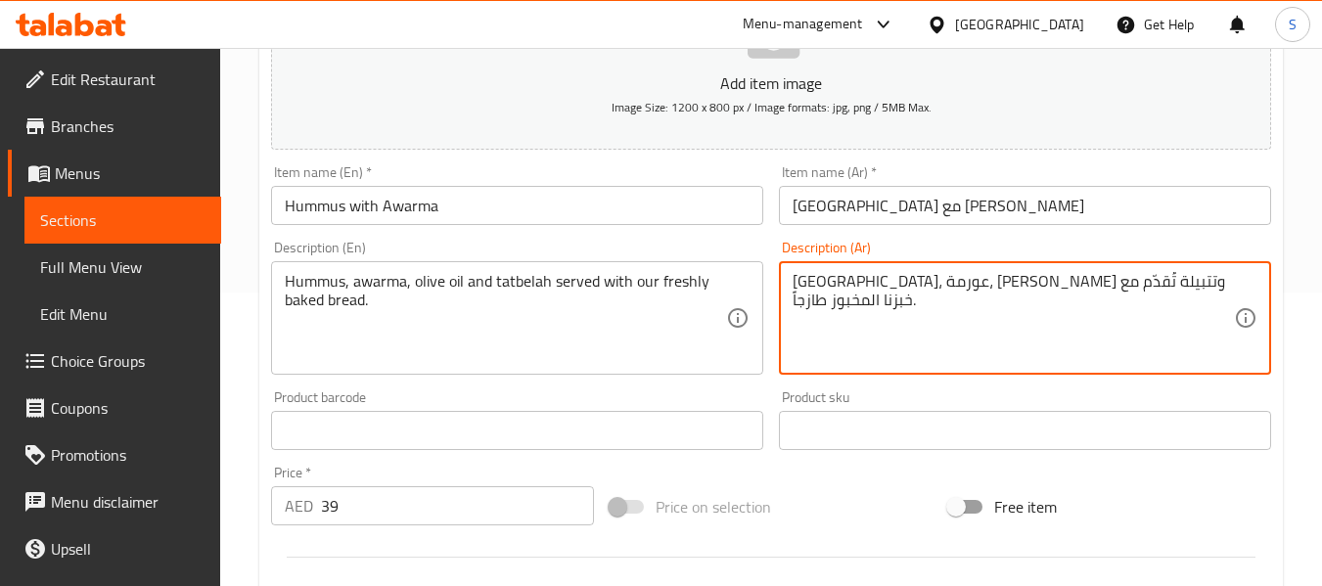
click at [1106, 284] on textarea "[GEOGRAPHIC_DATA]، عورمة، [PERSON_NAME] وتتبيلة تُقدّم مع خبزنا المخبوز طازجاً." at bounding box center [1013, 318] width 441 height 93
paste textarea "[PERSON_NAME]"
type textarea "[GEOGRAPHIC_DATA]، [PERSON_NAME]، [PERSON_NAME] وتتبيلة تُقدّم مع خبزنا المخبوز…"
click at [944, 206] on input "[GEOGRAPHIC_DATA] مع [PERSON_NAME]" at bounding box center [1025, 205] width 492 height 39
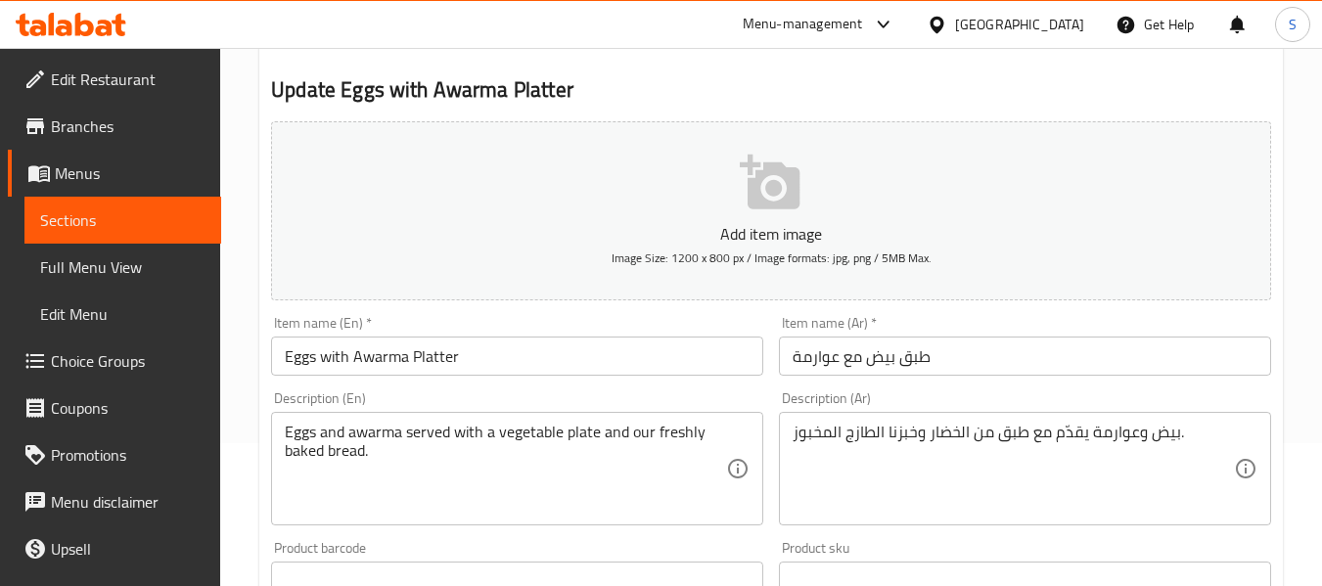
scroll to position [196, 0]
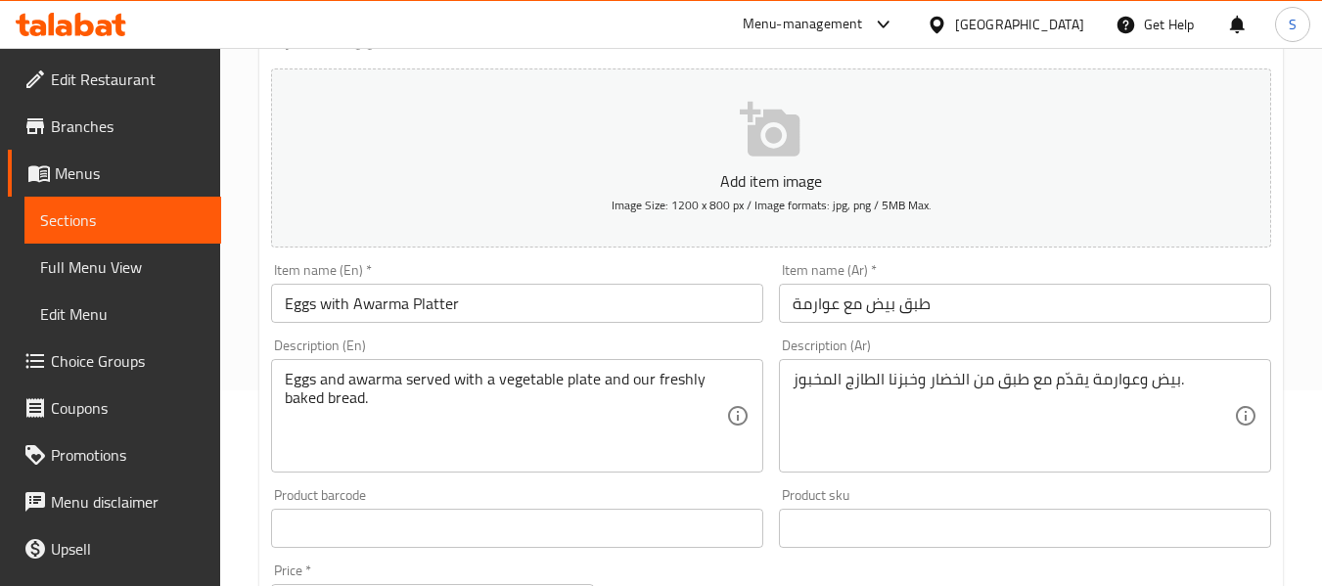
click at [807, 310] on input "طبق بيض مع عوارمة" at bounding box center [1025, 303] width 492 height 39
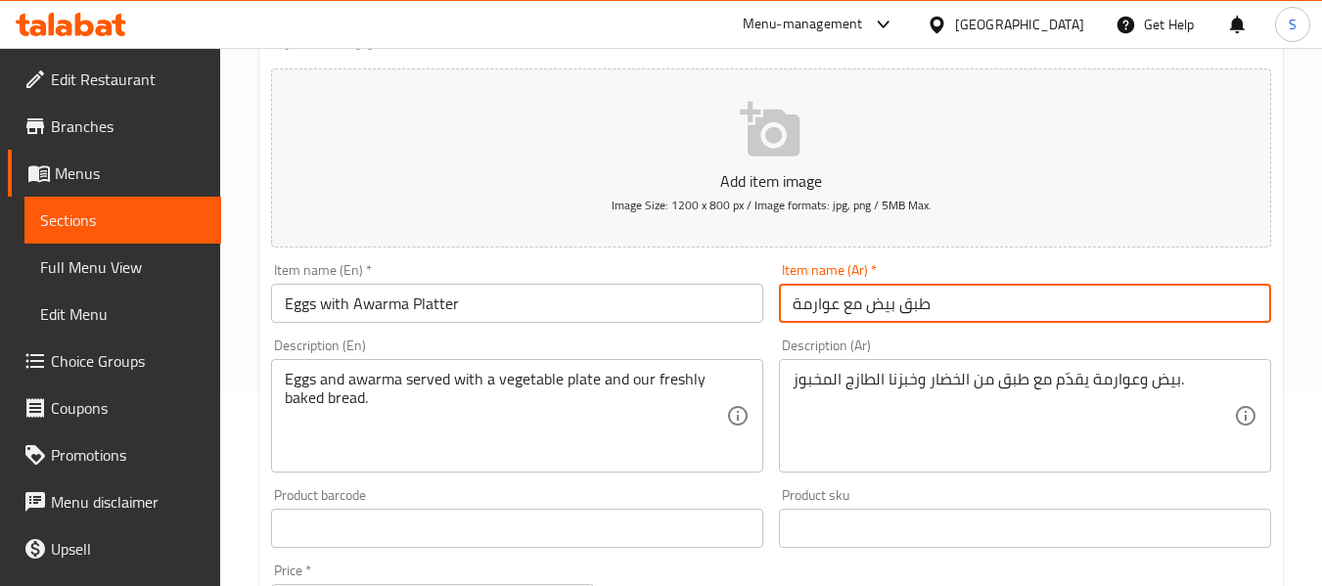
drag, startPoint x: 807, startPoint y: 310, endPoint x: 764, endPoint y: 314, distance: 43.2
click at [774, 310] on div "Item name (Ar)   * طبق بيض مع عوارمة Item name (Ar) *" at bounding box center [1025, 292] width 508 height 75
click at [813, 311] on input "طبق بيض مع عوارمة" at bounding box center [1025, 303] width 492 height 39
paste input "قاورما"
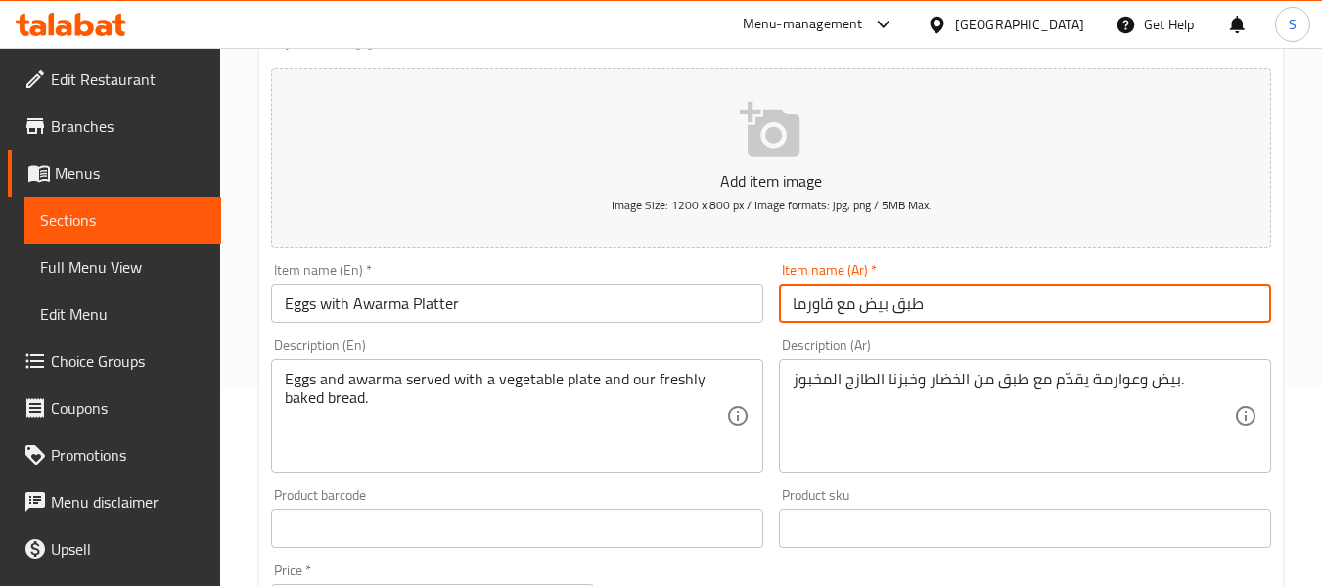
type input "طبق بيض مع قاورما"
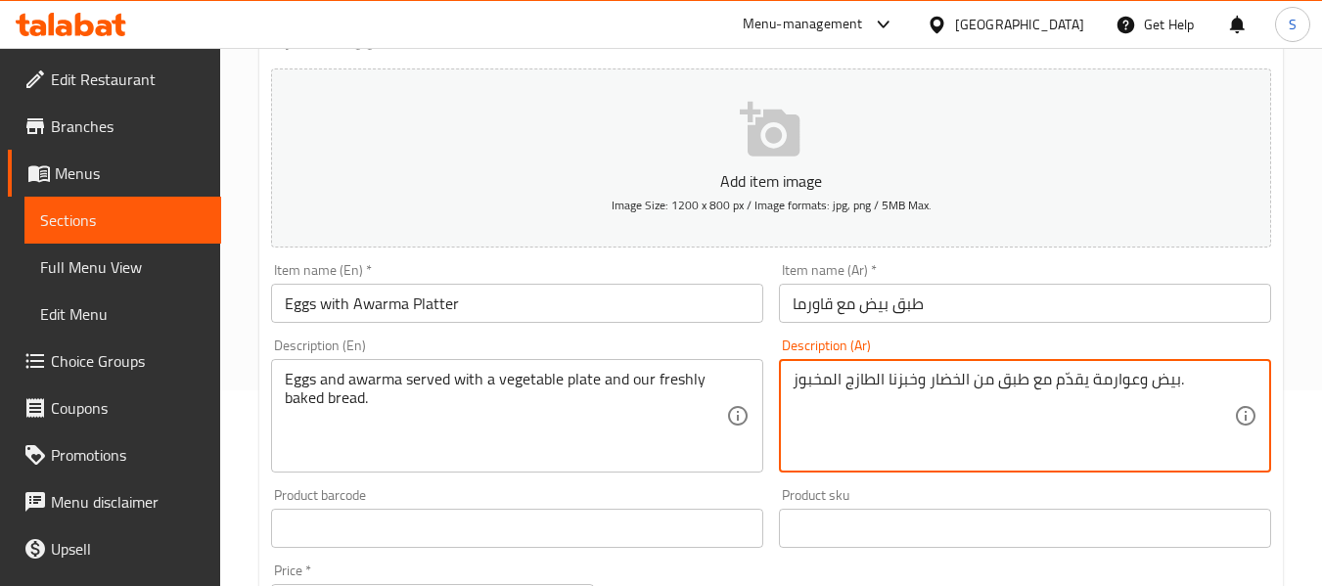
click at [1113, 380] on textarea "بيض وعوارمة يقدّم مع طبق من الخضار وخبزنا الطازج المخبوز." at bounding box center [1013, 416] width 441 height 93
click at [1134, 392] on textarea "بيض وعوارمة يقدّم مع طبق من الخضار وخبزنا الطازج المخبوز." at bounding box center [1013, 416] width 441 height 93
drag, startPoint x: 1130, startPoint y: 371, endPoint x: 1092, endPoint y: 388, distance: 42.0
click at [1092, 388] on textarea "بيض وعوارمة يقدّم مع طبق من الخضار وخبزنا الطازج المخبوز." at bounding box center [1013, 416] width 441 height 93
paste textarea "قاورما"
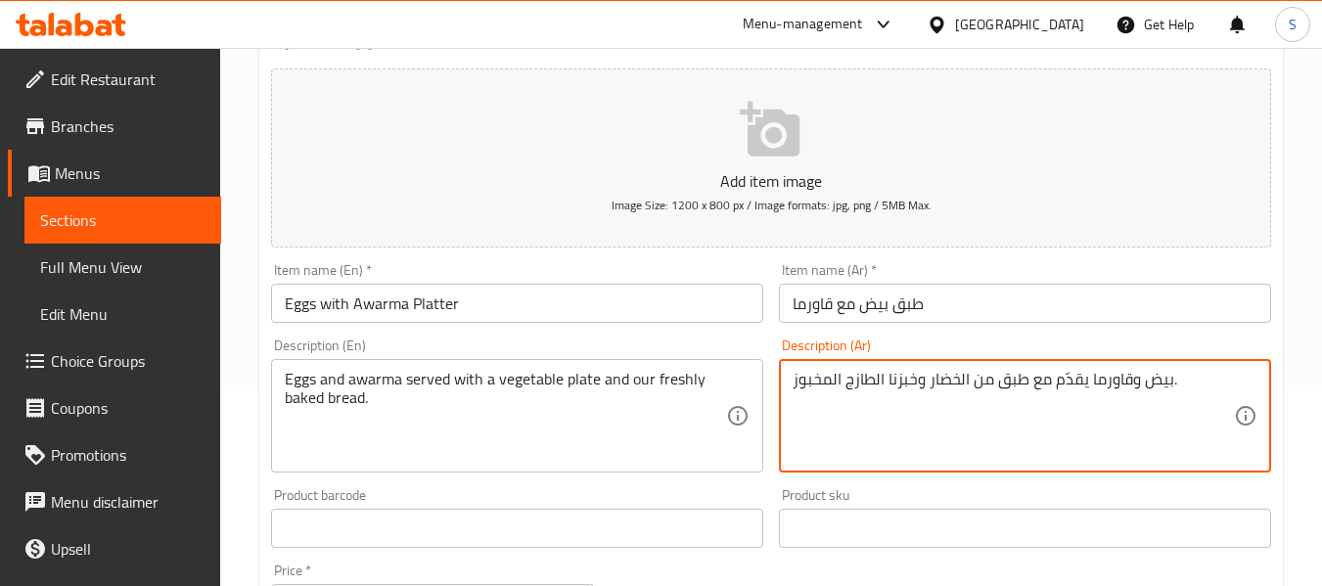
type textarea "بيض وقاورما يقدّم مع طبق من الخضار وخبزنا الطازج المخبوز."
click at [969, 295] on input "طبق بيض مع قاورما" at bounding box center [1025, 303] width 492 height 39
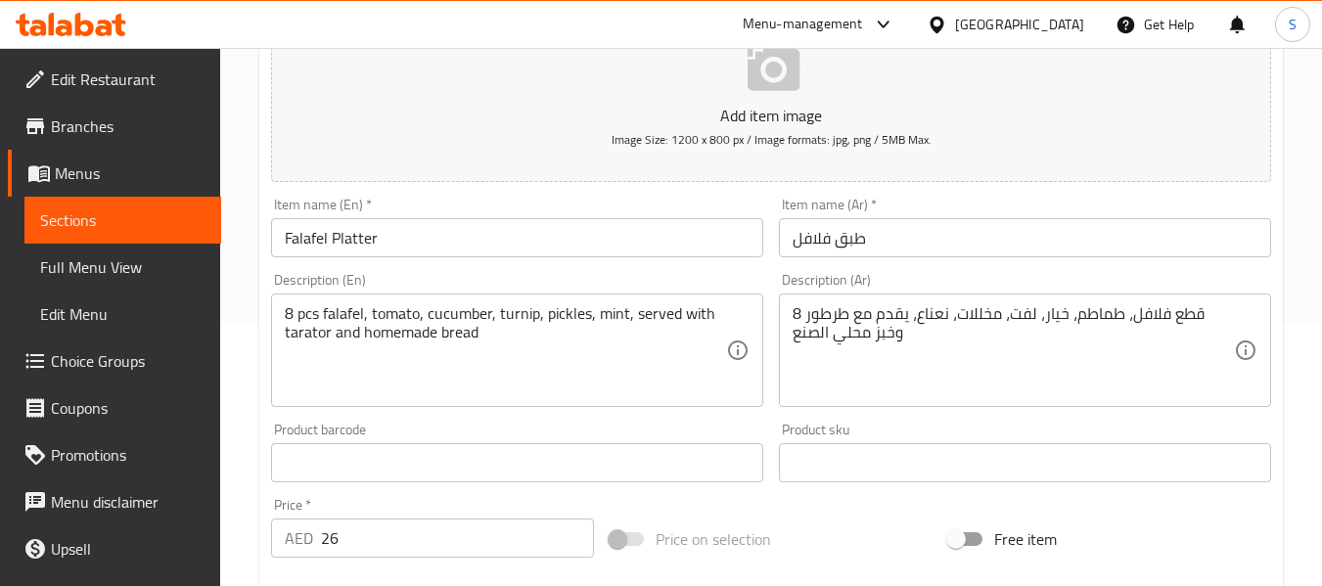
scroll to position [294, 0]
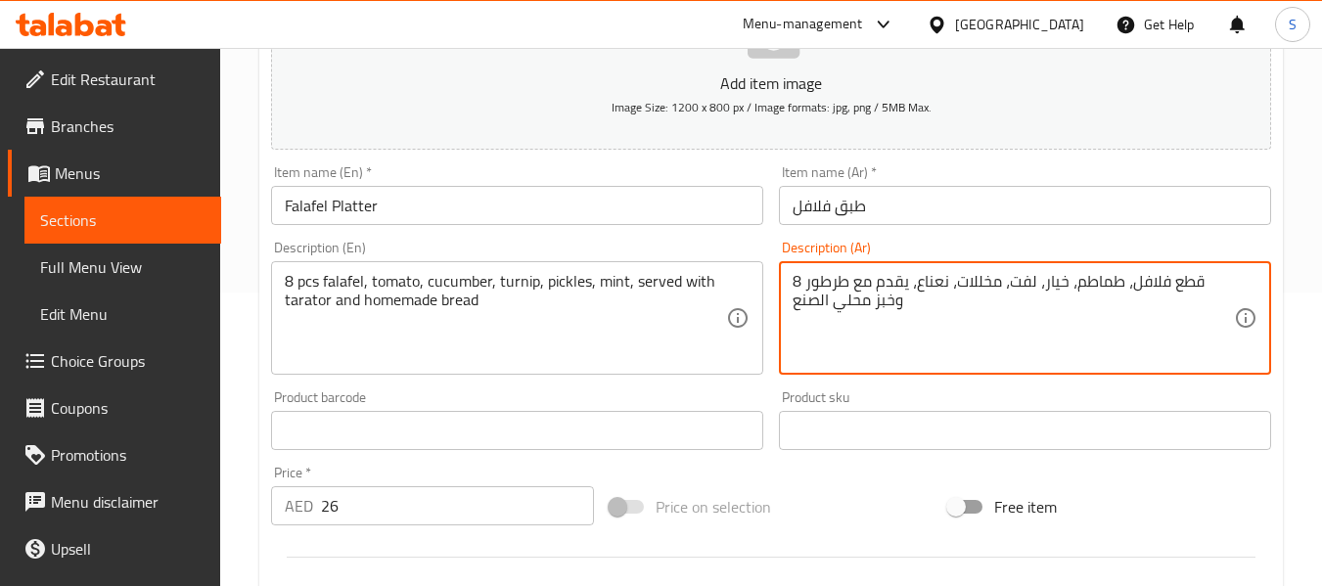
click at [848, 303] on textarea "8 قطع فلافل، طماطم، خيار، لفت، مخللات، نعناع، يقدم مع طرطور وخبز محلي الصنع" at bounding box center [1013, 318] width 441 height 93
type textarea "8 قطع فلافل، طماطم، خيار، لفت، مخللات، نعناع، يقدم مع طرطور وخبز منزلي الصنع"
click at [985, 220] on input "طبق فلافل" at bounding box center [1025, 205] width 492 height 39
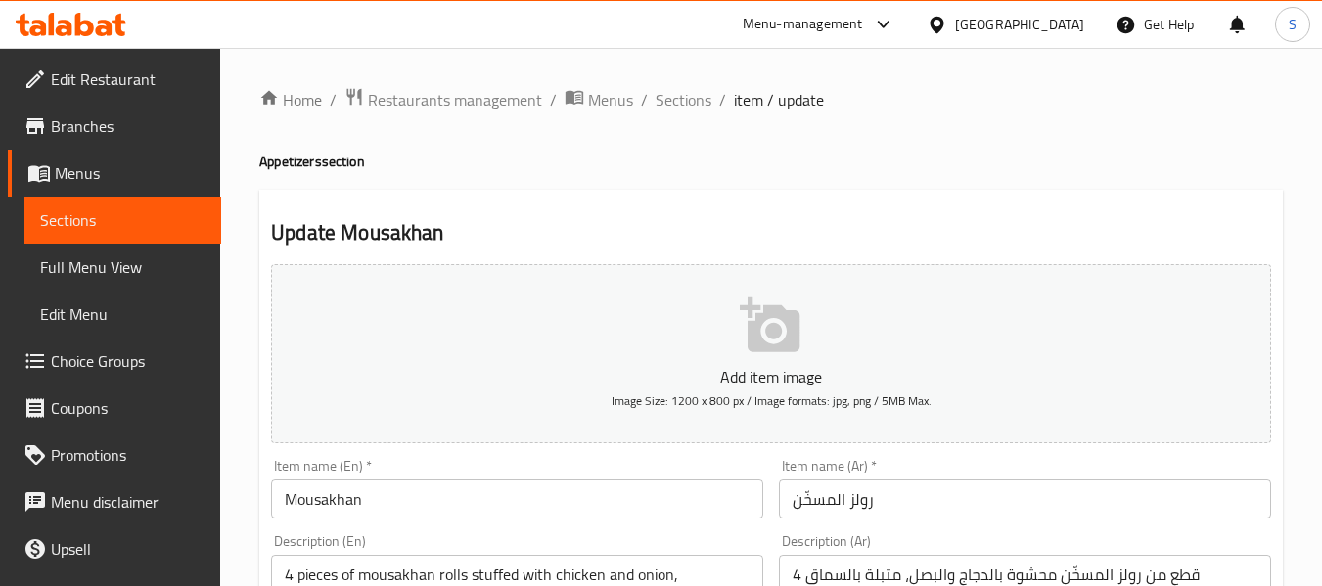
scroll to position [294, 0]
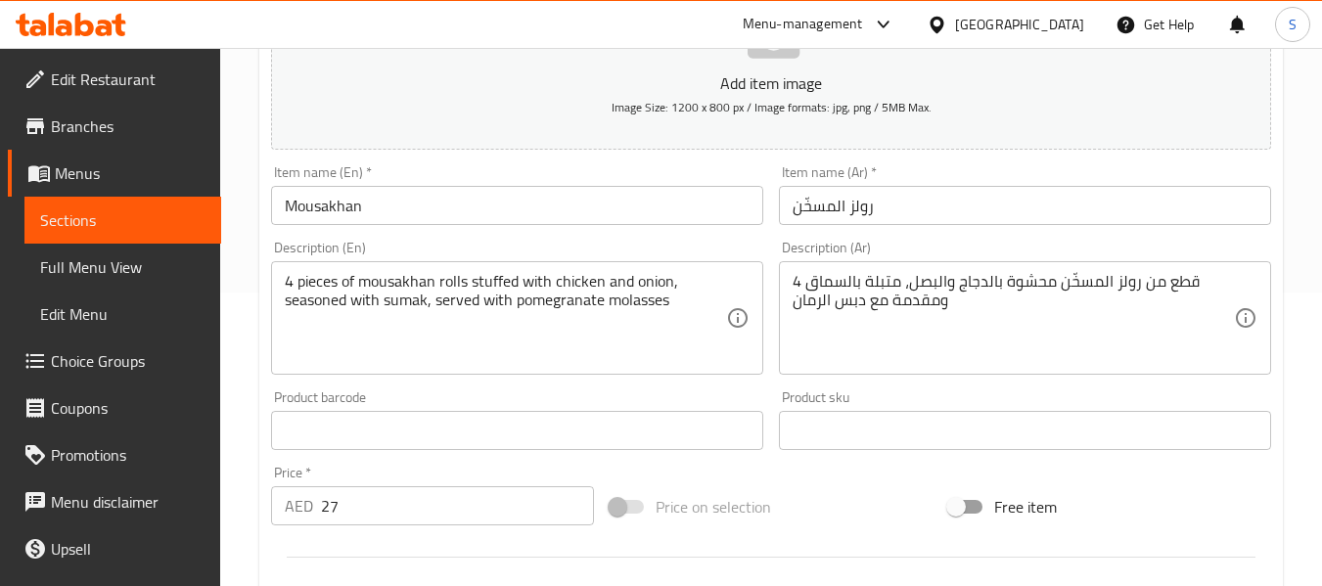
click at [860, 212] on input "رولز المسخّن" at bounding box center [1025, 205] width 492 height 39
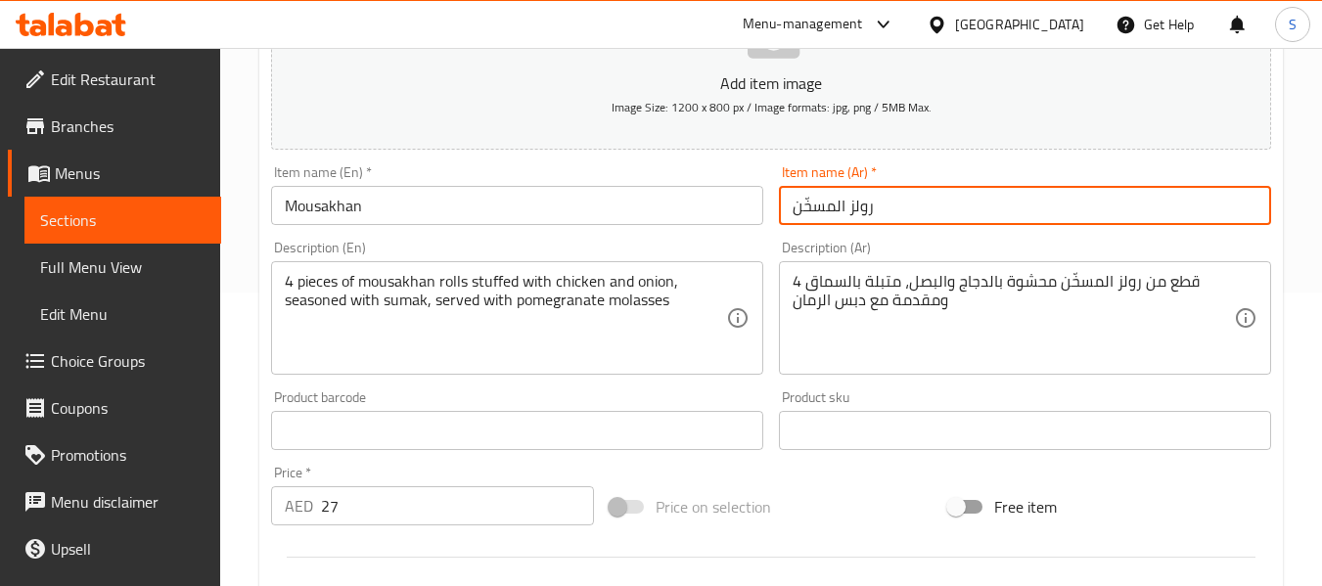
click at [860, 212] on input "رولز المسخّن" at bounding box center [1025, 205] width 492 height 39
type input "المسخّن"
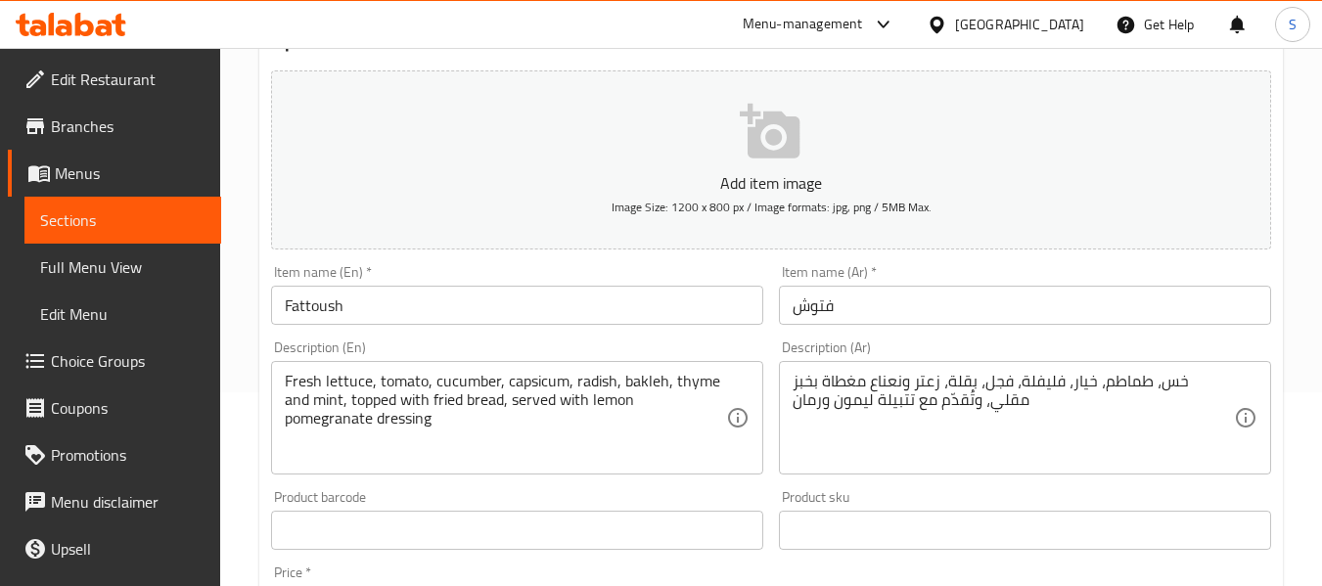
scroll to position [196, 0]
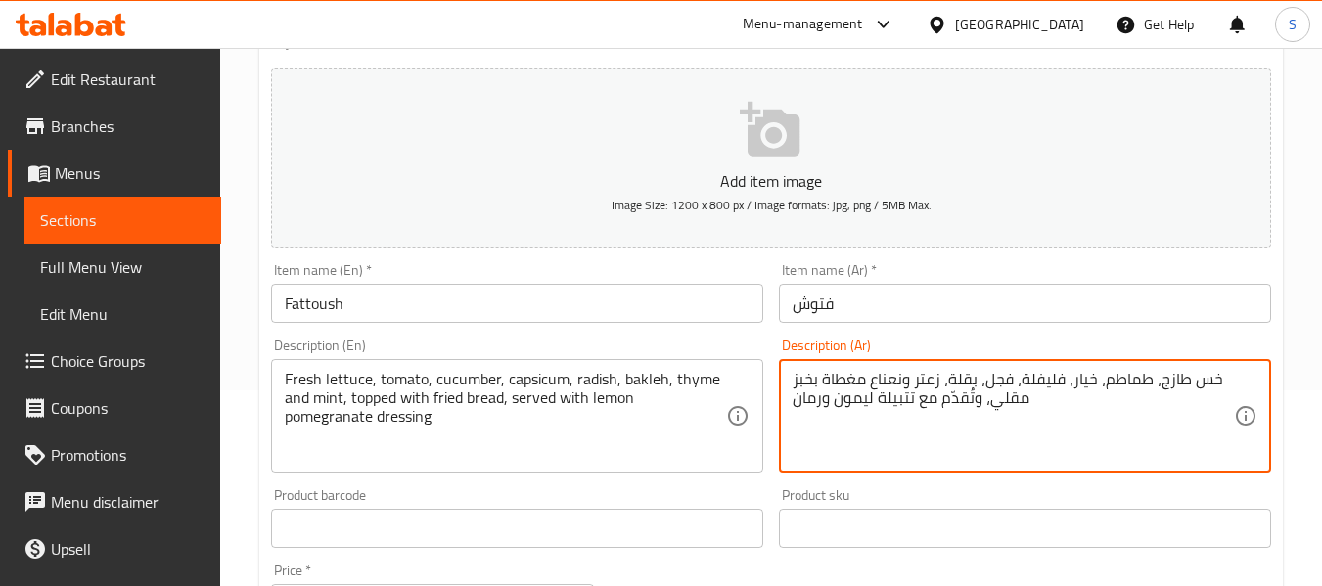
type textarea "خس طازج، طماطم، خيار، فليفلة، فجل، بقلة، زعتر ونعناع مغطاة بخبز مقلي، وتُقدّم م…"
click at [1022, 316] on input "فتوش" at bounding box center [1025, 303] width 492 height 39
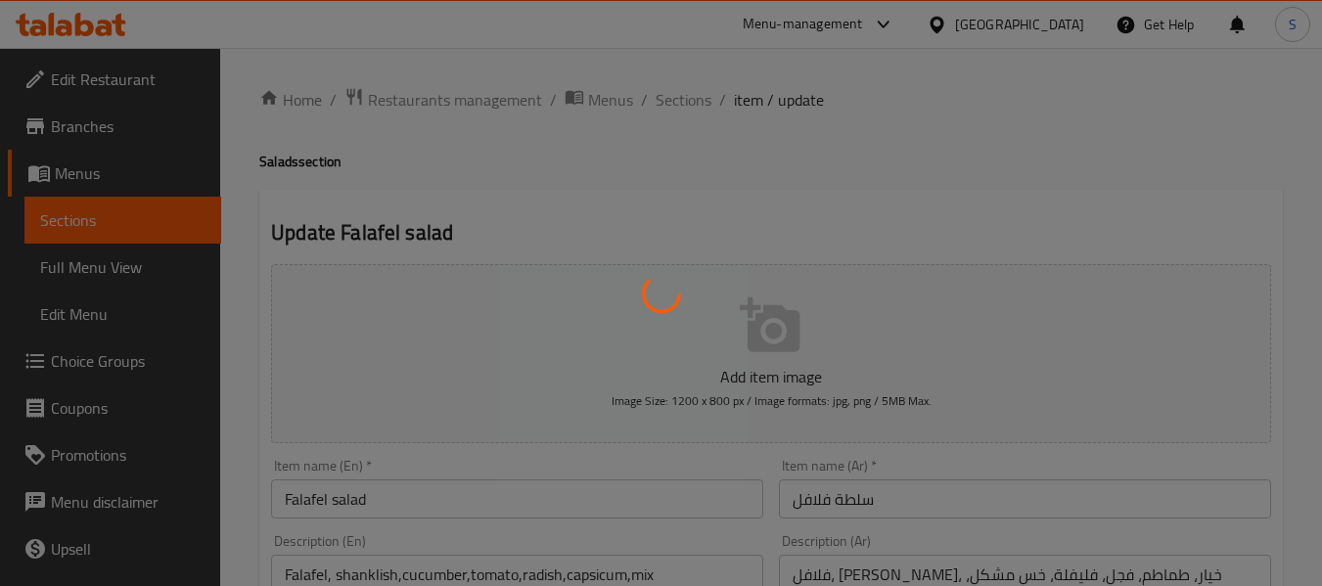
scroll to position [98, 0]
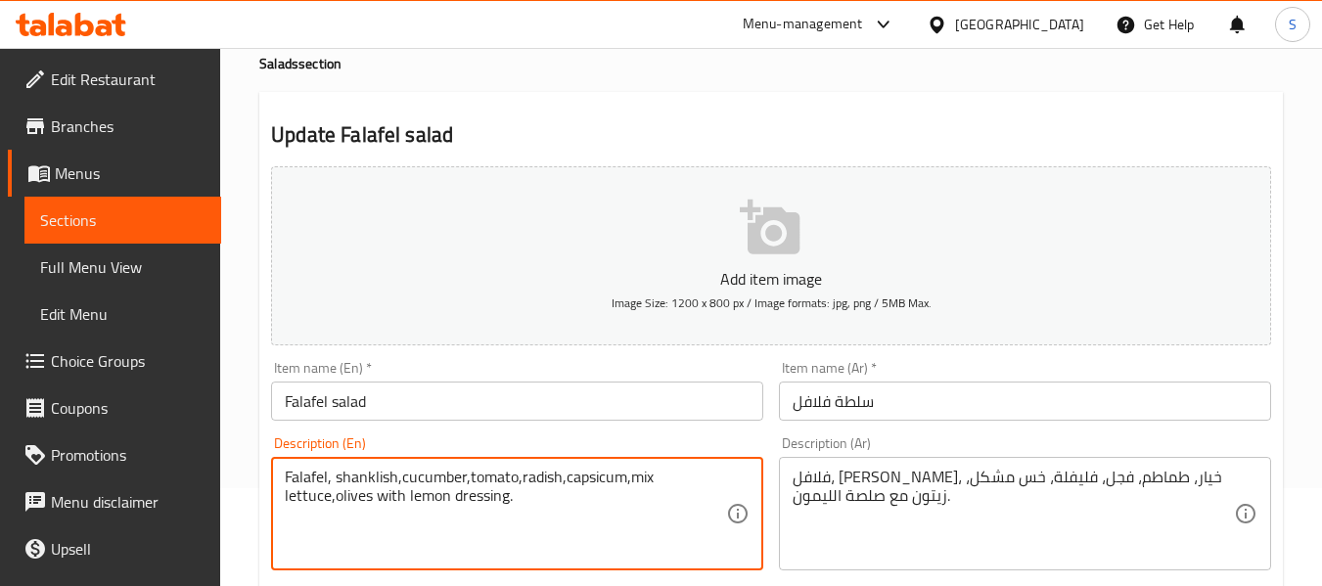
click at [586, 479] on textarea "Falafel, shanklish,cucumber,tomato,radish,capsicum,mix lettuce,olives with lemo…" at bounding box center [505, 514] width 441 height 93
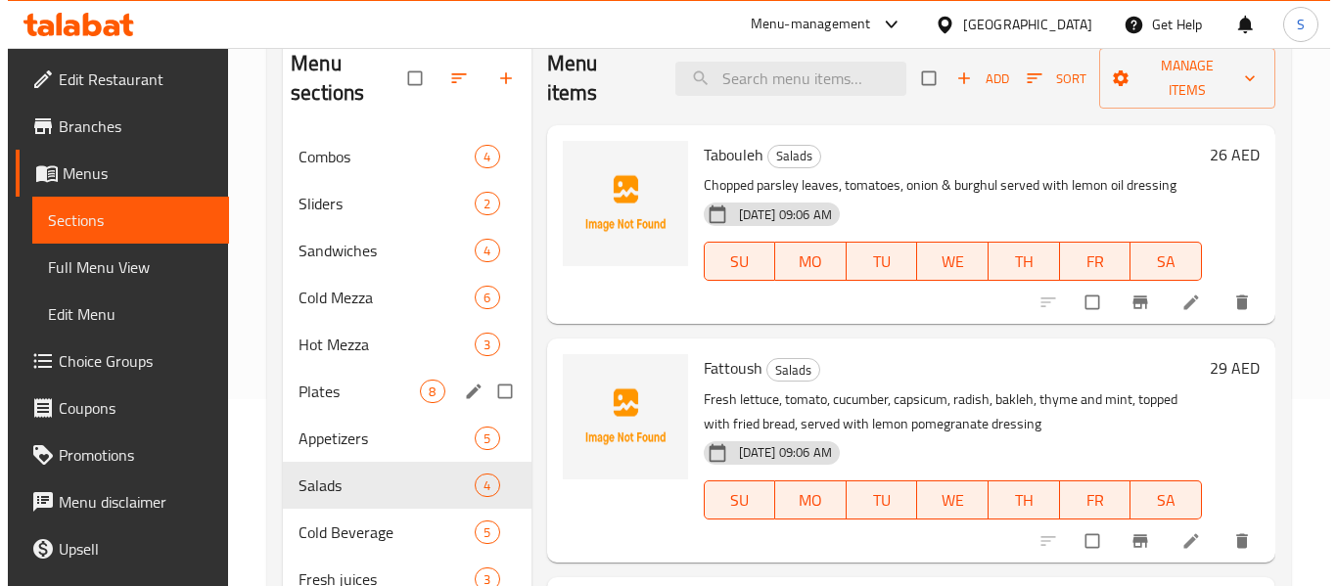
scroll to position [98, 0]
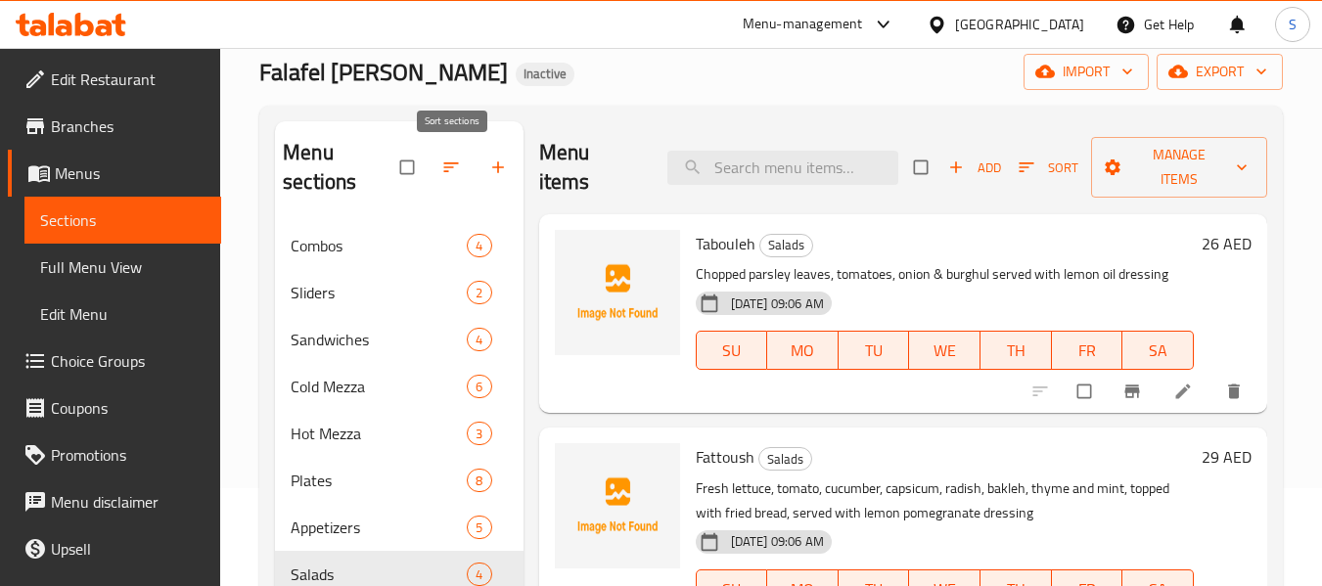
click at [462, 172] on span "button" at bounding box center [452, 168] width 23 height 20
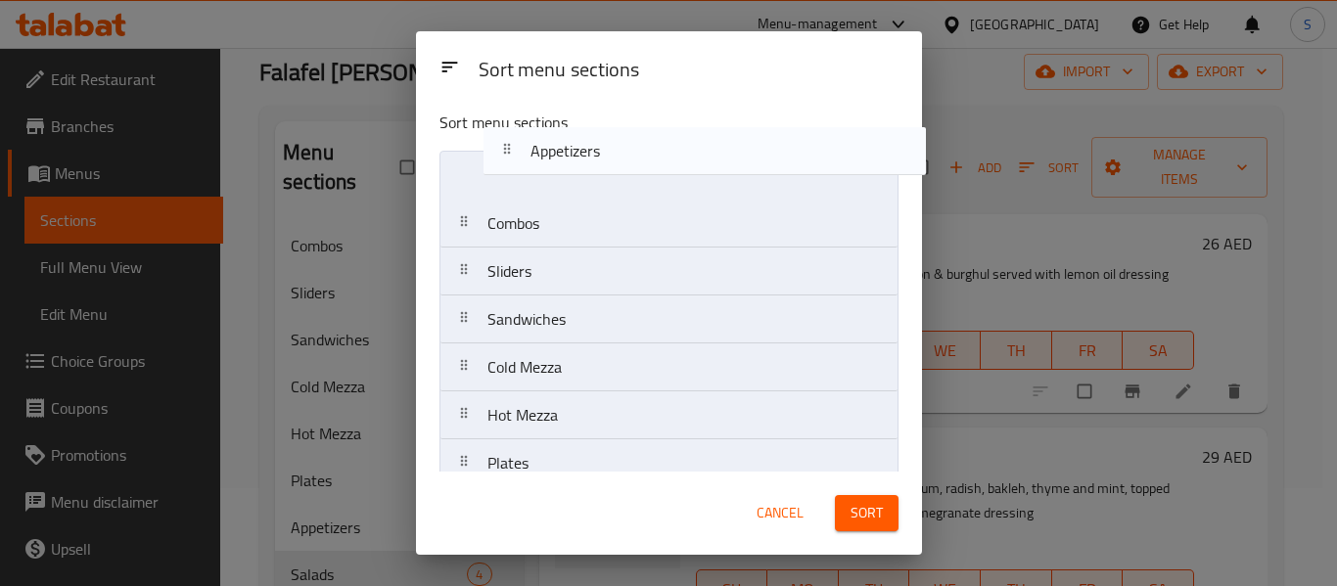
scroll to position [0, 0]
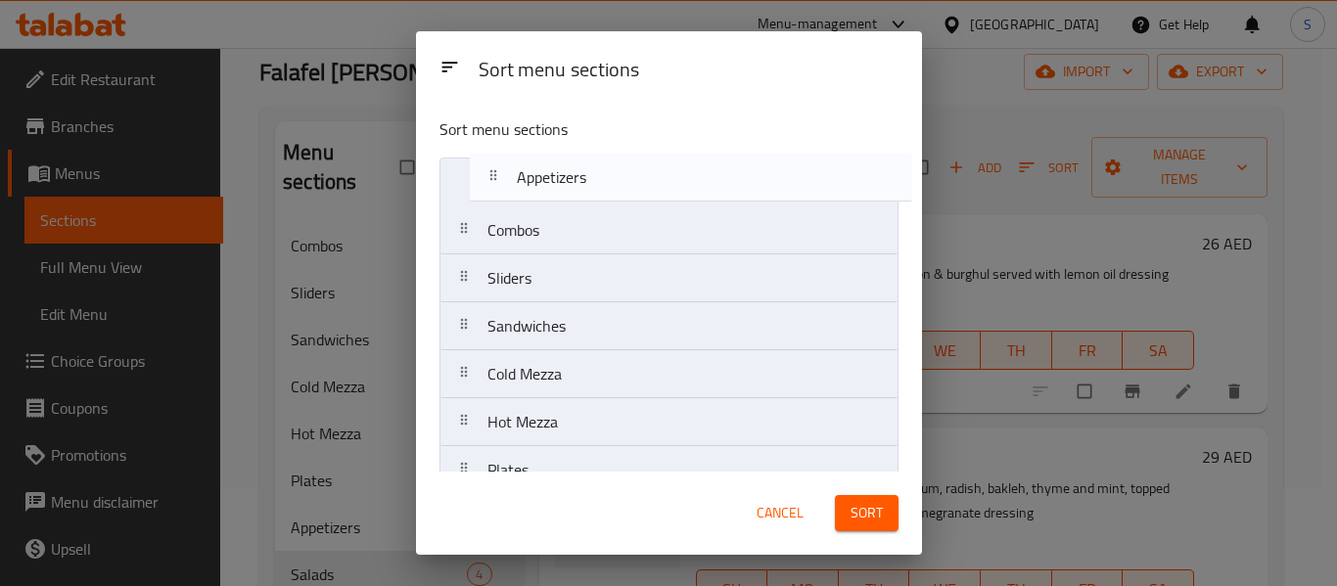
drag, startPoint x: 562, startPoint y: 375, endPoint x: 596, endPoint y: 173, distance: 204.4
click at [596, 173] on nav "Combos Sliders Sandwiches Cold Mezza Hot Mezza Plates Appetizers Salads Cold Be…" at bounding box center [668, 422] width 459 height 529
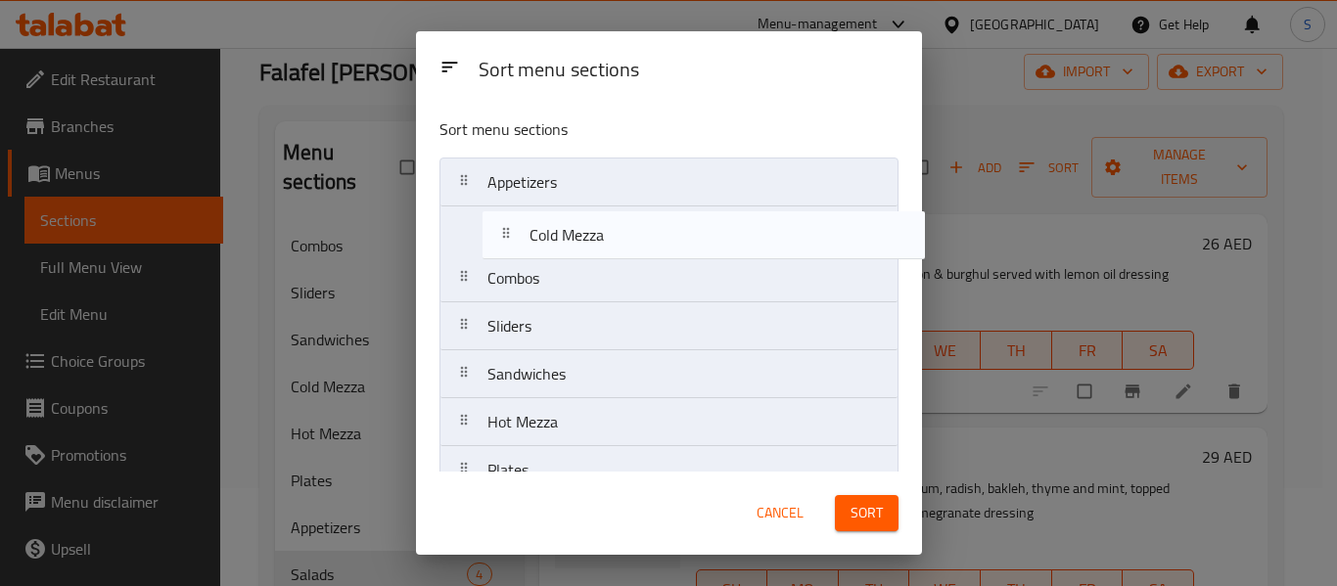
drag, startPoint x: 571, startPoint y: 282, endPoint x: 616, endPoint y: 231, distance: 67.9
click at [616, 231] on nav "Appetizers Combos Sliders Sandwiches Cold Mezza Hot Mezza Plates Salads Cold Be…" at bounding box center [668, 422] width 459 height 529
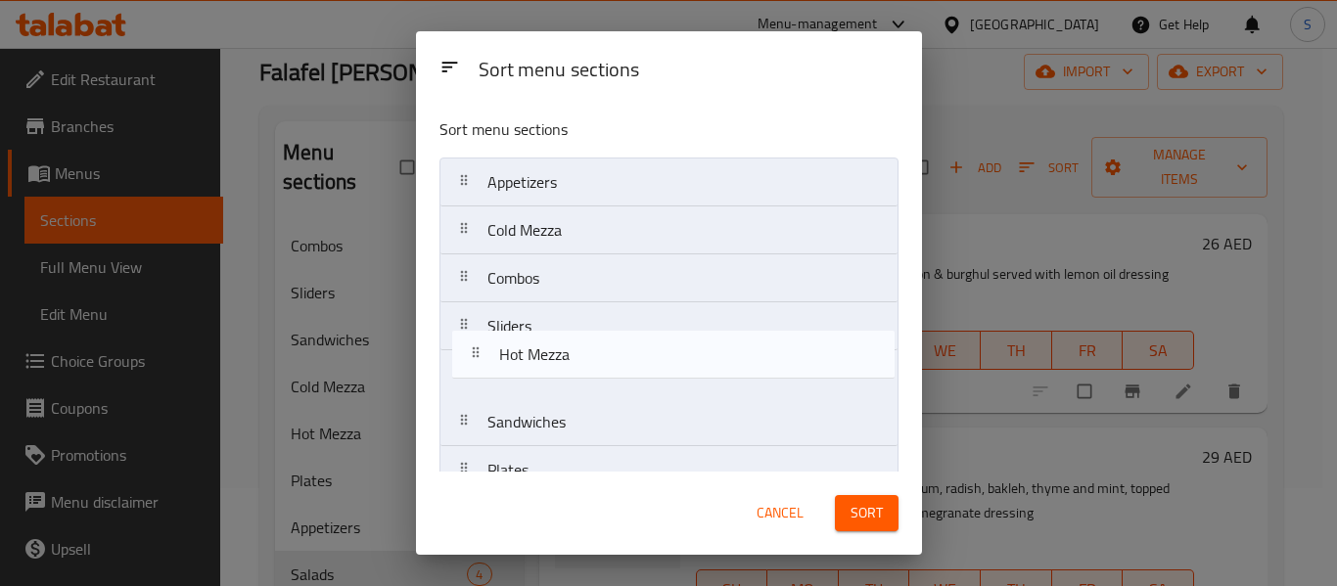
scroll to position [1, 0]
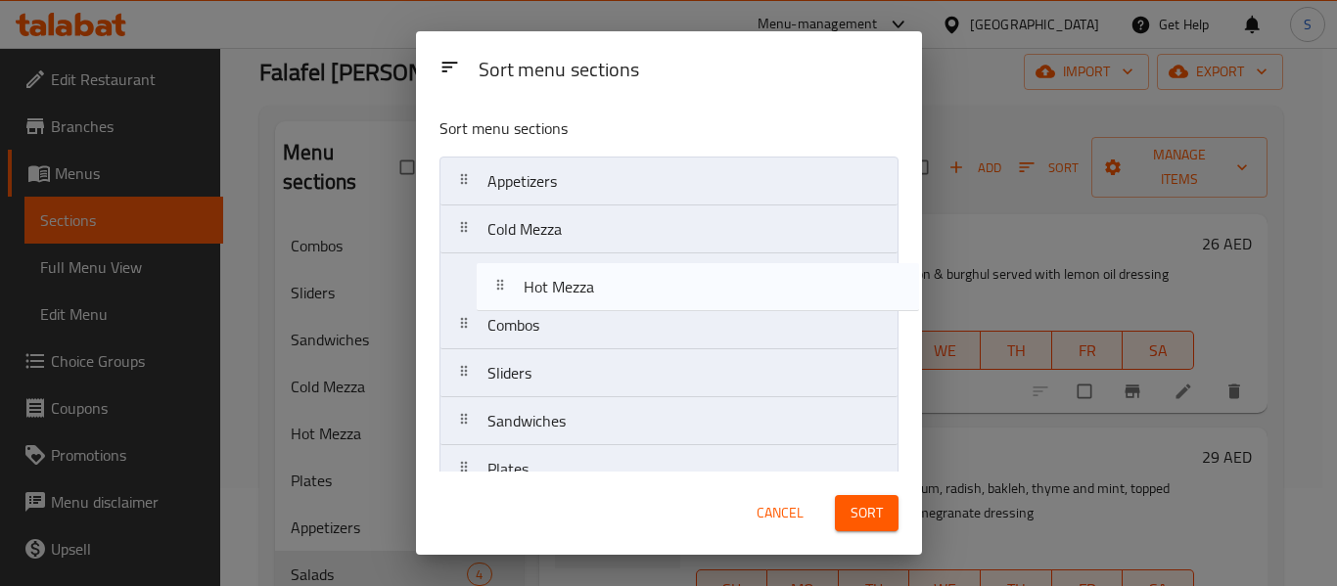
drag, startPoint x: 622, startPoint y: 409, endPoint x: 643, endPoint y: 264, distance: 146.3
click at [643, 264] on nav "Appetizers Cold Mezza Combos Sliders Sandwiches Hot Mezza Plates Salads Cold Be…" at bounding box center [668, 421] width 459 height 529
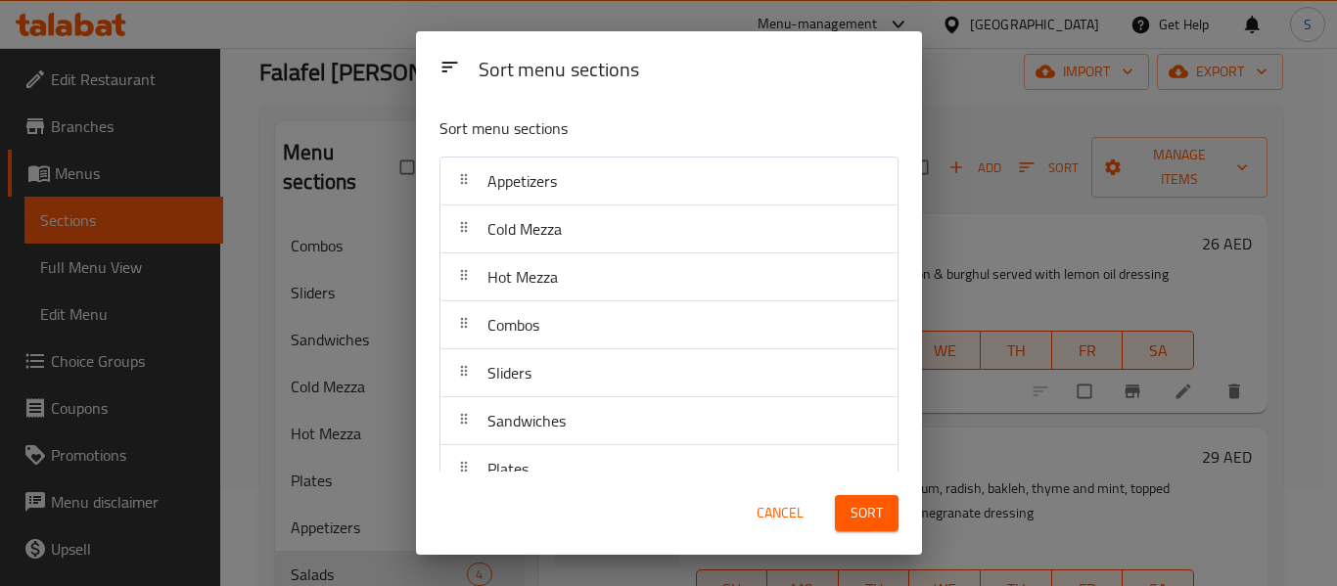
click at [811, 482] on div "Cancel Sort" at bounding box center [669, 513] width 506 height 83
click at [845, 507] on button "Sort" at bounding box center [867, 513] width 64 height 36
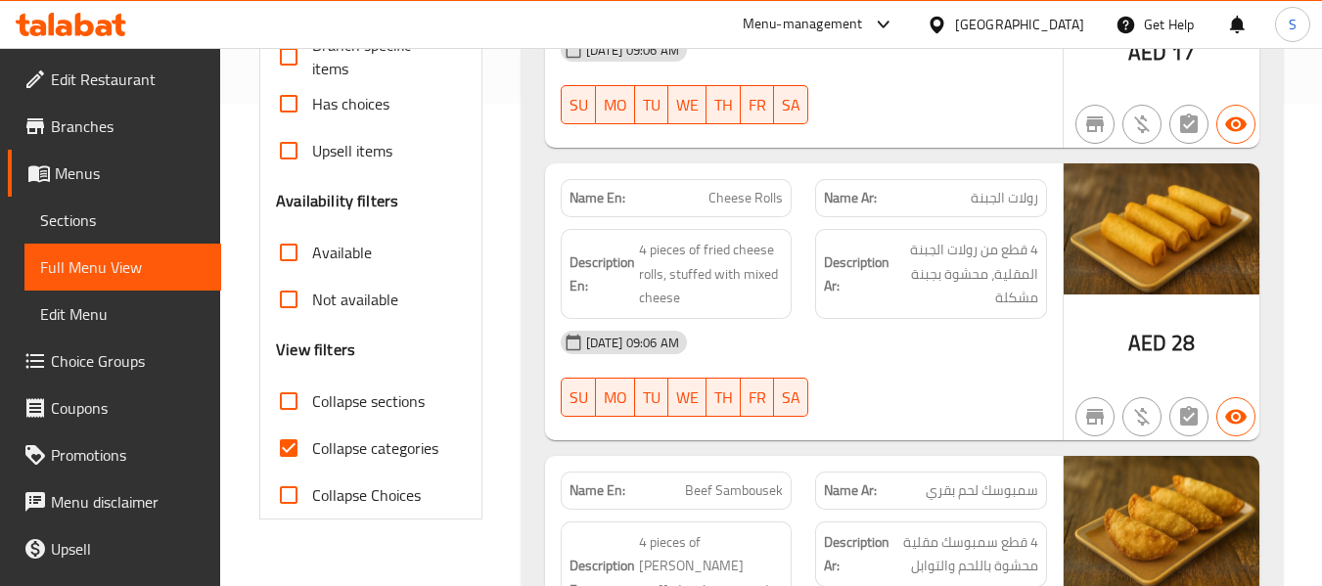
scroll to position [489, 0]
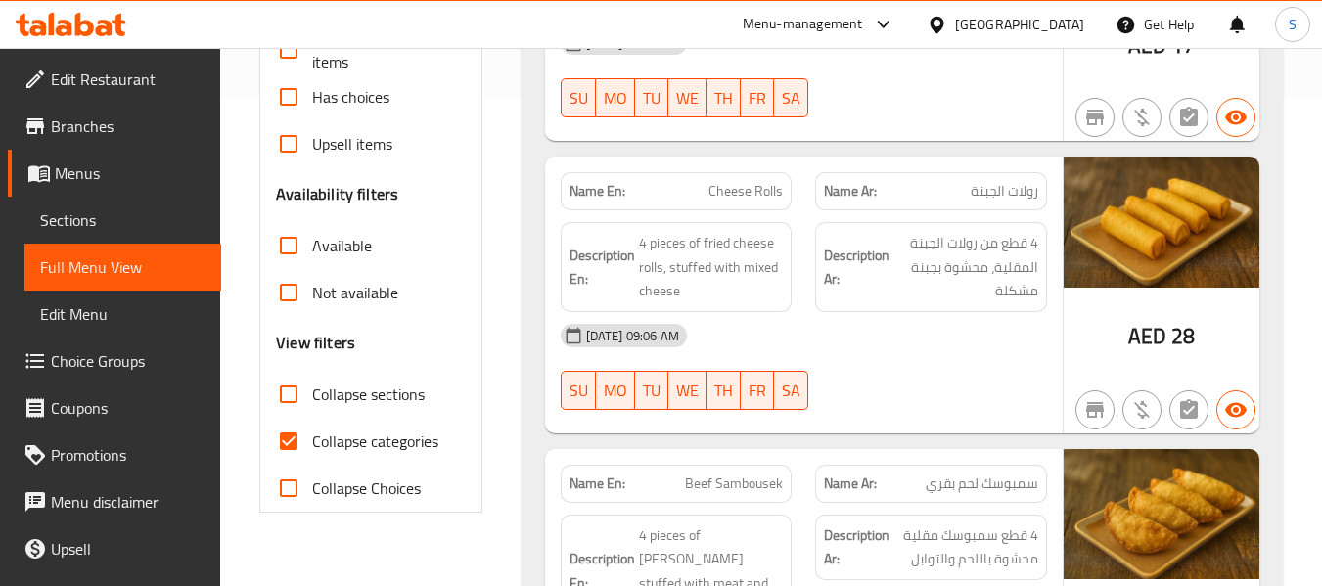
click at [337, 444] on span "Collapse categories" at bounding box center [375, 441] width 126 height 23
click at [312, 444] on input "Collapse categories" at bounding box center [288, 441] width 47 height 47
checkbox input "false"
click at [617, 359] on div "SU MO TU WE TH FR SA" at bounding box center [676, 390] width 255 height 63
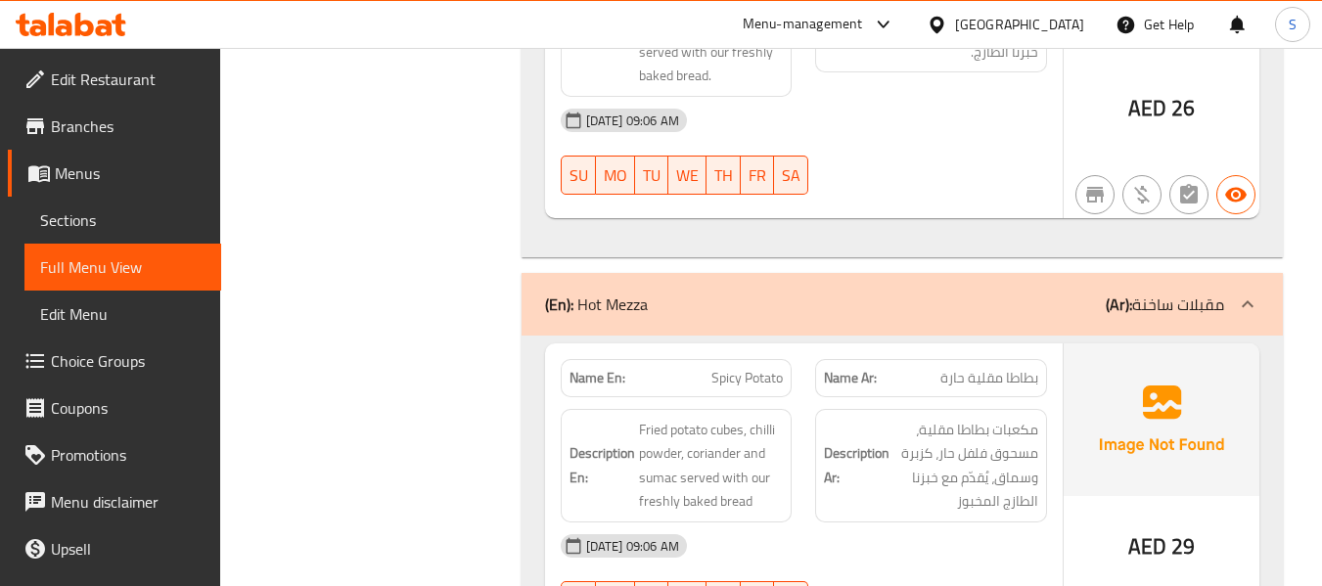
scroll to position [4139, 0]
